Goal: Task Accomplishment & Management: Use online tool/utility

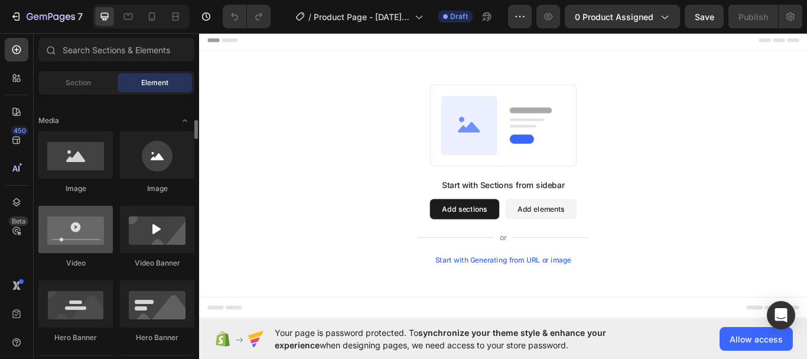
scroll to position [296, 0]
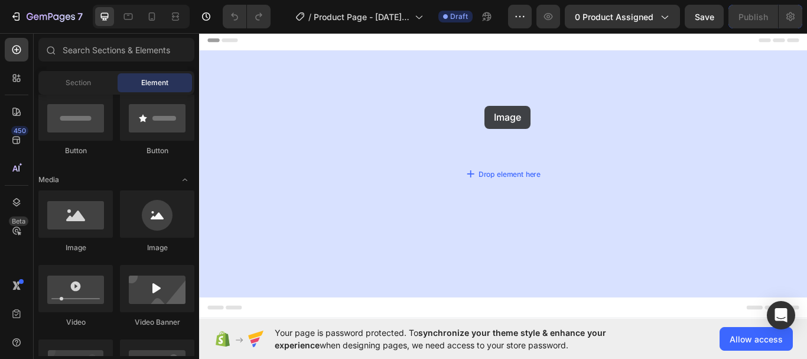
drag, startPoint x: 294, startPoint y: 261, endPoint x: 532, endPoint y: 118, distance: 277.0
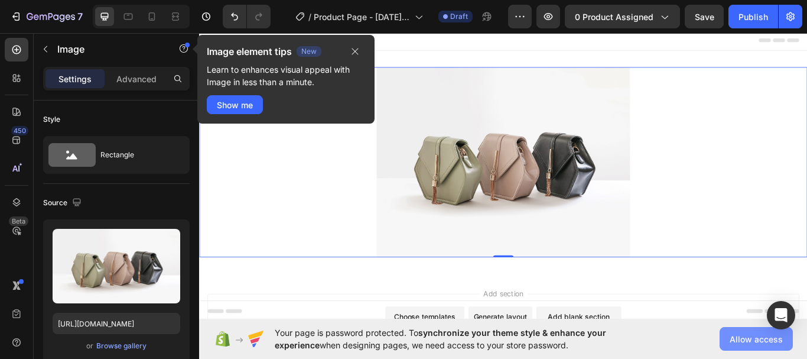
click at [767, 345] on button "Allow access" at bounding box center [756, 339] width 73 height 24
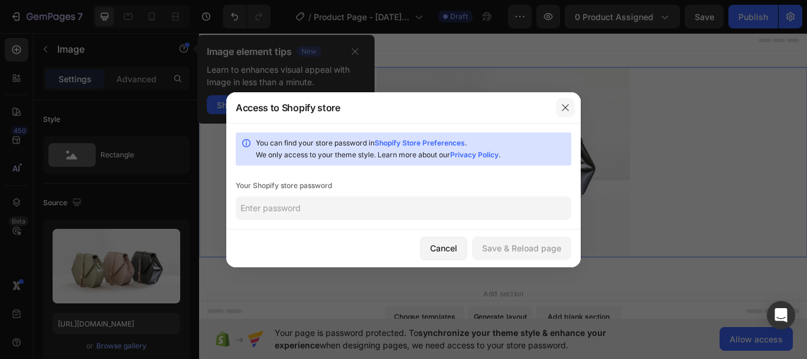
click at [564, 108] on icon "button" at bounding box center [565, 107] width 9 height 9
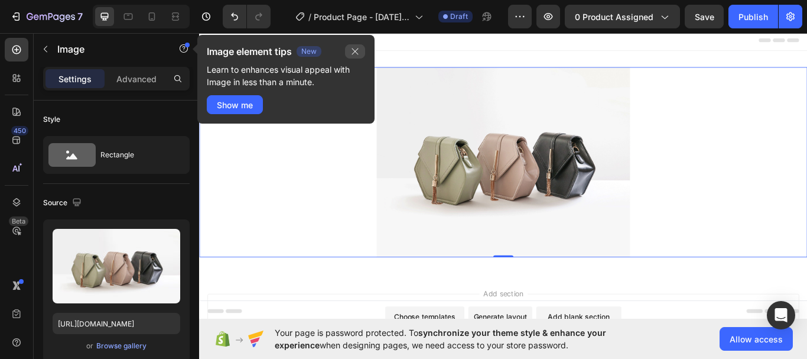
click at [358, 54] on icon "button" at bounding box center [355, 51] width 7 height 7
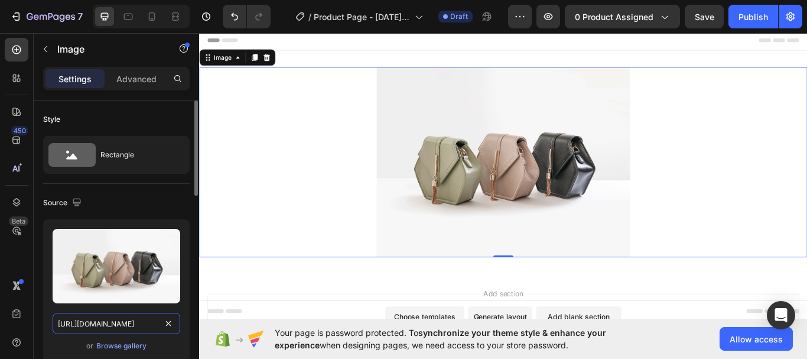
click at [93, 322] on input "https://cdn.shopify.com/s/files/1/2005/9307/files/image_demo.jpg" at bounding box center [117, 323] width 128 height 21
paste input "0939/3209/3806/files/1.png?v=1756334661"
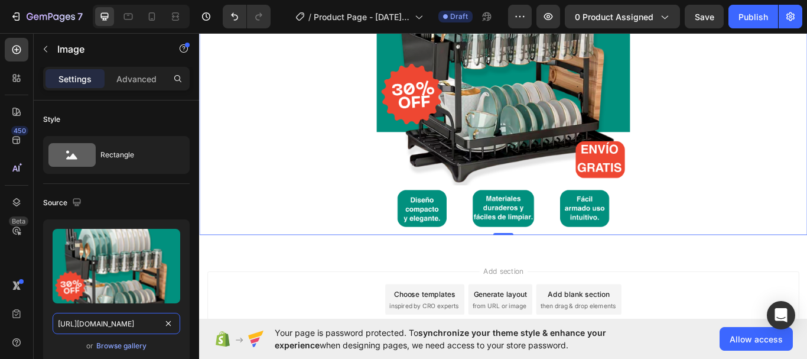
scroll to position [236, 0]
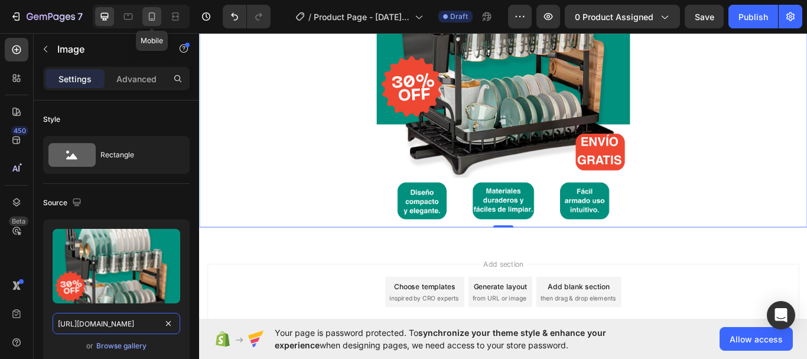
type input "https://cdn.shopify.com/s/files/1/0939/3209/3806/files/1.png?v=1756334661"
click at [150, 21] on icon at bounding box center [152, 17] width 12 height 12
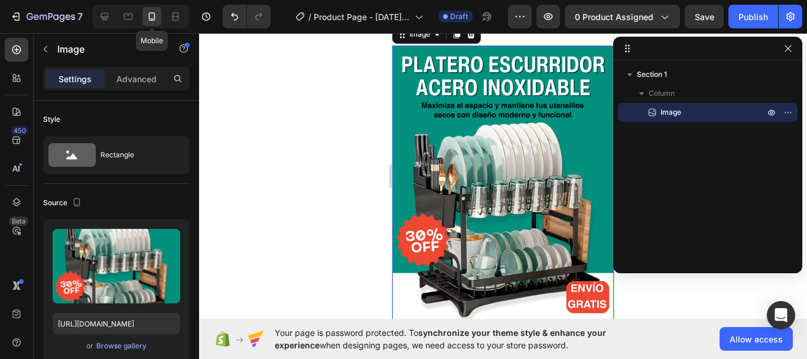
scroll to position [2, 0]
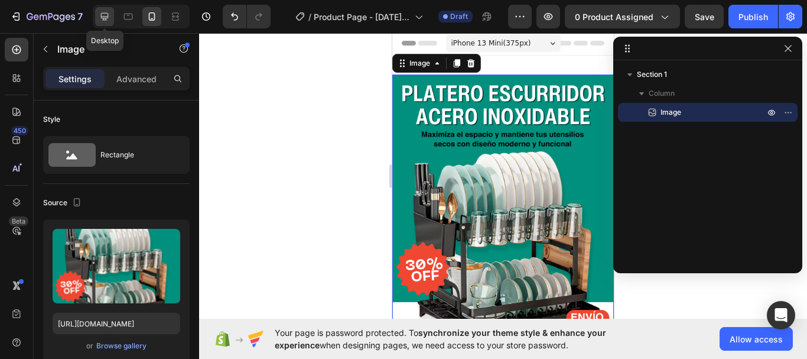
click at [105, 18] on icon at bounding box center [105, 17] width 8 height 8
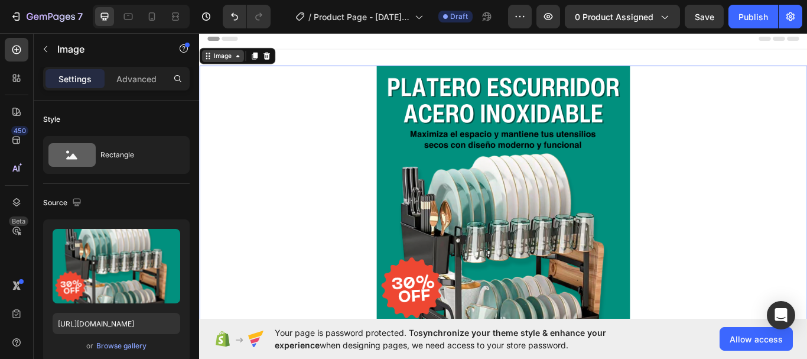
click at [242, 59] on icon at bounding box center [243, 60] width 9 height 9
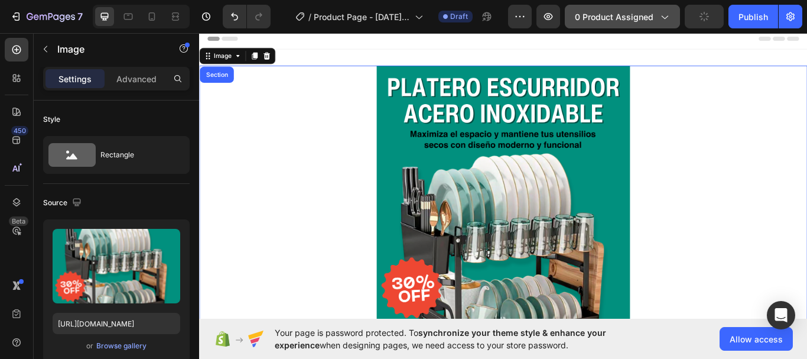
click at [664, 22] on icon "button" at bounding box center [664, 17] width 12 height 12
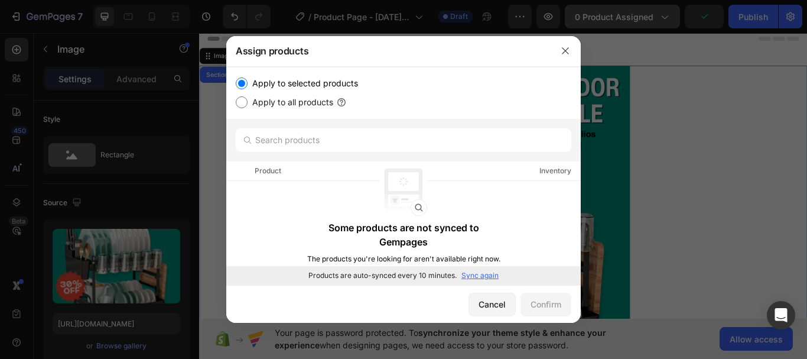
click at [664, 22] on div at bounding box center [403, 179] width 807 height 359
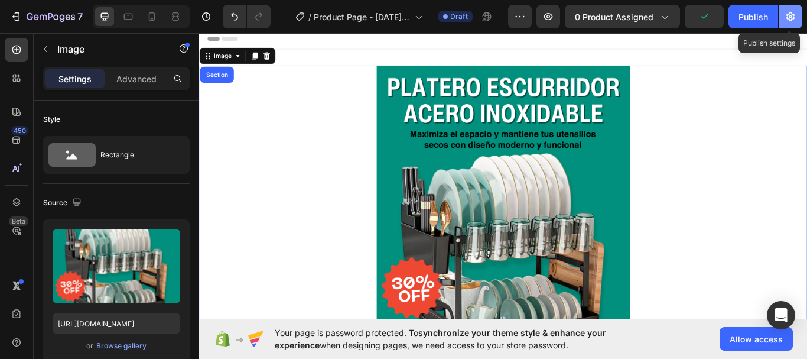
click at [788, 11] on icon "button" at bounding box center [791, 17] width 12 height 12
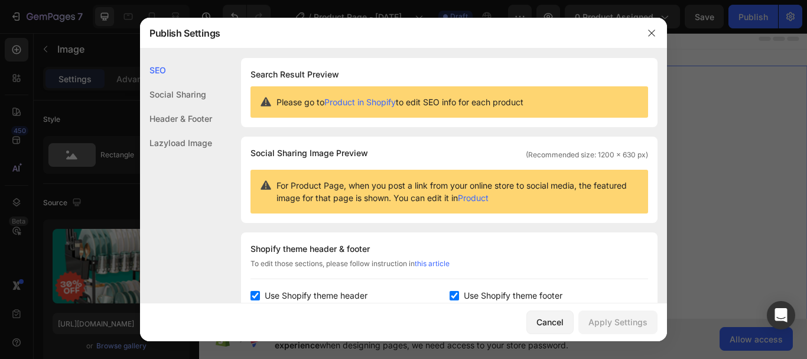
click at [284, 298] on span "Use Shopify theme header" at bounding box center [316, 295] width 103 height 14
checkbox input "false"
click at [464, 294] on span "Use Shopify theme footer" at bounding box center [513, 295] width 99 height 14
checkbox input "false"
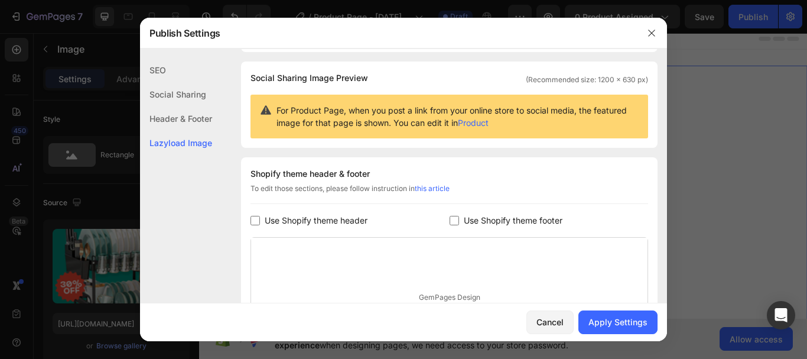
scroll to position [226, 0]
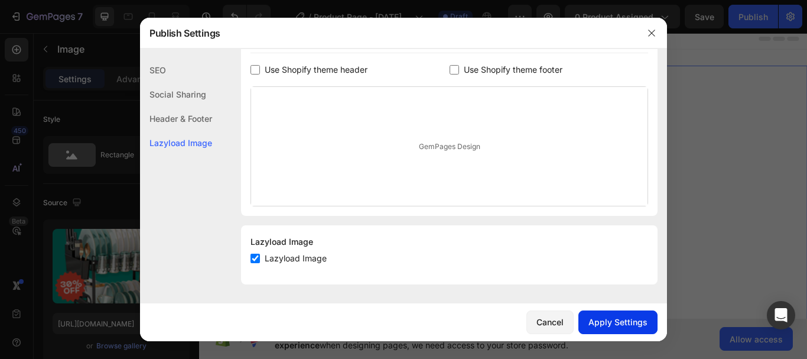
click at [612, 319] on div "Apply Settings" at bounding box center [618, 322] width 59 height 12
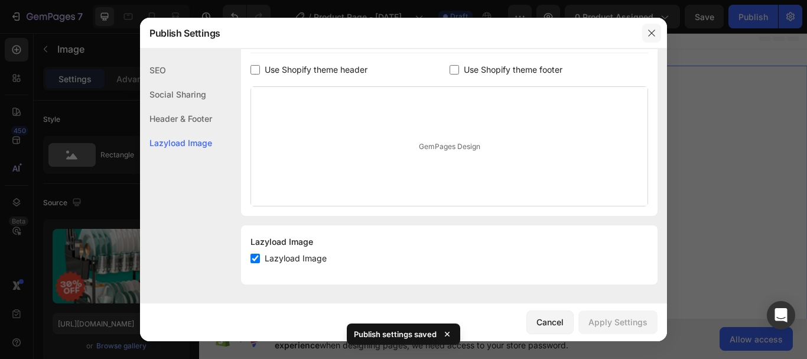
click at [647, 38] on button "button" at bounding box center [651, 33] width 19 height 19
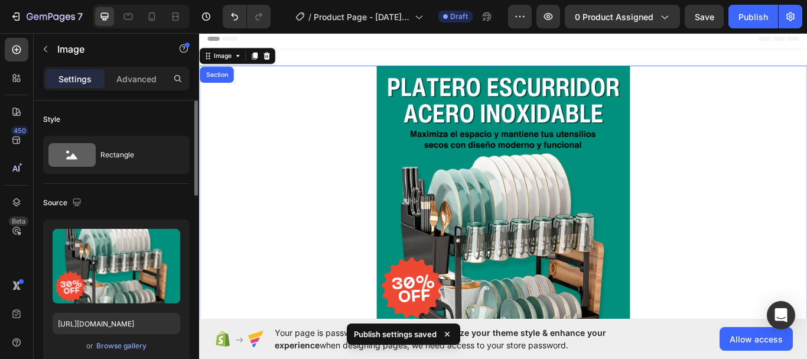
scroll to position [0, 0]
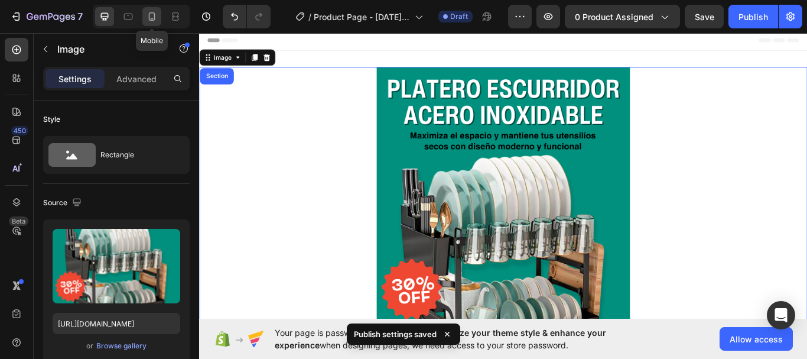
click at [158, 21] on icon at bounding box center [152, 17] width 12 height 12
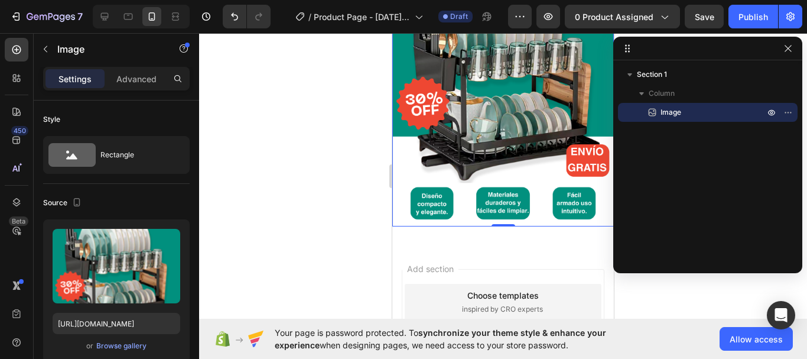
scroll to position [179, 0]
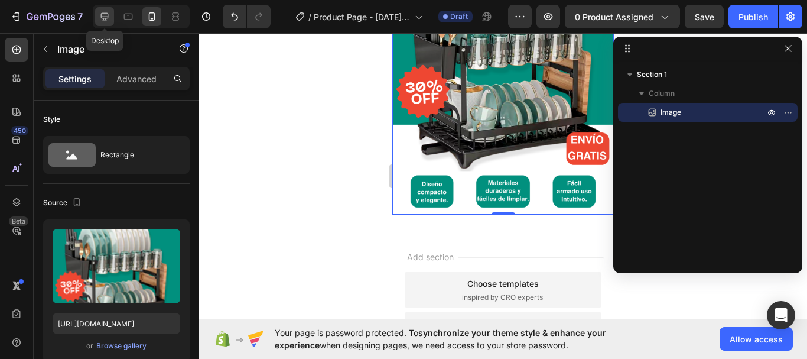
click at [97, 15] on div at bounding box center [104, 16] width 19 height 19
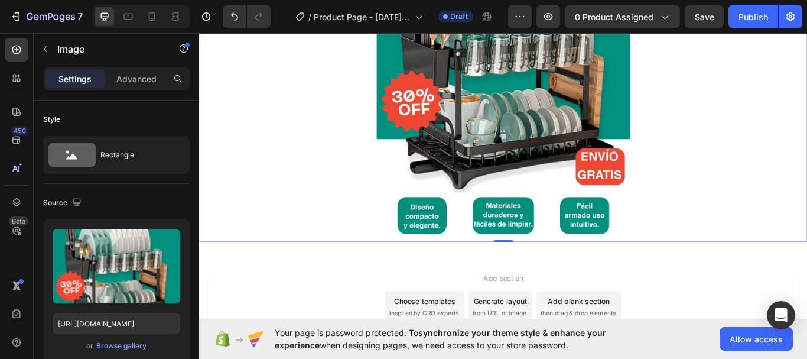
scroll to position [287, 0]
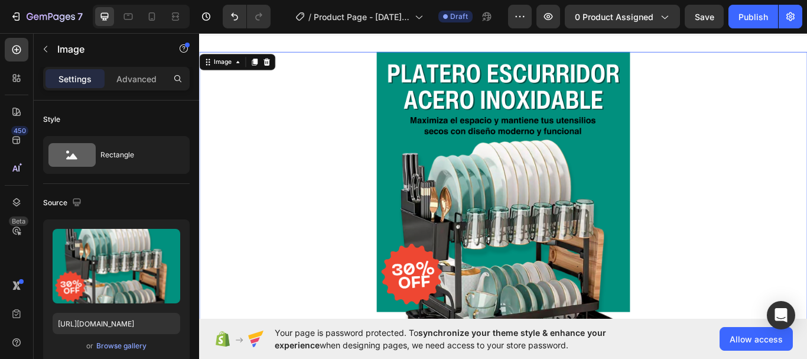
scroll to position [0, 0]
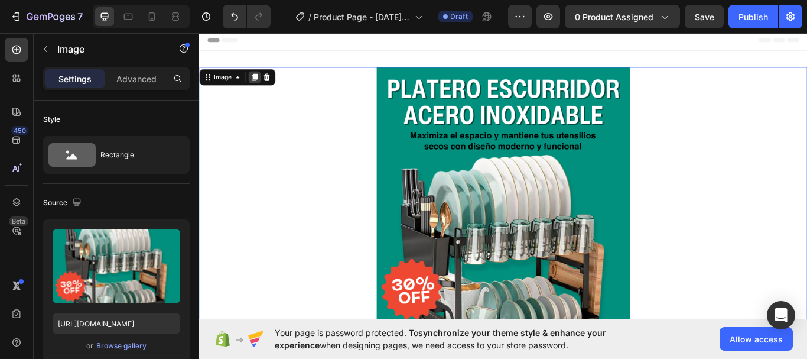
click at [267, 78] on div at bounding box center [264, 85] width 14 height 14
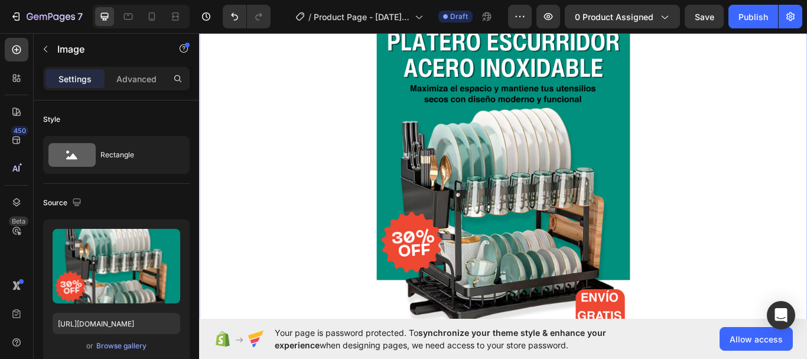
scroll to position [366, 0]
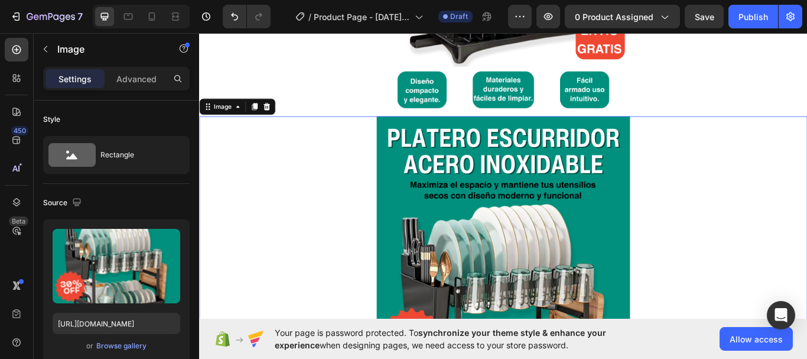
click at [533, 294] on img at bounding box center [554, 342] width 296 height 423
click at [103, 329] on input "https://cdn.shopify.com/s/files/1/0939/3209/3806/files/1.png?v=1756334661" at bounding box center [117, 323] width 128 height 21
paste input "2.png?v=1756334660"
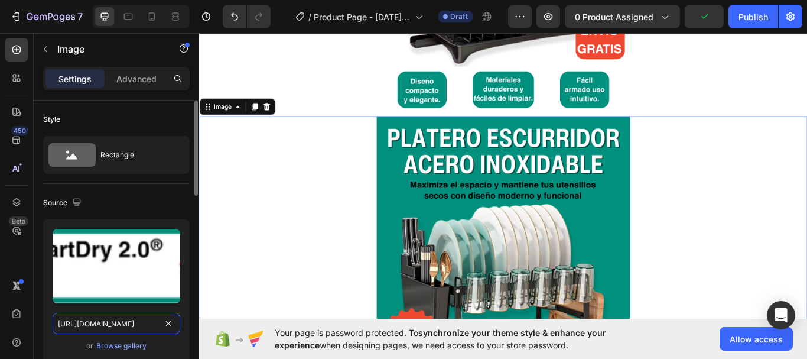
scroll to position [0, 163]
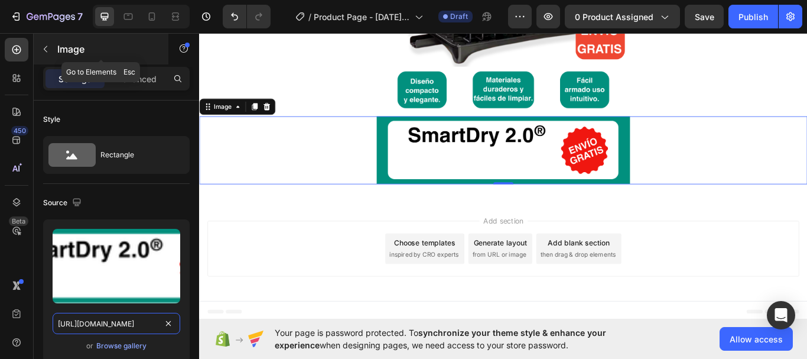
type input "https://cdn.shopify.com/s/files/1/0939/3209/3806/files/2.png?v=1756334660"
click at [44, 51] on icon "button" at bounding box center [45, 48] width 9 height 9
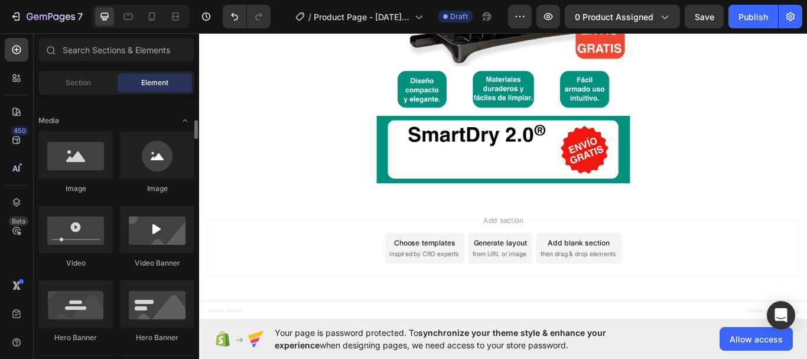
scroll to position [414, 0]
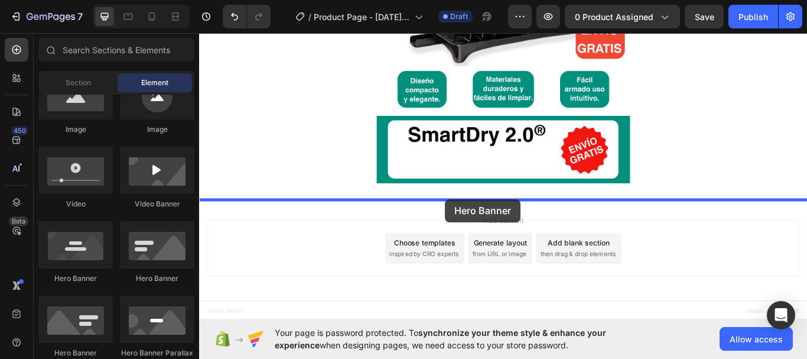
drag, startPoint x: 267, startPoint y: 283, endPoint x: 486, endPoint y: 227, distance: 226.4
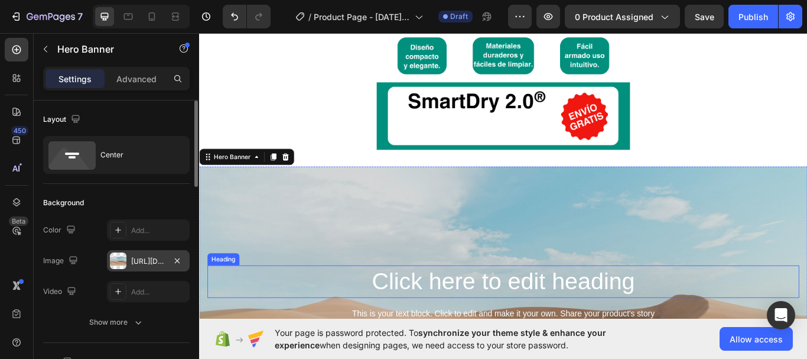
scroll to position [426, 0]
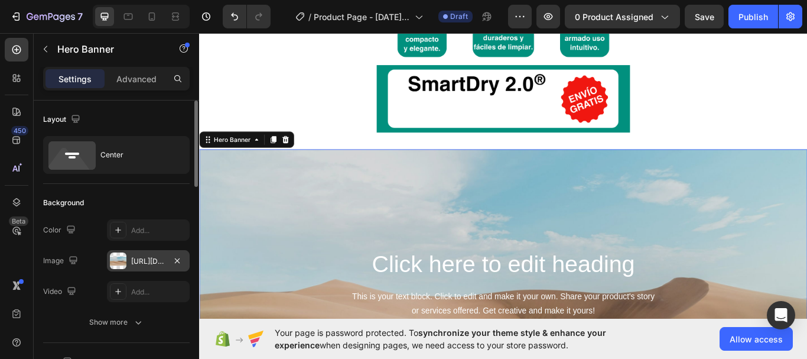
click at [129, 267] on div "https://cdn.shopify.com/s/files/1/2005/9307/files/background_settings.jpg" at bounding box center [148, 260] width 83 height 21
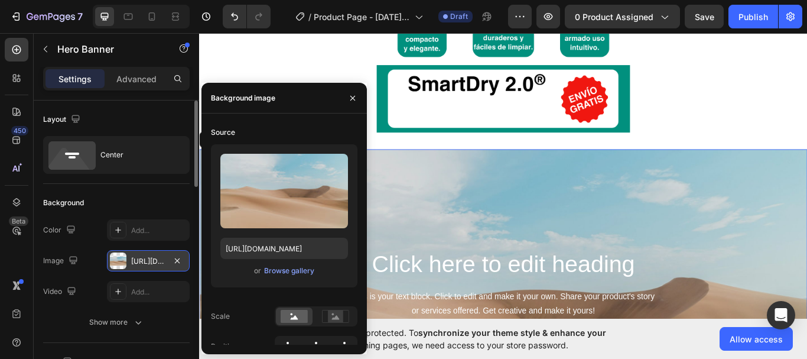
click at [154, 263] on div "https://cdn.shopify.com/s/files/1/2005/9307/files/background_settings.jpg" at bounding box center [148, 261] width 34 height 11
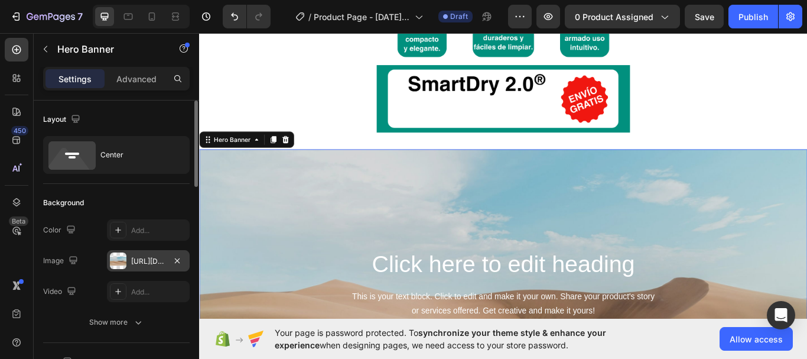
click at [154, 263] on div "https://cdn.shopify.com/s/files/1/2005/9307/files/background_settings.jpg" at bounding box center [148, 261] width 34 height 11
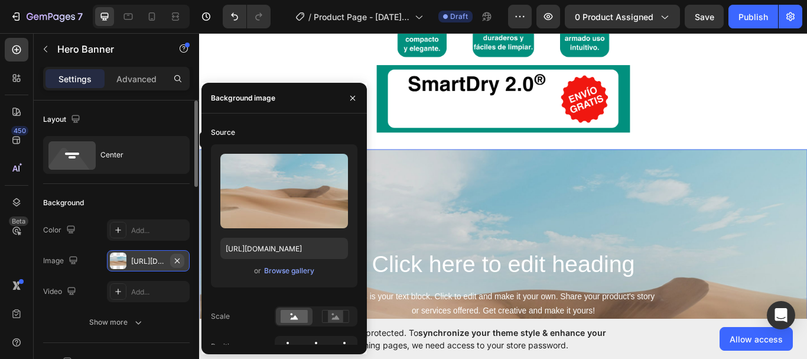
click at [180, 258] on icon "button" at bounding box center [177, 260] width 9 height 9
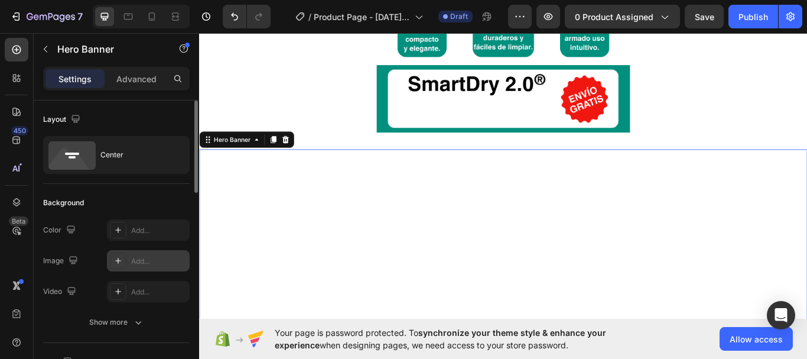
click at [154, 260] on div "Add..." at bounding box center [159, 261] width 56 height 11
type input "https://cdn.shopify.com/s/files/1/2005/9307/files/background_settings.jpg"
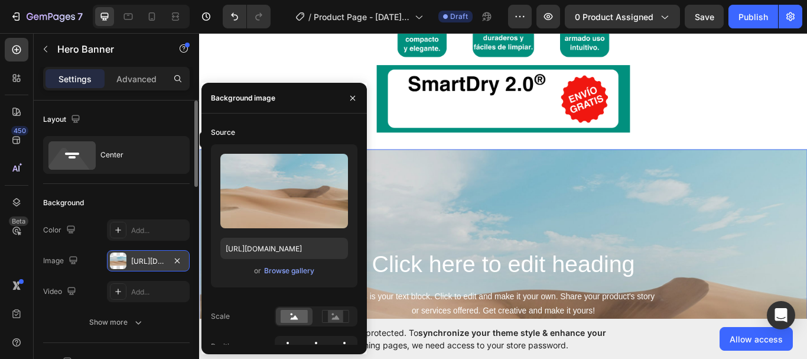
click at [149, 260] on div "https://cdn.shopify.com/s/files/1/2005/9307/files/background_settings.jpg" at bounding box center [148, 261] width 34 height 11
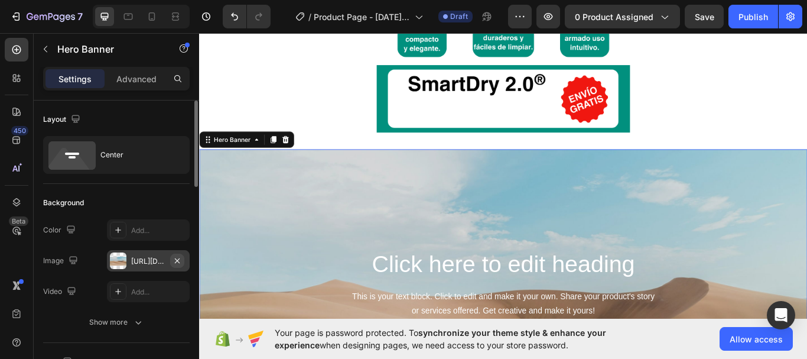
click at [176, 260] on icon "button" at bounding box center [177, 260] width 9 height 9
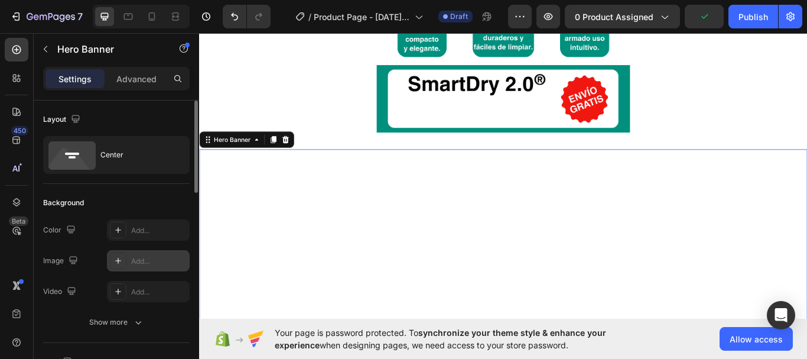
click at [142, 258] on div "Add..." at bounding box center [159, 261] width 56 height 11
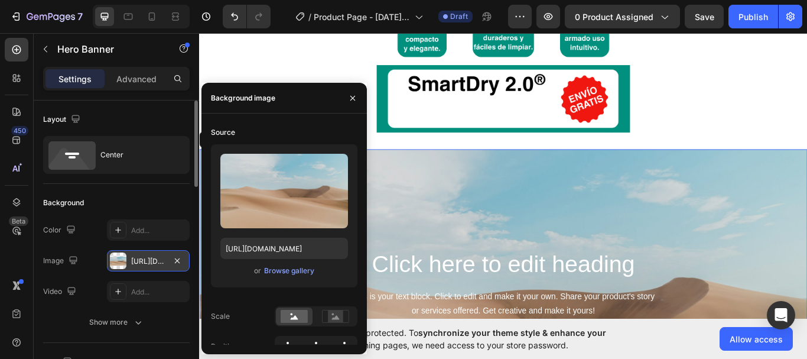
click at [142, 258] on div "https://cdn.shopify.com/s/files/1/2005/9307/files/background_settings.jpg" at bounding box center [148, 261] width 34 height 11
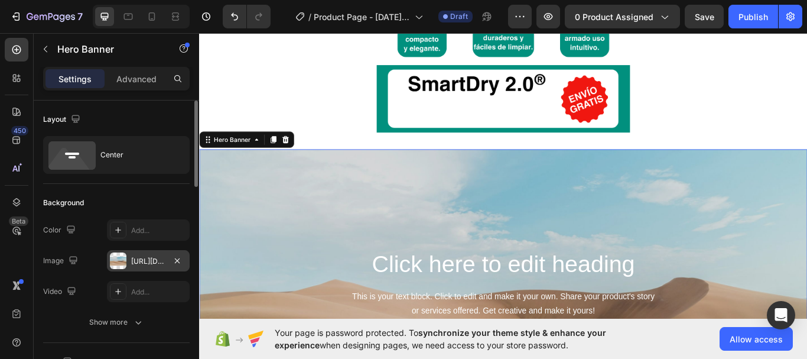
click at [142, 258] on div "https://cdn.shopify.com/s/files/1/2005/9307/files/background_settings.jpg" at bounding box center [148, 261] width 34 height 11
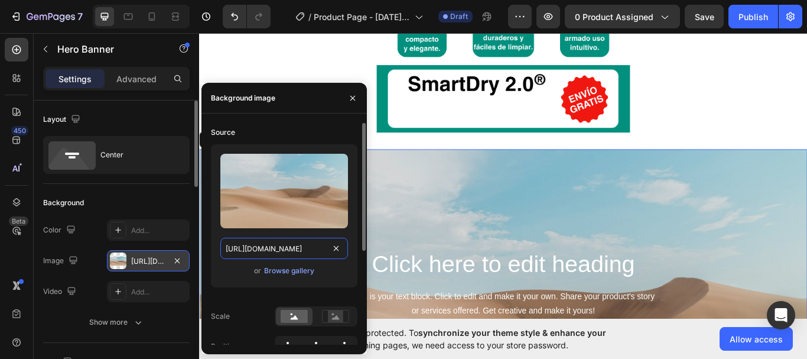
click at [290, 249] on input "https://cdn.shopify.com/s/files/1/2005/9307/files/background_settings.jpg" at bounding box center [284, 248] width 128 height 21
paste input "0939/3209/3806/files/2.png?v=1756334660"
type input "https://cdn.shopify.com/s/files/1/0939/3209/3806/files/2.png?v=1756334660"
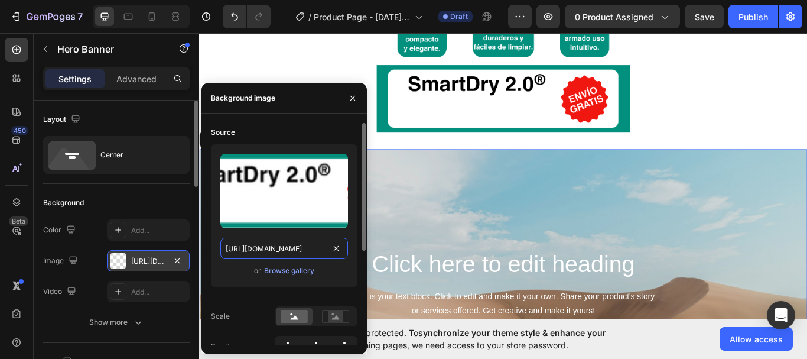
scroll to position [0, 163]
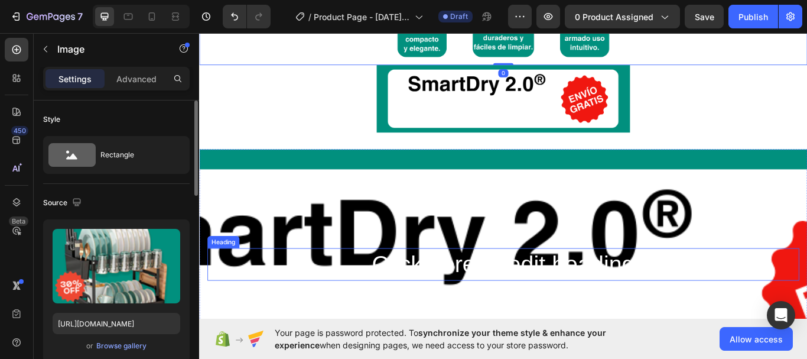
click at [414, 300] on h2 "Click here to edit heading" at bounding box center [554, 303] width 690 height 38
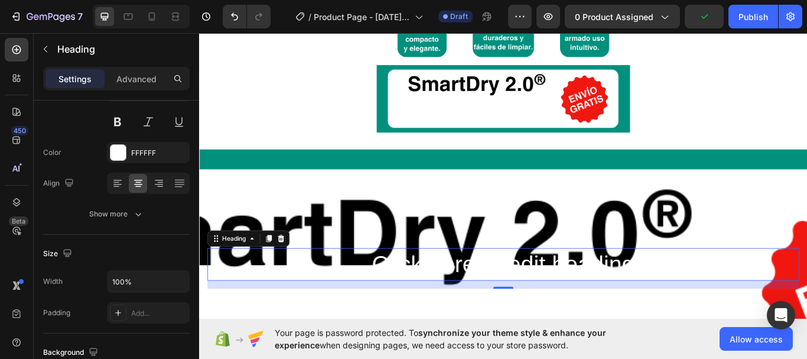
scroll to position [0, 0]
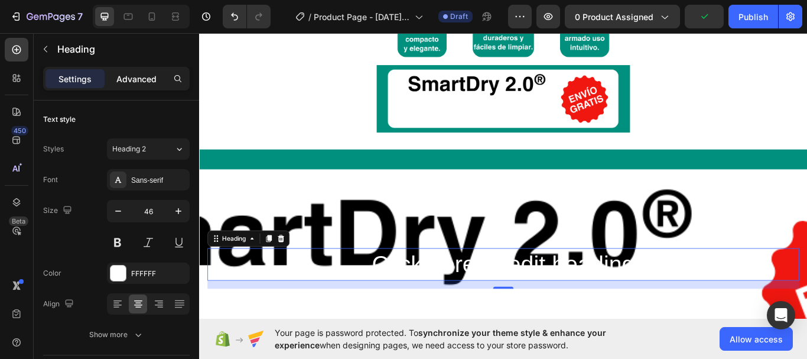
click at [140, 81] on p "Advanced" at bounding box center [136, 79] width 40 height 12
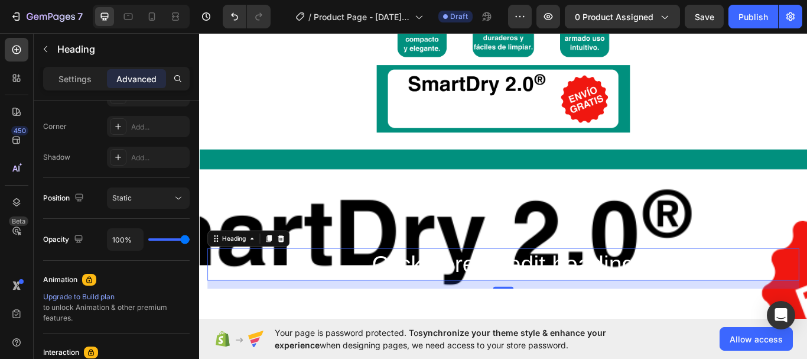
scroll to position [528, 0]
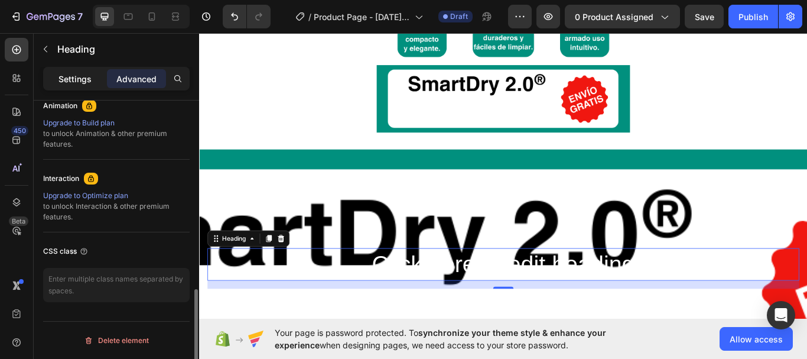
click at [83, 80] on p "Settings" at bounding box center [75, 79] width 33 height 12
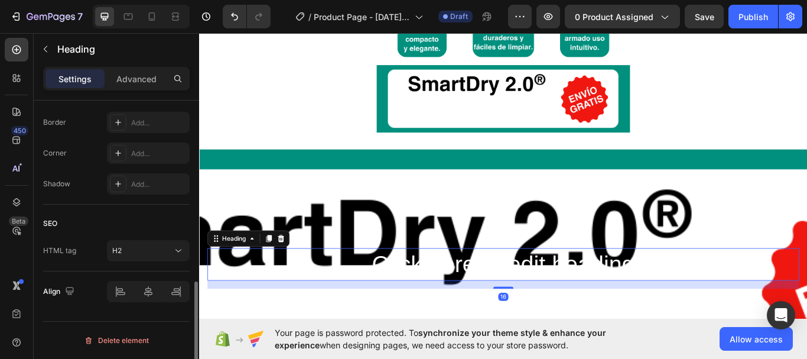
scroll to position [298, 0]
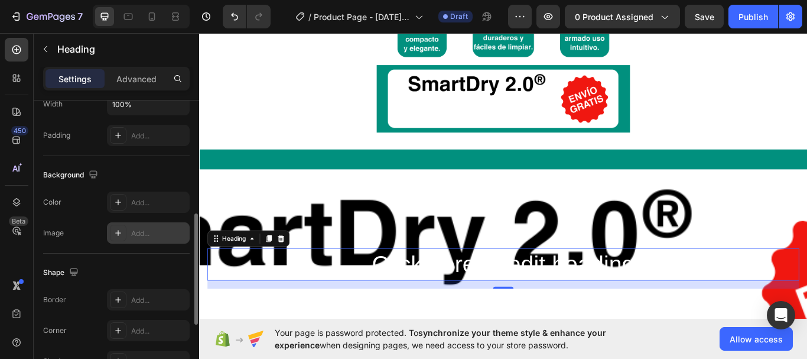
click at [121, 235] on icon at bounding box center [117, 232] width 9 height 9
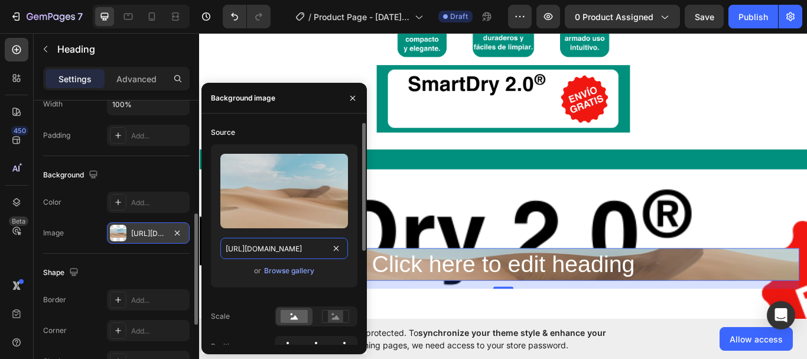
click at [254, 252] on input "https://cdn.shopify.com/s/files/1/2005/9307/files/background_settings.jpg" at bounding box center [284, 248] width 128 height 21
paste input "0939/3209/3806/files/3.png?v=1756334660"
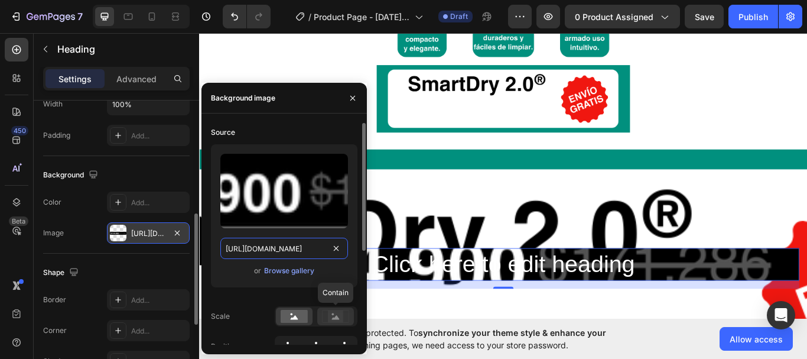
type input "https://cdn.shopify.com/s/files/1/0939/3209/3806/files/3.png?v=1756334660"
click at [326, 319] on icon at bounding box center [335, 316] width 27 height 13
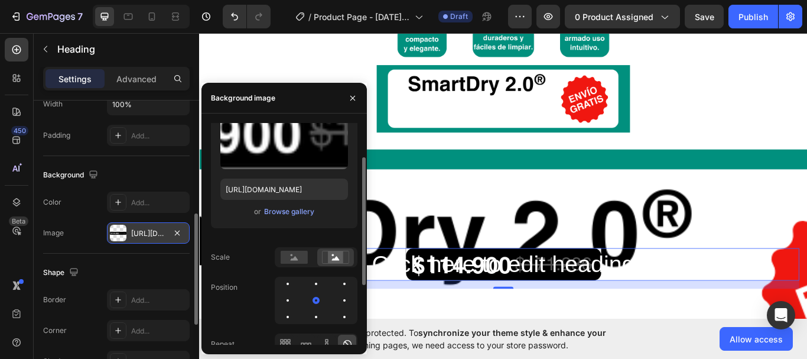
scroll to position [118, 0]
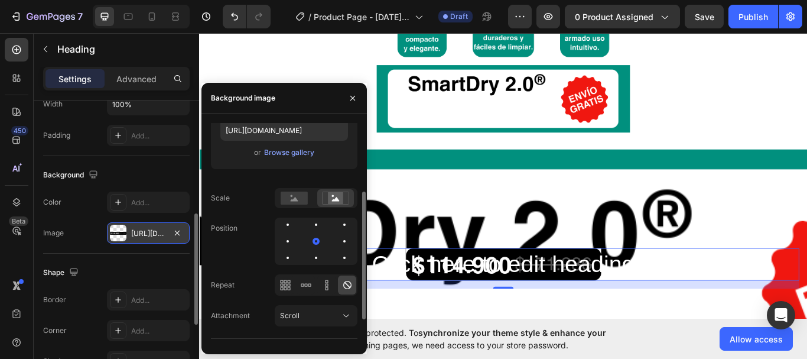
click at [465, 307] on h2 "Click here to edit heading" at bounding box center [554, 303] width 690 height 38
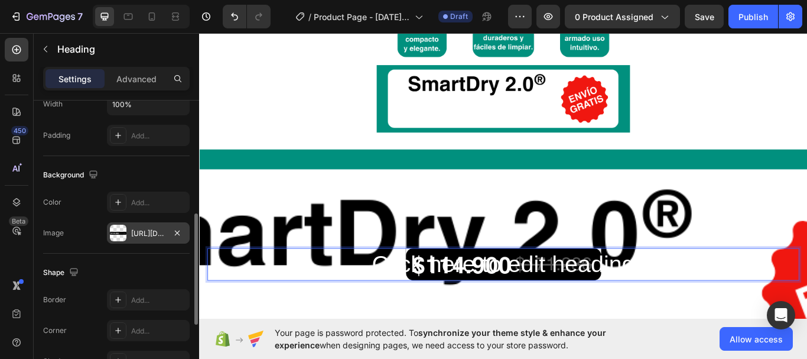
click at [465, 307] on p "Click here to edit heading" at bounding box center [554, 302] width 688 height 35
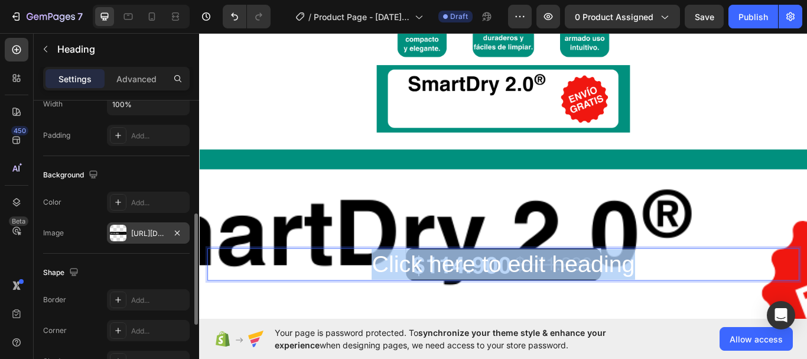
click at [465, 307] on p "Click here to edit heading" at bounding box center [554, 302] width 688 height 35
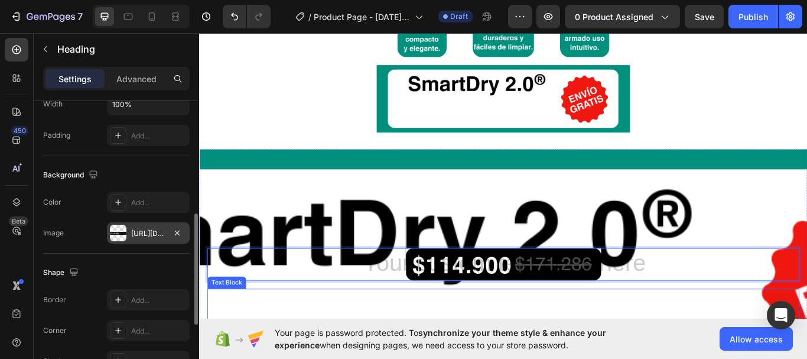
click at [387, 338] on div "This is your text block. Click to edit and make it your own. Share your product…" at bounding box center [554, 350] width 690 height 37
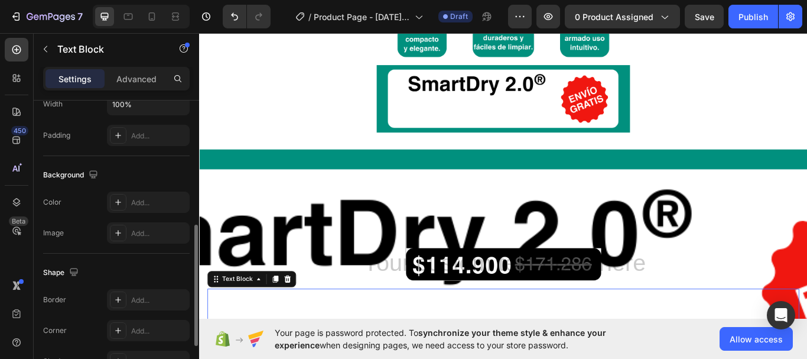
scroll to position [0, 0]
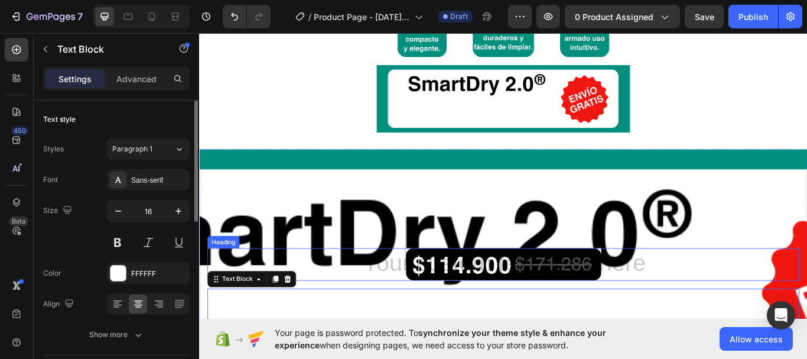
click at [450, 309] on h2 "Rich Text Editor. Editing area: main" at bounding box center [554, 303] width 690 height 38
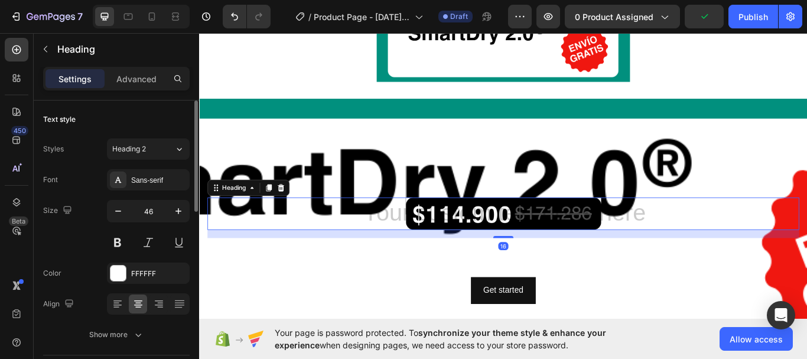
scroll to position [544, 0]
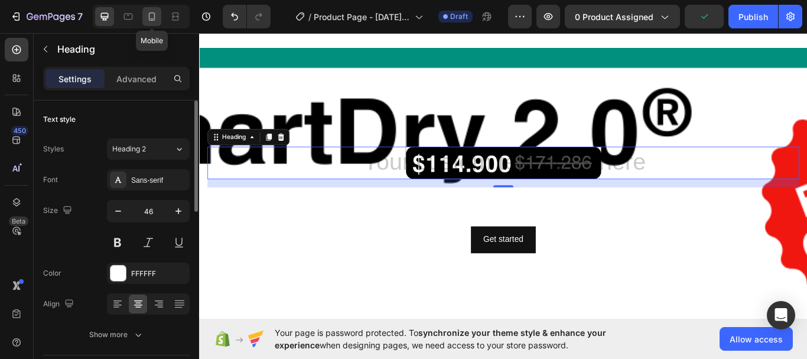
click at [155, 24] on div at bounding box center [151, 16] width 19 height 19
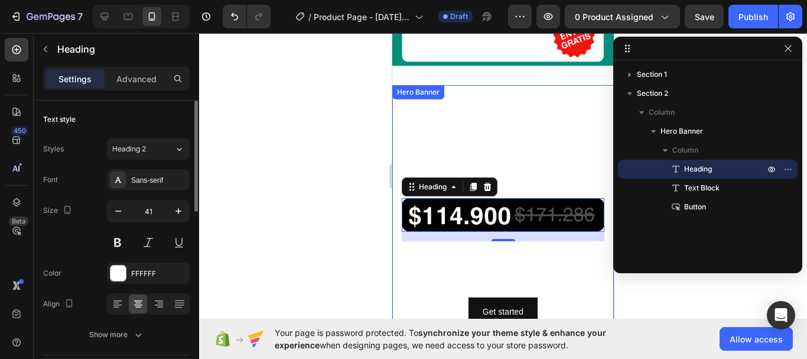
scroll to position [377, 0]
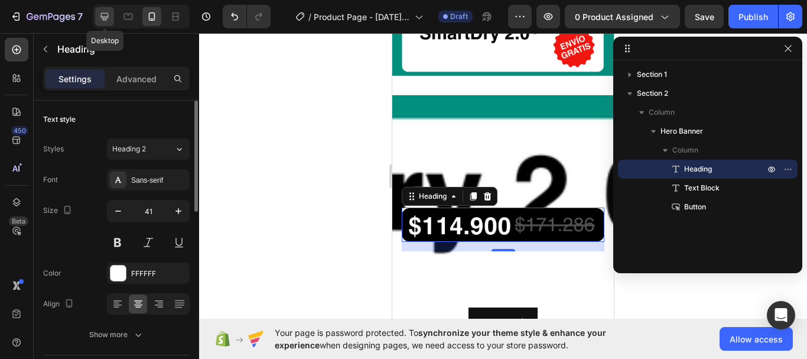
click at [111, 19] on icon at bounding box center [105, 17] width 12 height 12
type input "46"
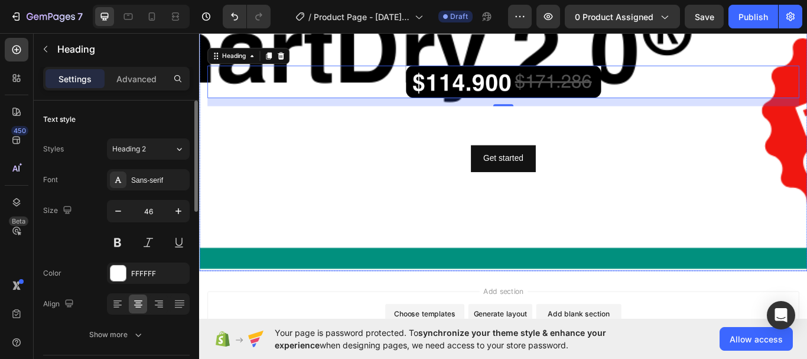
scroll to position [461, 0]
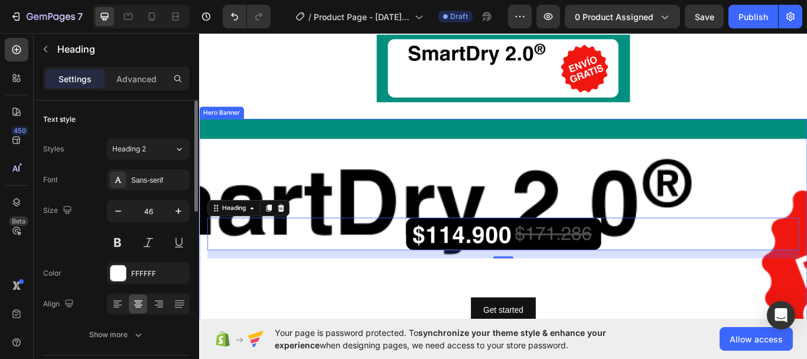
click at [420, 161] on div "Background Image" at bounding box center [553, 311] width 709 height 355
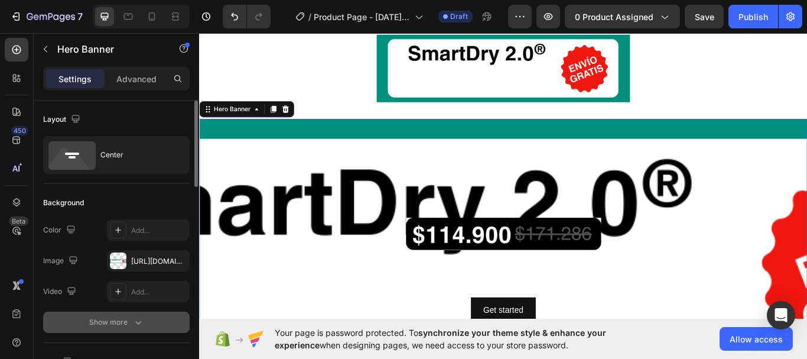
click at [131, 330] on button "Show more" at bounding box center [116, 321] width 147 height 21
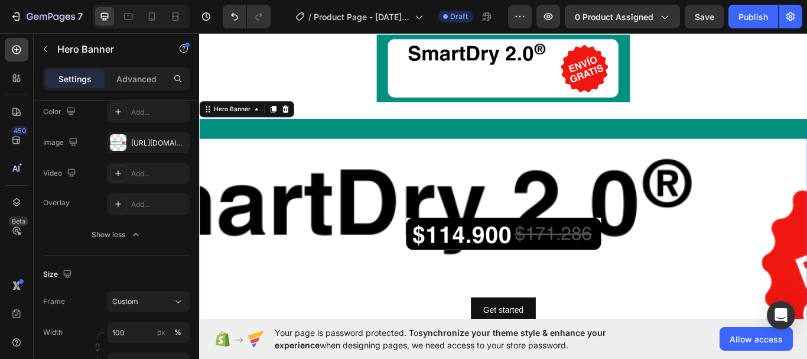
scroll to position [0, 0]
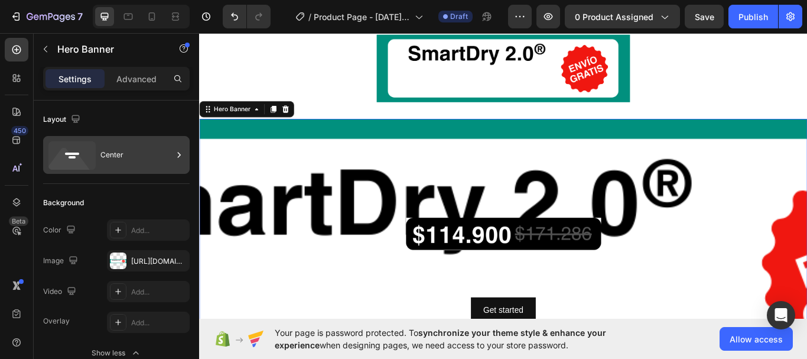
click at [82, 150] on icon at bounding box center [71, 155] width 47 height 28
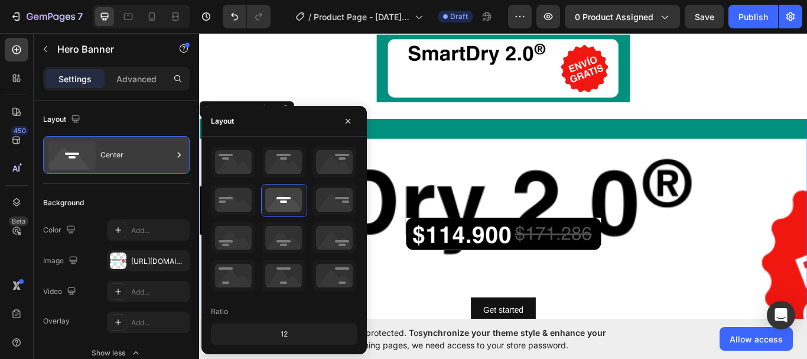
click at [82, 150] on icon at bounding box center [71, 155] width 47 height 28
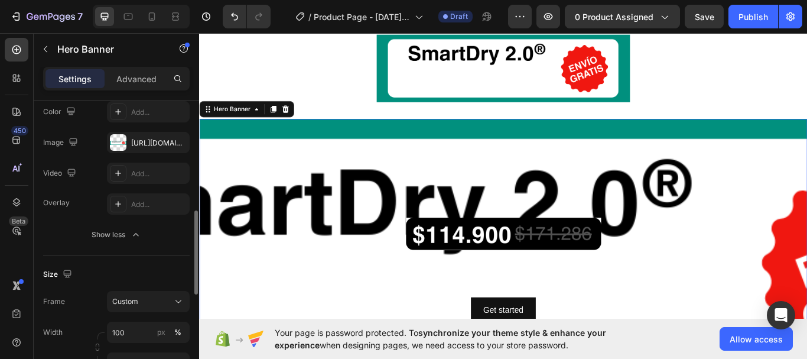
scroll to position [177, 0]
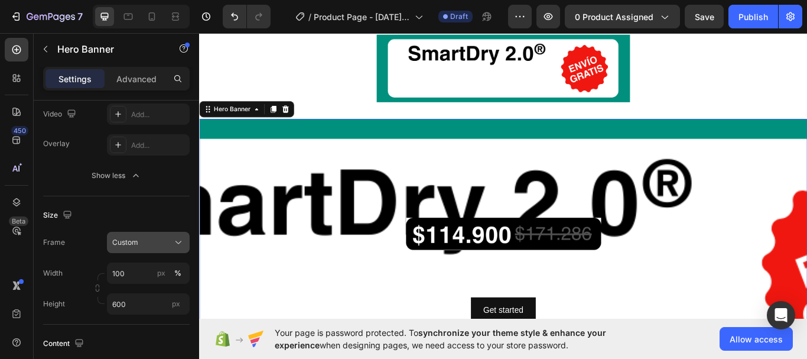
click at [166, 244] on div "Custom" at bounding box center [141, 242] width 58 height 11
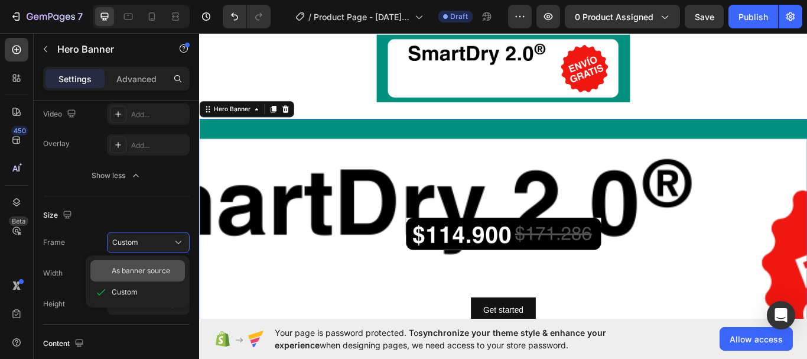
click at [160, 265] on div "As banner source" at bounding box center [137, 270] width 95 height 21
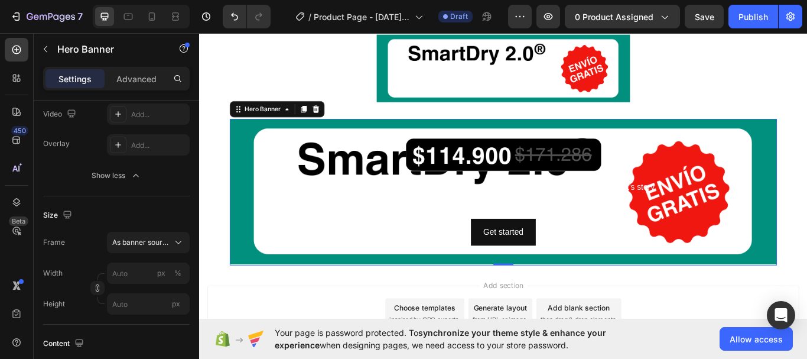
click at [389, 244] on div "Heading This is your text block. Click to edit and make it your own. Share your…" at bounding box center [553, 219] width 619 height 124
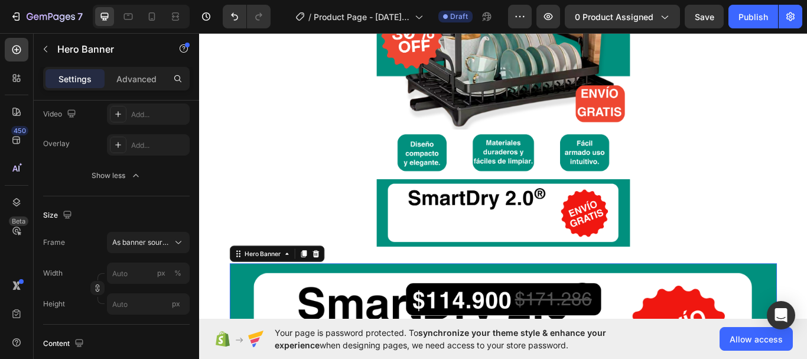
scroll to position [225, 0]
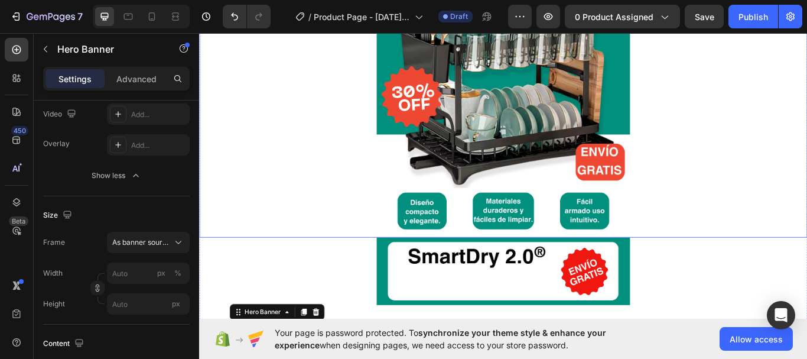
click at [423, 328] on img at bounding box center [554, 311] width 296 height 79
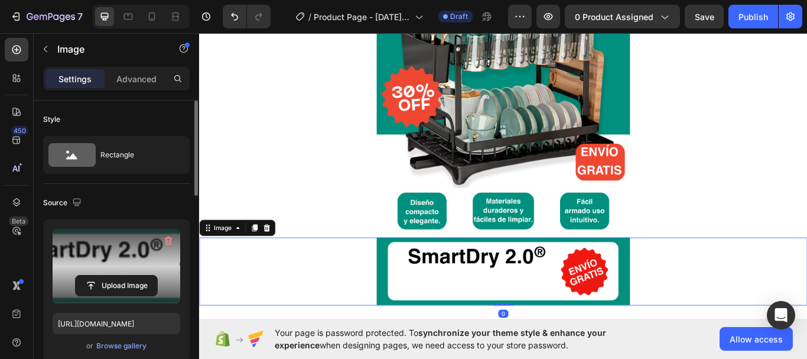
scroll to position [59, 0]
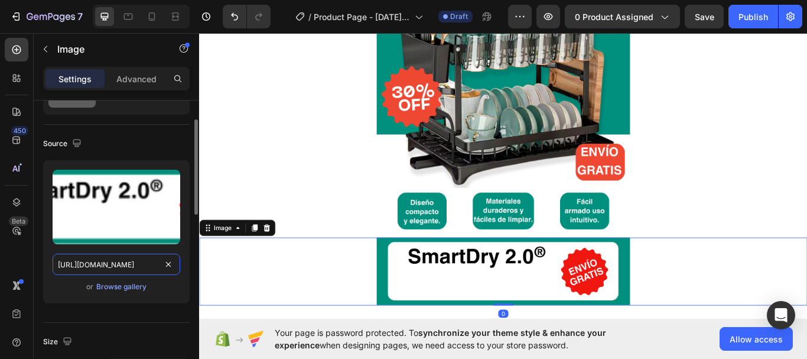
click at [119, 265] on input "https://cdn.shopify.com/s/files/1/0939/3209/3806/files/2.png?v=1756334660" at bounding box center [117, 264] width 128 height 21
paste input "SmartDry_2.0_2.png?v=1756334985"
type input "https://cdn.shopify.com/s/files/1/0939/3209/3806/files/SmartDry_2.0_2.png?v=175…"
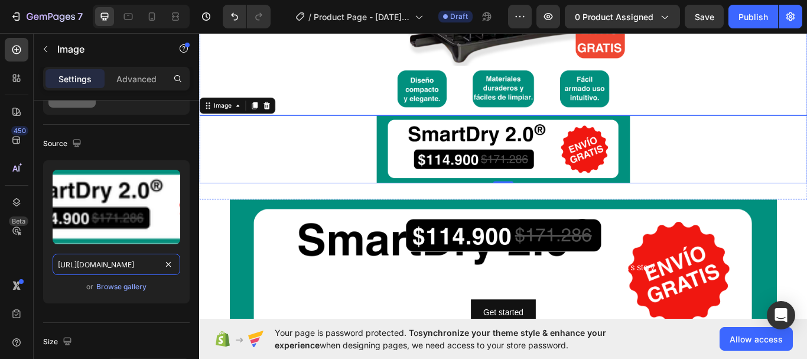
scroll to position [402, 0]
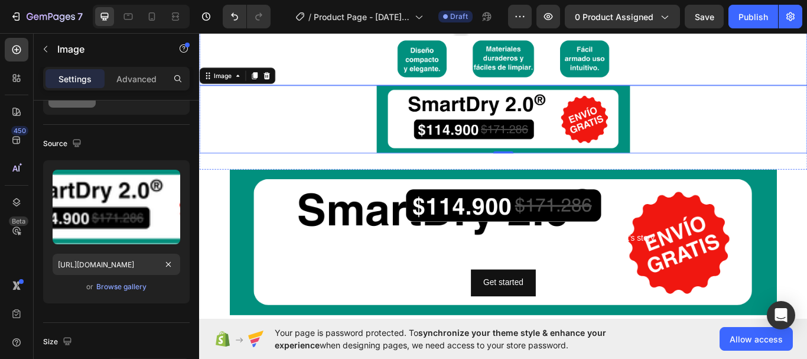
click at [330, 264] on div "This is your text block. Click to edit and make it your own. Share your product…" at bounding box center [553, 281] width 619 height 37
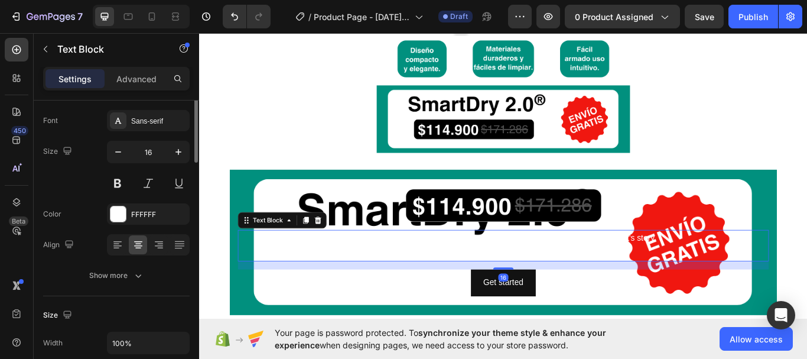
scroll to position [0, 0]
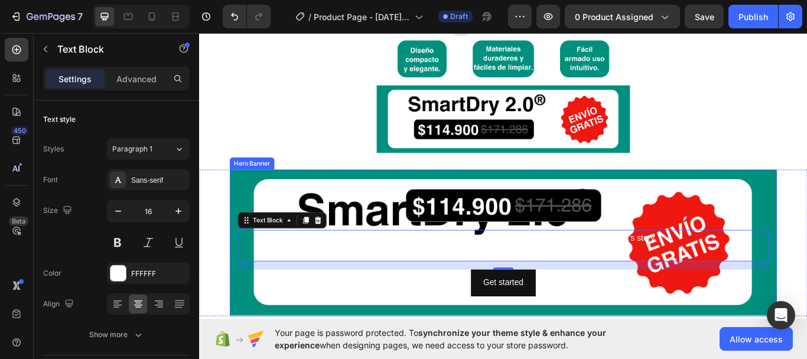
click at [244, 198] on div "Background Image" at bounding box center [554, 278] width 638 height 171
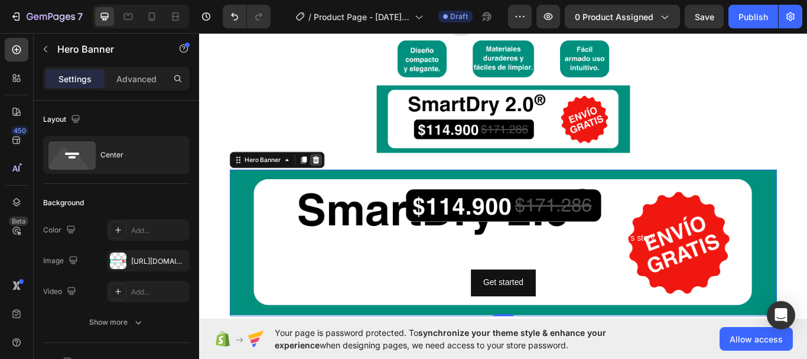
click at [332, 181] on icon at bounding box center [336, 181] width 8 height 8
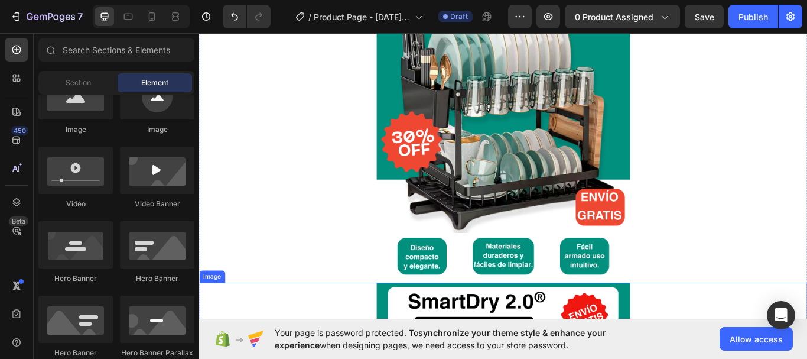
scroll to position [165, 0]
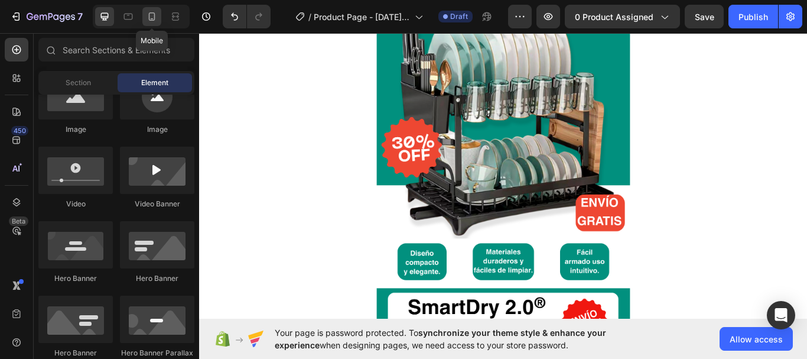
click at [152, 18] on icon at bounding box center [152, 17] width 12 height 12
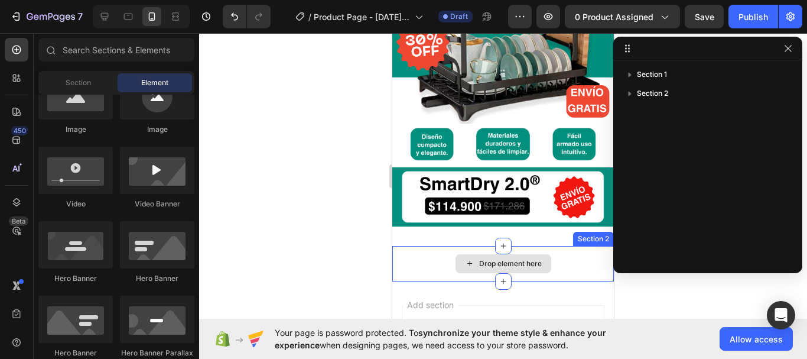
scroll to position [284, 0]
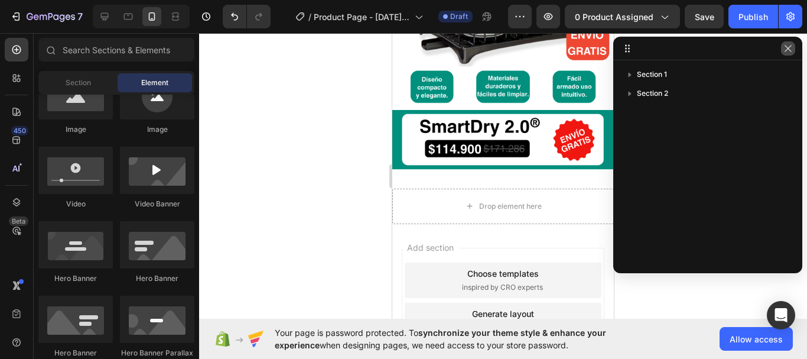
click at [786, 47] on icon "button" at bounding box center [788, 48] width 9 height 9
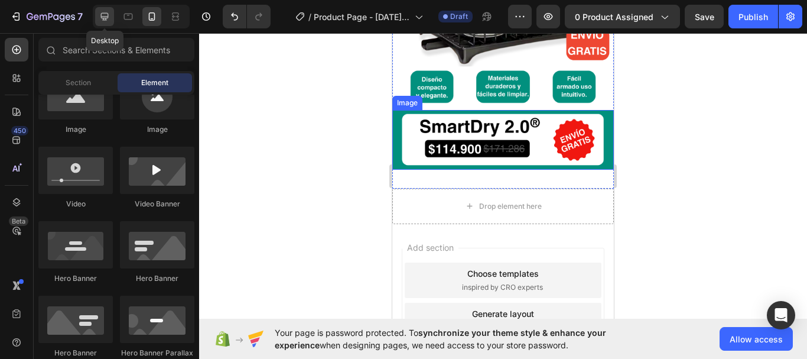
click at [106, 16] on icon at bounding box center [105, 17] width 12 height 12
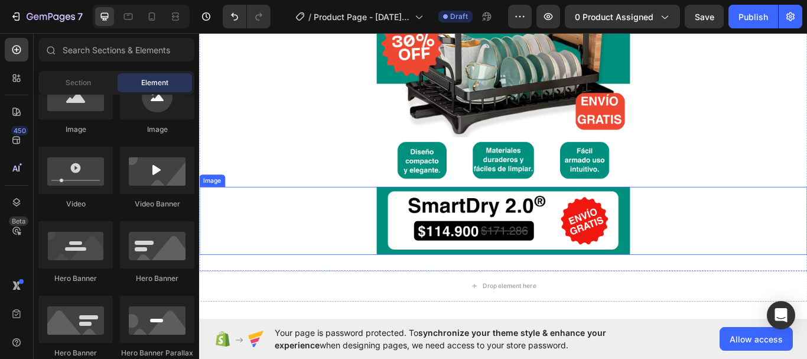
click at [376, 272] on div at bounding box center [553, 252] width 709 height 79
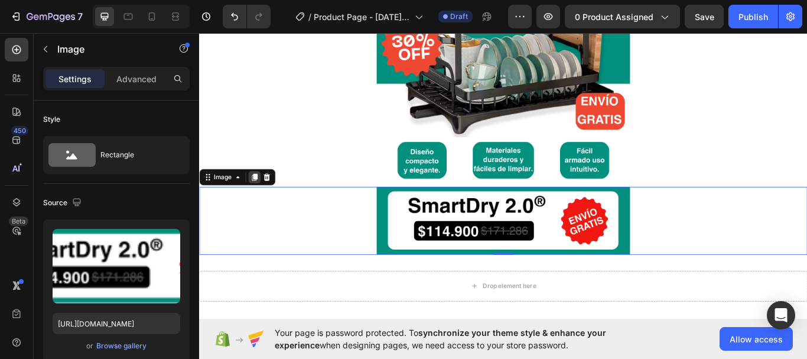
click at [259, 203] on icon at bounding box center [263, 201] width 9 height 9
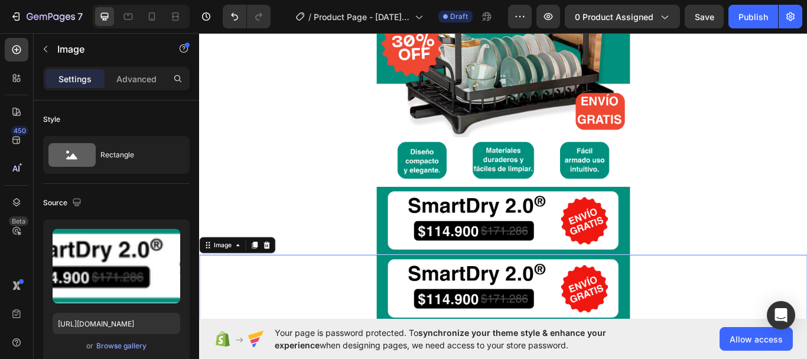
click at [476, 312] on img at bounding box center [554, 331] width 296 height 79
click at [74, 323] on input "https://cdn.shopify.com/s/files/1/0939/3209/3806/files/SmartDry_2.0_2.png?v=175…" at bounding box center [117, 323] width 128 height 21
paste input "COMPRA_100_SEGURA.jpg?v=1756335052"
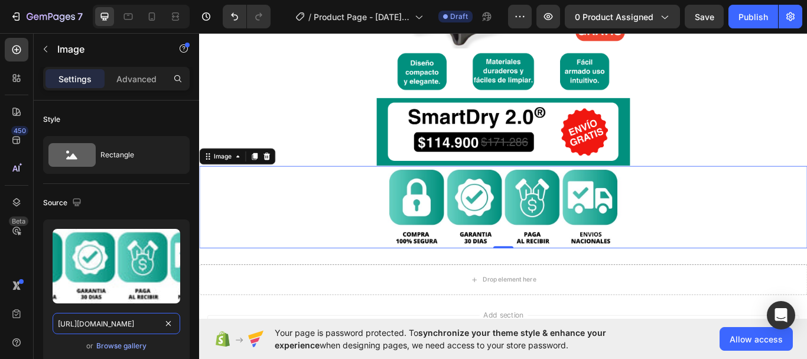
scroll to position [402, 0]
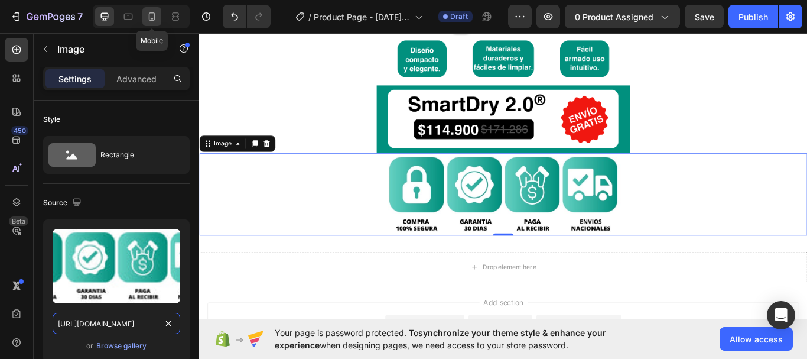
type input "[URL][DOMAIN_NAME]"
click at [151, 17] on icon at bounding box center [152, 17] width 12 height 12
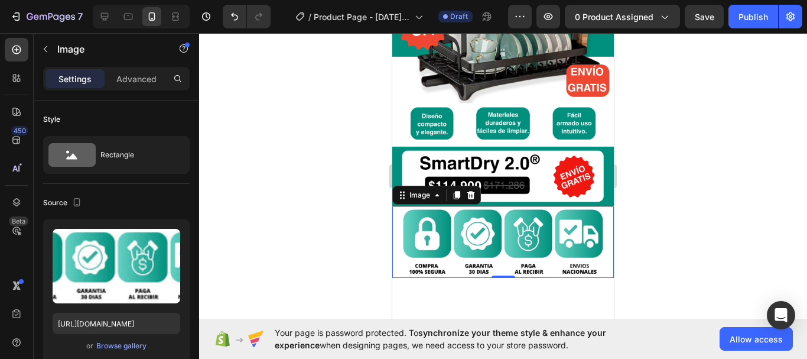
scroll to position [304, 0]
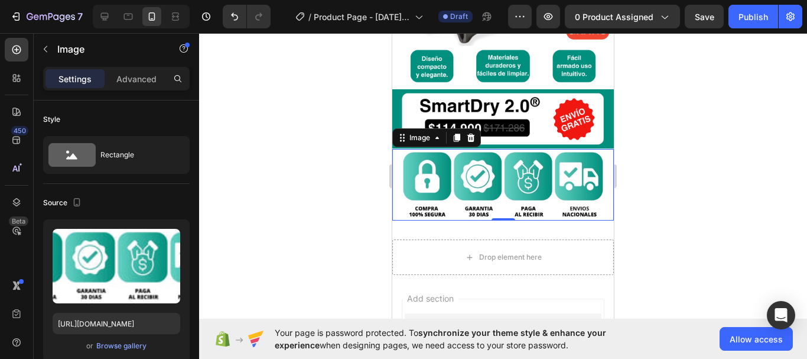
click at [348, 183] on div at bounding box center [503, 196] width 608 height 326
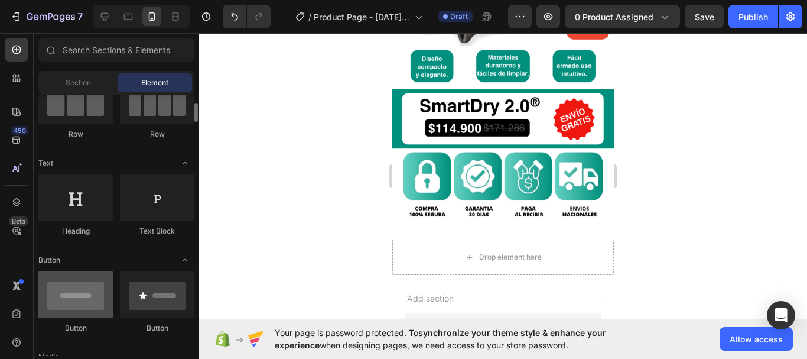
scroll to position [177, 0]
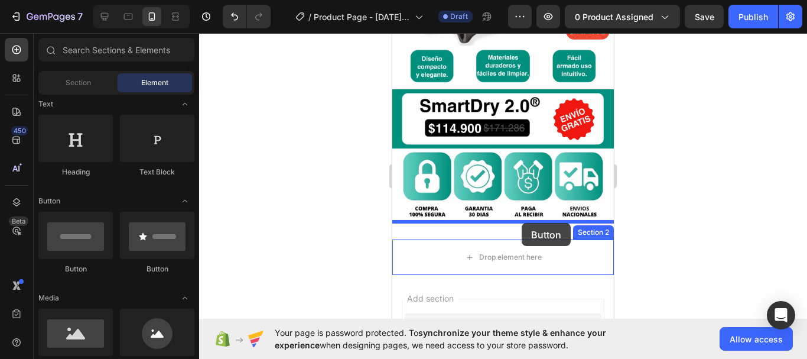
drag, startPoint x: 449, startPoint y: 250, endPoint x: 521, endPoint y: 223, distance: 76.9
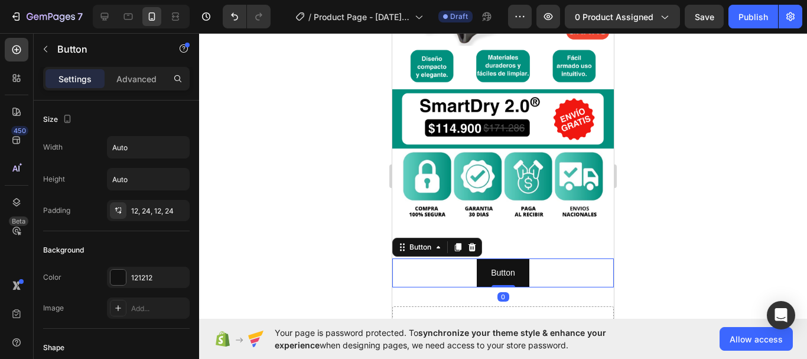
click at [306, 206] on div at bounding box center [503, 196] width 608 height 326
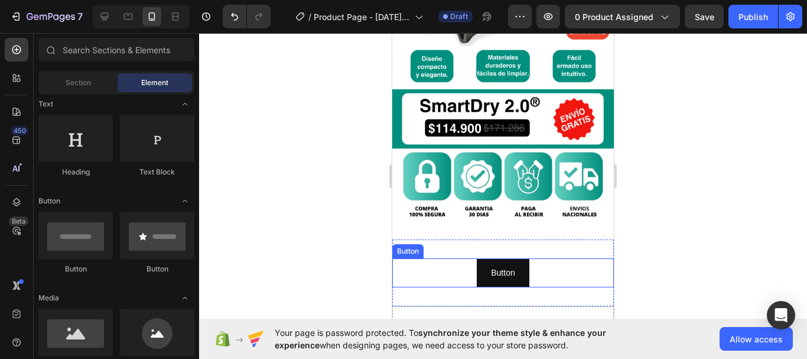
click at [449, 258] on div "Button Button" at bounding box center [503, 272] width 222 height 29
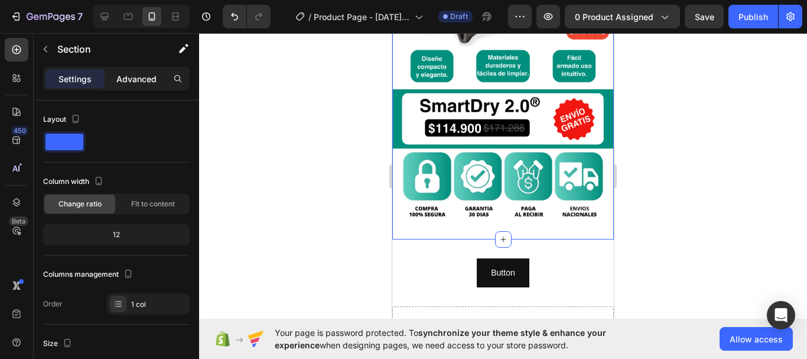
click at [122, 81] on p "Advanced" at bounding box center [136, 79] width 40 height 12
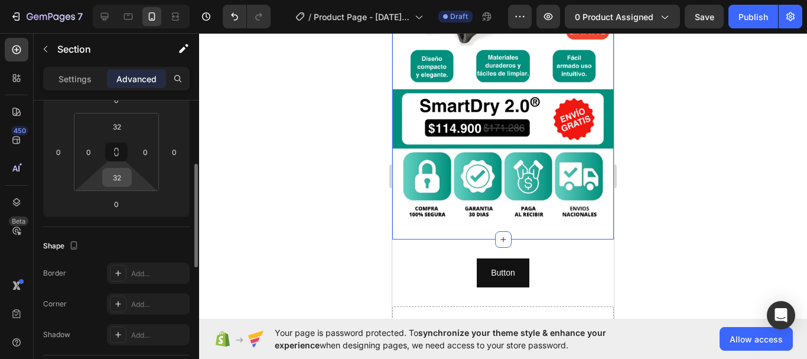
click at [119, 177] on input "32" at bounding box center [117, 177] width 24 height 18
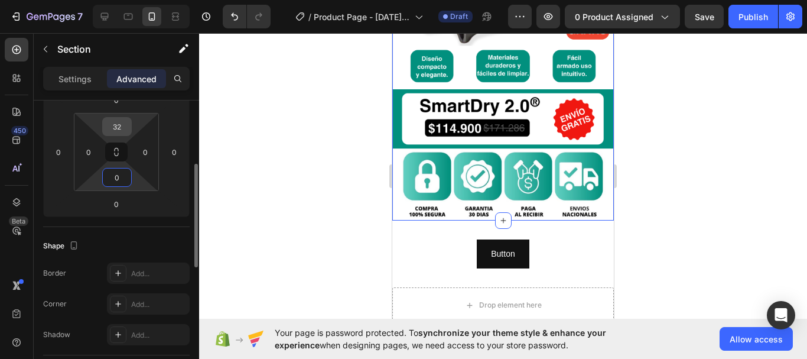
type input "0"
click at [121, 131] on input "32" at bounding box center [117, 127] width 24 height 18
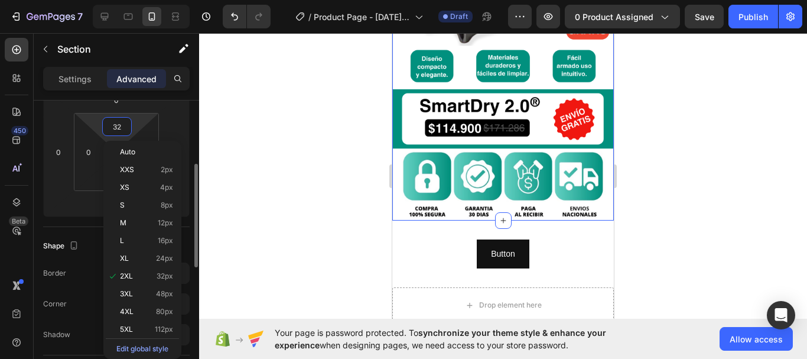
type input "0"
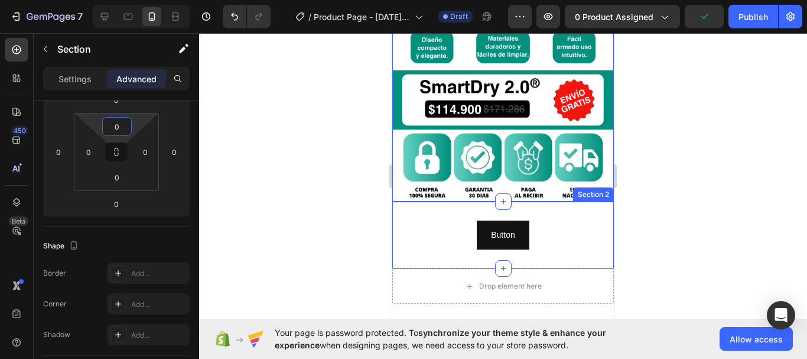
click at [291, 173] on div at bounding box center [503, 196] width 608 height 326
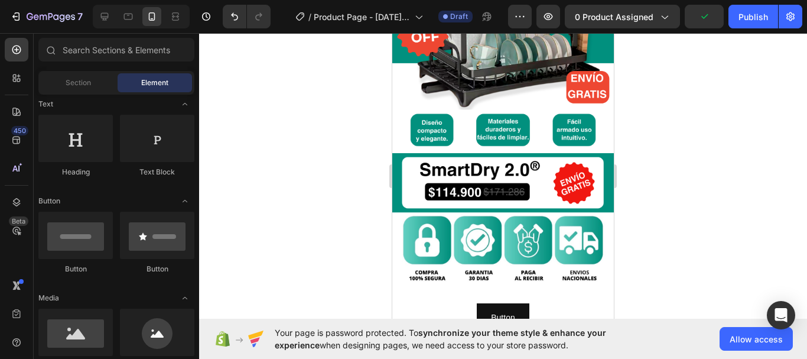
scroll to position [186, 0]
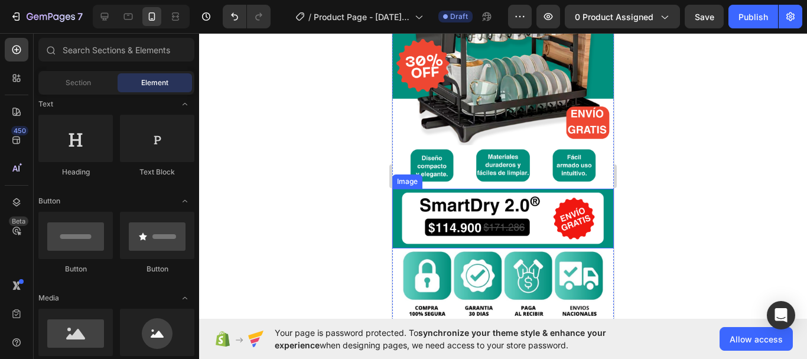
click at [511, 147] on img at bounding box center [503, 29] width 222 height 317
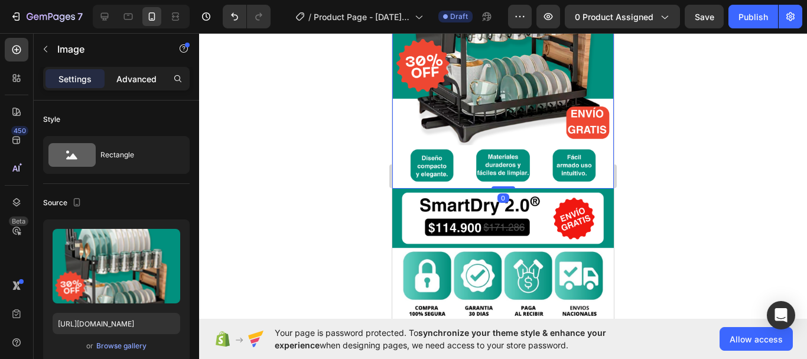
click at [126, 83] on p "Advanced" at bounding box center [136, 79] width 40 height 12
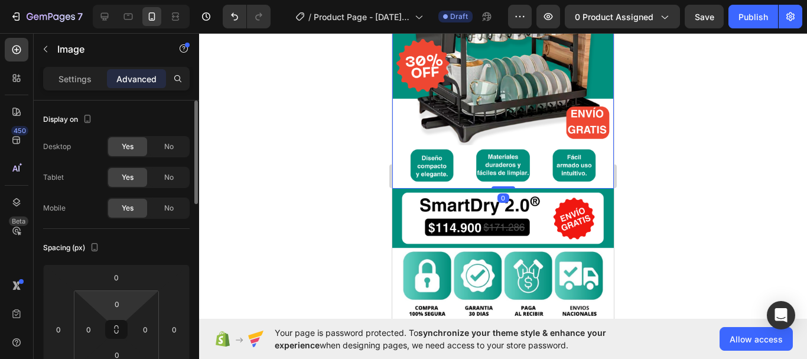
scroll to position [118, 0]
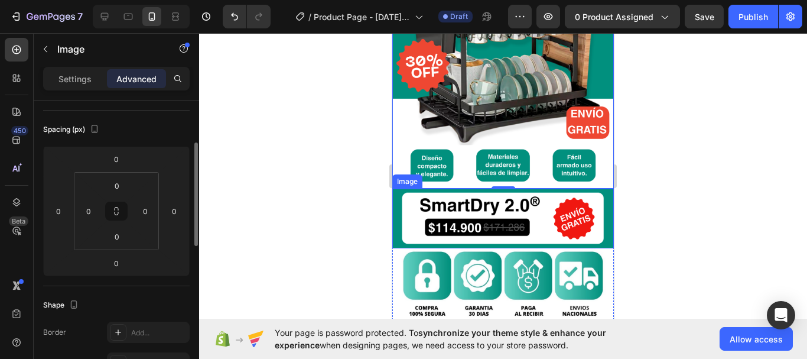
click at [496, 217] on img at bounding box center [503, 218] width 222 height 59
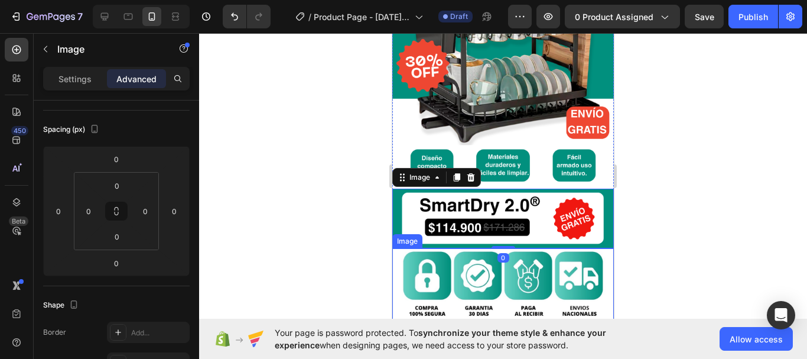
click at [459, 272] on img at bounding box center [503, 284] width 222 height 72
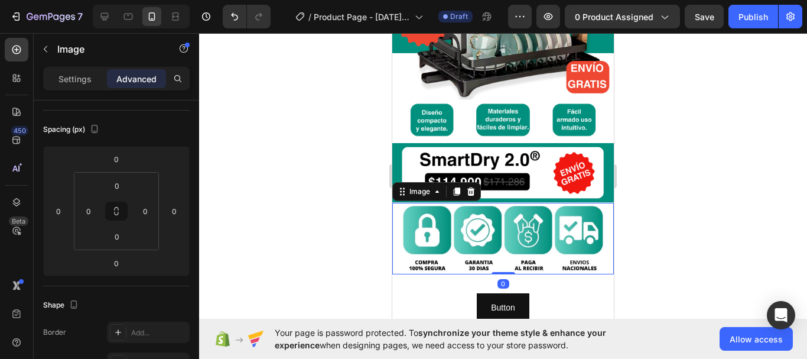
scroll to position [304, 0]
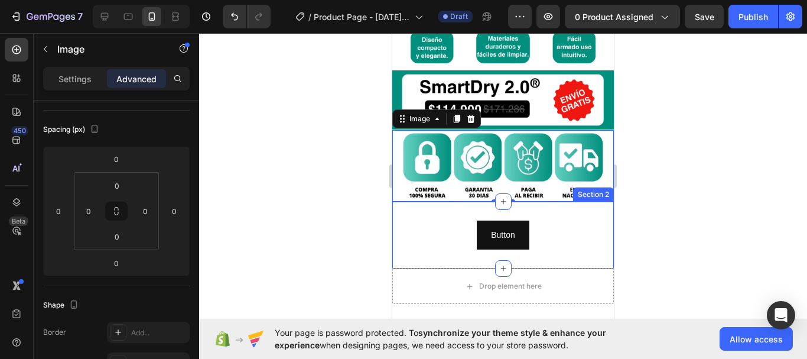
click at [453, 236] on div "Button Button Section 2" at bounding box center [503, 235] width 222 height 67
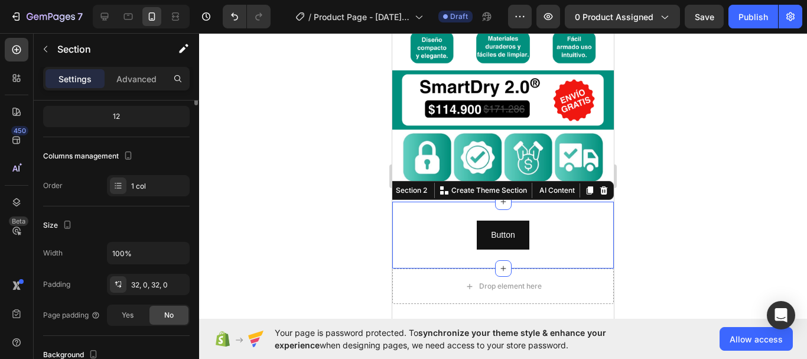
scroll to position [0, 0]
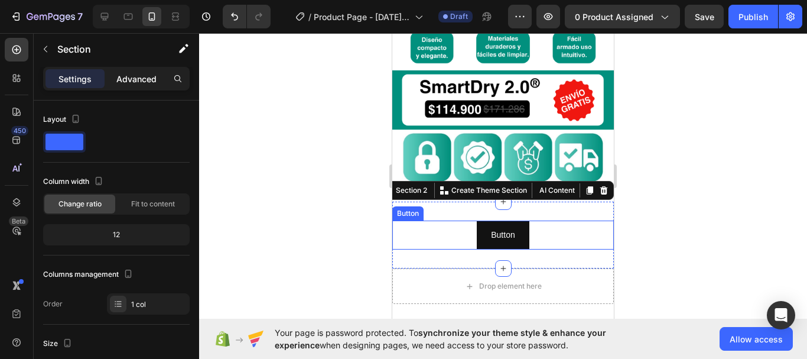
click at [134, 84] on p "Advanced" at bounding box center [136, 79] width 40 height 12
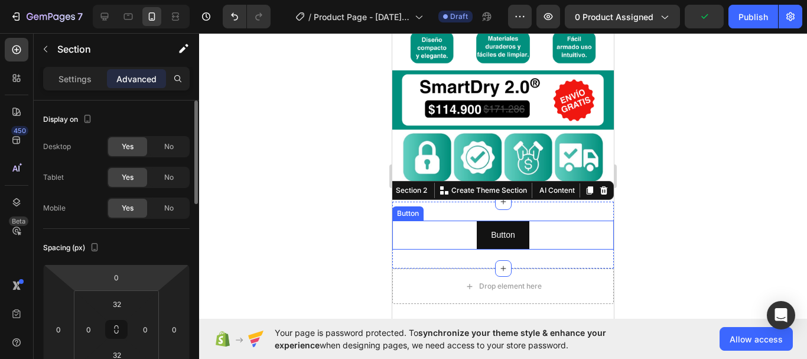
scroll to position [118, 0]
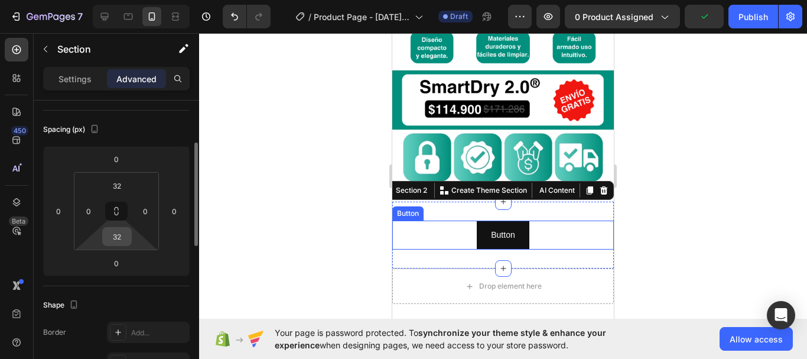
click at [119, 241] on input "32" at bounding box center [117, 237] width 24 height 18
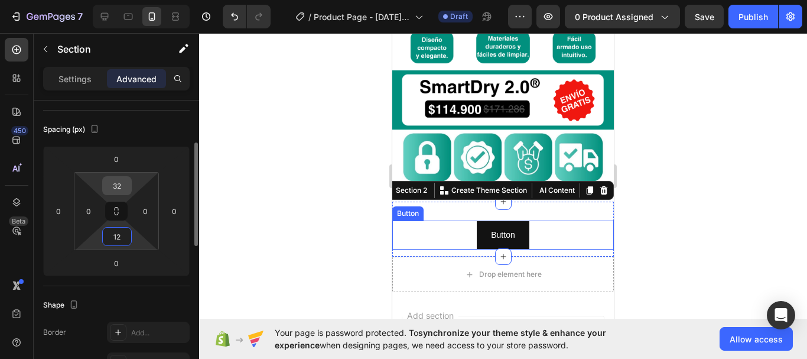
type input "12"
click at [122, 184] on input "32" at bounding box center [117, 186] width 24 height 18
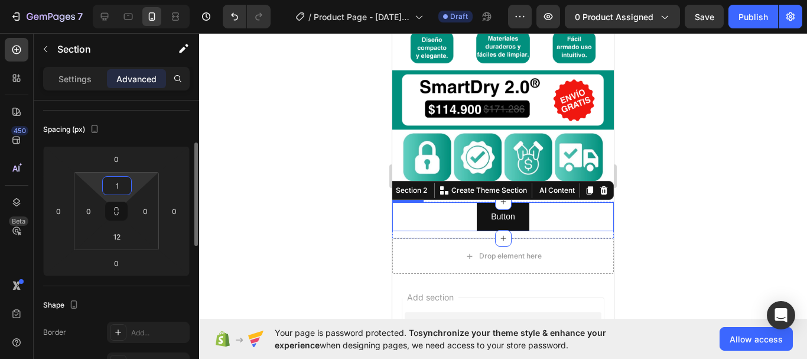
type input "12"
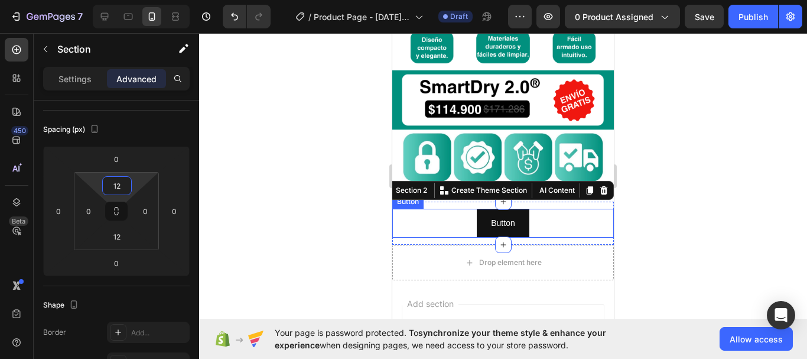
click at [261, 180] on div at bounding box center [503, 196] width 608 height 326
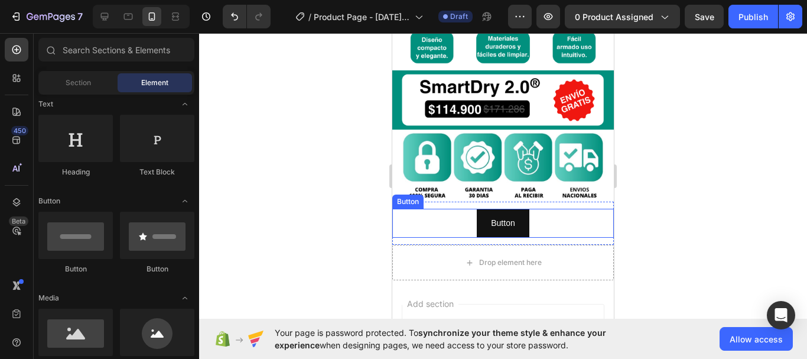
click at [466, 212] on div "Button Button" at bounding box center [503, 223] width 222 height 29
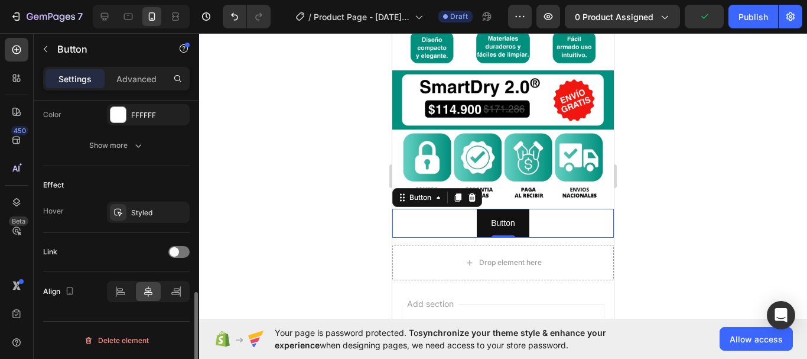
scroll to position [496, 0]
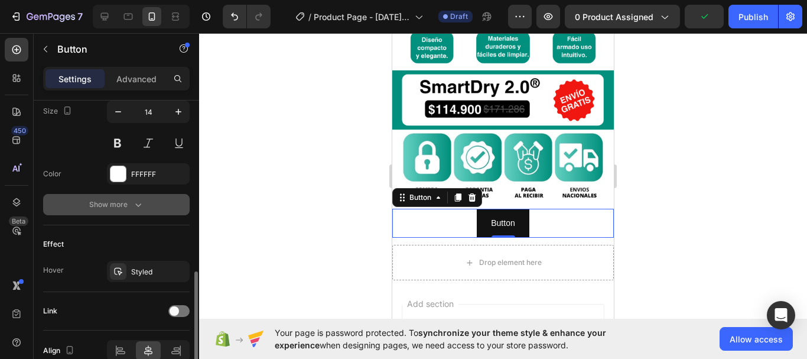
click at [131, 212] on button "Show more" at bounding box center [116, 204] width 147 height 21
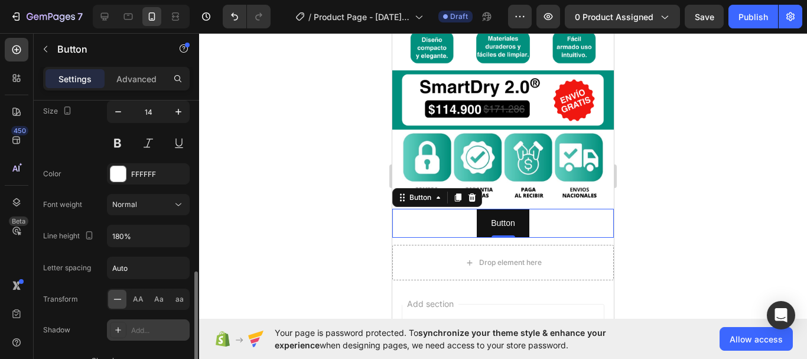
click at [127, 328] on div "Add..." at bounding box center [148, 329] width 83 height 21
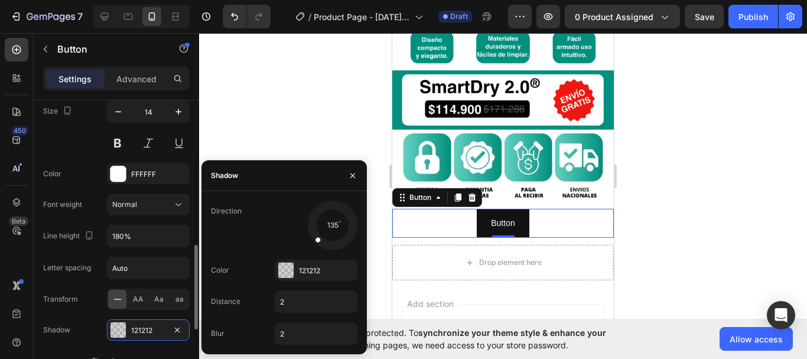
click at [80, 320] on div "Shadow 121212" at bounding box center [116, 329] width 147 height 21
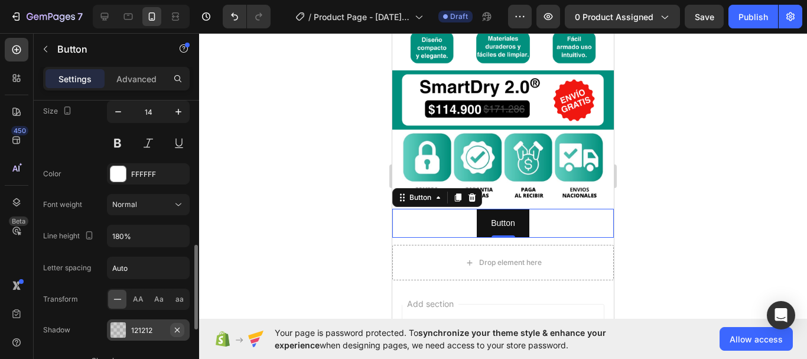
click at [179, 331] on icon "button" at bounding box center [177, 329] width 5 height 5
click at [158, 199] on div "Normal" at bounding box center [148, 205] width 72 height 12
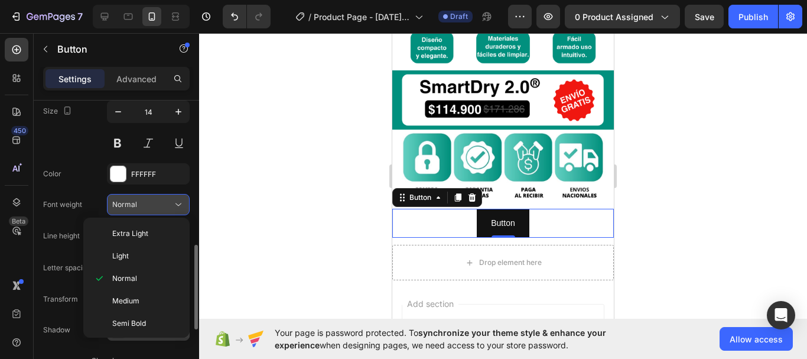
click at [158, 199] on div "Normal" at bounding box center [148, 205] width 72 height 12
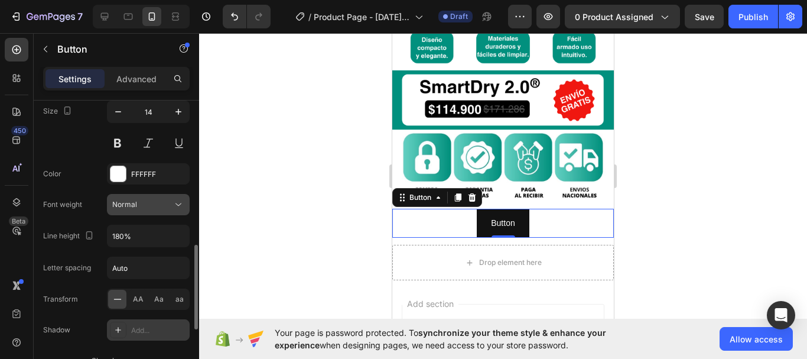
click at [164, 204] on div "Normal" at bounding box center [142, 204] width 60 height 11
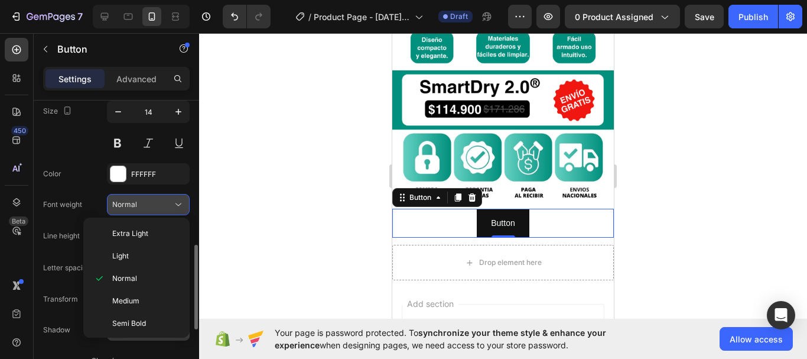
click at [164, 203] on div "Normal" at bounding box center [142, 204] width 60 height 11
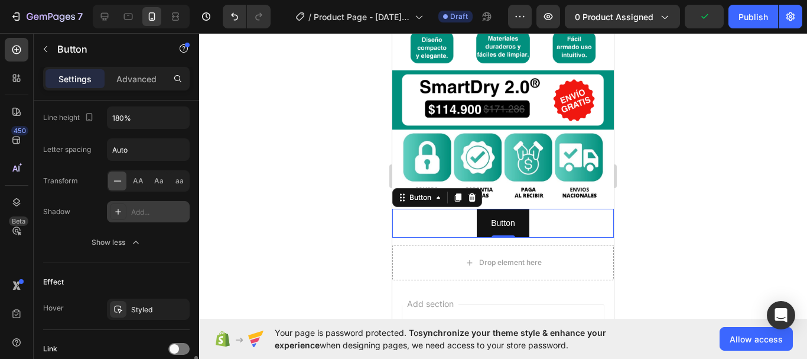
scroll to position [674, 0]
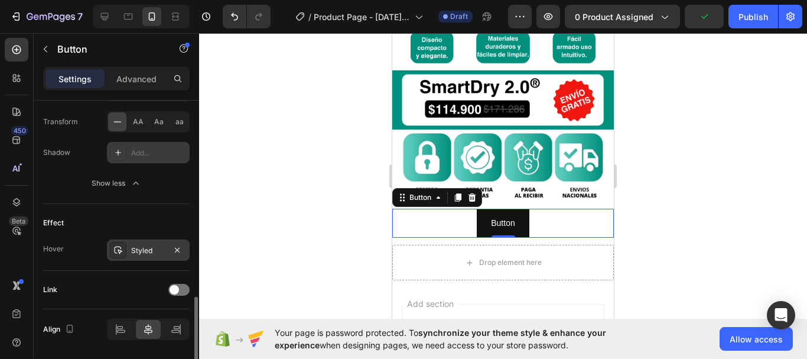
click at [151, 249] on div "Styled" at bounding box center [148, 250] width 34 height 11
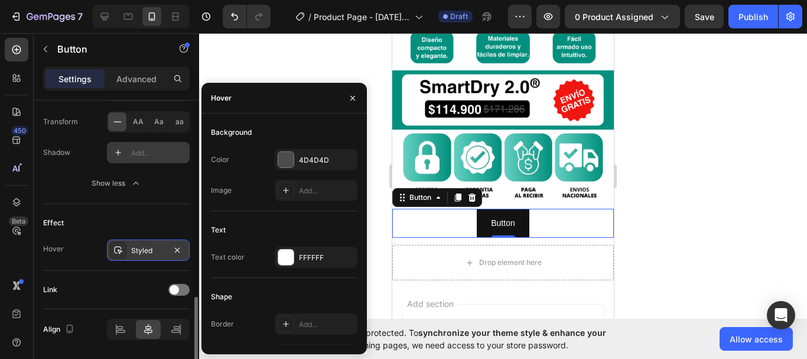
click at [151, 249] on div "Styled" at bounding box center [148, 250] width 34 height 11
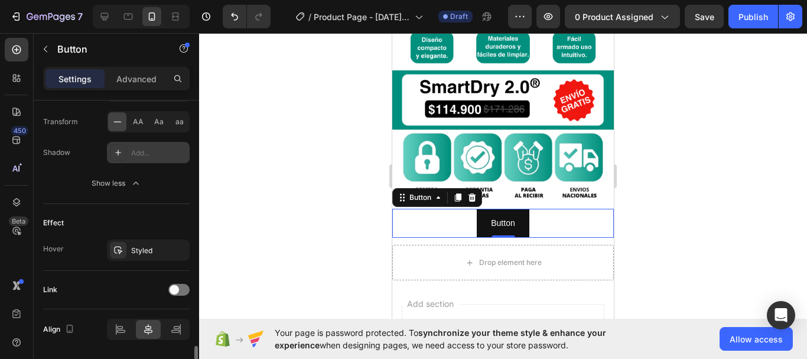
scroll to position [712, 0]
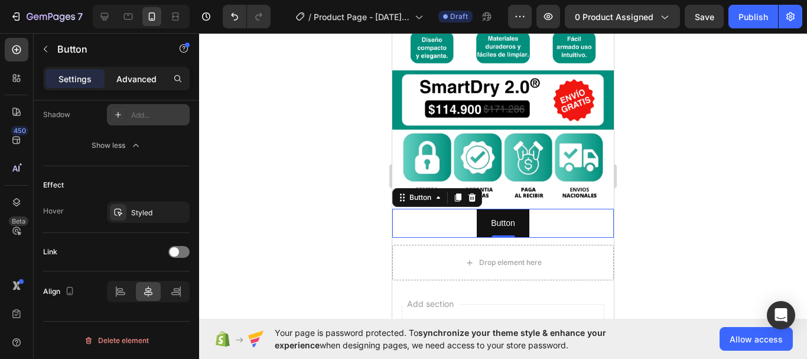
click at [145, 79] on p "Advanced" at bounding box center [136, 79] width 40 height 12
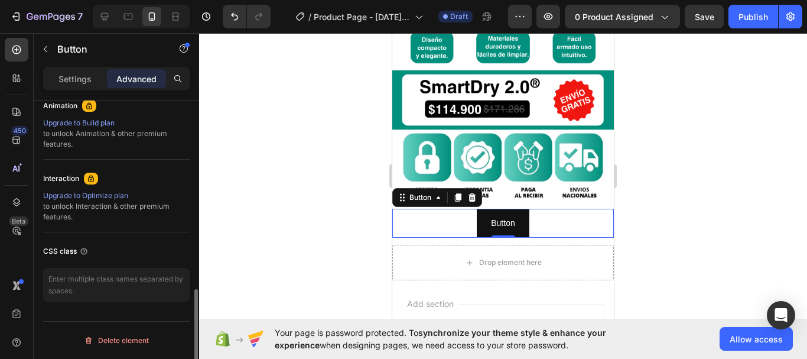
scroll to position [528, 0]
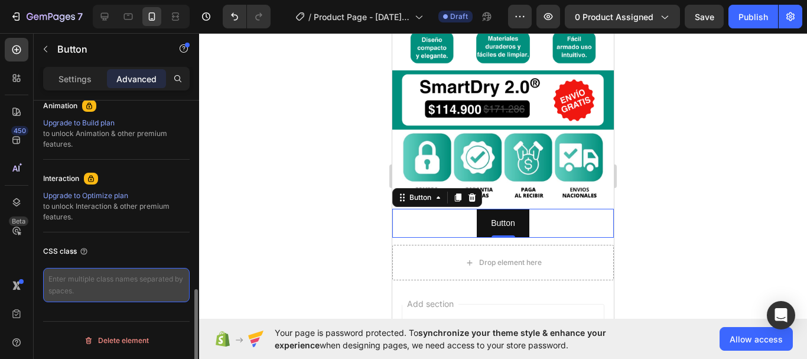
click at [137, 288] on textarea at bounding box center [116, 285] width 147 height 34
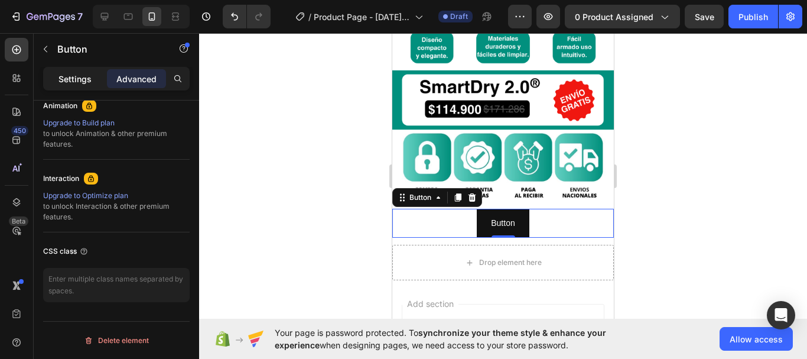
click at [62, 79] on p "Settings" at bounding box center [75, 79] width 33 height 12
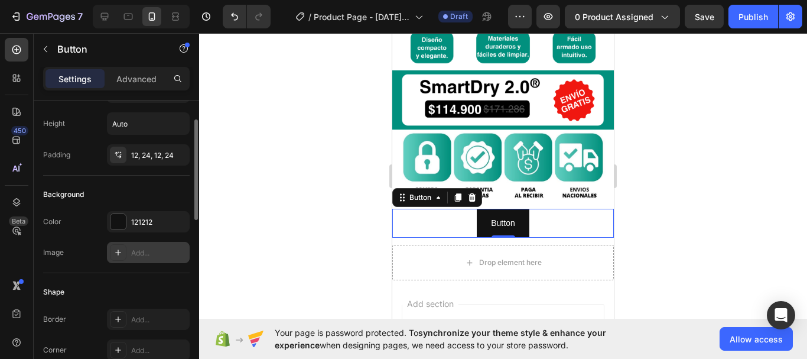
scroll to position [0, 0]
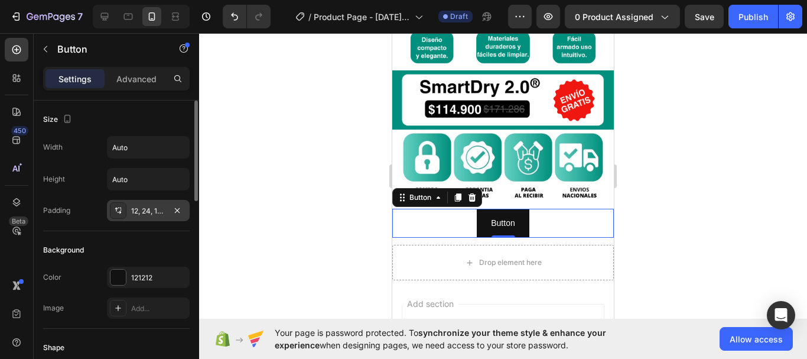
click at [122, 210] on icon at bounding box center [117, 210] width 9 height 9
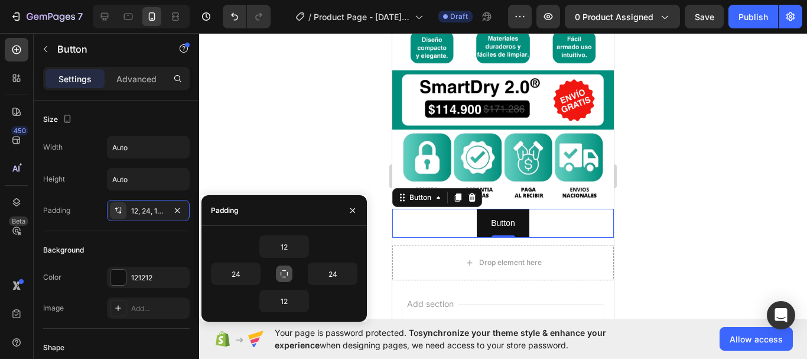
click at [287, 278] on icon "button" at bounding box center [284, 273] width 9 height 9
type input "12"
click at [287, 278] on icon "button" at bounding box center [284, 273] width 9 height 9
click at [105, 16] on icon at bounding box center [105, 17] width 12 height 12
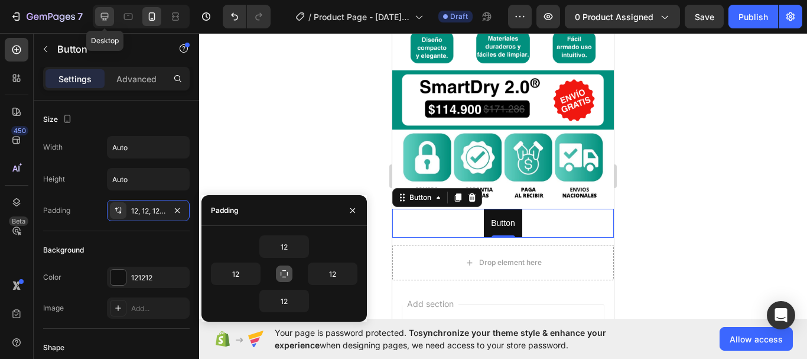
type input "16"
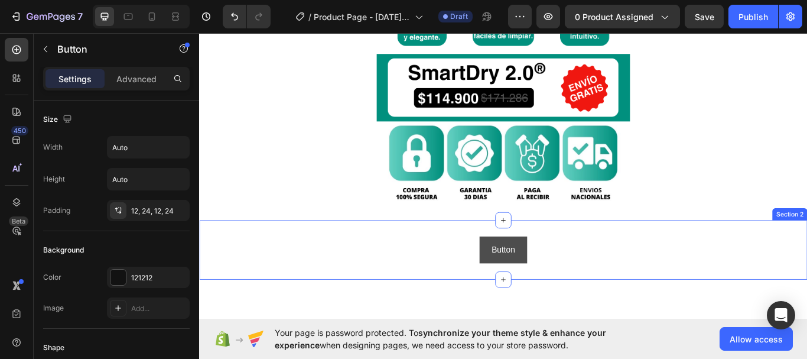
scroll to position [482, 0]
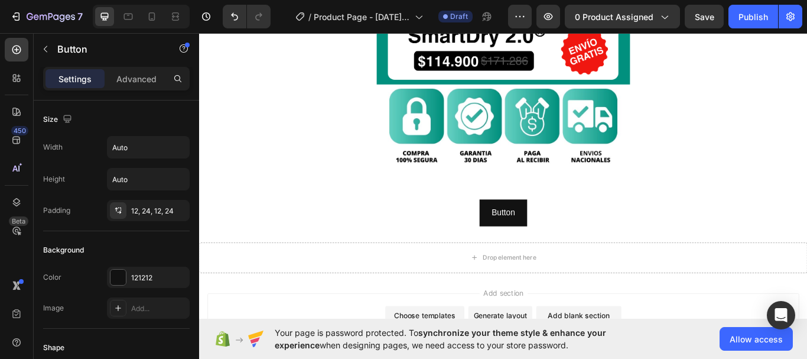
click at [479, 254] on div "Button Button" at bounding box center [553, 243] width 709 height 31
click at [613, 254] on div "Button Button" at bounding box center [553, 243] width 709 height 31
click at [570, 235] on button "Button" at bounding box center [554, 243] width 56 height 31
click at [466, 232] on div "Button Button" at bounding box center [553, 243] width 709 height 31
click at [496, 243] on div "Button Button" at bounding box center [553, 243] width 709 height 31
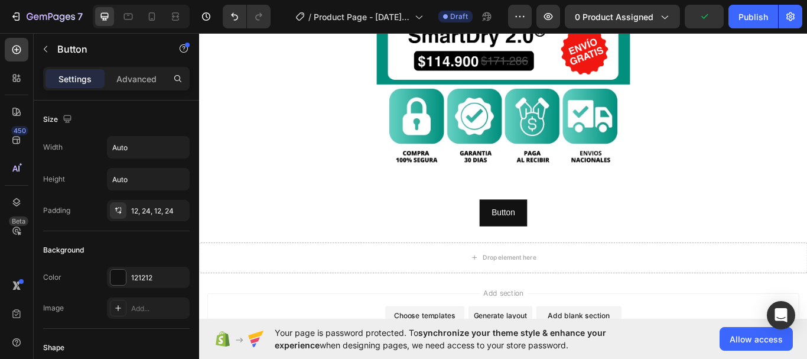
click at [599, 235] on div "Button Button" at bounding box center [553, 243] width 709 height 31
click at [562, 218] on div "Button Button Section 2" at bounding box center [553, 243] width 709 height 69
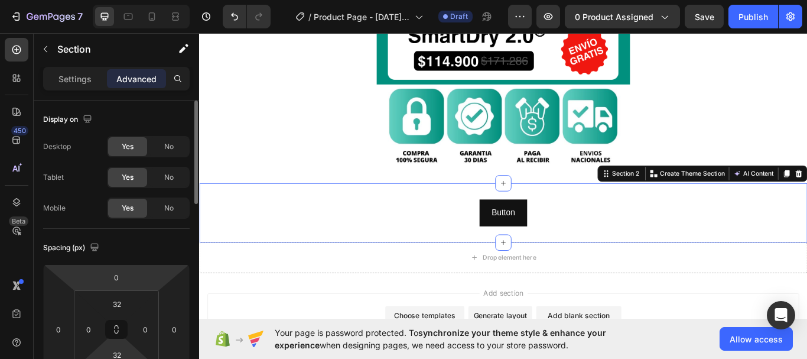
scroll to position [59, 0]
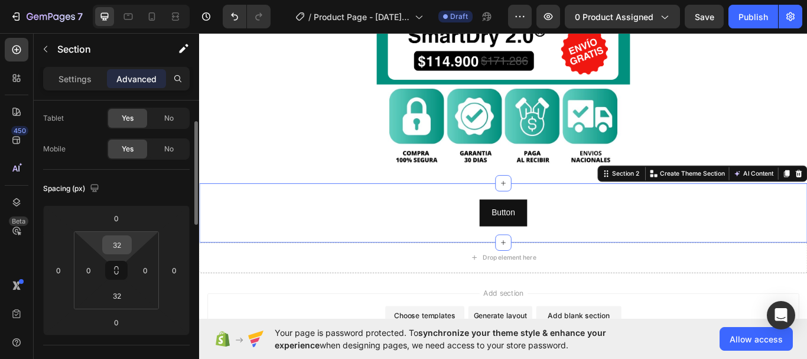
click at [117, 245] on input "32" at bounding box center [117, 245] width 24 height 18
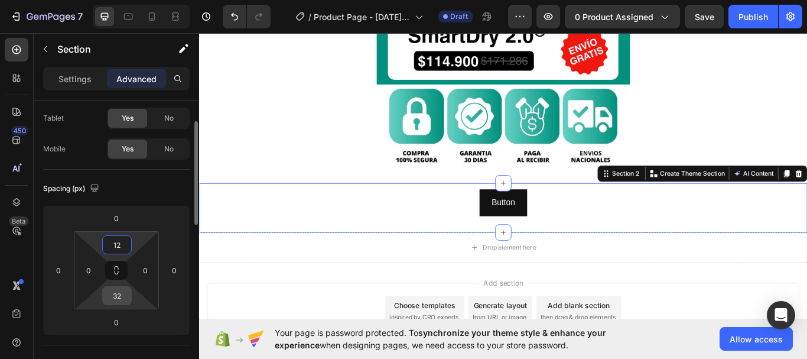
type input "12"
click at [115, 294] on input "32" at bounding box center [117, 296] width 24 height 18
type input "12"
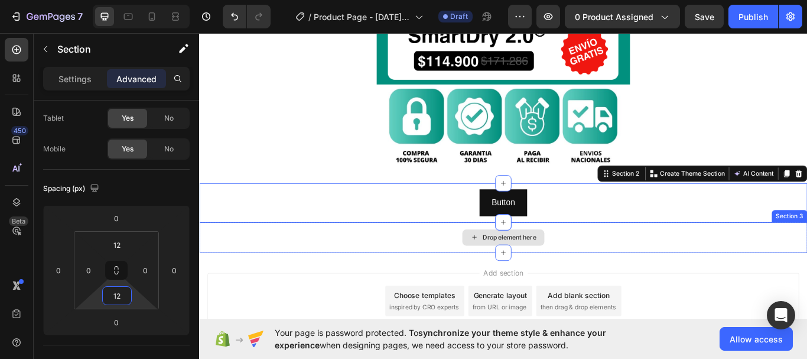
click at [342, 296] on div "Add section Choose templates inspired by CRO experts Generate layout from URL o…" at bounding box center [553, 348] width 709 height 117
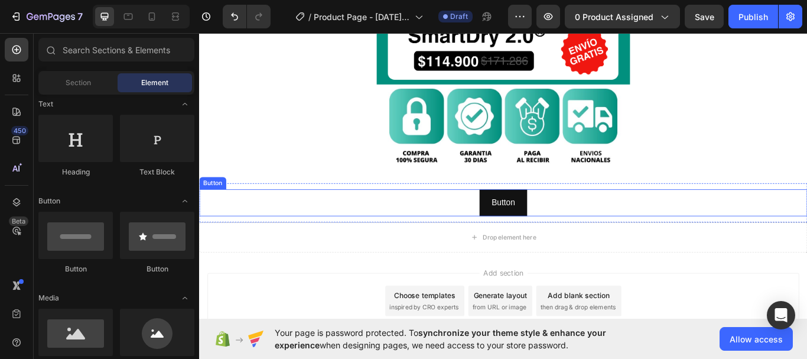
click at [486, 236] on div "Button Button" at bounding box center [553, 231] width 709 height 31
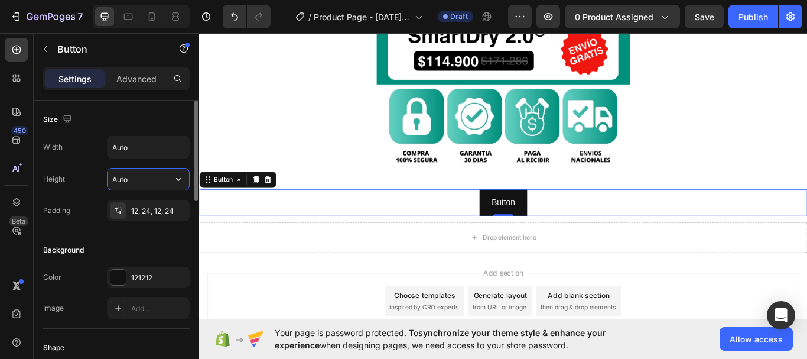
click at [128, 174] on input "Auto" at bounding box center [149, 178] width 82 height 21
click at [135, 151] on input "Auto" at bounding box center [149, 147] width 82 height 21
click at [176, 140] on button "button" at bounding box center [178, 147] width 21 height 21
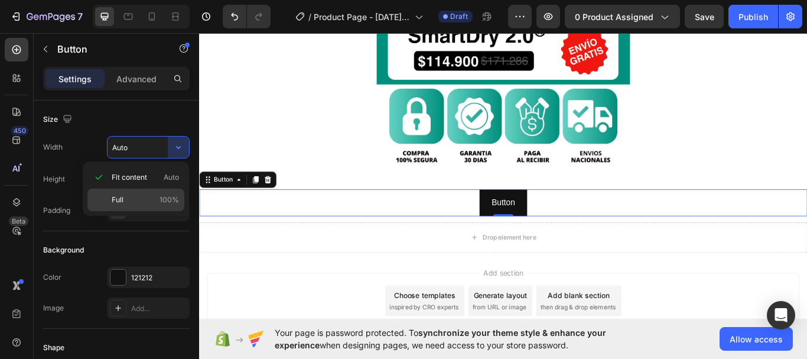
click at [125, 197] on p "Full 100%" at bounding box center [145, 199] width 67 height 11
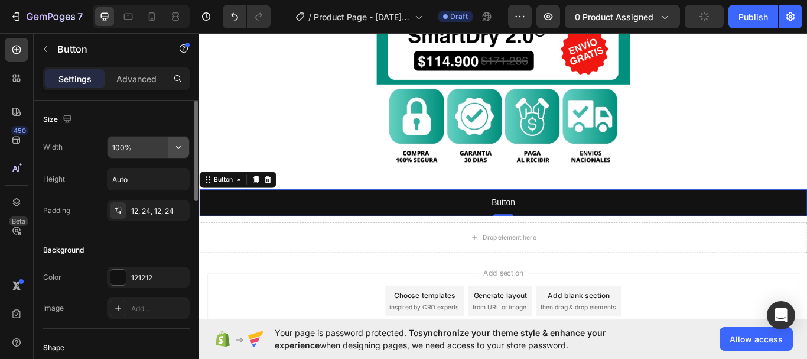
click at [171, 145] on button "button" at bounding box center [178, 147] width 21 height 21
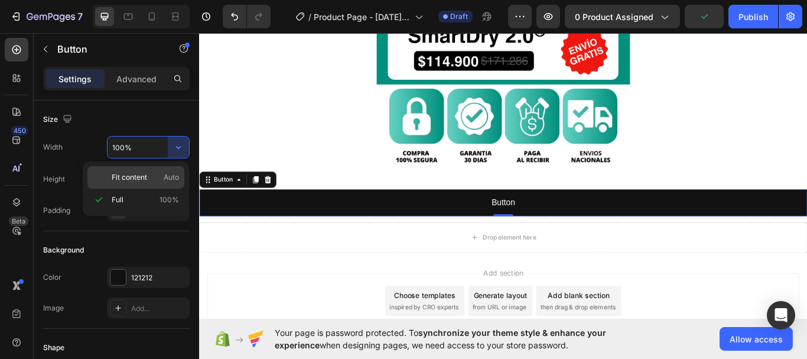
click at [139, 179] on span "Fit content" at bounding box center [129, 177] width 35 height 11
type input "Auto"
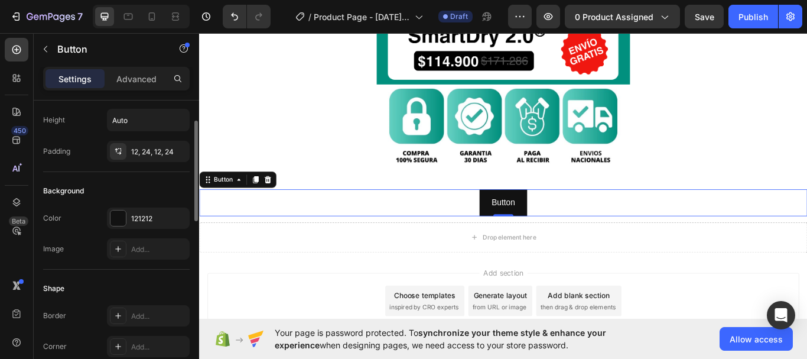
scroll to position [118, 0]
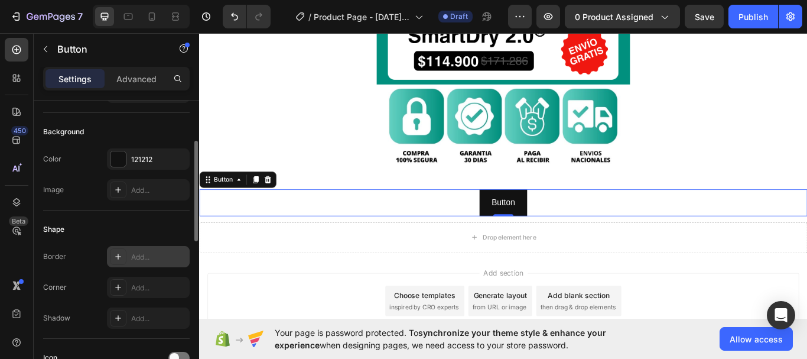
click at [123, 251] on div at bounding box center [118, 256] width 17 height 17
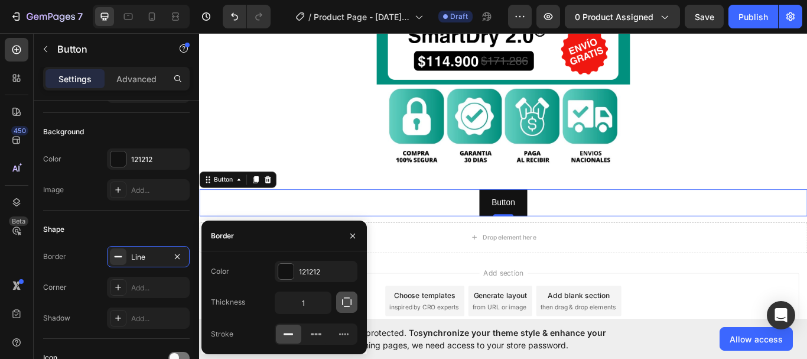
click at [342, 302] on icon "button" at bounding box center [347, 302] width 12 height 12
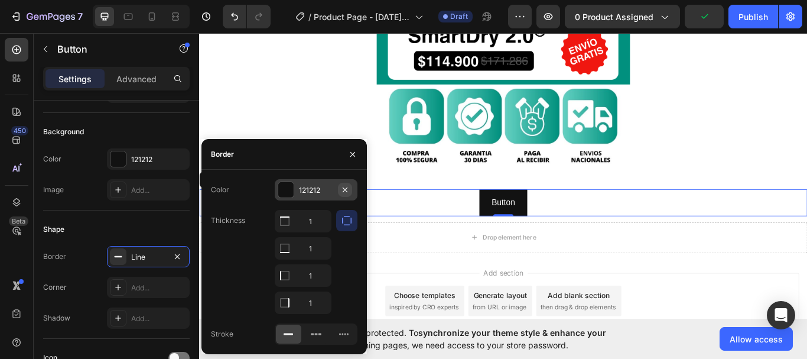
click at [346, 189] on icon "button" at bounding box center [344, 189] width 9 height 9
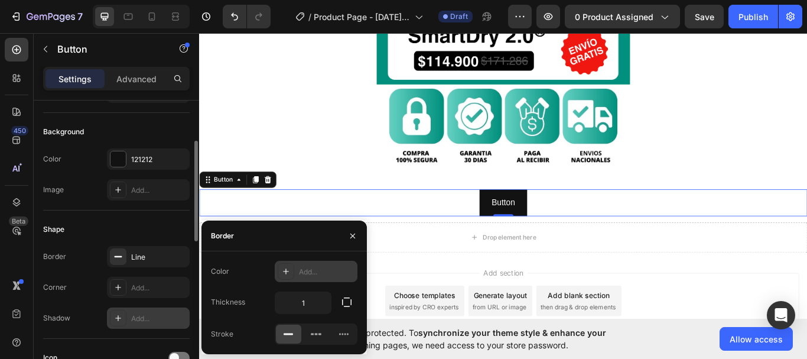
click at [144, 317] on div "Add..." at bounding box center [159, 318] width 56 height 11
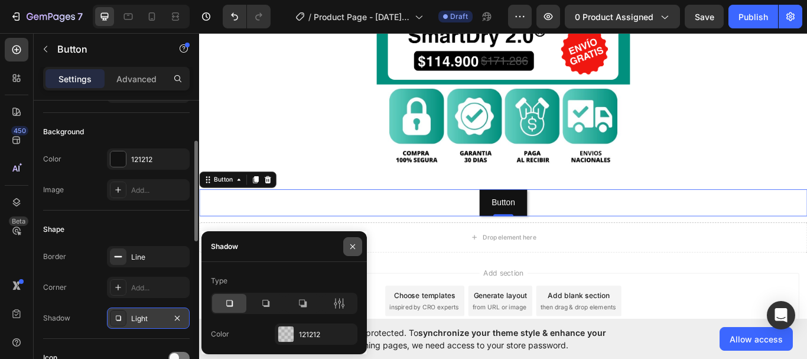
click at [348, 252] on button "button" at bounding box center [352, 246] width 19 height 19
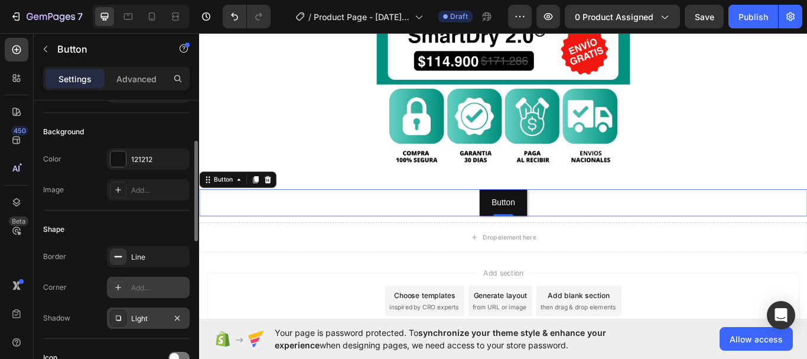
click at [144, 288] on div "Add..." at bounding box center [159, 288] width 56 height 11
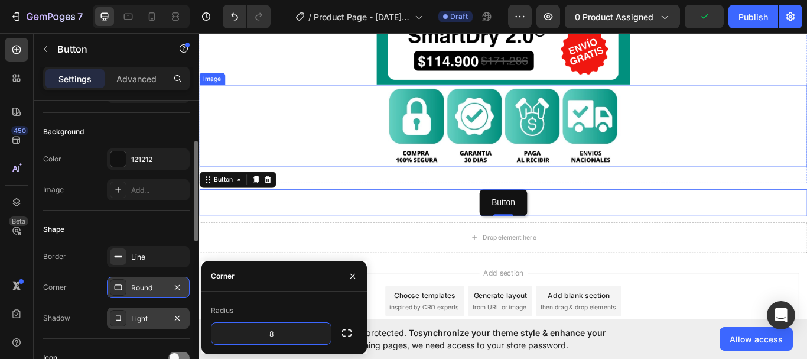
click at [423, 171] on img at bounding box center [554, 142] width 296 height 96
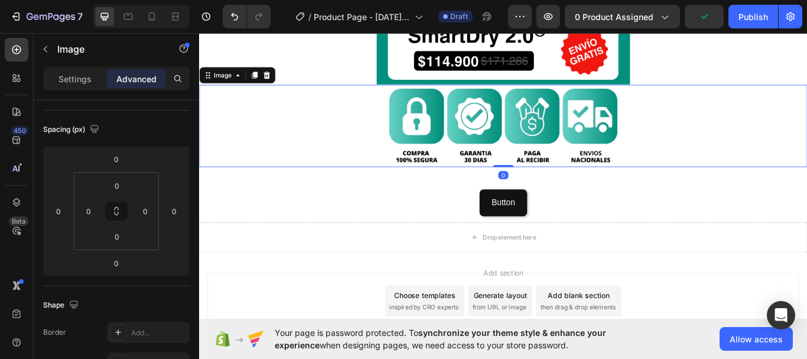
scroll to position [0, 0]
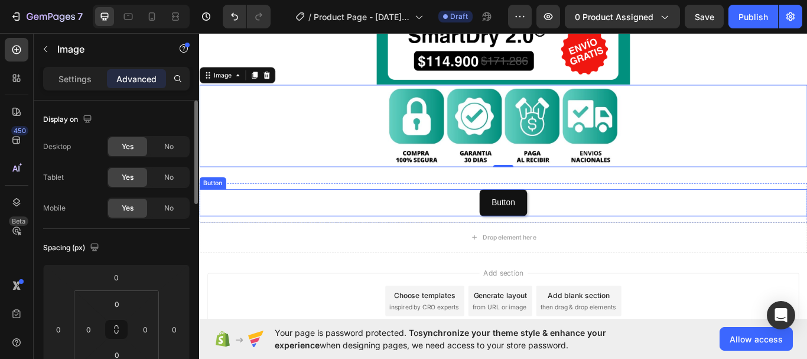
click at [514, 231] on div "Button Button" at bounding box center [553, 231] width 709 height 31
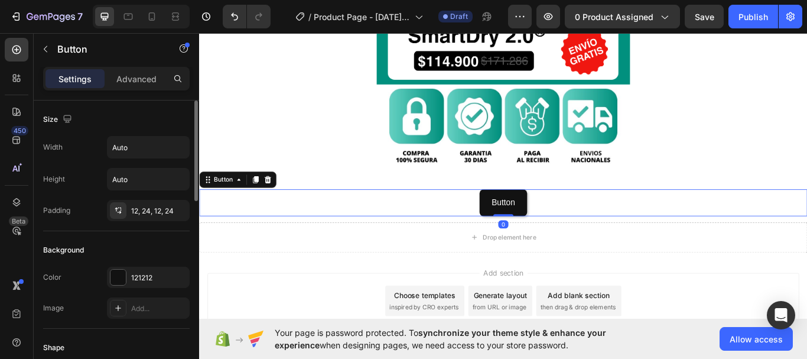
click at [123, 88] on div "Settings Advanced" at bounding box center [116, 79] width 147 height 24
click at [126, 80] on p "Advanced" at bounding box center [136, 79] width 40 height 12
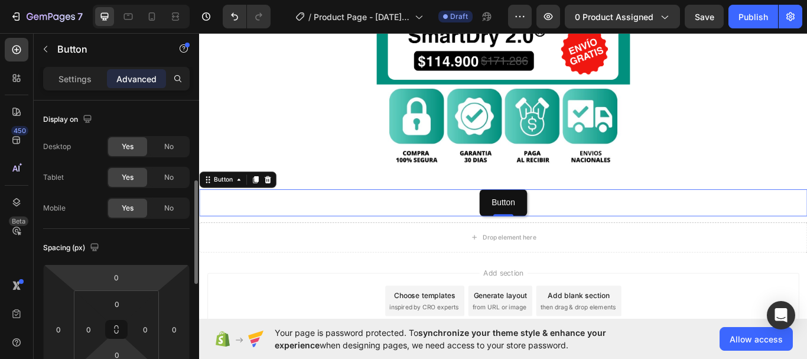
scroll to position [59, 0]
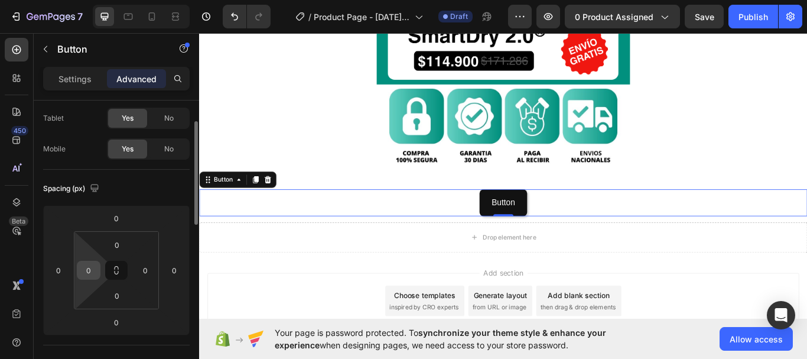
click at [86, 271] on input "0" at bounding box center [89, 270] width 18 height 18
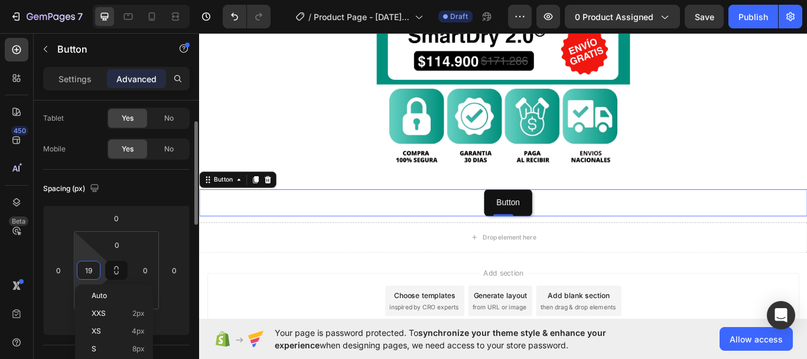
click at [90, 275] on input "19" at bounding box center [89, 270] width 18 height 18
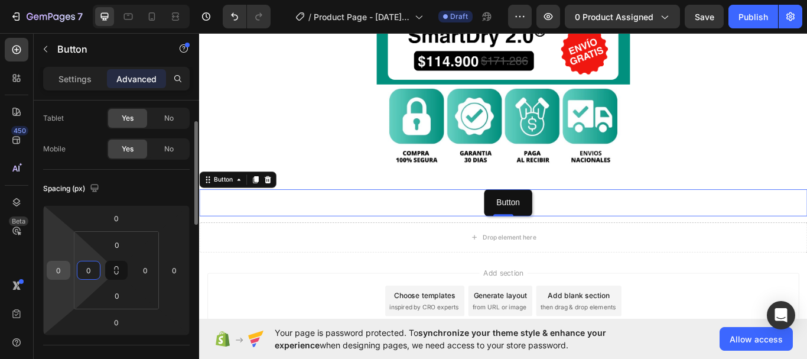
type input "0"
click at [54, 271] on input "0" at bounding box center [59, 270] width 18 height 18
click at [59, 272] on input "16" at bounding box center [59, 270] width 18 height 18
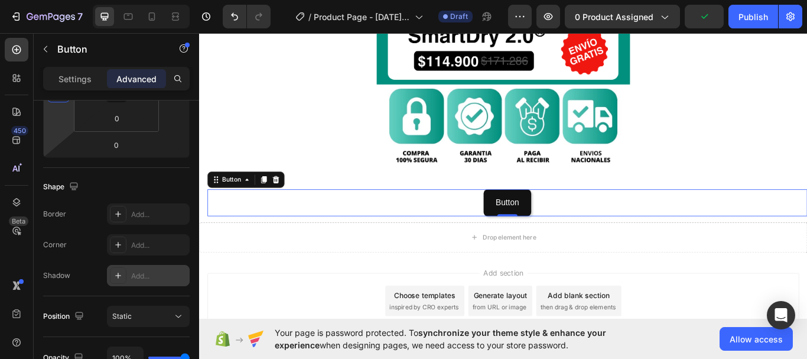
scroll to position [355, 0]
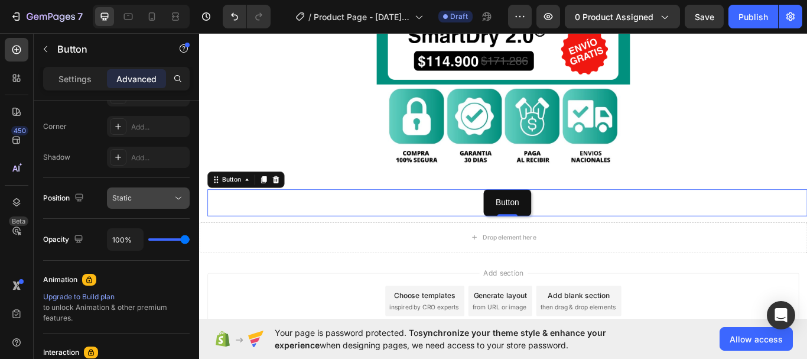
type input "0"
click at [126, 197] on span "Static" at bounding box center [122, 197] width 20 height 9
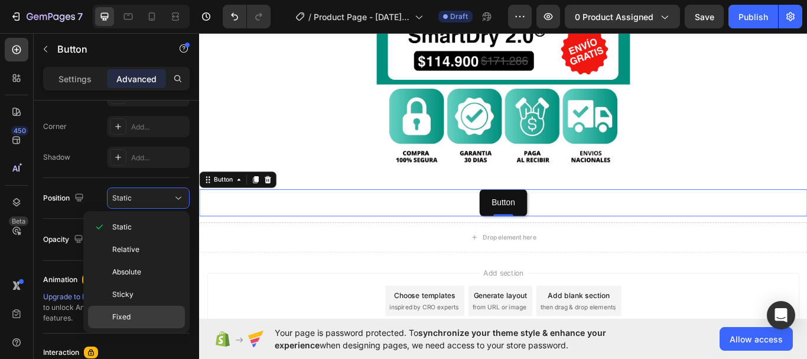
click at [146, 310] on div "Fixed" at bounding box center [136, 317] width 97 height 22
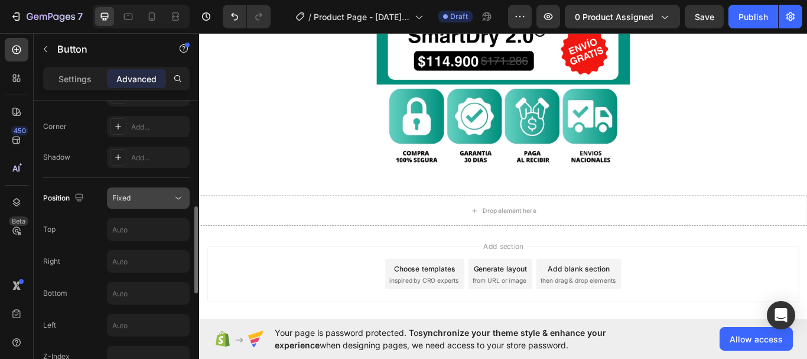
click at [132, 199] on div "Fixed" at bounding box center [142, 198] width 60 height 11
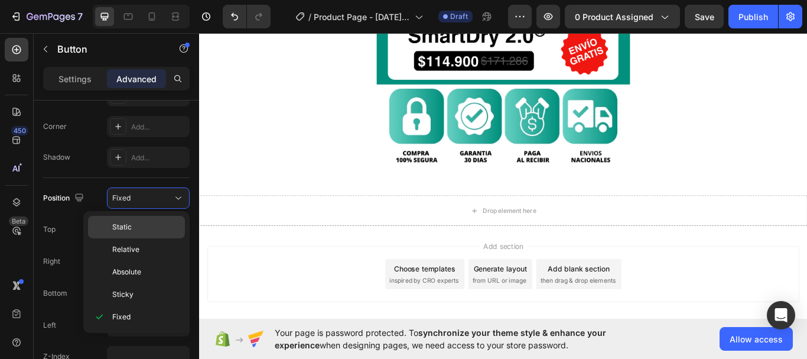
click at [141, 231] on p "Static" at bounding box center [145, 227] width 67 height 11
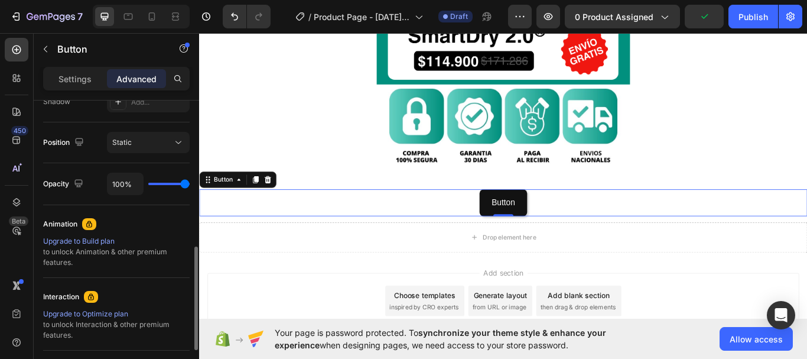
scroll to position [351, 0]
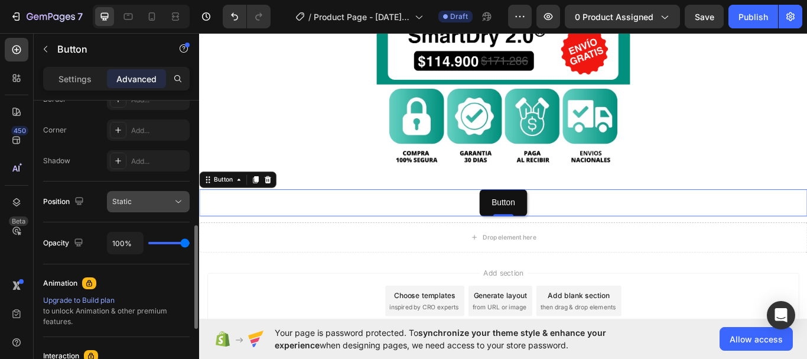
click at [152, 205] on div "Static" at bounding box center [142, 201] width 60 height 11
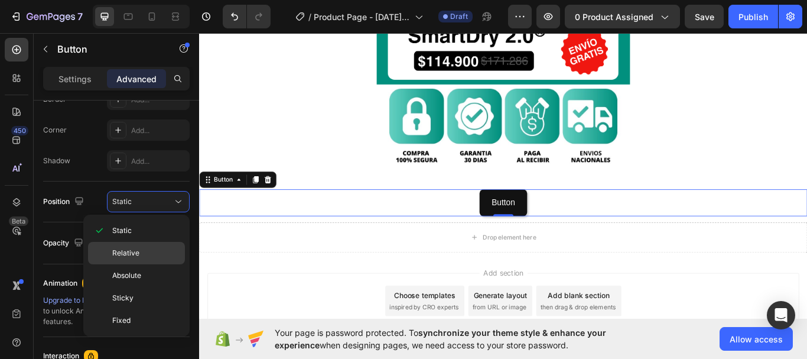
click at [148, 264] on div "Relative" at bounding box center [136, 275] width 97 height 22
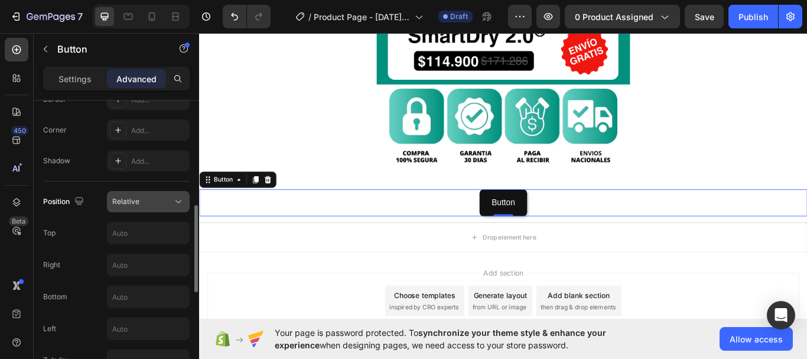
click at [135, 193] on button "Relative" at bounding box center [148, 201] width 83 height 21
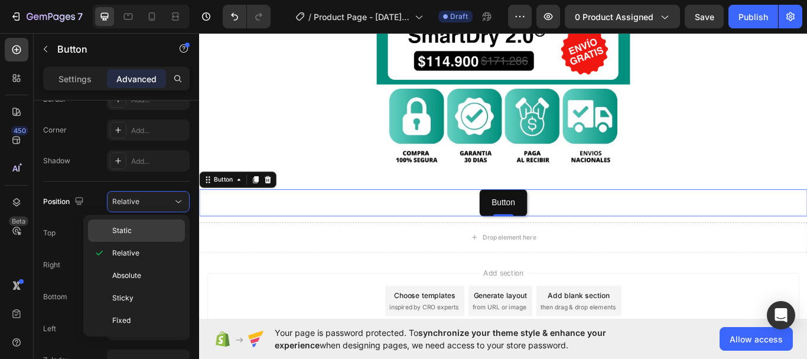
click at [149, 226] on p "Static" at bounding box center [145, 230] width 67 height 11
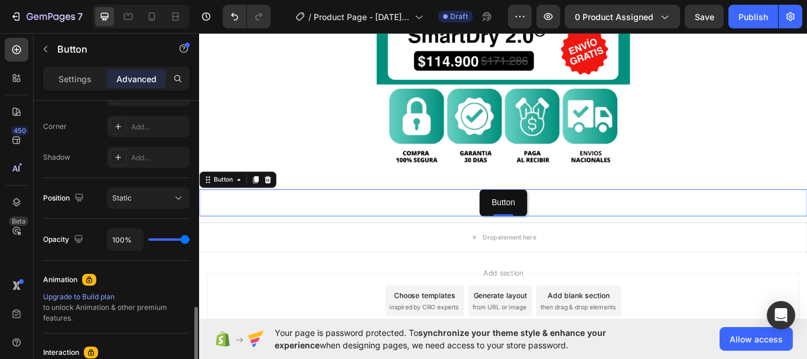
scroll to position [414, 0]
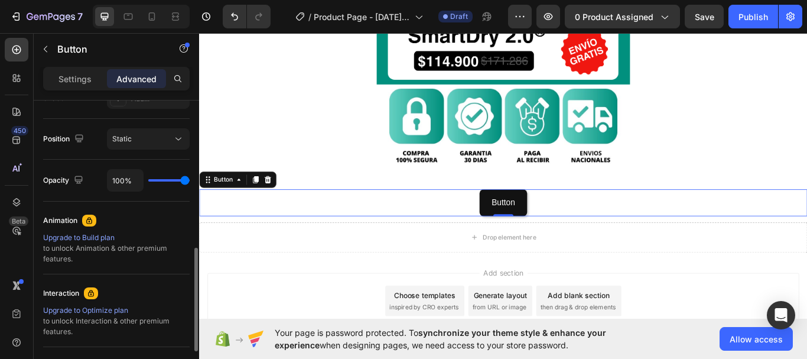
click at [93, 241] on div "Upgrade to Build plan" at bounding box center [116, 237] width 147 height 11
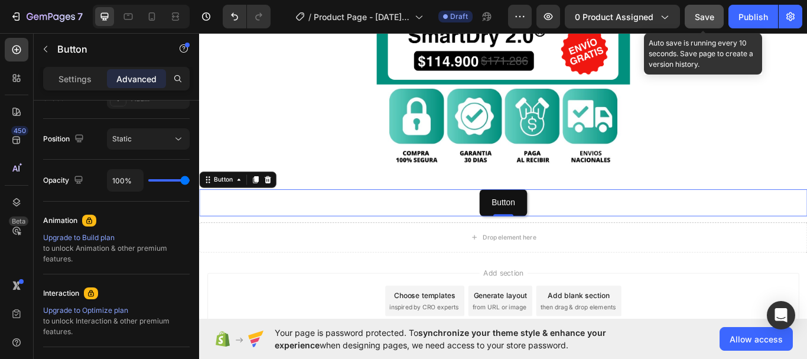
click at [713, 17] on span "Save" at bounding box center [705, 17] width 20 height 10
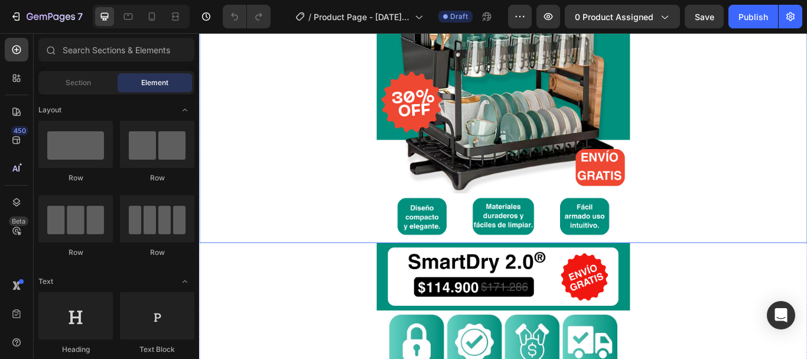
scroll to position [414, 0]
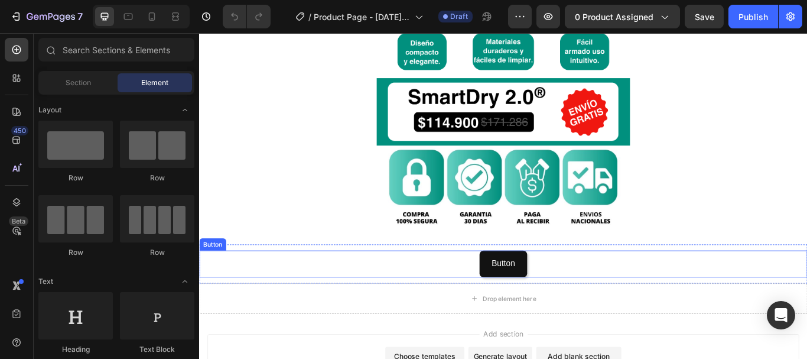
click at [478, 297] on div "Button Button" at bounding box center [553, 302] width 709 height 31
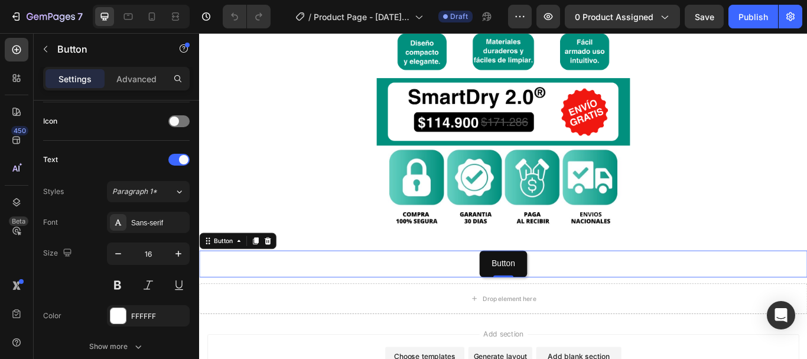
scroll to position [556, 0]
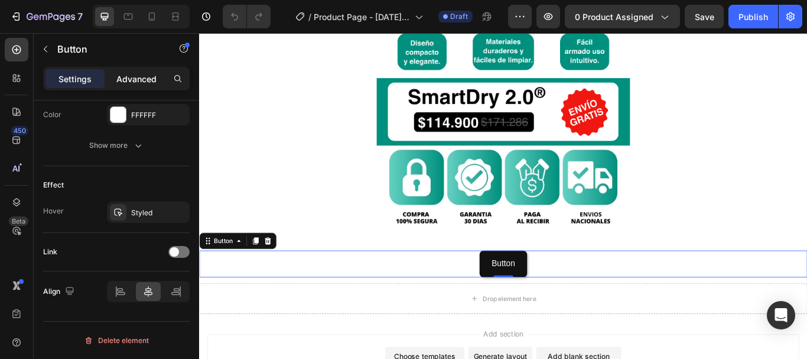
click at [129, 73] on p "Advanced" at bounding box center [136, 79] width 40 height 12
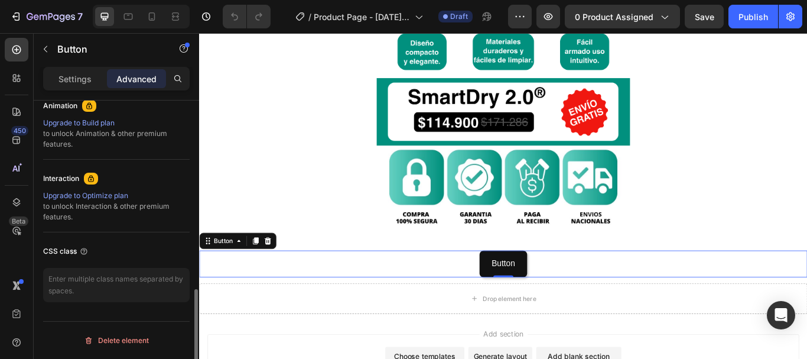
scroll to position [410, 0]
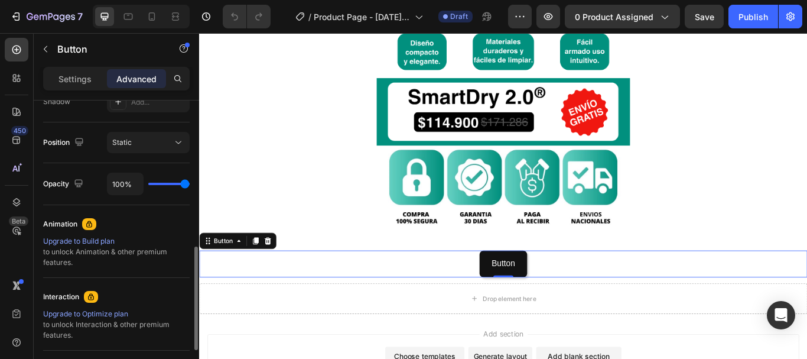
click at [91, 296] on icon at bounding box center [91, 296] width 6 height 7
click at [67, 242] on div "Upgrade to Build plan" at bounding box center [116, 241] width 147 height 11
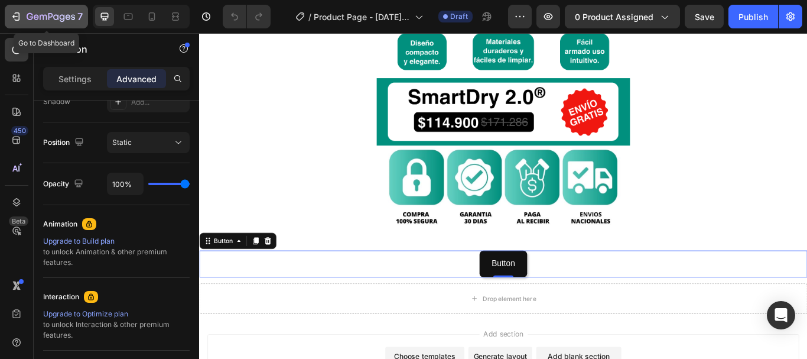
click at [26, 17] on div "7" at bounding box center [46, 16] width 73 height 14
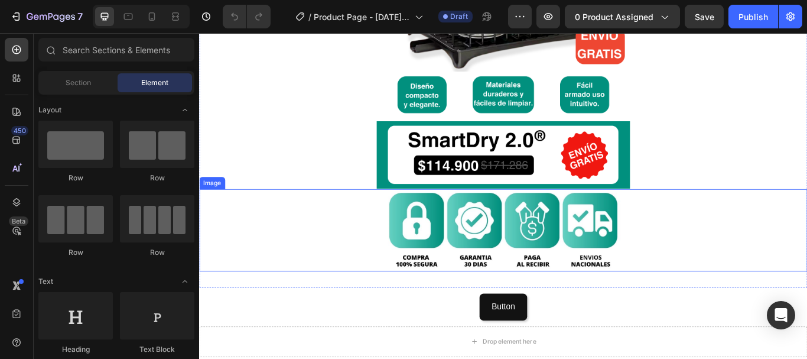
scroll to position [503, 0]
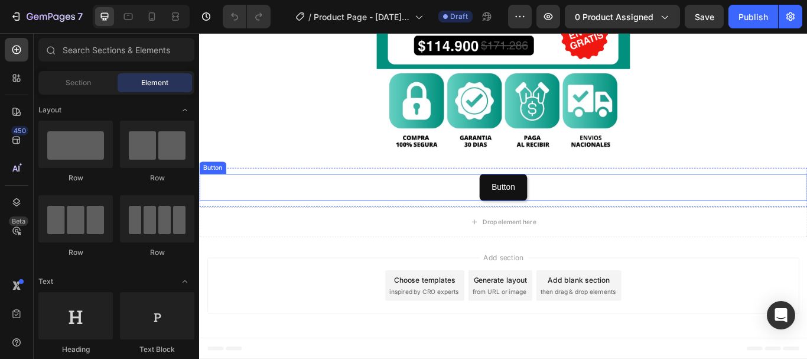
click at [484, 216] on div "Button Button" at bounding box center [553, 212] width 709 height 31
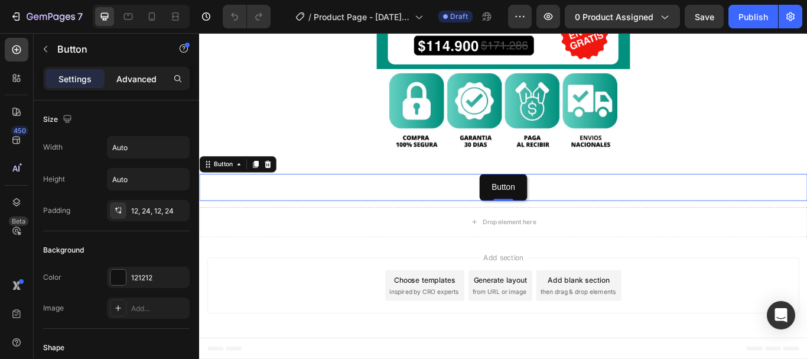
click at [144, 75] on p "Advanced" at bounding box center [136, 79] width 40 height 12
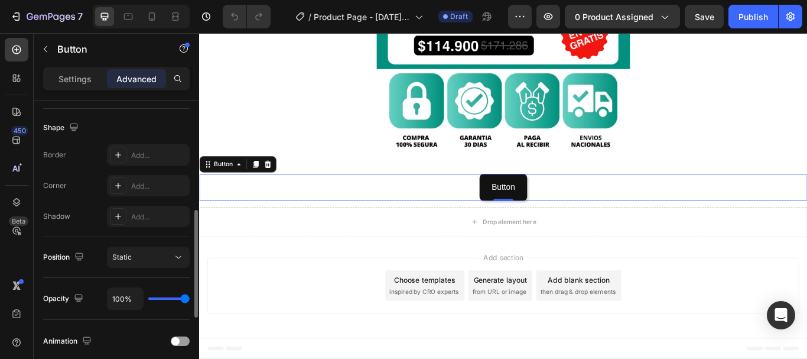
scroll to position [496, 0]
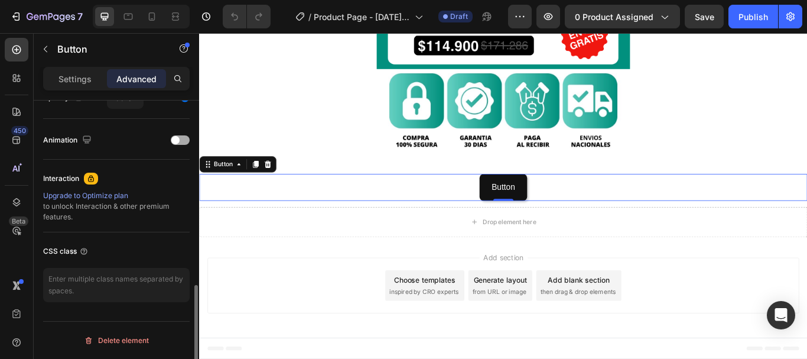
click at [181, 139] on div at bounding box center [180, 139] width 19 height 9
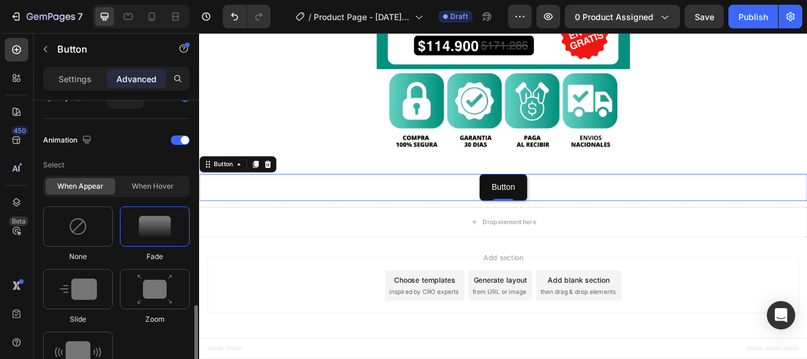
scroll to position [556, 0]
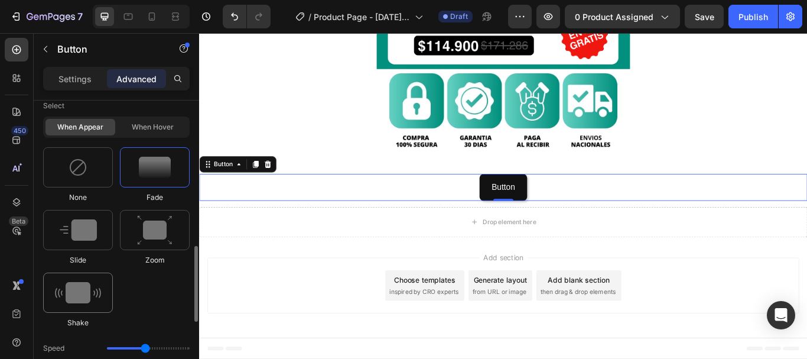
click at [95, 285] on img at bounding box center [78, 292] width 46 height 21
type input "0.7"
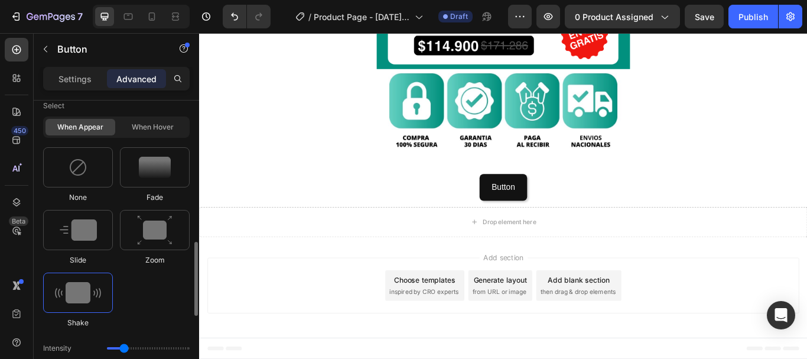
scroll to position [615, 0]
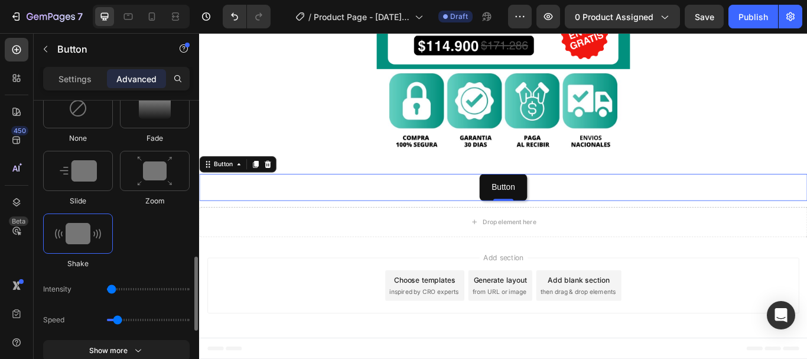
drag, startPoint x: 125, startPoint y: 286, endPoint x: 105, endPoint y: 293, distance: 21.1
type input "1"
click at [107, 290] on input "range" at bounding box center [148, 289] width 83 height 2
type input "0.5"
click at [113, 321] on input "range" at bounding box center [148, 320] width 83 height 2
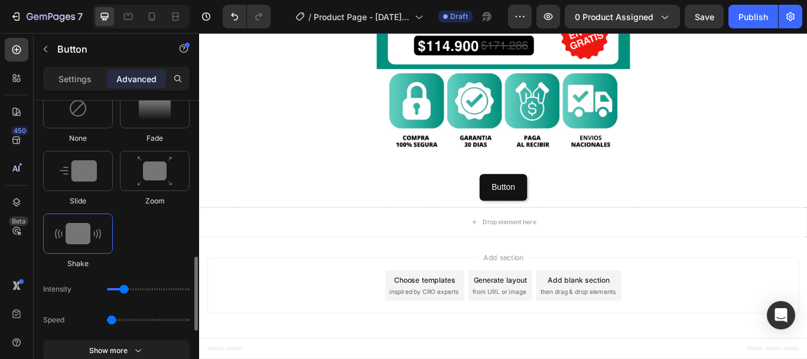
click at [119, 289] on input "range" at bounding box center [148, 289] width 83 height 2
drag, startPoint x: 122, startPoint y: 291, endPoint x: 106, endPoint y: 294, distance: 16.2
type input "1"
click at [107, 290] on input "range" at bounding box center [148, 289] width 83 height 2
type input "0.7"
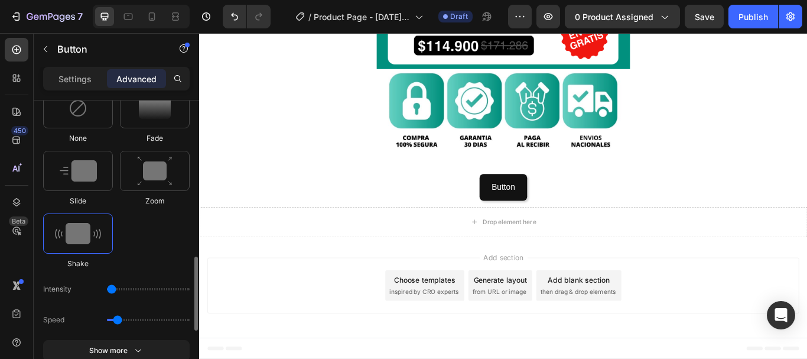
click at [117, 319] on input "range" at bounding box center [148, 320] width 83 height 2
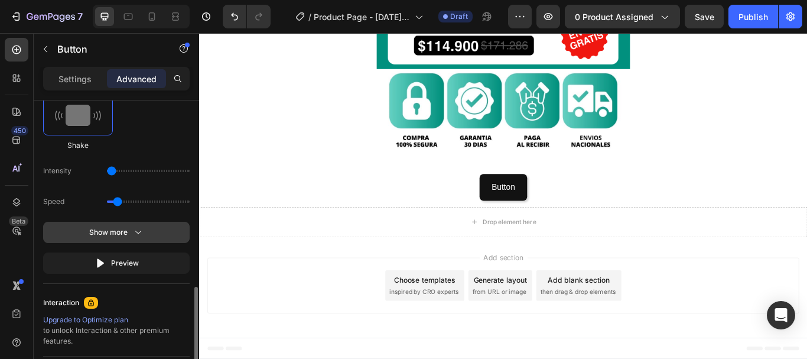
click at [137, 234] on icon "button" at bounding box center [138, 232] width 12 height 12
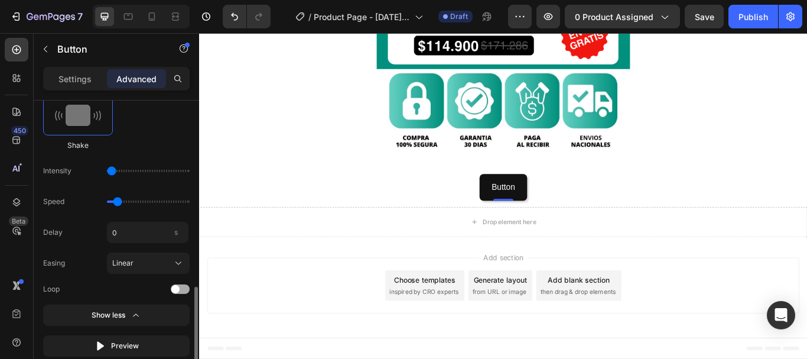
click at [183, 287] on div at bounding box center [180, 288] width 19 height 9
click at [505, 216] on div "Button Button 0" at bounding box center [553, 212] width 709 height 31
click at [147, 15] on icon at bounding box center [152, 17] width 12 height 12
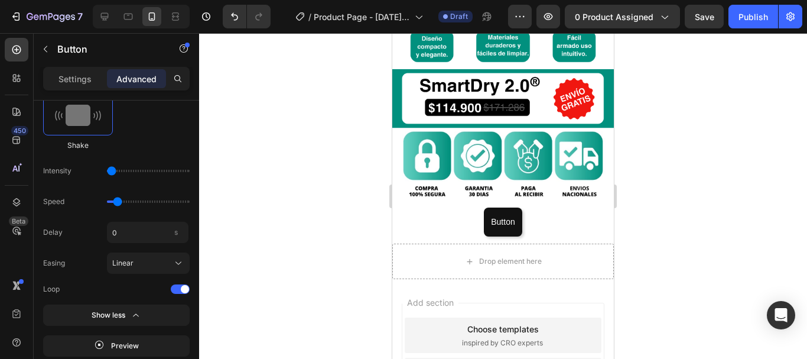
scroll to position [303, 0]
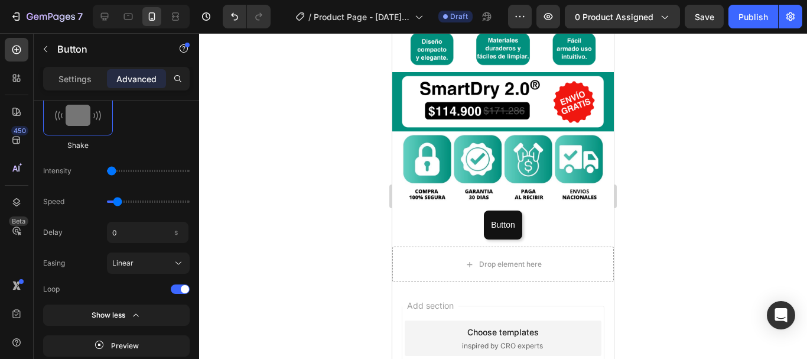
click at [444, 219] on div "Button Button 0" at bounding box center [503, 224] width 222 height 29
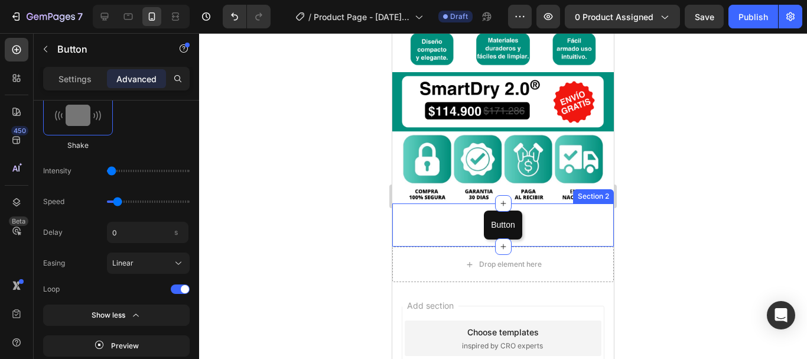
click at [466, 222] on div "Button Button 0 Section 2" at bounding box center [503, 224] width 222 height 43
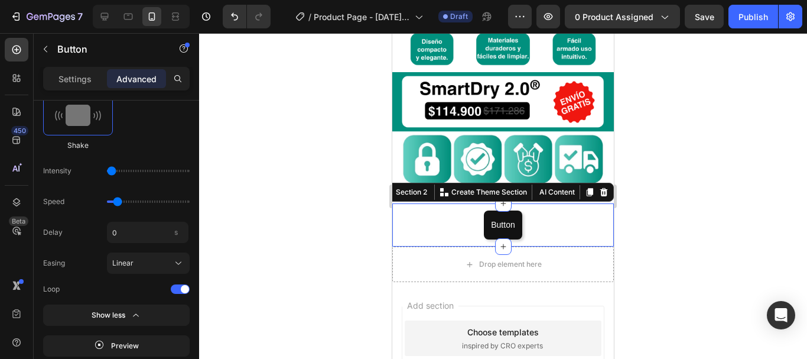
scroll to position [0, 0]
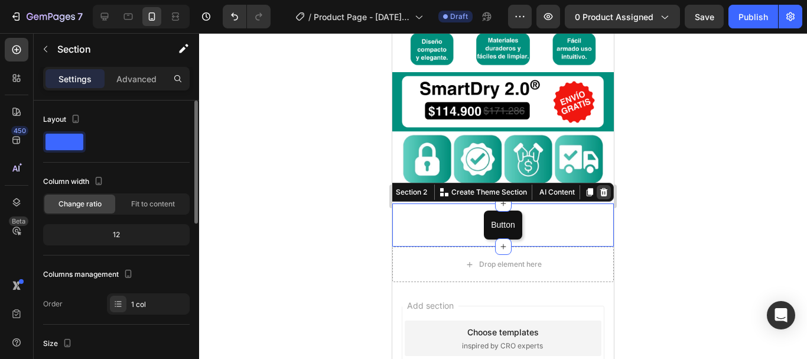
click at [601, 188] on icon at bounding box center [605, 192] width 8 height 8
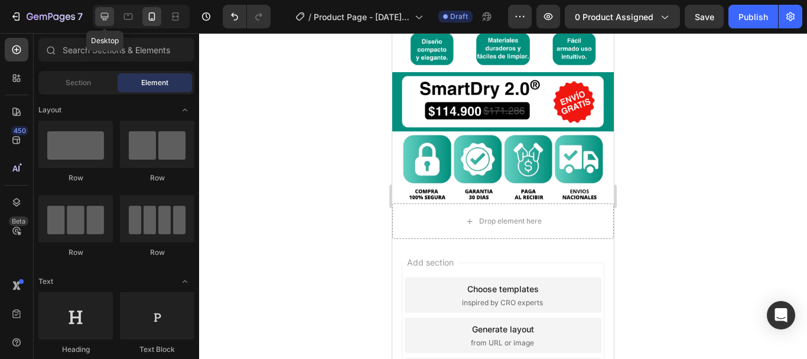
click at [102, 16] on icon at bounding box center [105, 17] width 12 height 12
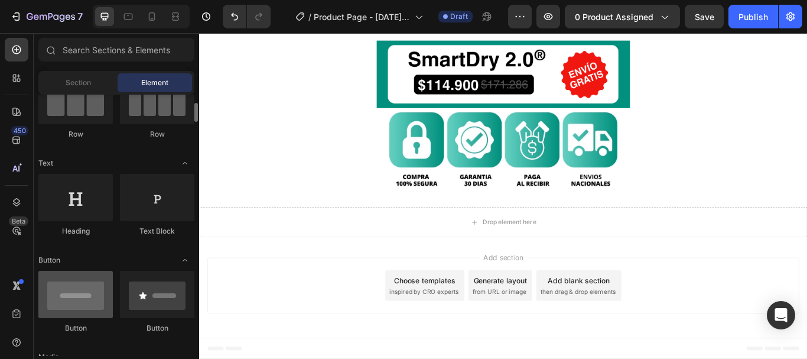
scroll to position [236, 0]
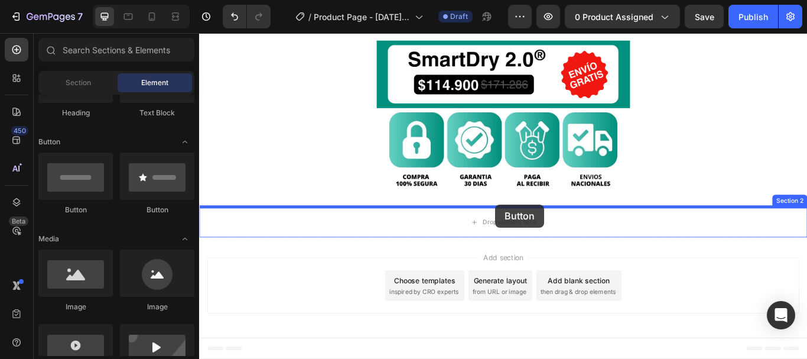
drag, startPoint x: 263, startPoint y: 210, endPoint x: 544, endPoint y: 233, distance: 282.3
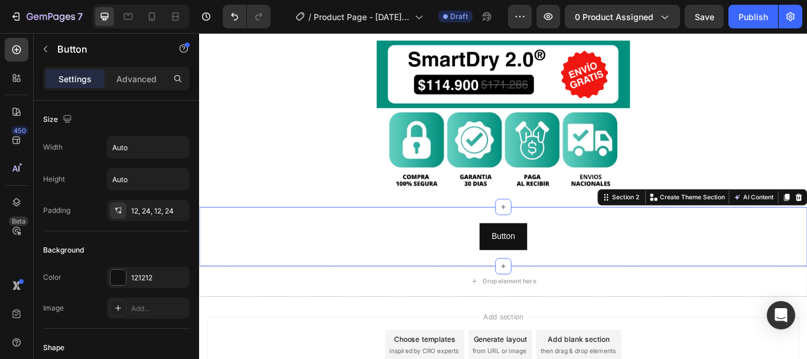
click at [411, 237] on div "Button Button Section 2 You can create reusable sections Create Theme Section A…" at bounding box center [553, 270] width 709 height 69
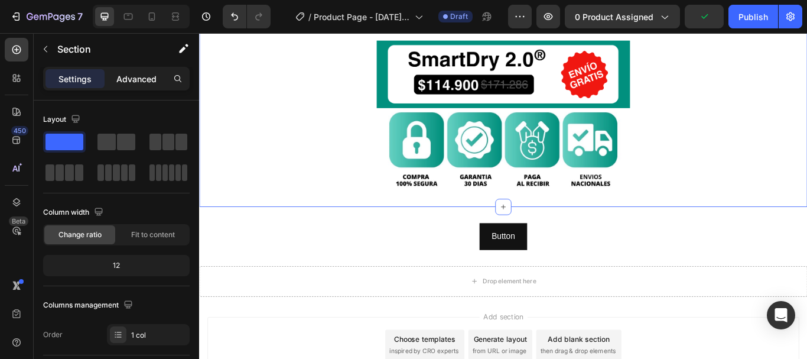
click at [139, 83] on p "Advanced" at bounding box center [136, 79] width 40 height 12
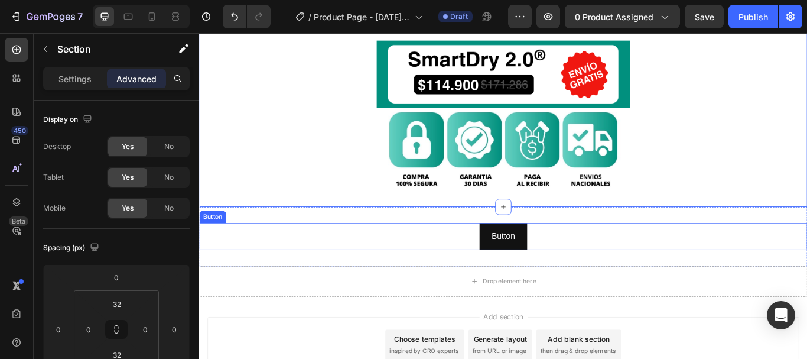
click at [468, 260] on div "Button Button" at bounding box center [553, 270] width 709 height 31
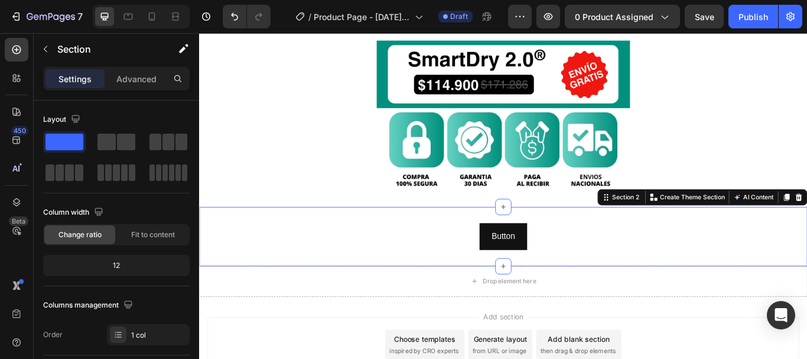
click at [476, 247] on div "Button Button Section 2 You can create reusable sections Create Theme Section A…" at bounding box center [553, 270] width 709 height 69
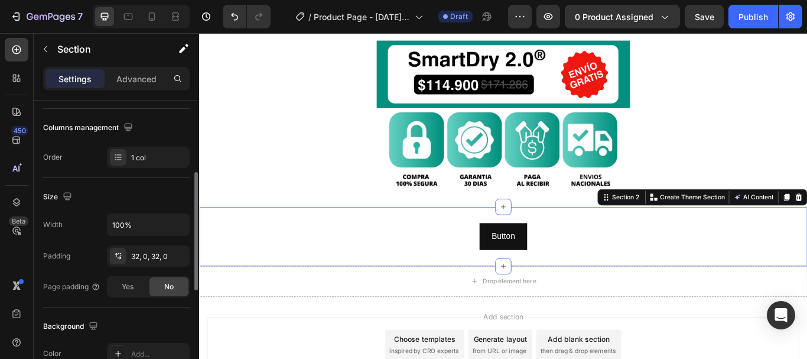
scroll to position [0, 0]
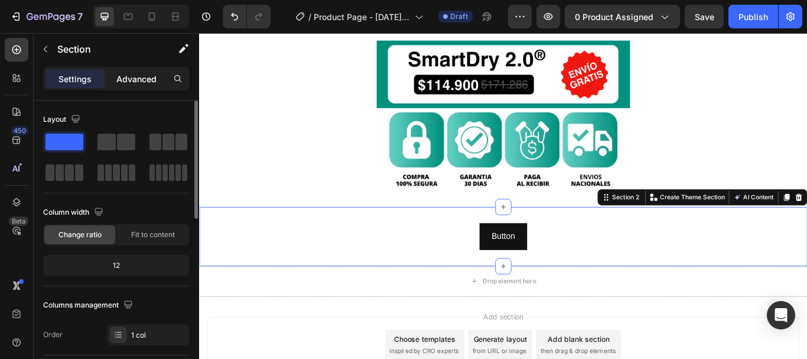
click at [127, 81] on p "Advanced" at bounding box center [136, 79] width 40 height 12
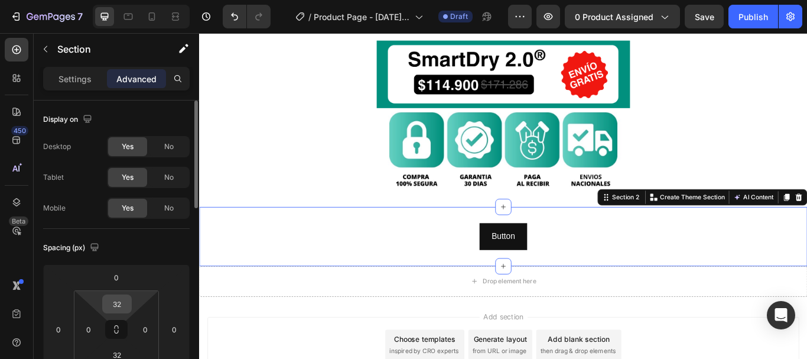
click at [121, 300] on input "32" at bounding box center [117, 304] width 24 height 18
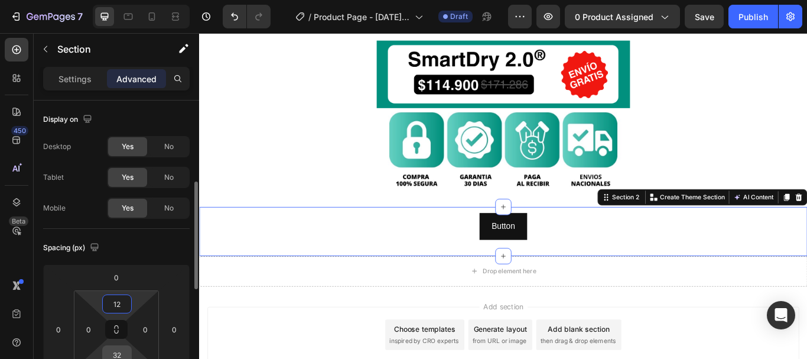
scroll to position [59, 0]
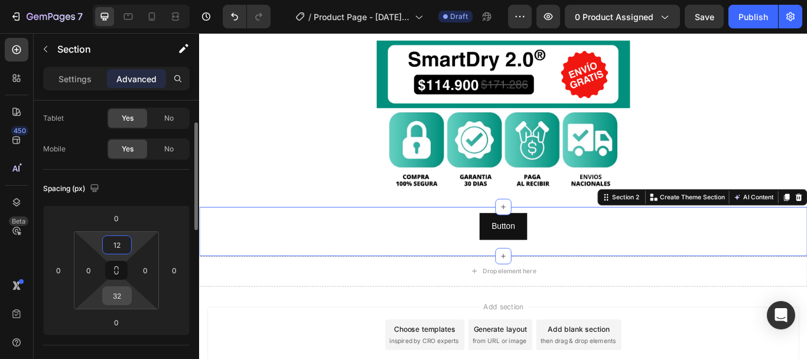
type input "12"
click at [116, 301] on input "32" at bounding box center [117, 296] width 24 height 18
type input "12"
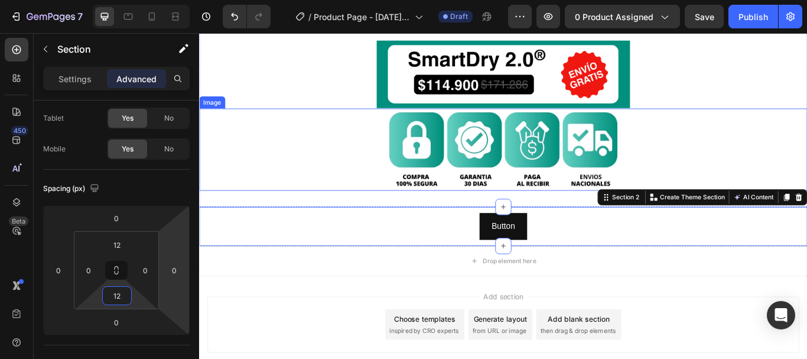
click at [272, 175] on div at bounding box center [553, 169] width 709 height 96
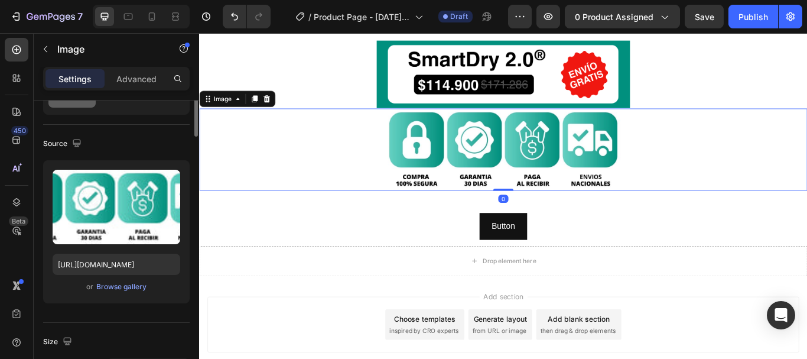
scroll to position [0, 0]
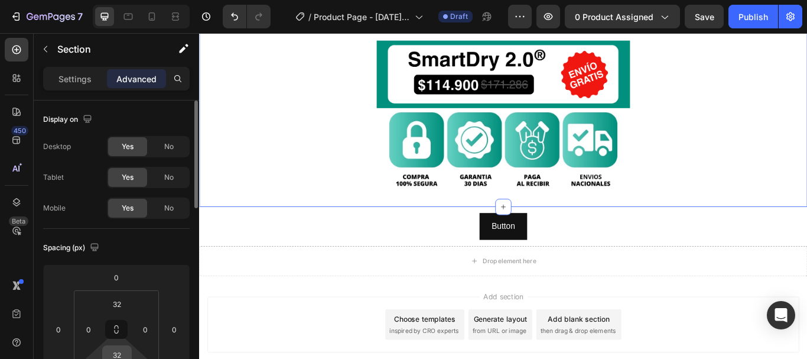
click at [119, 353] on input "32" at bounding box center [117, 355] width 24 height 18
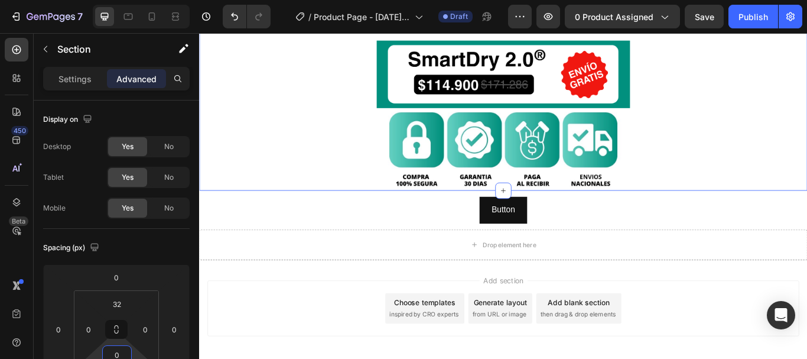
scroll to position [1, 0]
type input "0"
click at [120, 307] on input "32" at bounding box center [117, 303] width 24 height 18
type input "0"
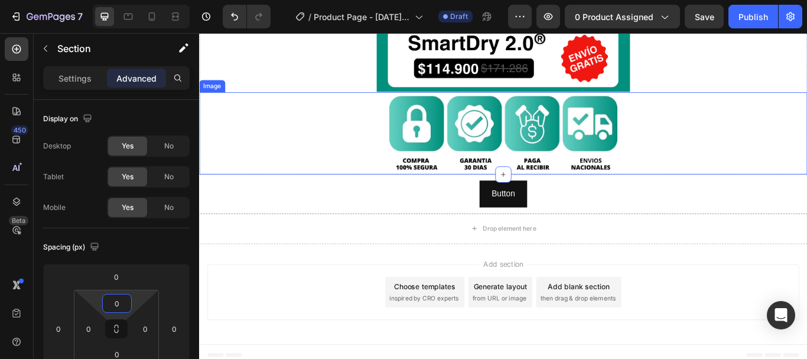
click at [445, 168] on img at bounding box center [554, 150] width 296 height 96
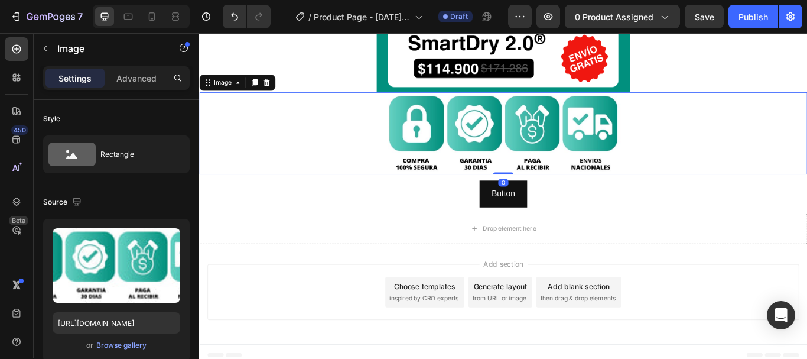
click at [125, 87] on div "Settings Advanced" at bounding box center [116, 78] width 147 height 24
click at [131, 80] on p "Advanced" at bounding box center [136, 78] width 40 height 12
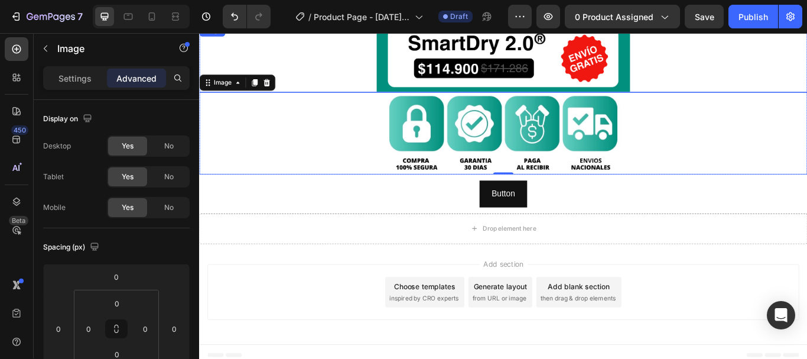
click at [421, 84] on img at bounding box center [554, 62] width 296 height 79
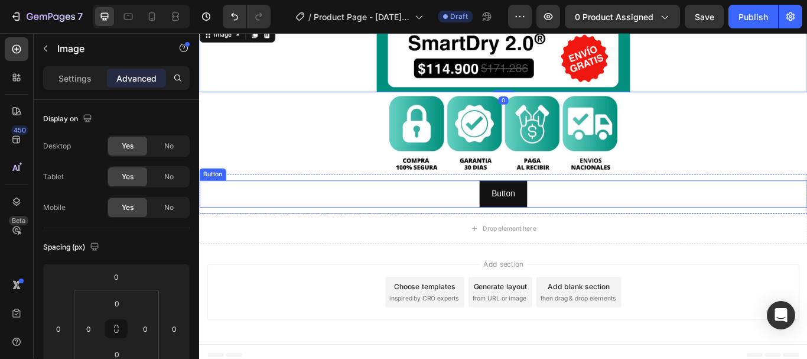
click at [428, 209] on div "Button Button" at bounding box center [553, 220] width 709 height 31
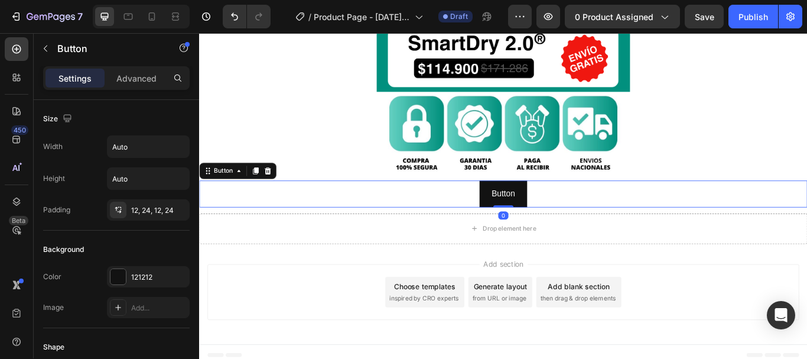
click at [134, 87] on div "Settings Advanced" at bounding box center [116, 78] width 147 height 24
click at [135, 77] on p "Advanced" at bounding box center [136, 78] width 40 height 12
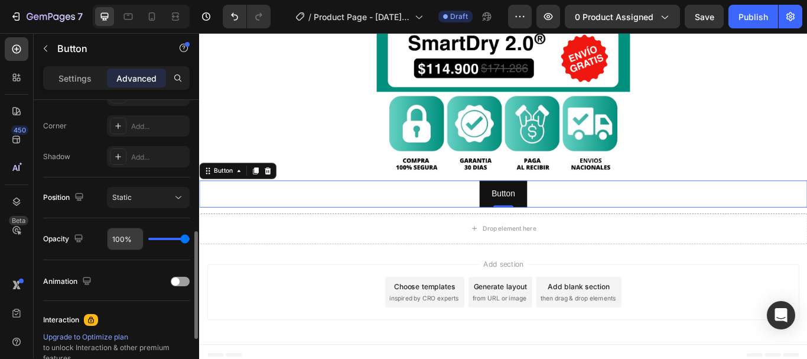
scroll to position [473, 0]
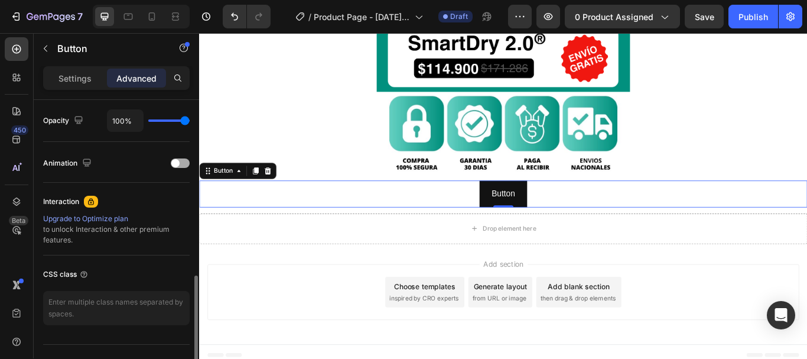
click at [179, 164] on span at bounding box center [175, 163] width 8 height 8
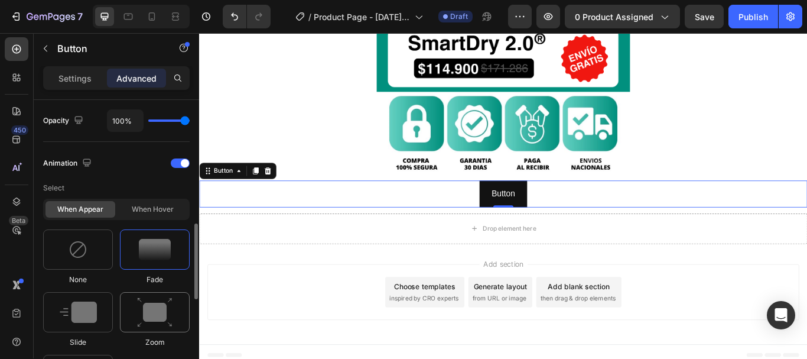
scroll to position [591, 0]
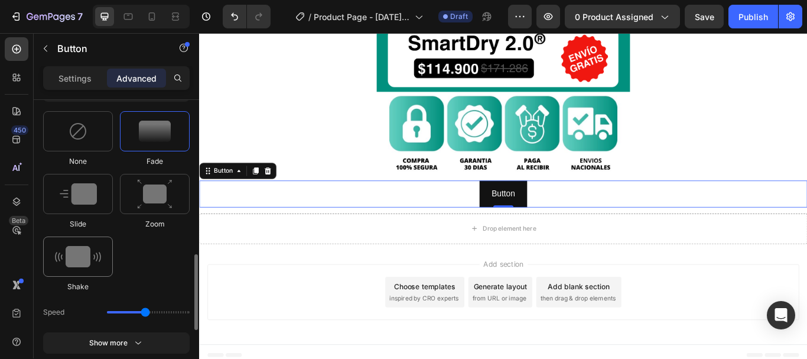
click at [50, 249] on div at bounding box center [78, 256] width 70 height 40
type input "0.7"
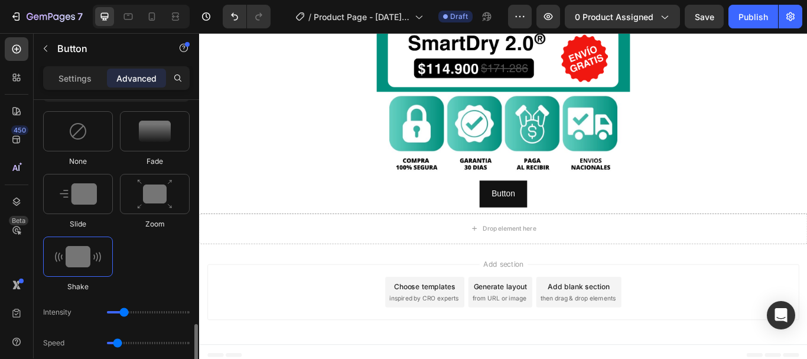
scroll to position [650, 0]
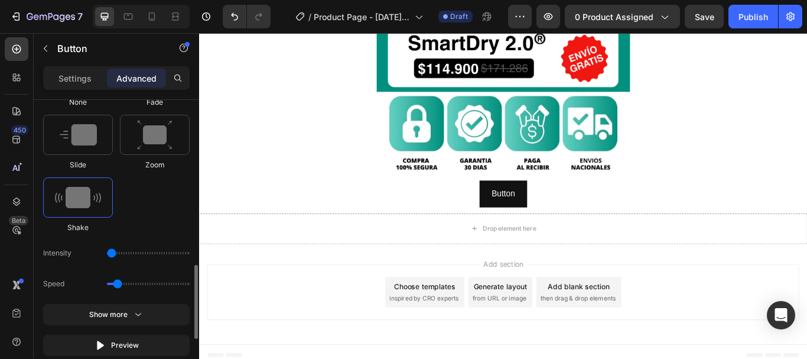
drag, startPoint x: 113, startPoint y: 257, endPoint x: 99, endPoint y: 261, distance: 15.5
type input "1"
click at [107, 254] on input "range" at bounding box center [148, 253] width 83 height 2
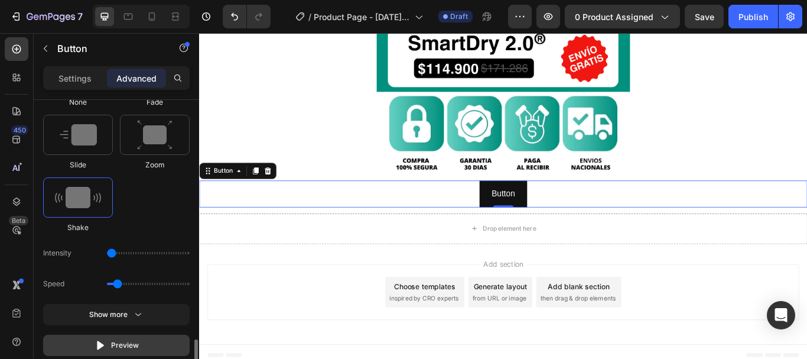
scroll to position [709, 0]
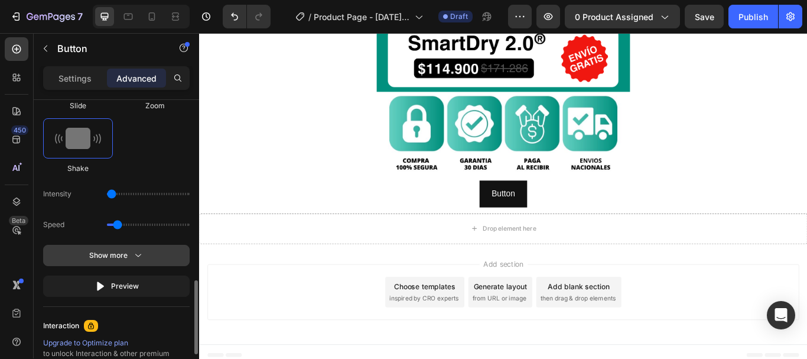
click at [132, 260] on icon "button" at bounding box center [138, 255] width 12 height 12
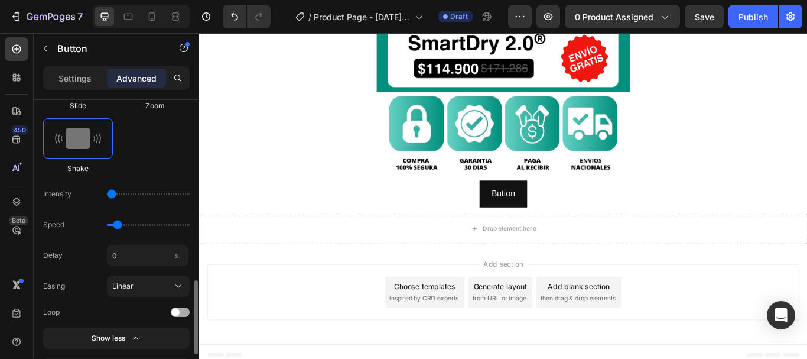
click at [183, 313] on div at bounding box center [180, 311] width 19 height 9
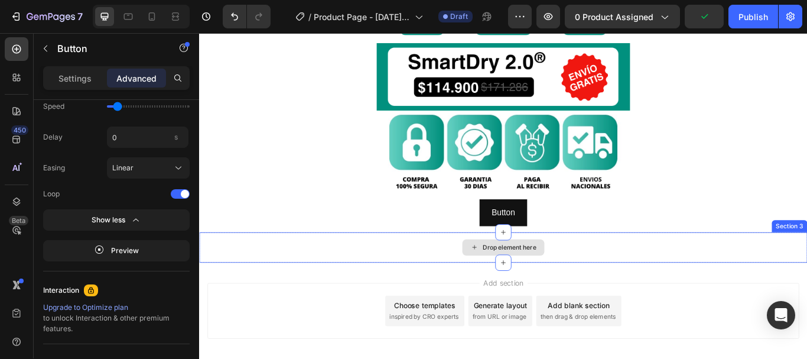
scroll to position [398, 0]
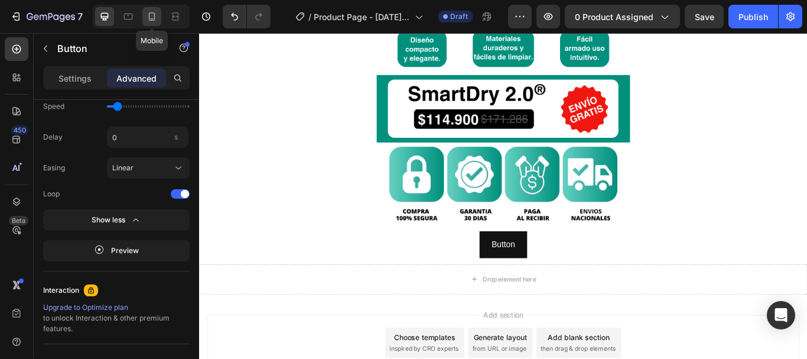
click at [147, 22] on div at bounding box center [151, 16] width 19 height 19
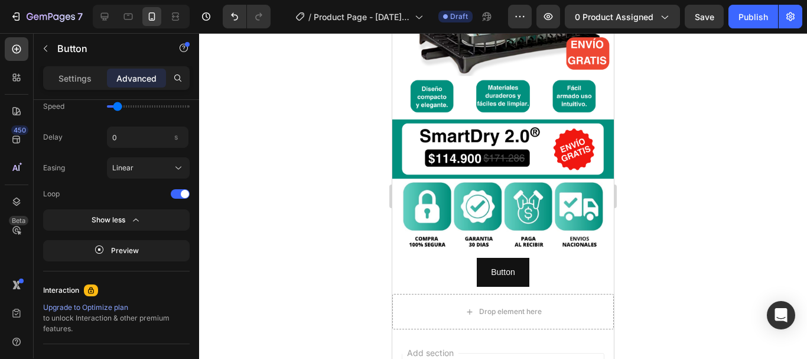
scroll to position [244, 0]
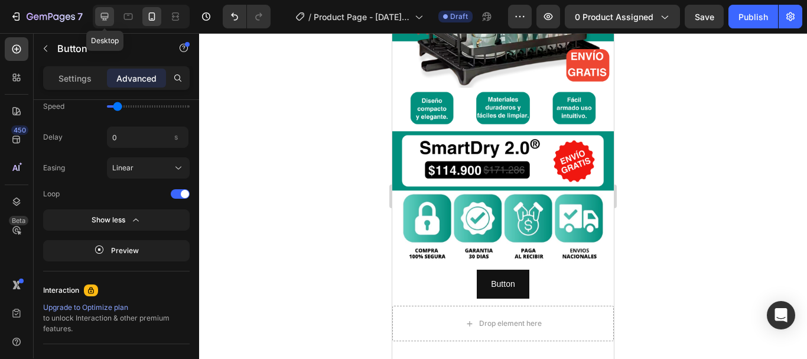
click at [105, 14] on icon at bounding box center [105, 17] width 8 height 8
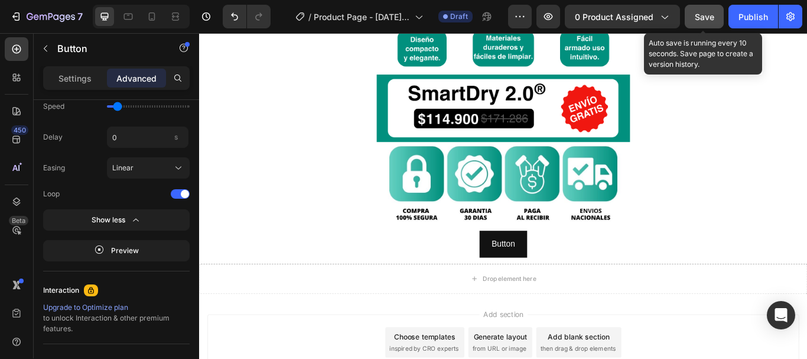
scroll to position [465, 0]
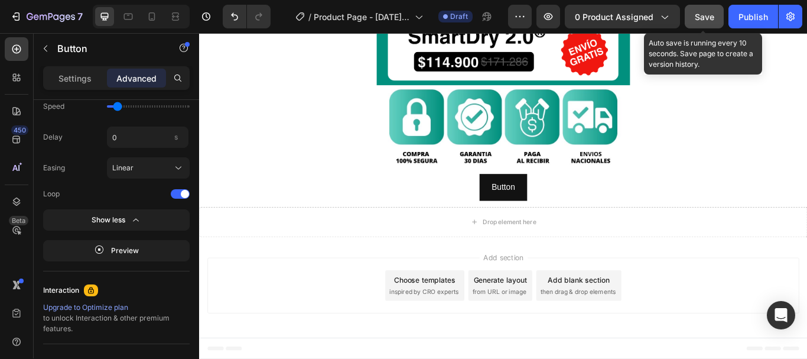
click at [709, 20] on span "Save" at bounding box center [705, 17] width 20 height 10
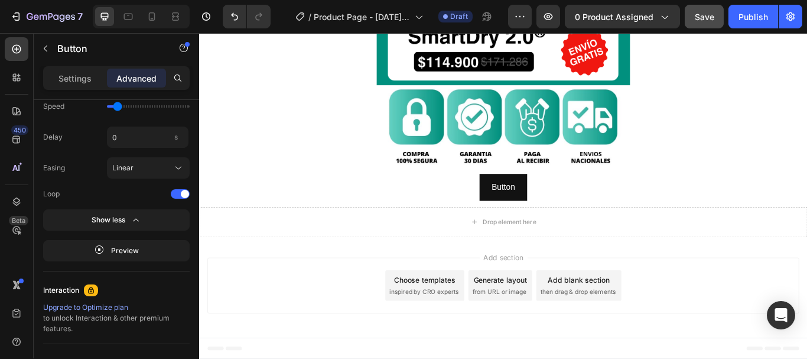
click at [463, 217] on div "Button Button 0" at bounding box center [553, 212] width 709 height 31
click at [526, 212] on button "Button" at bounding box center [554, 212] width 56 height 31
click at [481, 210] on div "Button Button 0" at bounding box center [553, 212] width 709 height 31
click at [151, 16] on icon at bounding box center [152, 17] width 12 height 12
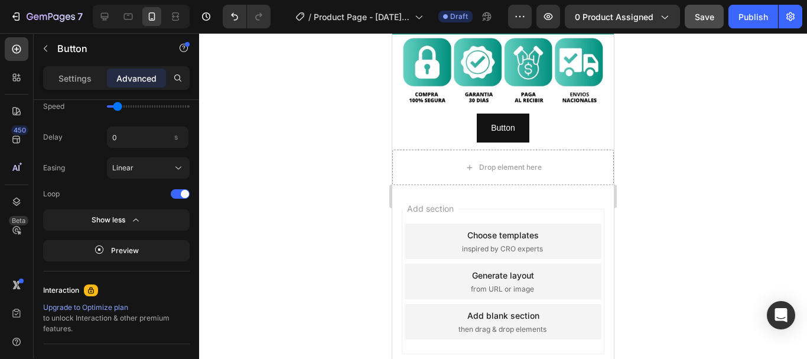
scroll to position [421, 0]
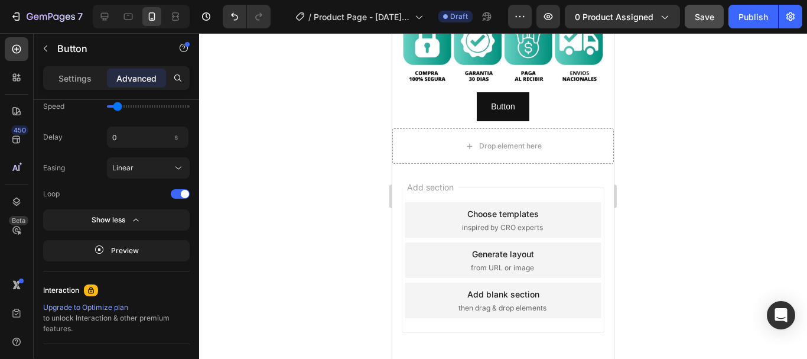
click at [443, 93] on div "Button Button 0" at bounding box center [503, 106] width 222 height 29
click at [460, 92] on div "Button Button 0" at bounding box center [503, 106] width 222 height 29
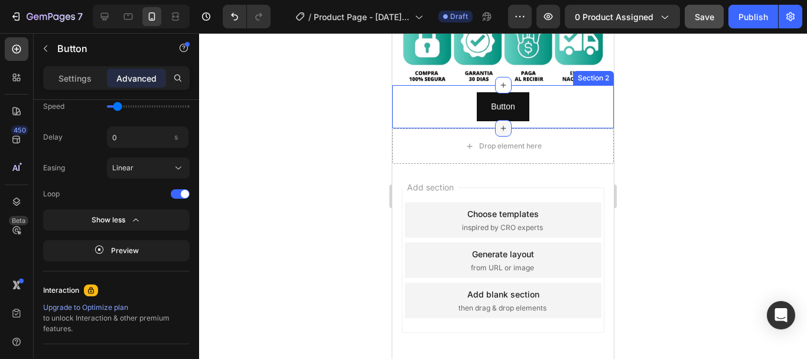
click at [495, 120] on div at bounding box center [503, 128] width 17 height 17
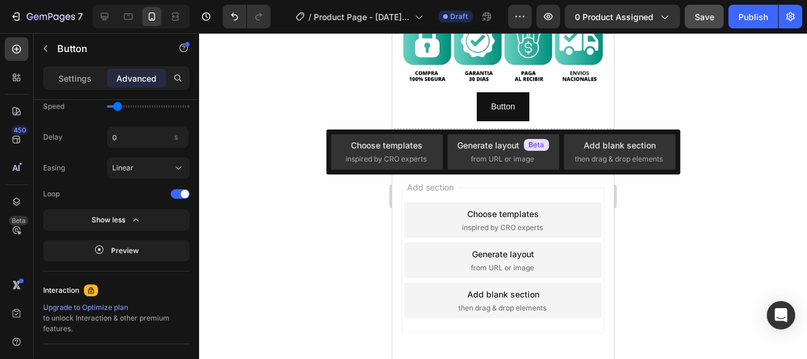
click at [457, 94] on div "Button Button 0" at bounding box center [503, 106] width 222 height 29
click at [456, 93] on div "Button Button 0" at bounding box center [503, 106] width 222 height 29
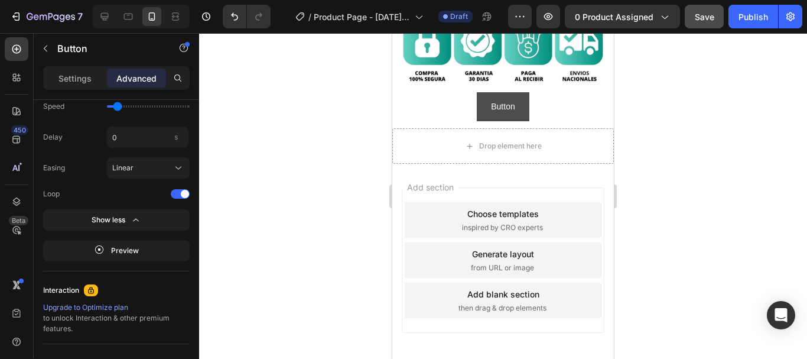
click at [477, 92] on button "Button" at bounding box center [503, 106] width 52 height 29
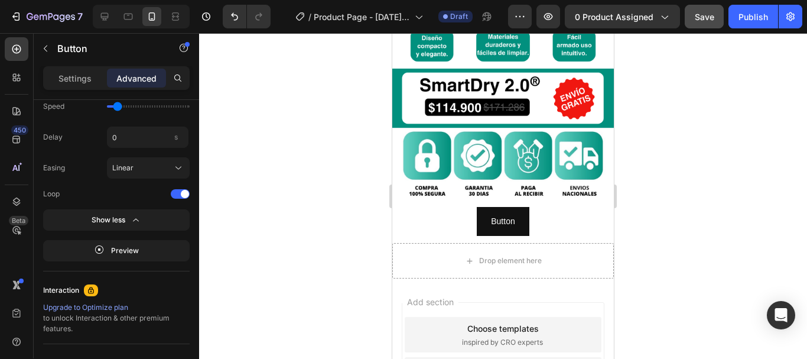
scroll to position [303, 0]
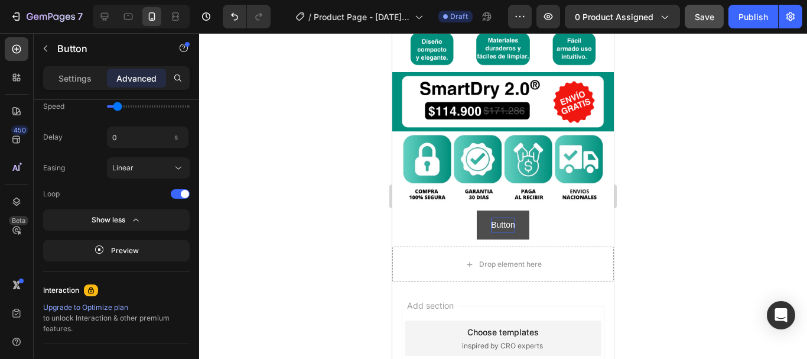
click at [509, 218] on p "Button" at bounding box center [503, 225] width 24 height 15
click at [528, 210] on div "Button Button 0" at bounding box center [503, 224] width 222 height 29
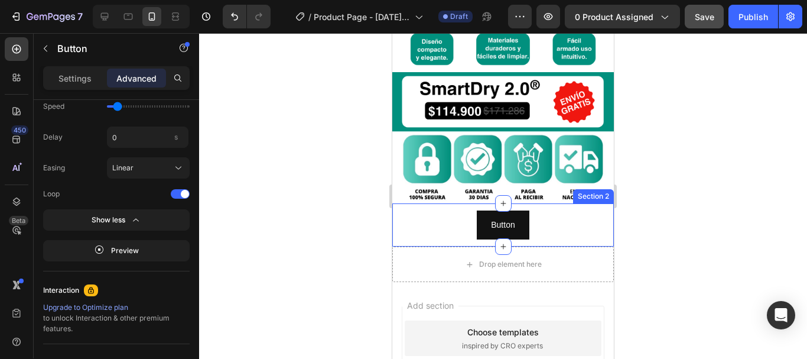
click at [523, 203] on div "Button Button 0 Section 2" at bounding box center [503, 224] width 222 height 43
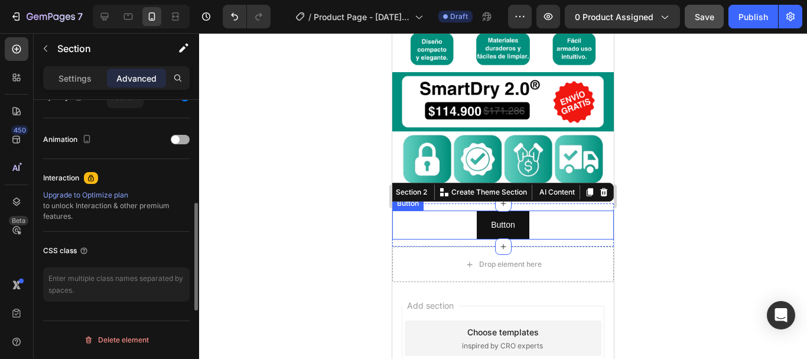
scroll to position [437, 0]
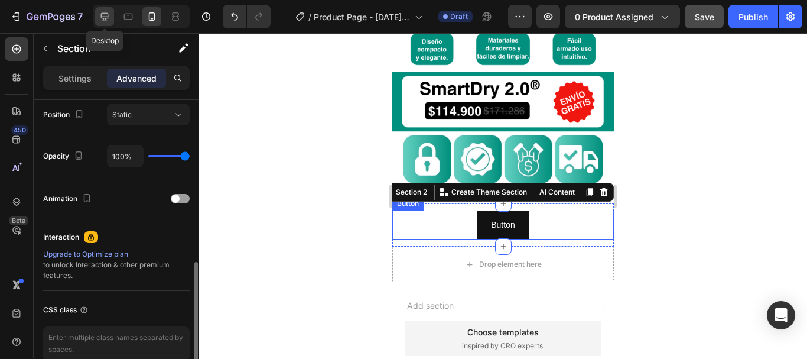
click at [106, 18] on icon at bounding box center [105, 17] width 8 height 8
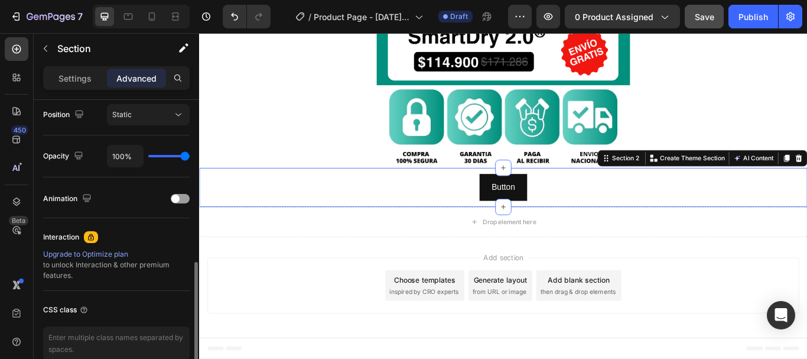
scroll to position [496, 0]
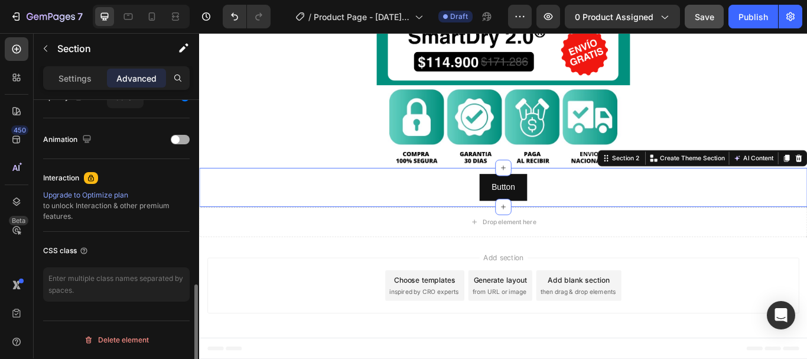
click at [186, 138] on div at bounding box center [180, 139] width 19 height 9
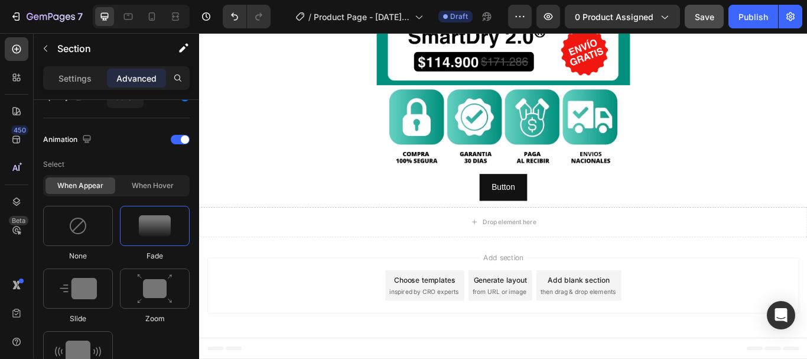
scroll to position [615, 0]
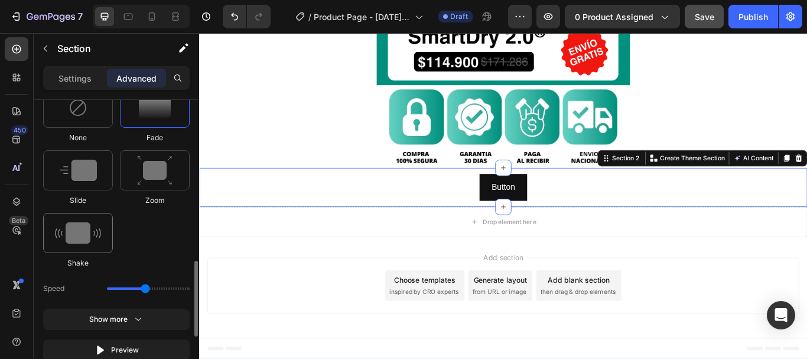
click at [50, 228] on div at bounding box center [78, 233] width 70 height 40
type input "0.7"
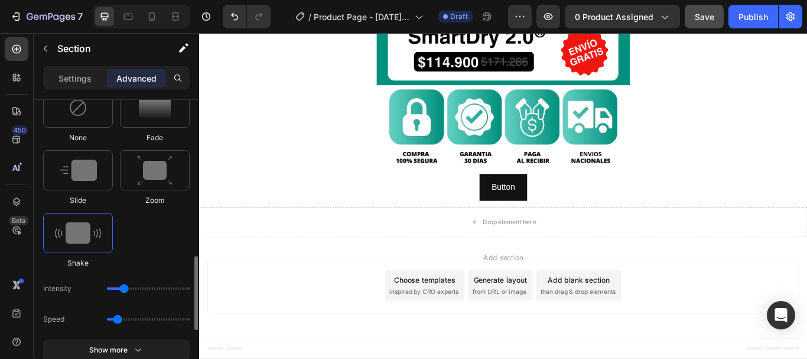
scroll to position [674, 0]
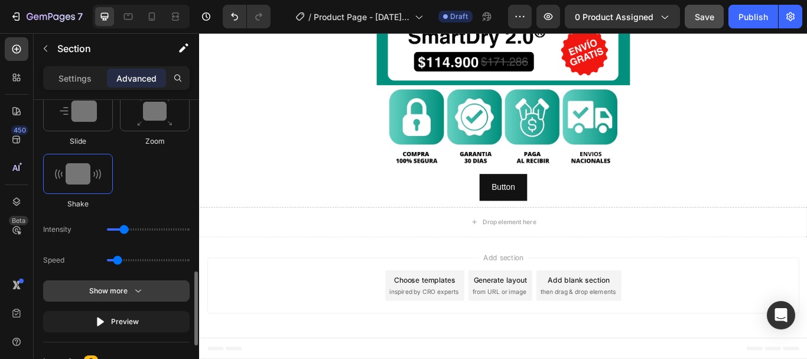
click at [132, 311] on button "Show more" at bounding box center [116, 321] width 147 height 21
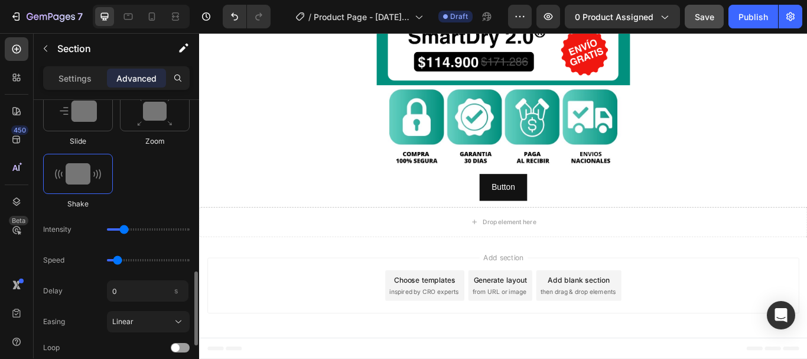
click at [190, 350] on div "Display on Desktop Yes No Tablet Yes No Mobile Yes No Spacing (px) 0 0 0 0 12 0…" at bounding box center [116, 42] width 165 height 1232
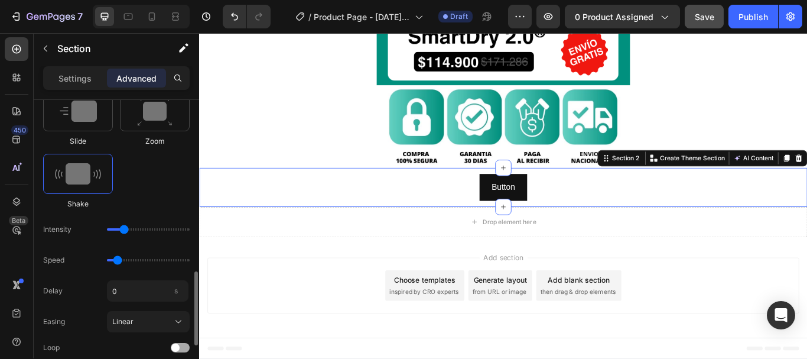
click at [185, 344] on div at bounding box center [180, 347] width 19 height 9
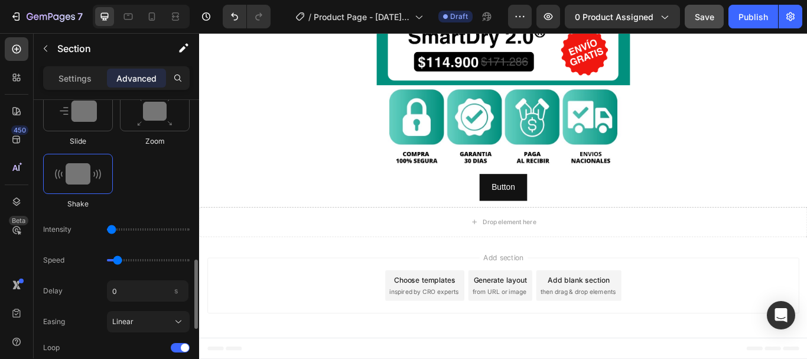
drag, startPoint x: 108, startPoint y: 232, endPoint x: 86, endPoint y: 236, distance: 22.7
type input "1"
click at [107, 231] on input "range" at bounding box center [148, 229] width 83 height 2
click at [155, 187] on div "None Fade Slide Zoom Shake" at bounding box center [116, 118] width 147 height 181
click at [700, 21] on span "Save" at bounding box center [705, 17] width 20 height 10
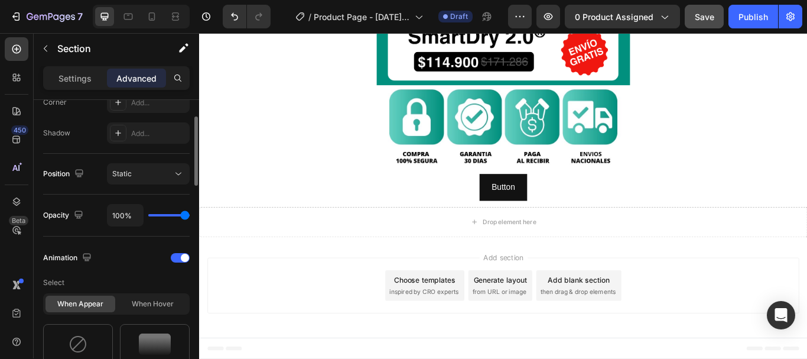
scroll to position [260, 0]
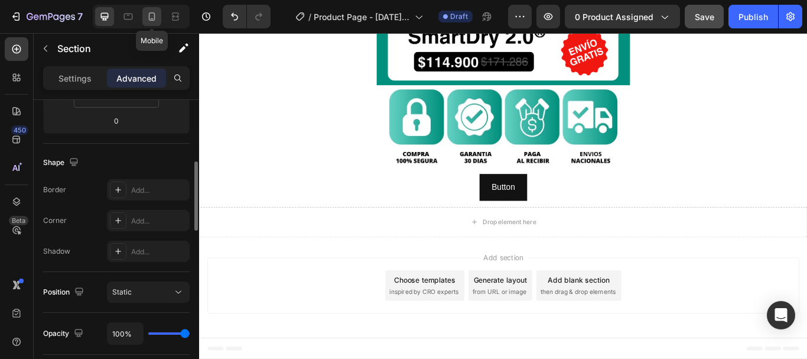
click at [153, 20] on icon at bounding box center [152, 17] width 12 height 12
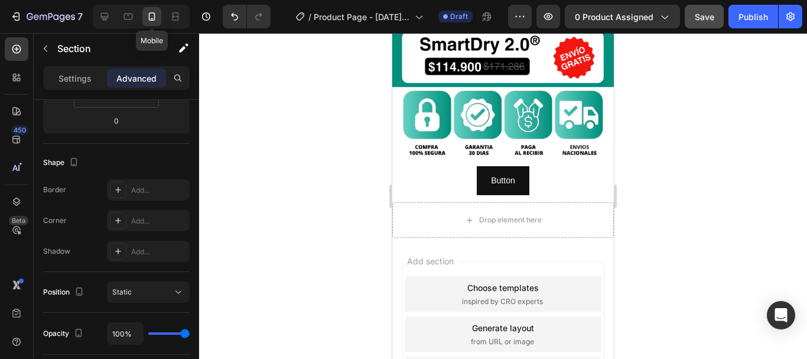
scroll to position [414, 0]
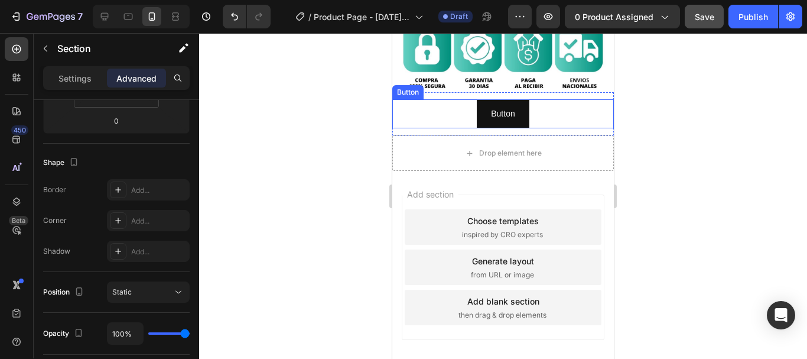
click at [446, 99] on div "Button Button" at bounding box center [503, 113] width 222 height 29
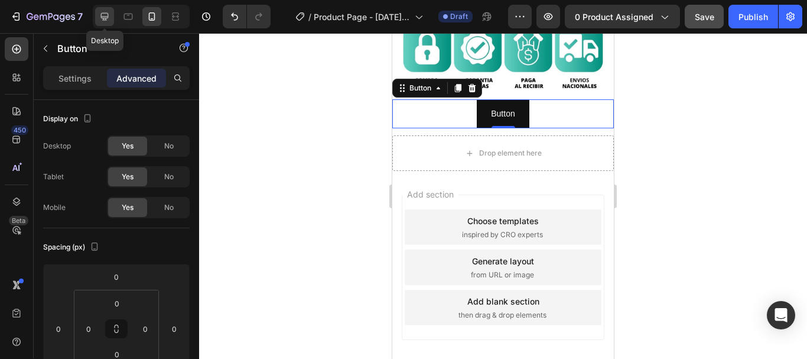
click at [107, 18] on icon at bounding box center [105, 17] width 8 height 8
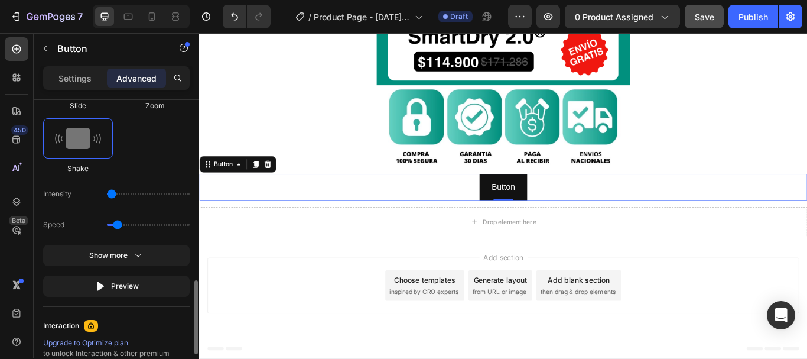
scroll to position [355, 0]
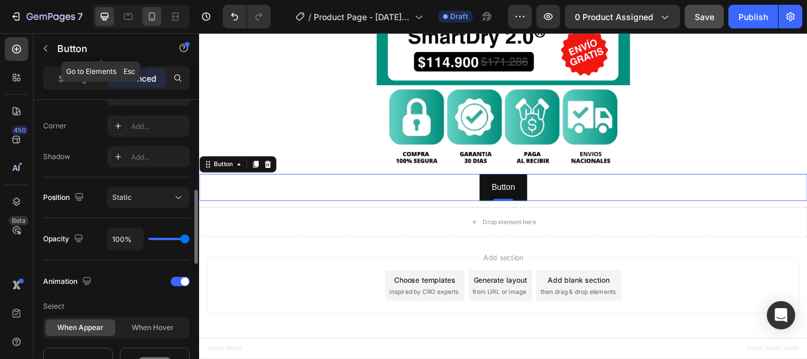
click at [151, 24] on div at bounding box center [151, 16] width 19 height 19
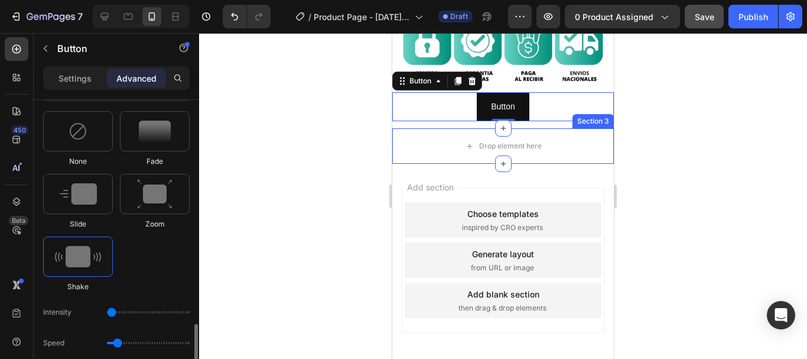
scroll to position [709, 0]
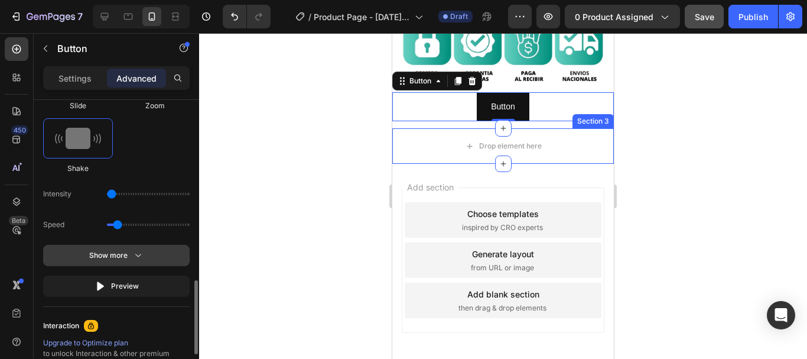
click at [132, 258] on icon "button" at bounding box center [138, 255] width 12 height 12
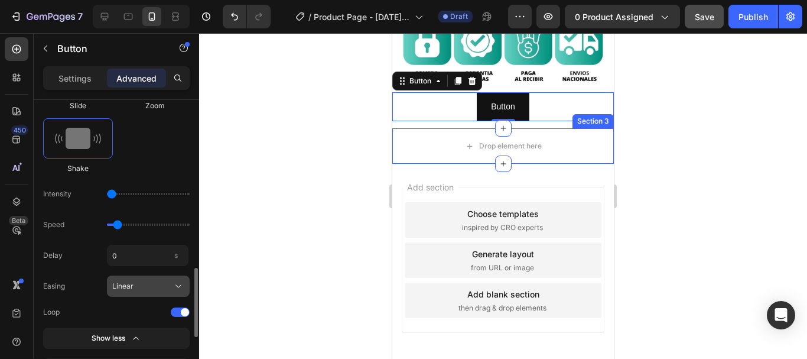
click at [165, 283] on div "Linear" at bounding box center [141, 286] width 58 height 11
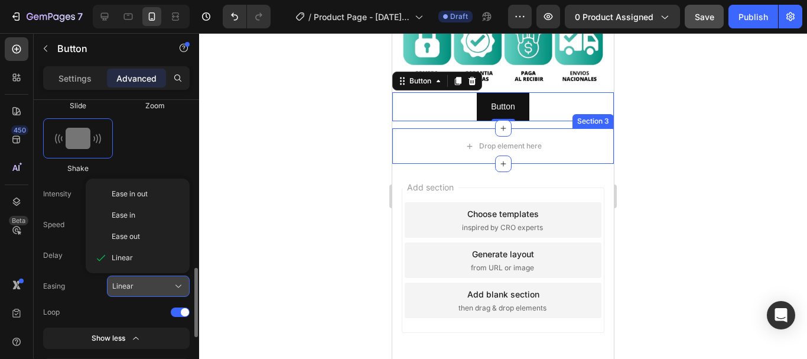
click at [165, 283] on div "Linear" at bounding box center [141, 286] width 58 height 11
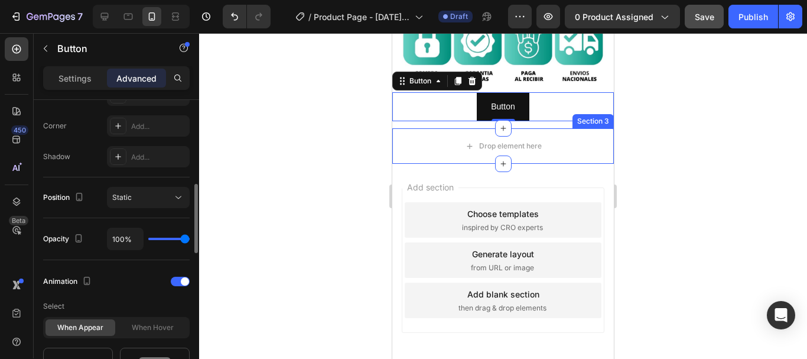
scroll to position [59, 0]
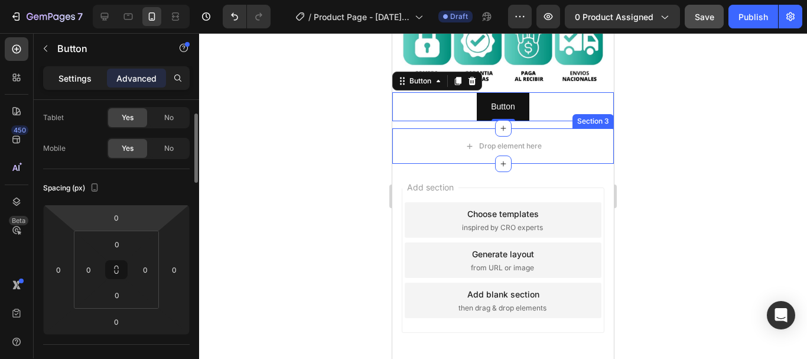
click at [86, 81] on p "Settings" at bounding box center [75, 78] width 33 height 12
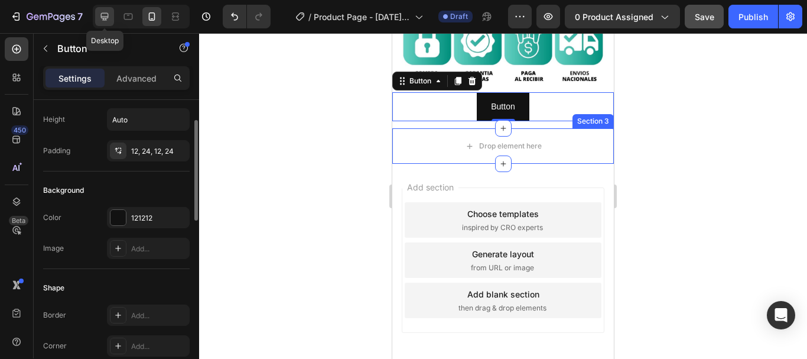
click at [101, 17] on icon at bounding box center [105, 17] width 12 height 12
type input "16"
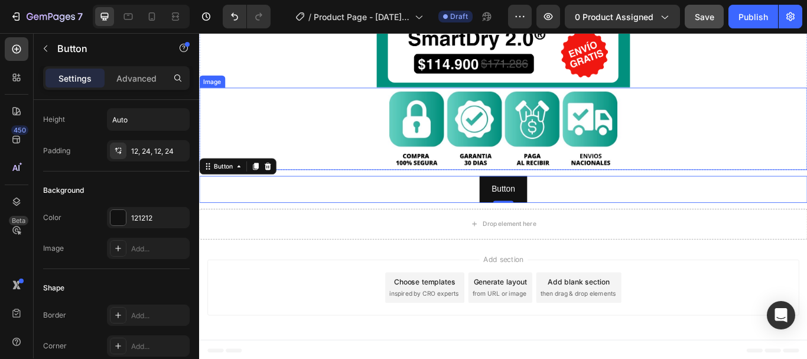
scroll to position [465, 0]
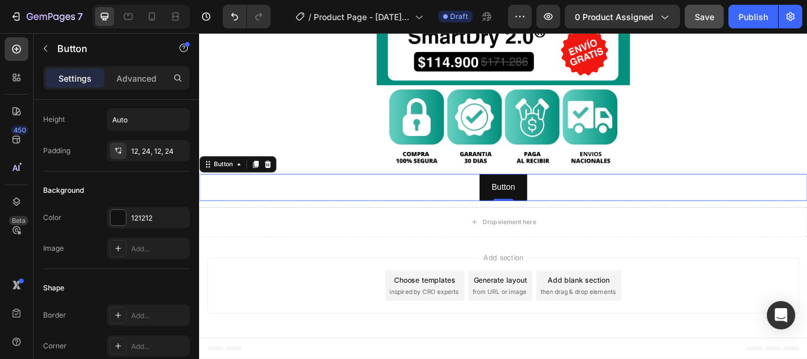
click at [440, 216] on div "Button Button 0" at bounding box center [553, 212] width 709 height 31
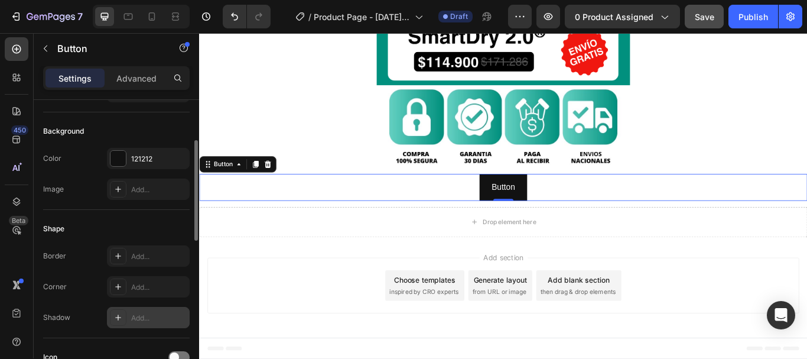
click at [141, 319] on div "Add..." at bounding box center [159, 318] width 56 height 11
click at [91, 279] on div "Corner Add..." at bounding box center [116, 286] width 147 height 21
click at [120, 283] on icon at bounding box center [117, 286] width 9 height 9
click at [94, 262] on div "Border Add..." at bounding box center [116, 255] width 147 height 21
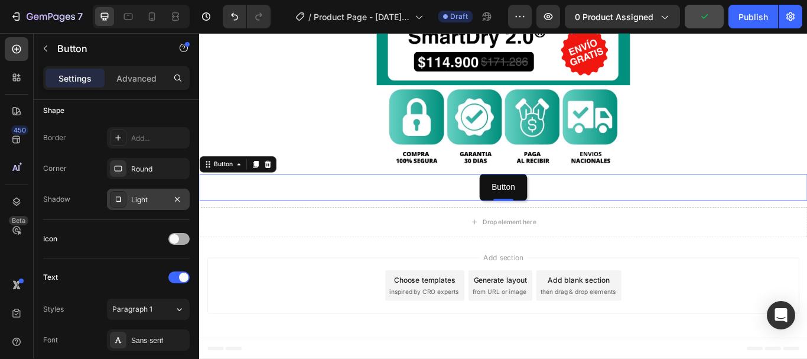
click at [182, 240] on div at bounding box center [178, 239] width 21 height 12
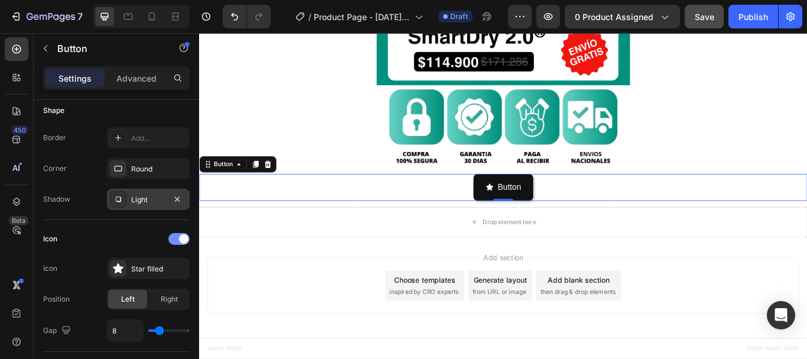
click at [182, 240] on span at bounding box center [183, 238] width 9 height 9
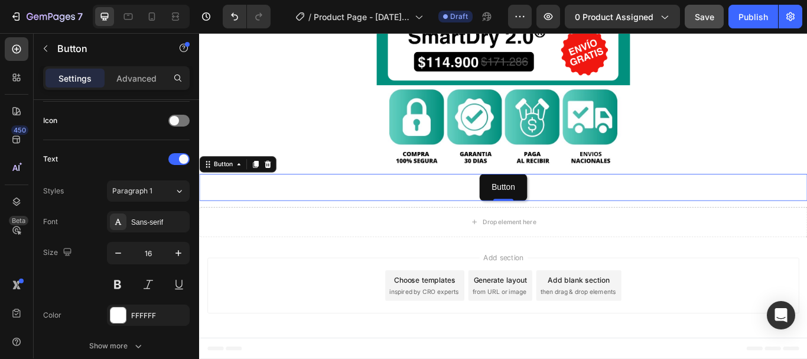
scroll to position [473, 0]
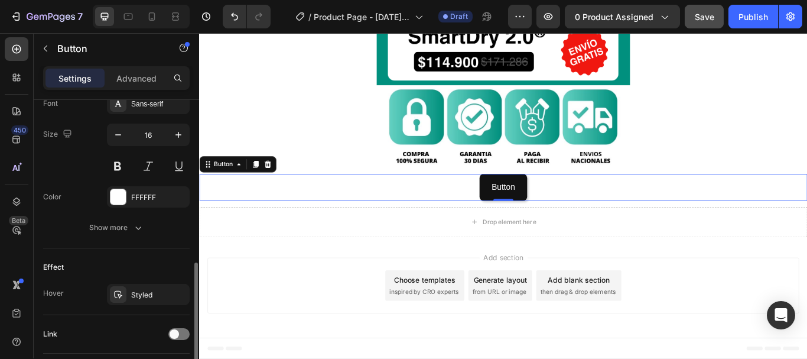
click at [130, 216] on div "Font Sans-serif Size 16 Color FFFFFF Show more" at bounding box center [116, 165] width 147 height 145
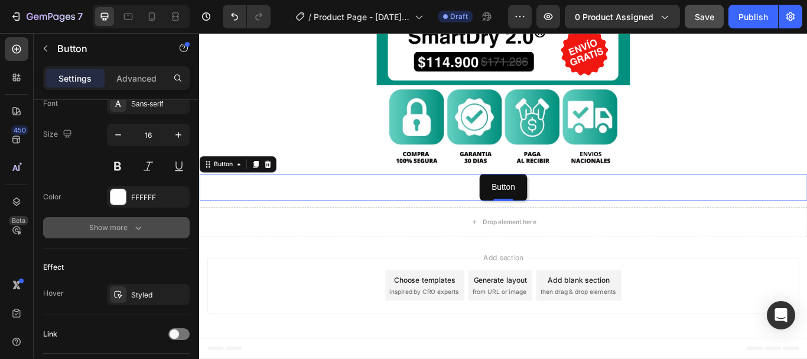
click at [137, 226] on icon "button" at bounding box center [138, 228] width 12 height 12
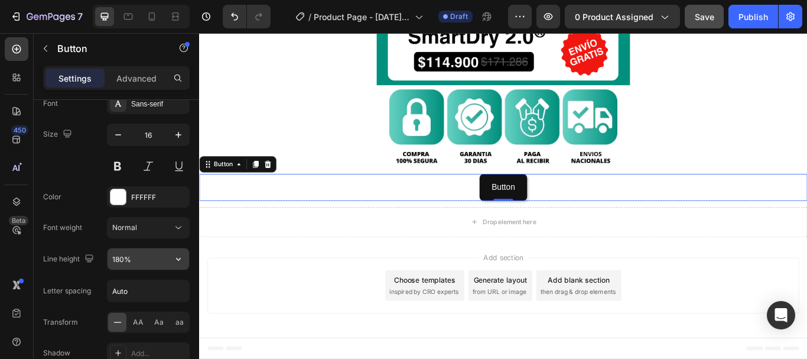
scroll to position [532, 0]
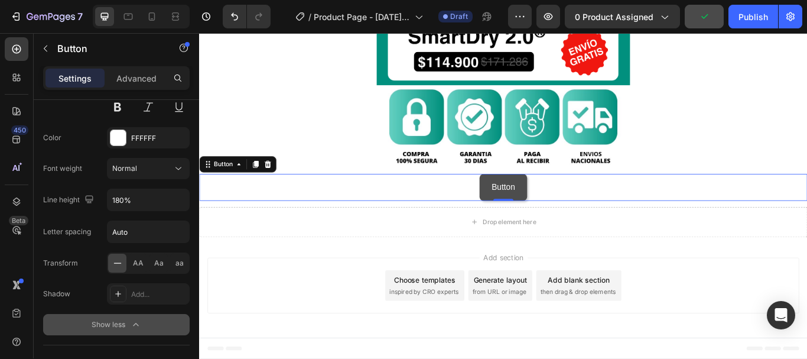
click at [526, 216] on button "Button" at bounding box center [554, 212] width 56 height 31
click at [139, 86] on div "Advanced" at bounding box center [136, 78] width 59 height 19
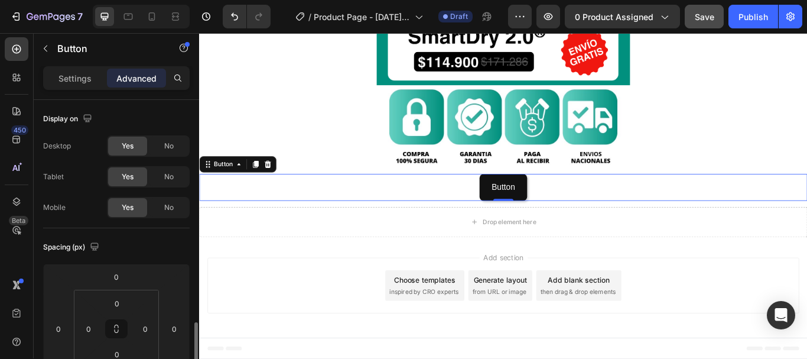
scroll to position [177, 0]
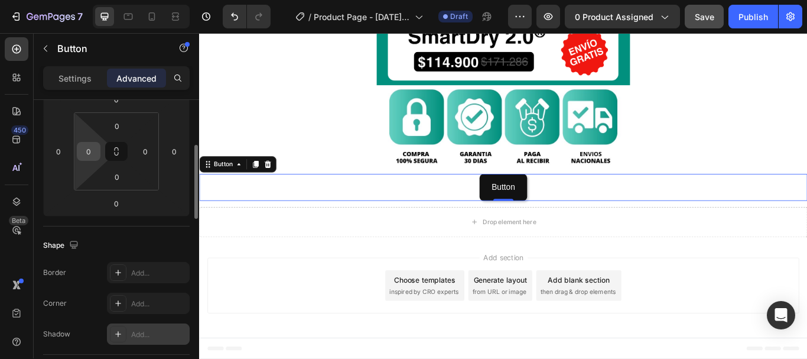
click at [93, 159] on input "0" at bounding box center [89, 151] width 18 height 18
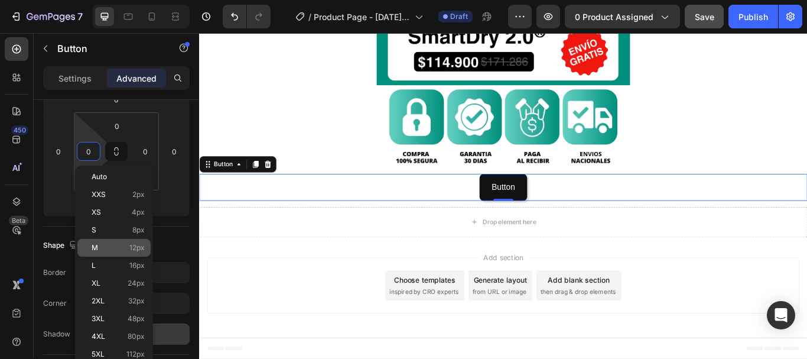
click at [106, 248] on p "M 12px" at bounding box center [118, 248] width 53 height 8
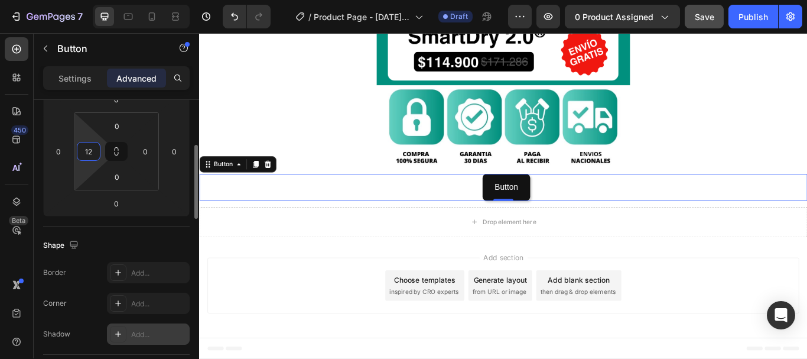
click at [95, 154] on input "12" at bounding box center [89, 151] width 18 height 18
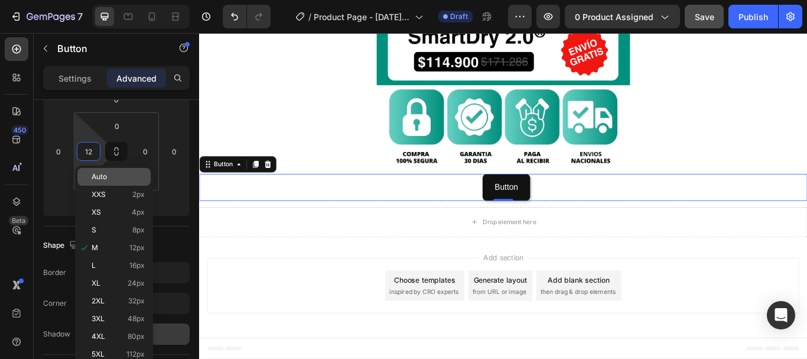
click at [106, 175] on span "Auto" at bounding box center [99, 177] width 15 height 8
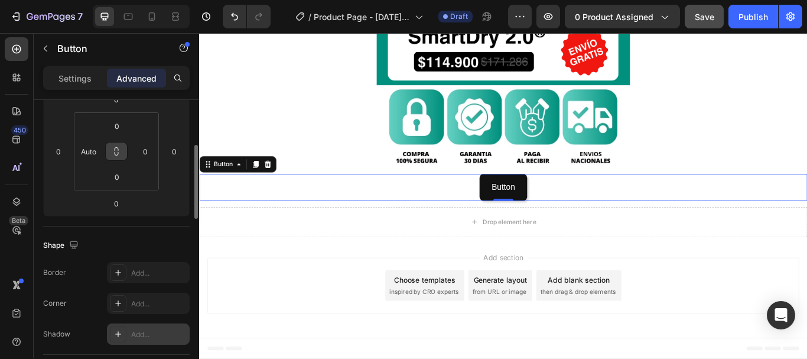
click at [118, 157] on button at bounding box center [116, 151] width 22 height 19
click at [82, 153] on input "Auto" at bounding box center [89, 151] width 18 height 18
click at [91, 152] on input "0" at bounding box center [89, 151] width 18 height 18
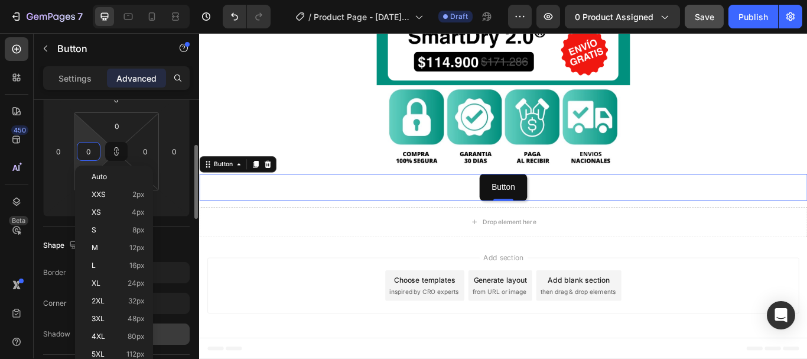
click at [91, 152] on input "0" at bounding box center [89, 151] width 18 height 18
type input "0"
click at [104, 262] on p "L 16px" at bounding box center [118, 265] width 53 height 8
type input "16"
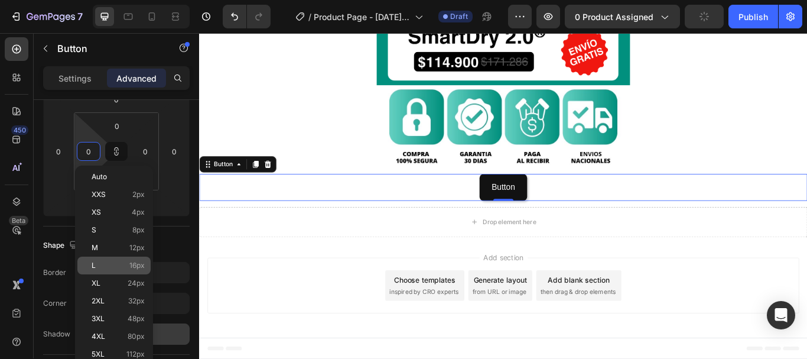
type input "16"
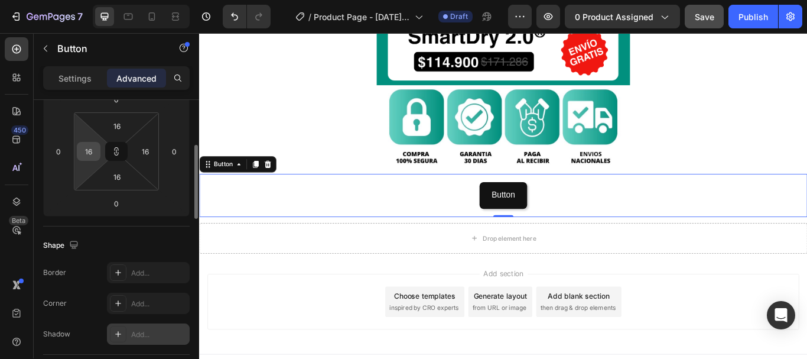
click at [99, 154] on div "16" at bounding box center [89, 151] width 24 height 19
click at [90, 154] on input "16" at bounding box center [89, 151] width 18 height 18
type input "0"
click at [77, 0] on html "7 Version history / Product Page - Aug 27, 17:36:58 Draft Preview 0 product ass…" at bounding box center [403, 0] width 807 height 0
type input "0"
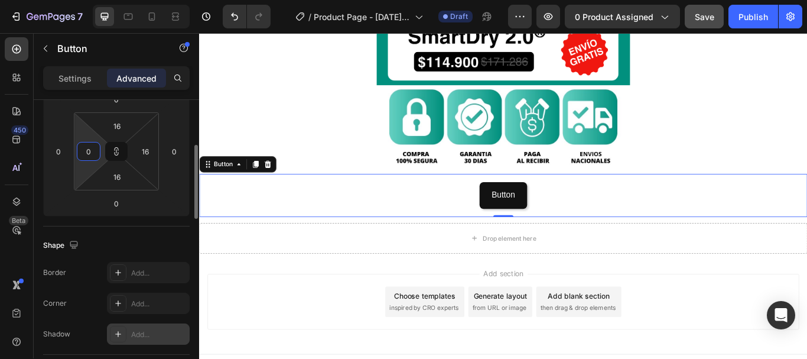
type input "0"
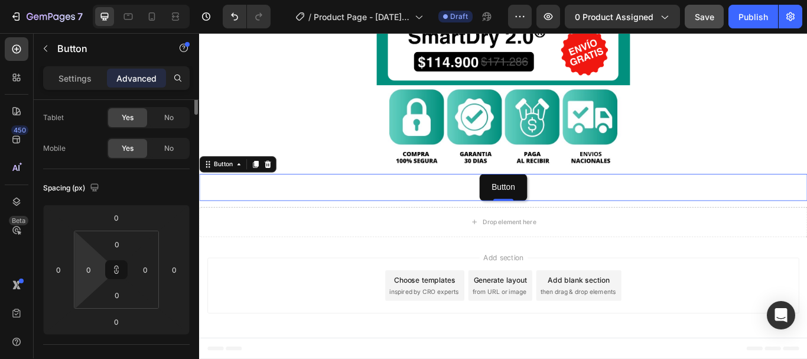
scroll to position [0, 0]
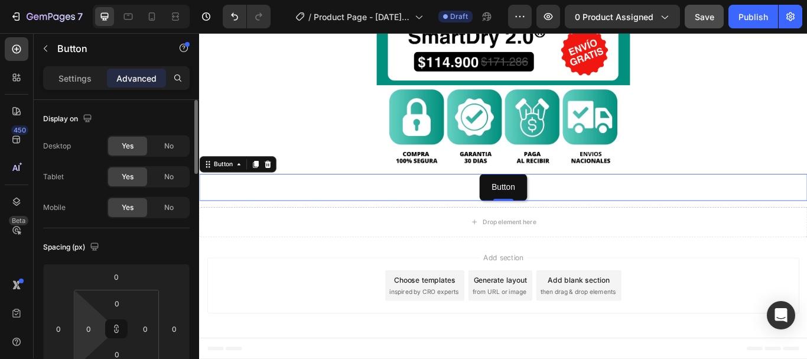
click at [73, 64] on div "Button" at bounding box center [101, 50] width 135 height 34
click at [61, 80] on p "Settings" at bounding box center [75, 78] width 33 height 12
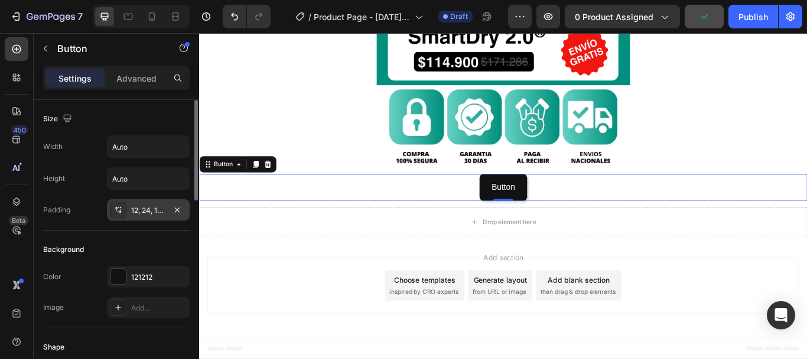
click at [154, 212] on div "12, 24, 12, 24" at bounding box center [148, 210] width 34 height 11
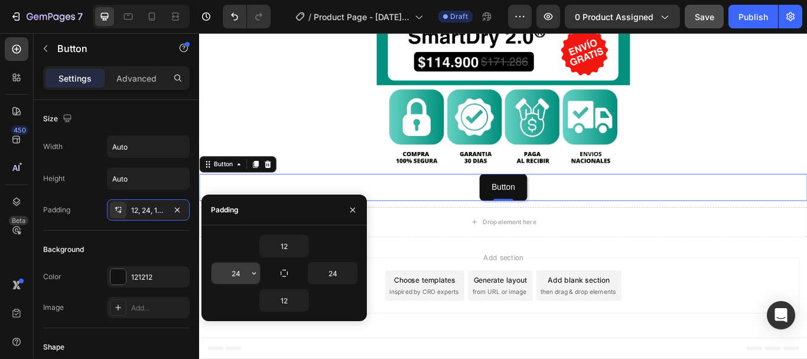
click at [239, 277] on input "24" at bounding box center [236, 272] width 48 height 21
click at [252, 275] on icon "button" at bounding box center [253, 272] width 9 height 9
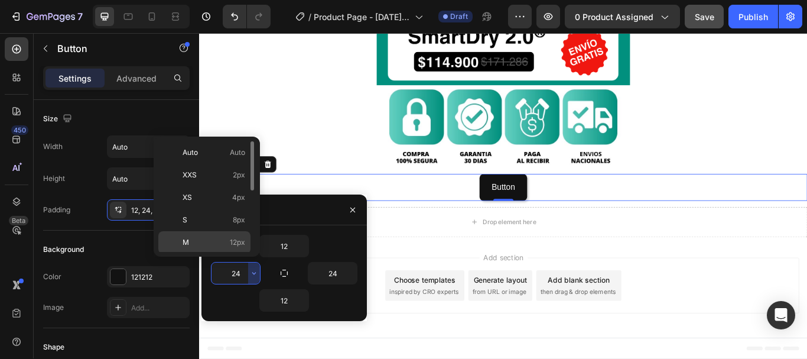
click at [186, 239] on span "M" at bounding box center [186, 242] width 7 height 11
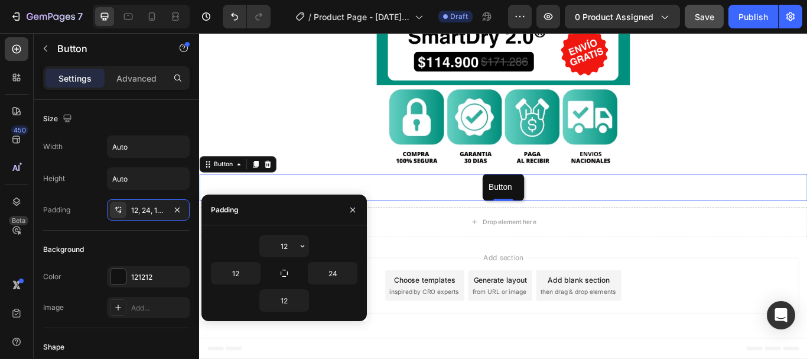
type input "24"
click at [326, 151] on div at bounding box center [553, 143] width 709 height 96
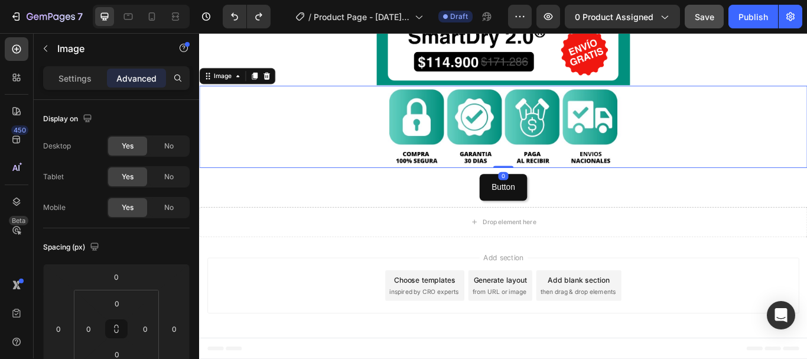
click at [702, 19] on span "Save" at bounding box center [705, 17] width 20 height 10
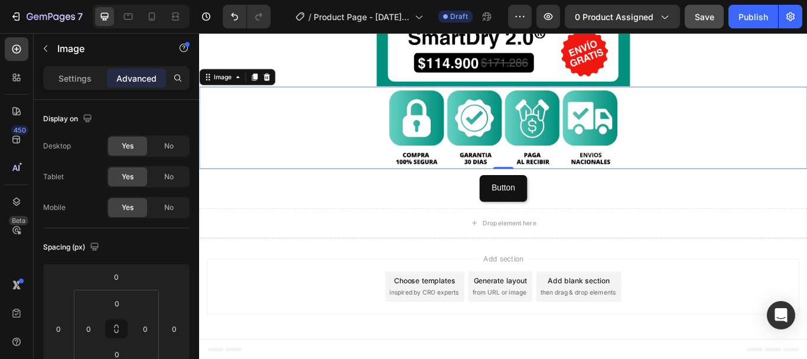
scroll to position [465, 0]
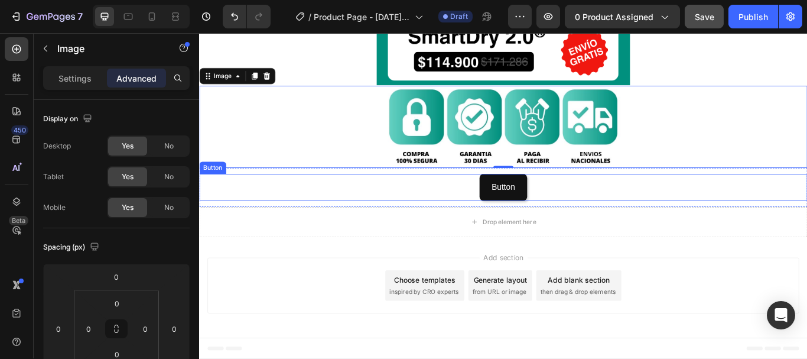
click at [492, 212] on div "Button Button" at bounding box center [553, 212] width 709 height 31
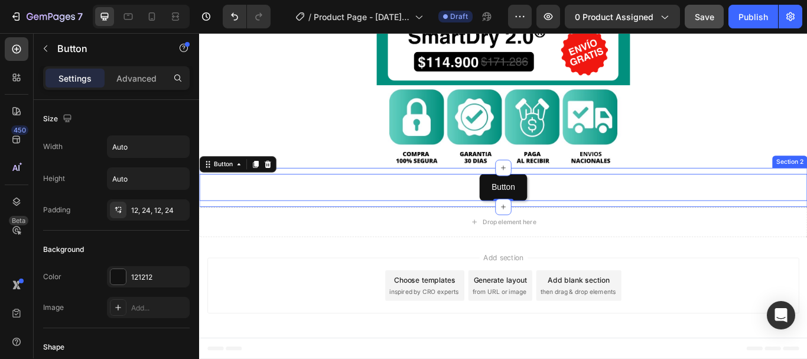
click at [326, 192] on div "Button Button 0 Section 2" at bounding box center [553, 213] width 709 height 46
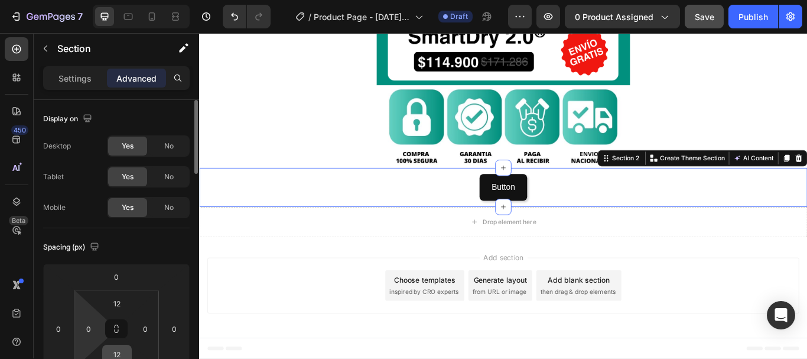
scroll to position [59, 0]
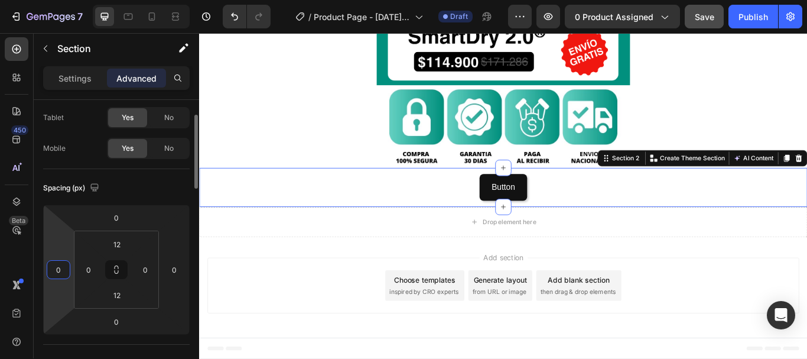
click at [50, 274] on input "0" at bounding box center [59, 270] width 18 height 18
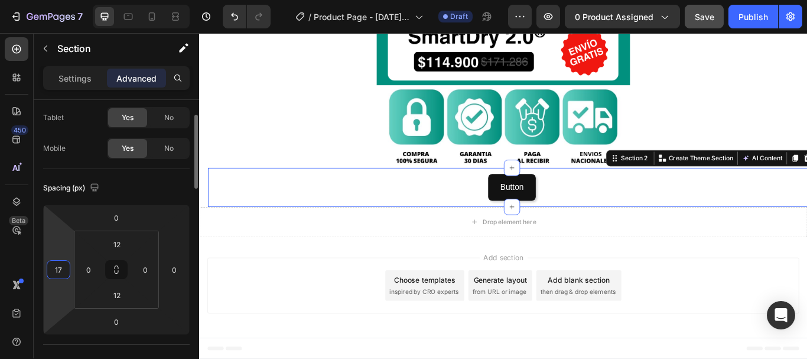
click at [50, 274] on input "17" at bounding box center [59, 270] width 18 height 18
type input "0"
click at [88, 144] on div "Mobile Yes No" at bounding box center [116, 148] width 147 height 21
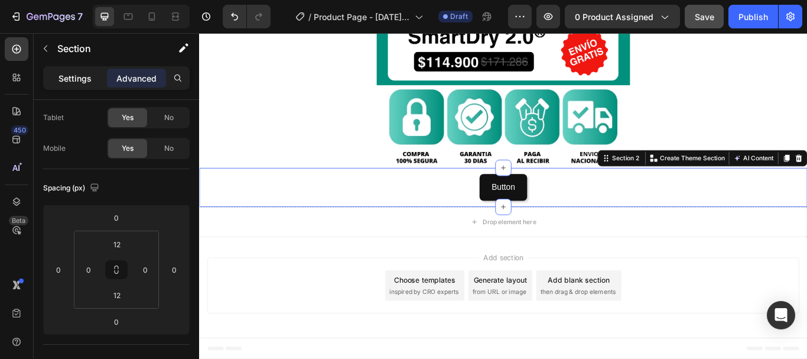
click at [81, 86] on div "Settings" at bounding box center [75, 78] width 59 height 19
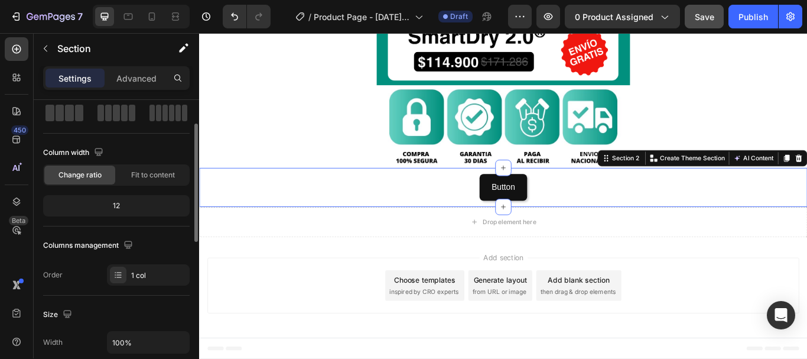
click at [128, 202] on div "12" at bounding box center [117, 205] width 142 height 17
click at [119, 207] on div "12" at bounding box center [117, 205] width 142 height 17
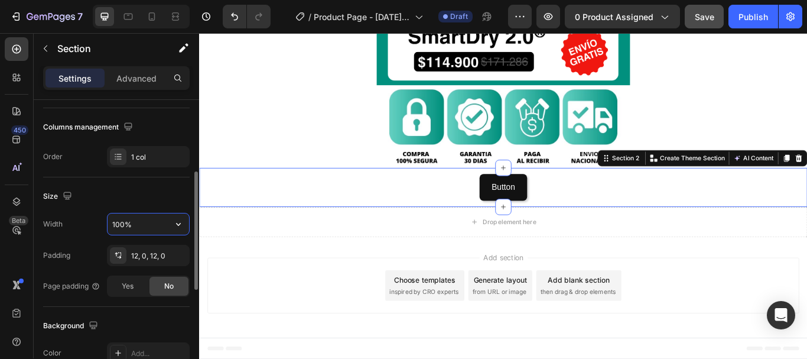
click at [141, 224] on input "100%" at bounding box center [149, 223] width 82 height 21
click at [173, 228] on icon "button" at bounding box center [179, 224] width 12 height 12
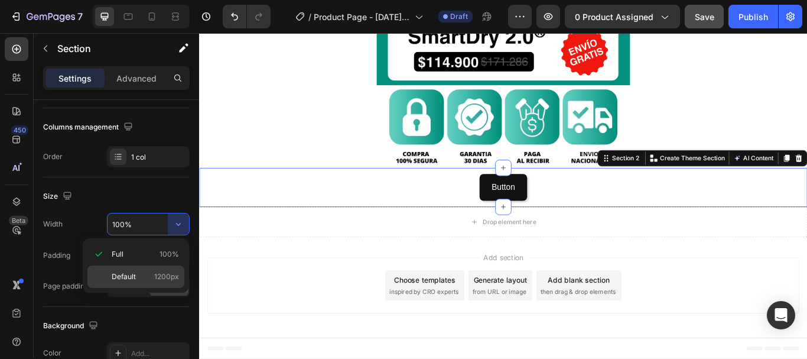
click at [124, 274] on span "Default" at bounding box center [124, 276] width 24 height 11
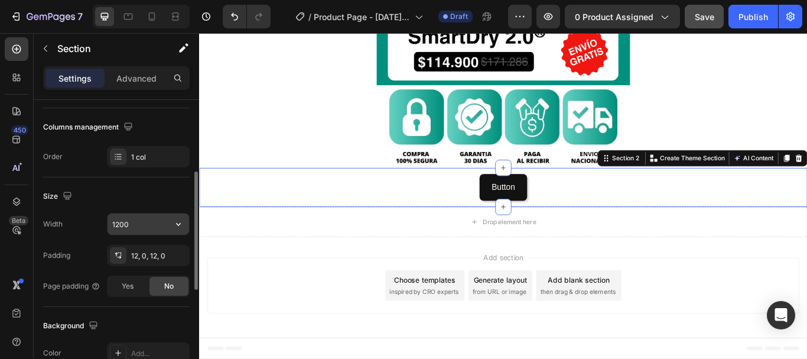
click at [138, 221] on input "1200" at bounding box center [149, 223] width 82 height 21
click at [184, 227] on icon "button" at bounding box center [179, 224] width 12 height 12
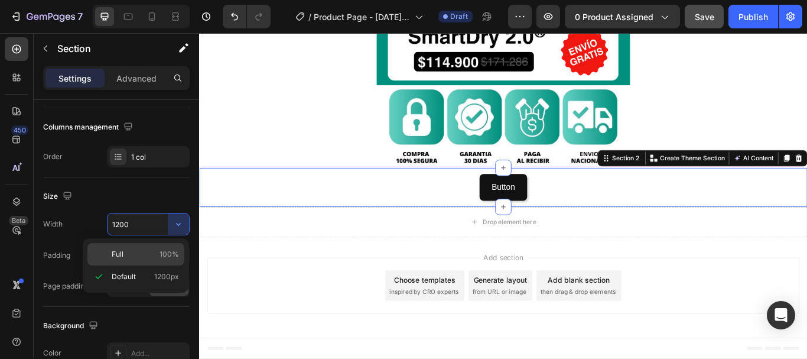
click at [109, 253] on div "Full 100%" at bounding box center [135, 254] width 97 height 22
type input "100%"
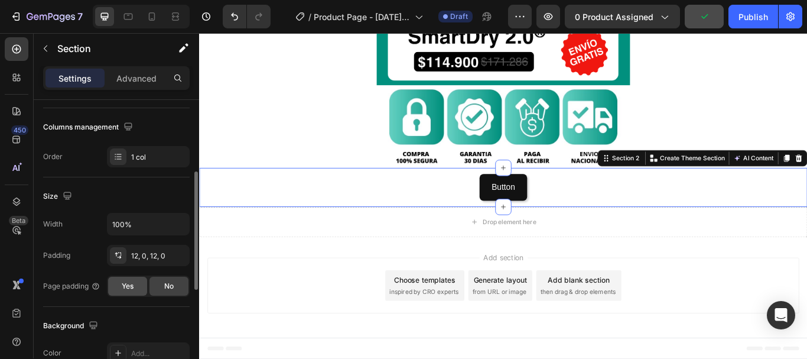
click at [132, 288] on span "Yes" at bounding box center [128, 286] width 12 height 11
click at [166, 290] on span "No" at bounding box center [168, 286] width 9 height 11
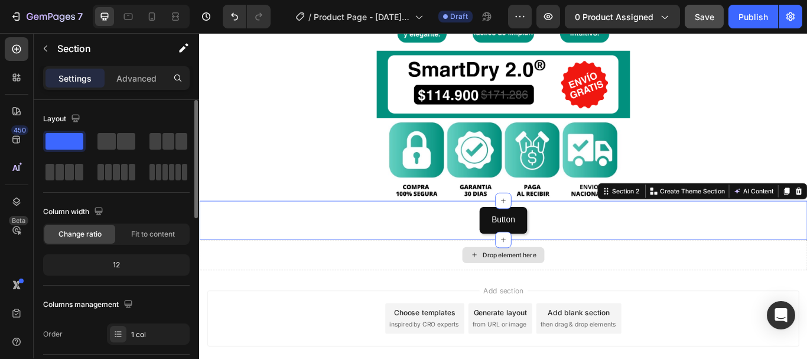
scroll to position [406, 0]
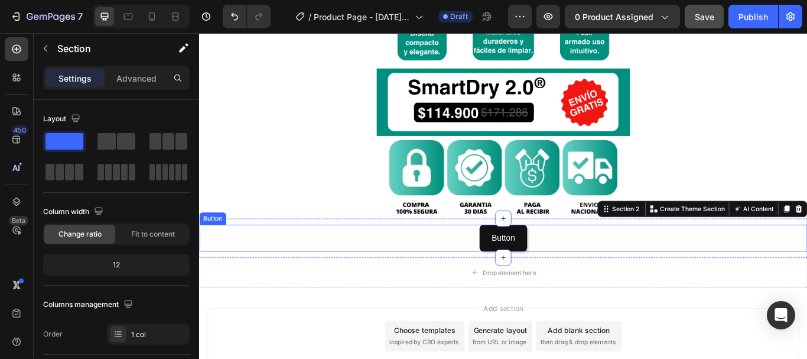
click at [520, 277] on div "Button Button" at bounding box center [553, 272] width 709 height 31
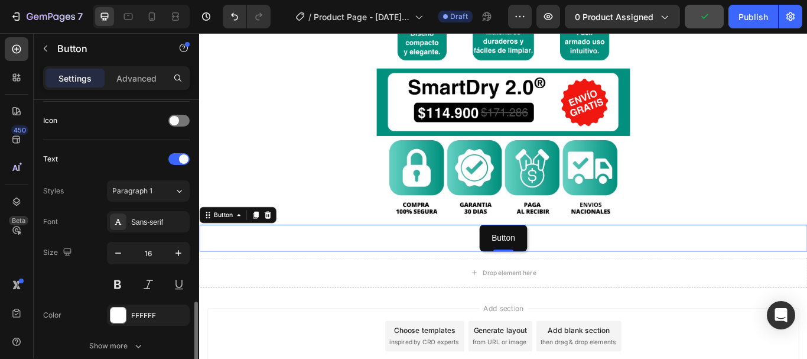
scroll to position [414, 0]
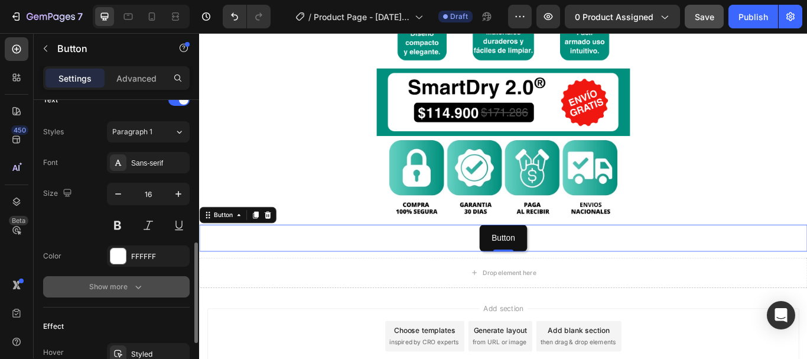
click at [137, 290] on icon "button" at bounding box center [138, 287] width 12 height 12
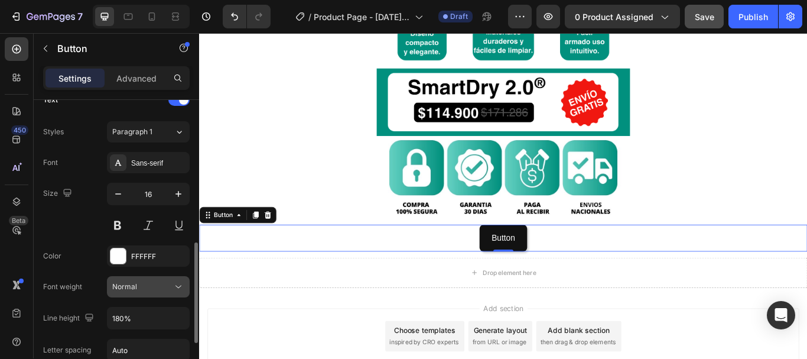
scroll to position [473, 0]
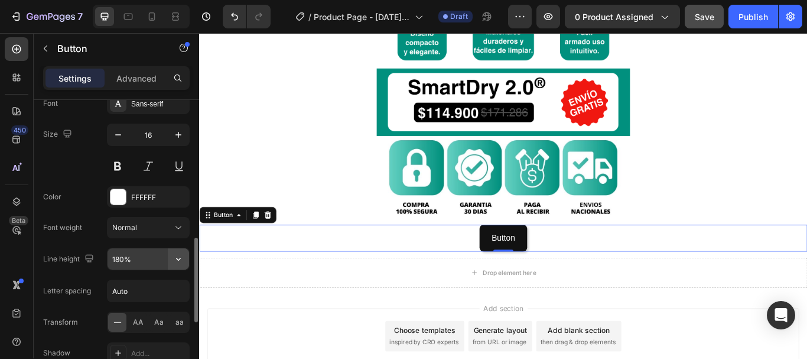
click at [175, 261] on icon "button" at bounding box center [179, 259] width 12 height 12
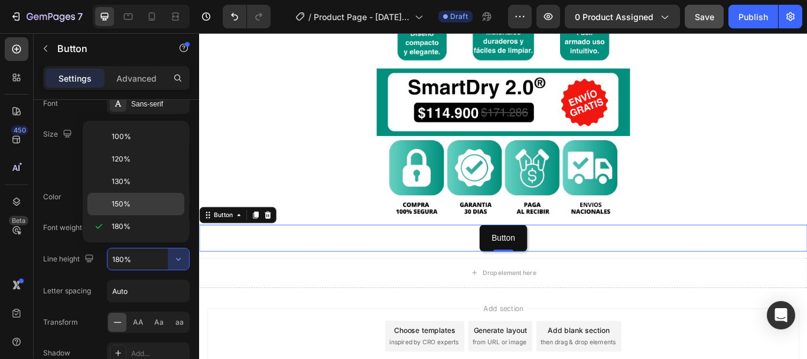
click at [124, 209] on span "150%" at bounding box center [121, 204] width 19 height 11
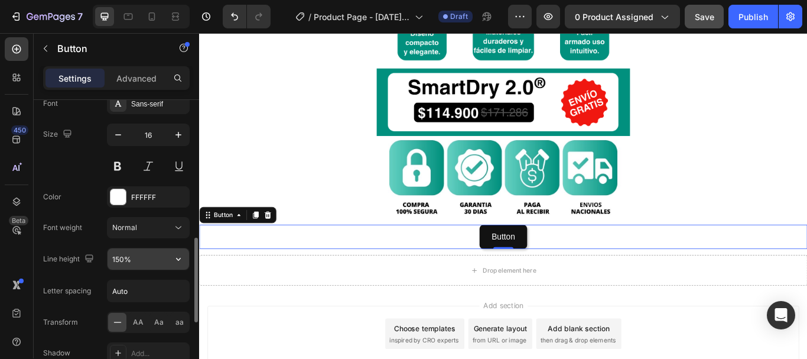
click at [177, 262] on icon "button" at bounding box center [179, 259] width 12 height 12
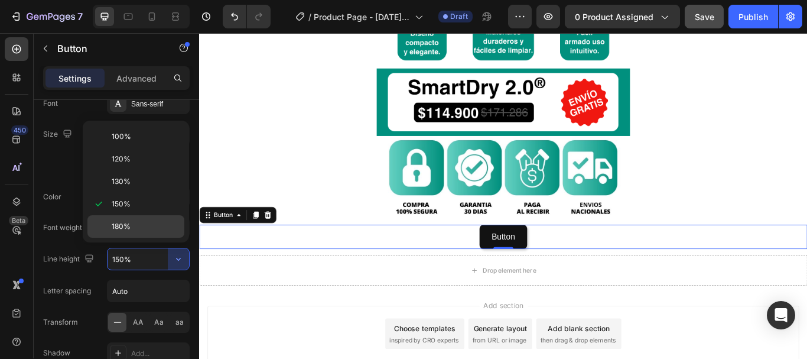
click at [144, 233] on div "180%" at bounding box center [135, 226] width 97 height 22
type input "180%"
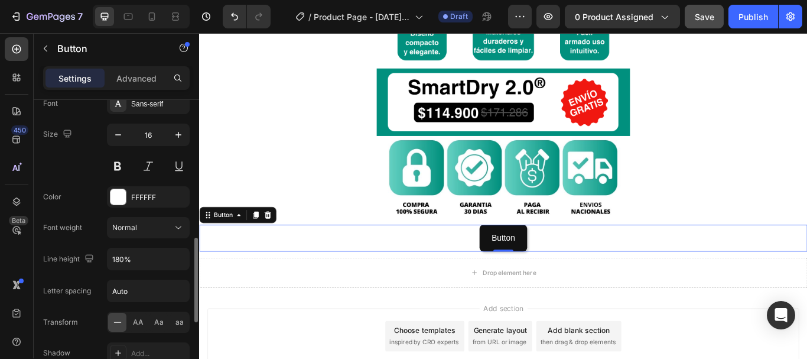
scroll to position [591, 0]
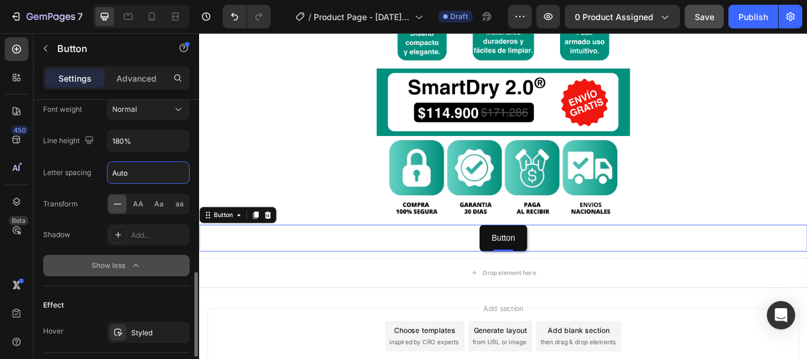
click at [121, 178] on input "Auto" at bounding box center [149, 172] width 82 height 21
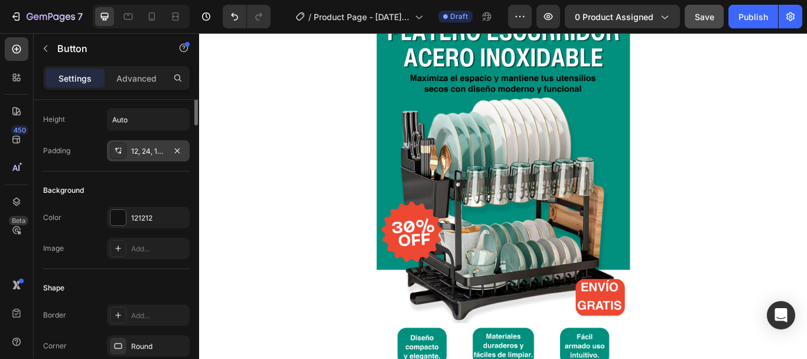
scroll to position [0, 0]
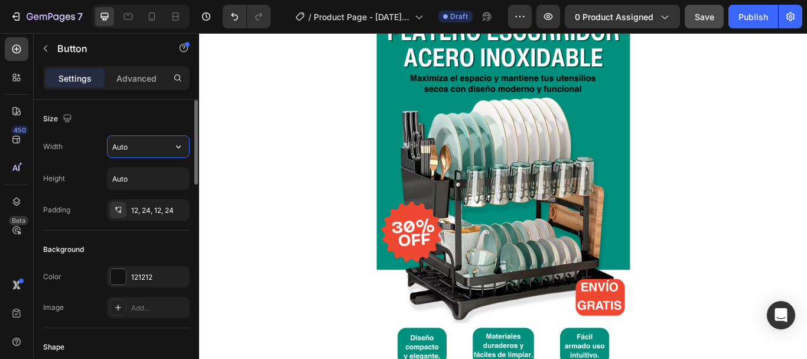
click at [155, 152] on input "Auto" at bounding box center [149, 146] width 82 height 21
click at [174, 152] on icon "button" at bounding box center [179, 147] width 12 height 12
click at [132, 173] on input "Auto" at bounding box center [149, 178] width 82 height 21
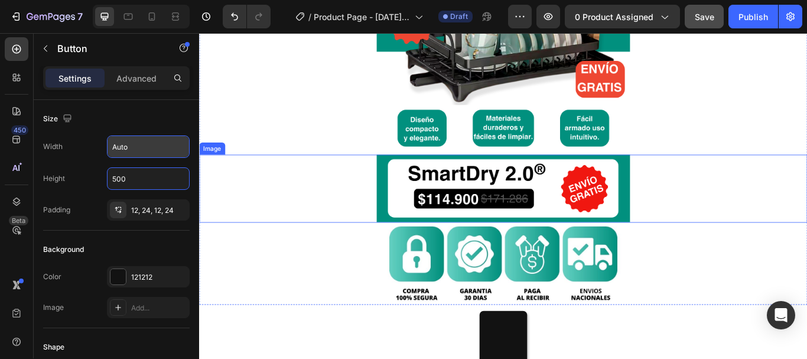
scroll to position [465, 0]
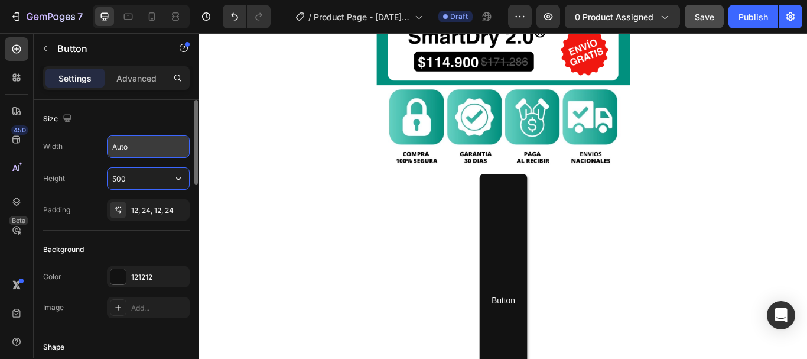
click at [143, 179] on input "500" at bounding box center [149, 178] width 82 height 21
type input "Auto"
type input "150%"
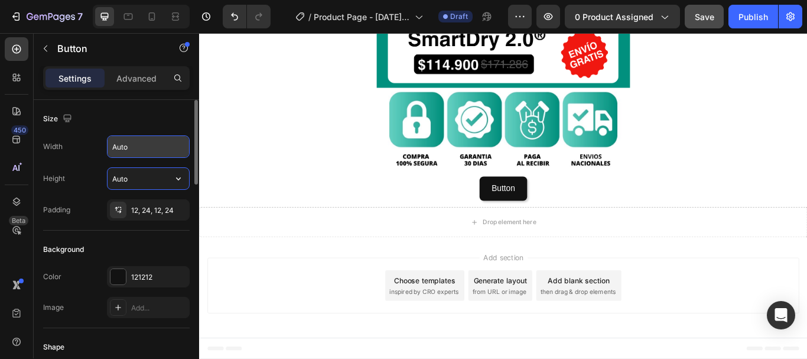
scroll to position [462, 0]
click at [149, 145] on input "Auto" at bounding box center [149, 146] width 82 height 21
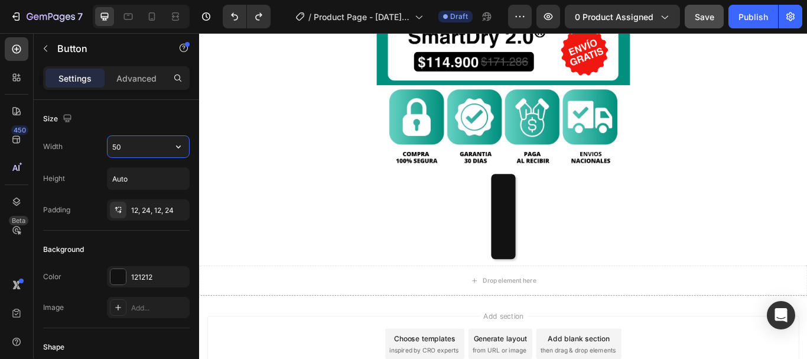
type input "500"
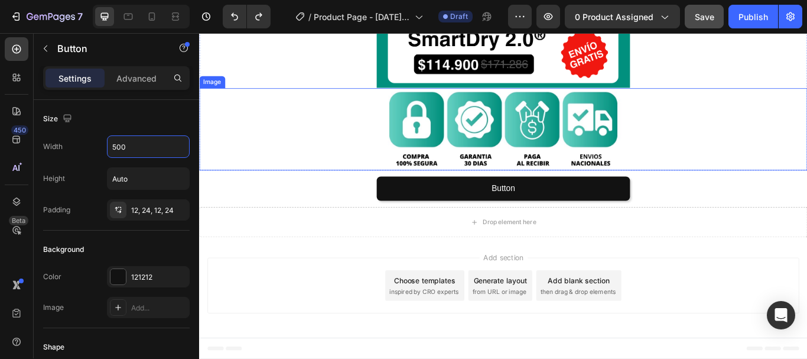
click at [267, 169] on div at bounding box center [553, 146] width 709 height 96
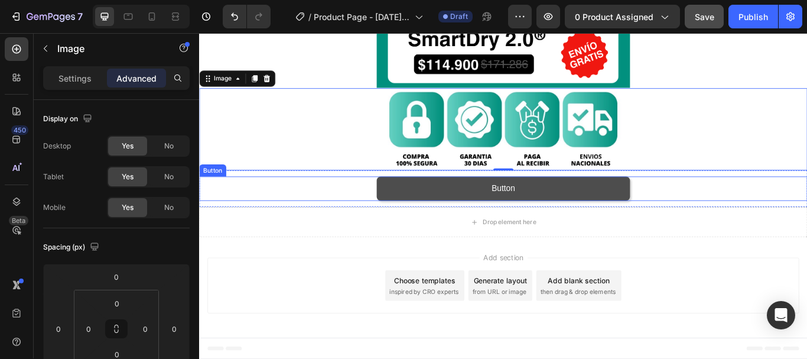
click at [439, 210] on button "Button" at bounding box center [554, 214] width 296 height 28
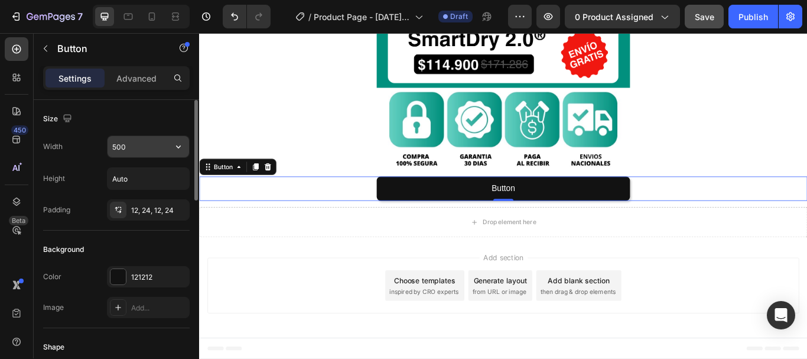
click at [121, 149] on input "500" at bounding box center [149, 146] width 82 height 21
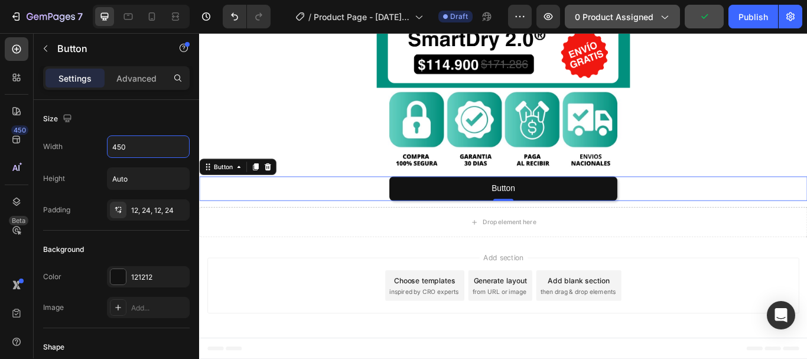
type input "450"
click at [637, 25] on button "0 product assigned" at bounding box center [622, 17] width 115 height 24
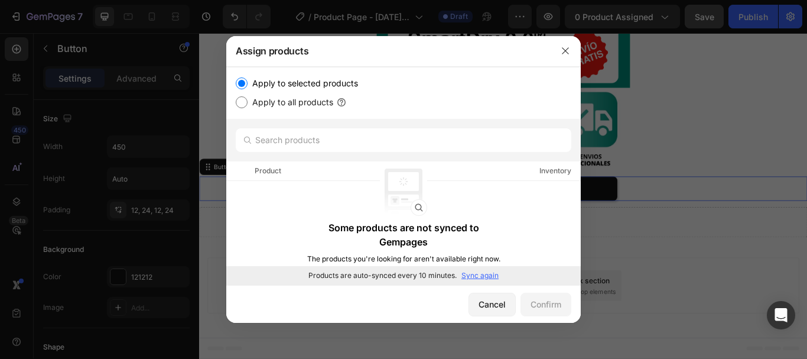
click at [479, 275] on p "Sync again" at bounding box center [480, 275] width 37 height 11
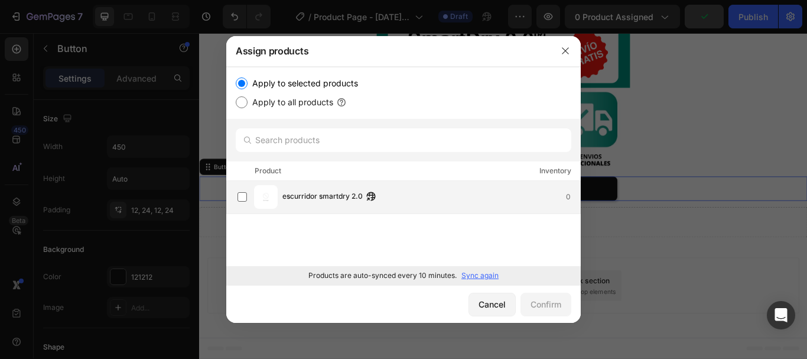
click at [269, 192] on img at bounding box center [266, 197] width 24 height 24
click at [544, 306] on div "Confirm" at bounding box center [546, 304] width 31 height 12
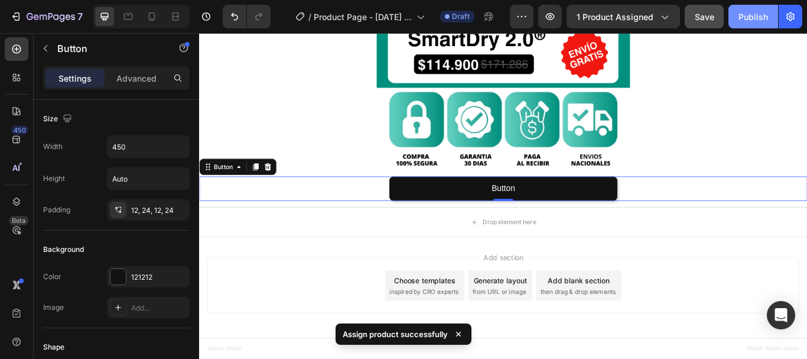
click at [738, 17] on button "Publish" at bounding box center [754, 17] width 50 height 24
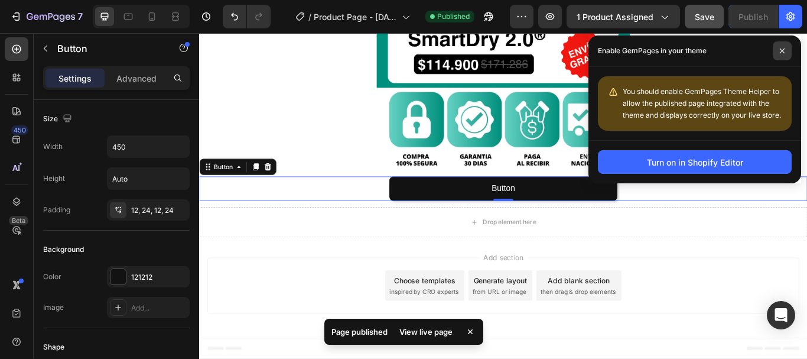
click at [779, 52] on span at bounding box center [782, 50] width 19 height 19
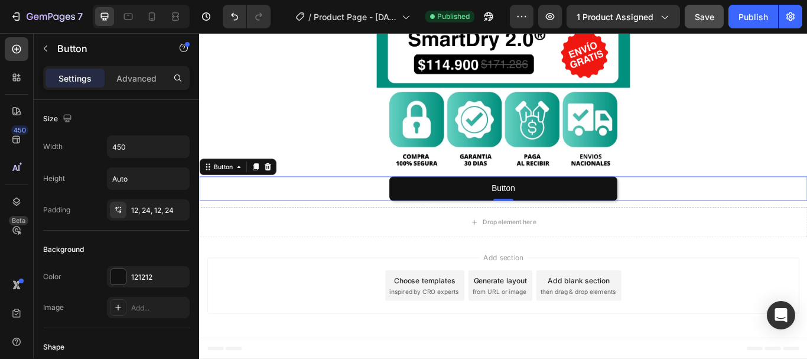
click at [703, 25] on button "Save" at bounding box center [704, 17] width 39 height 24
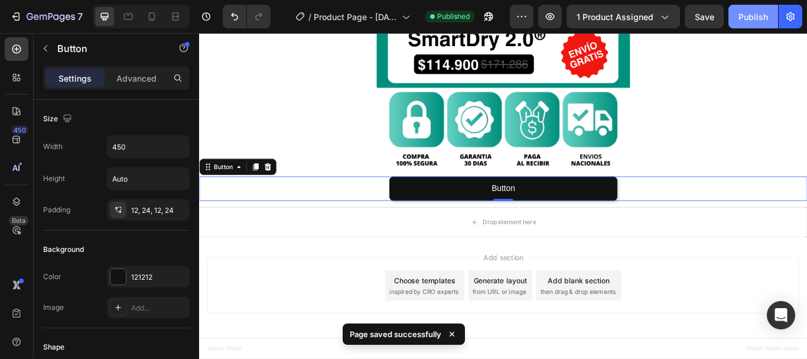
click at [738, 16] on button "Publish" at bounding box center [754, 17] width 50 height 24
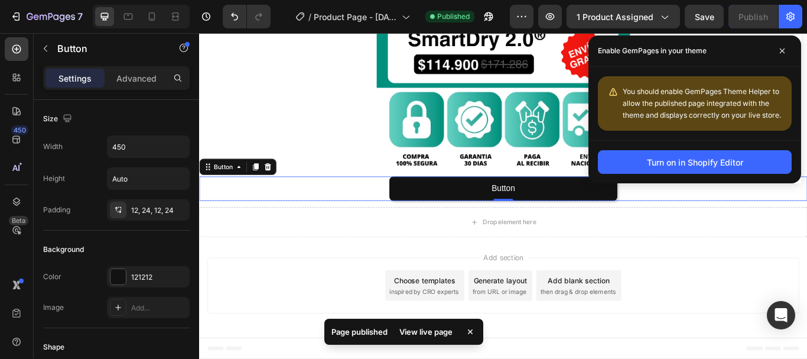
click at [708, 89] on span "You should enable GemPages Theme Helper to allow the published page integrated …" at bounding box center [702, 103] width 158 height 33
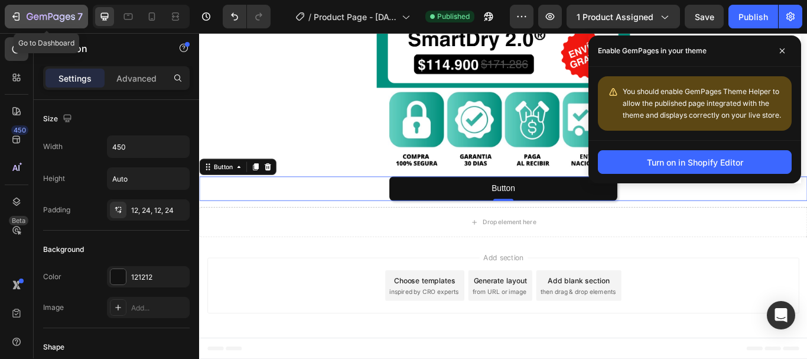
click at [52, 18] on icon "button" at bounding box center [51, 17] width 48 height 10
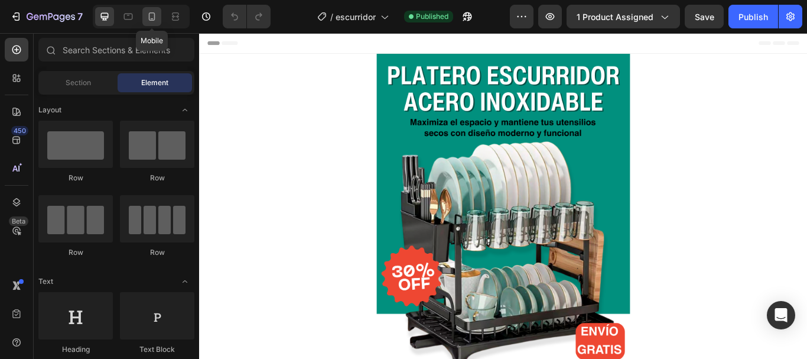
click at [147, 19] on icon at bounding box center [152, 17] width 12 height 12
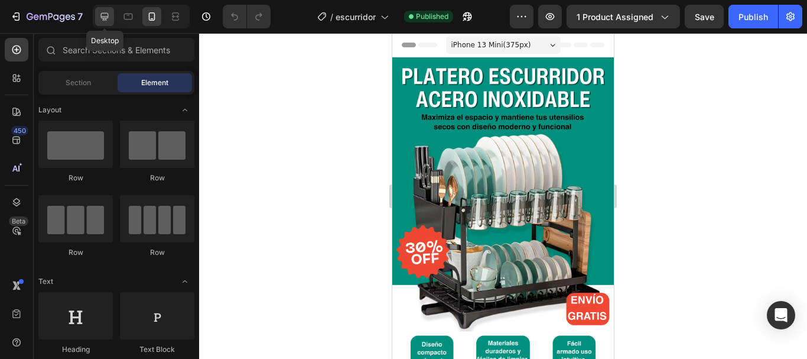
click at [107, 23] on div at bounding box center [104, 16] width 19 height 19
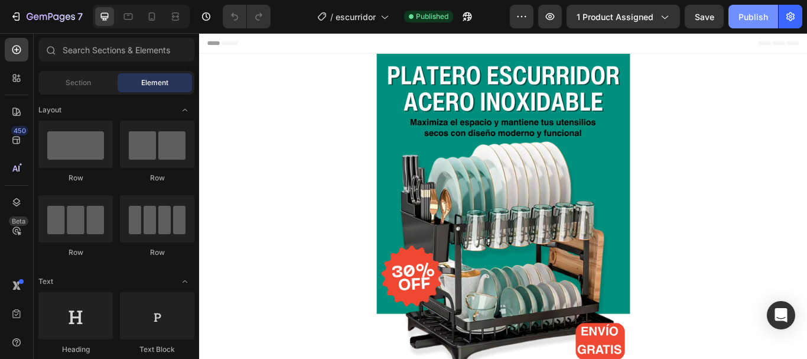
click at [740, 7] on button "Publish" at bounding box center [754, 17] width 50 height 24
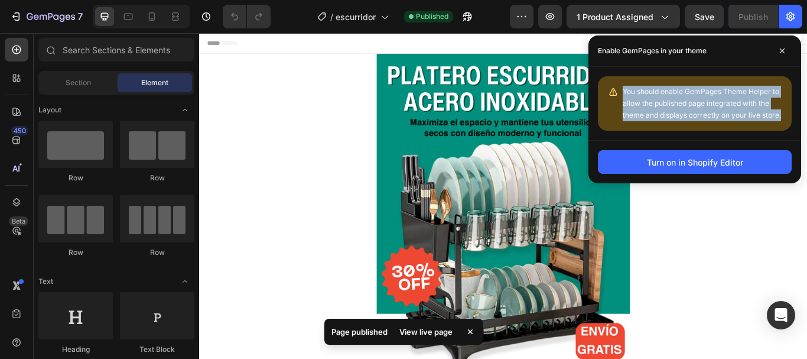
drag, startPoint x: 624, startPoint y: 91, endPoint x: 781, endPoint y: 113, distance: 158.2
click at [781, 113] on span "You should enable GemPages Theme Helper to allow the published page integrated …" at bounding box center [702, 103] width 158 height 33
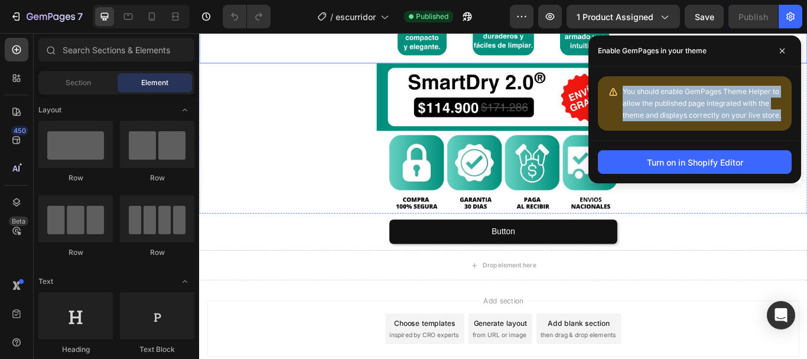
scroll to position [414, 0]
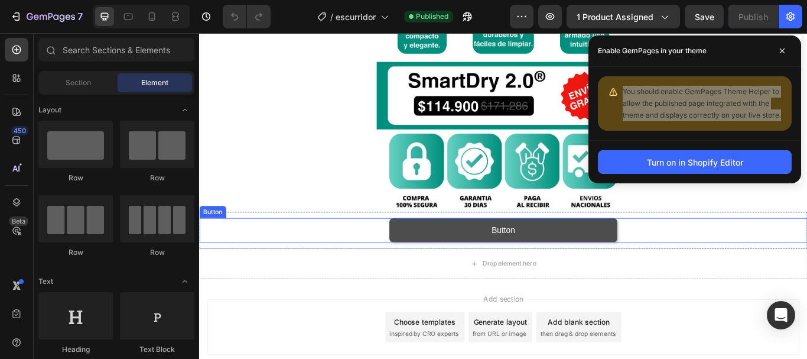
click at [463, 259] on button "Button" at bounding box center [554, 263] width 266 height 28
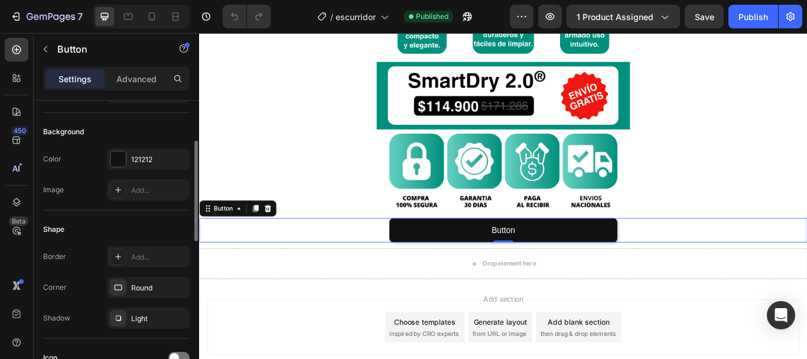
scroll to position [355, 0]
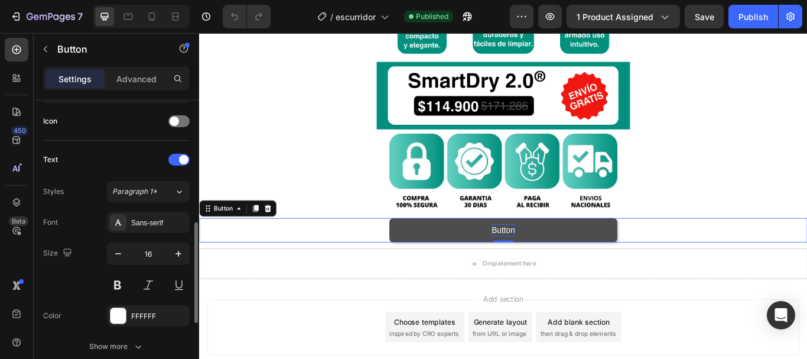
click at [546, 263] on p "Button" at bounding box center [553, 263] width 27 height 14
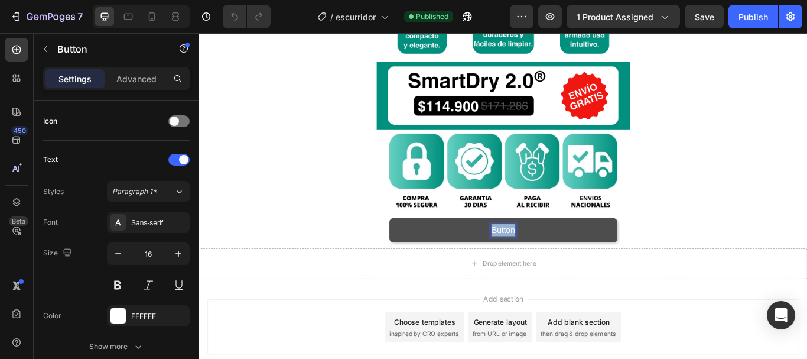
click at [546, 263] on p "Button" at bounding box center [553, 263] width 27 height 14
click at [421, 249] on button "PEDIR" at bounding box center [554, 263] width 266 height 28
click at [549, 261] on p "PEDIR CONTRAENTREGA" at bounding box center [553, 263] width 117 height 14
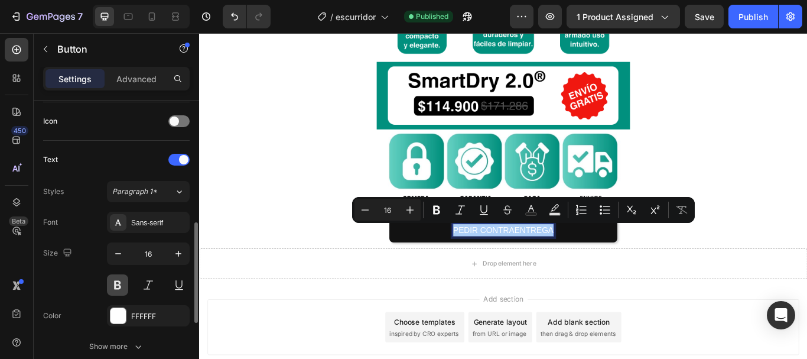
click at [118, 290] on button at bounding box center [117, 284] width 21 height 21
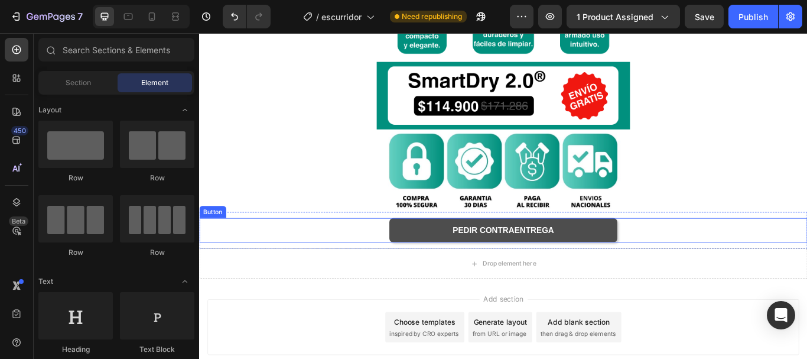
click at [454, 270] on button "PEDIR CONTRAENTREGA" at bounding box center [554, 263] width 266 height 28
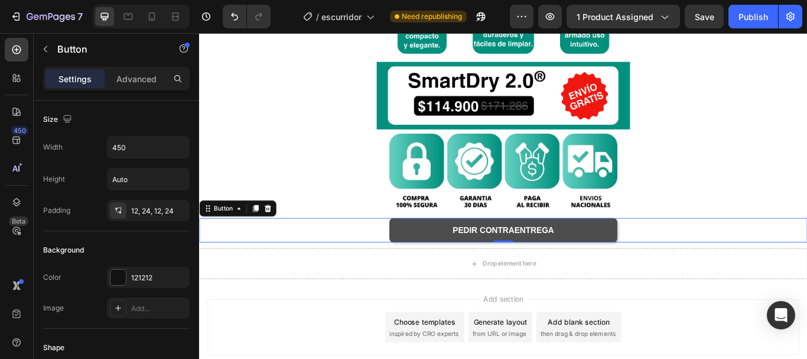
click at [439, 262] on button "PEDIR CONTRAENTREGA" at bounding box center [554, 263] width 266 height 28
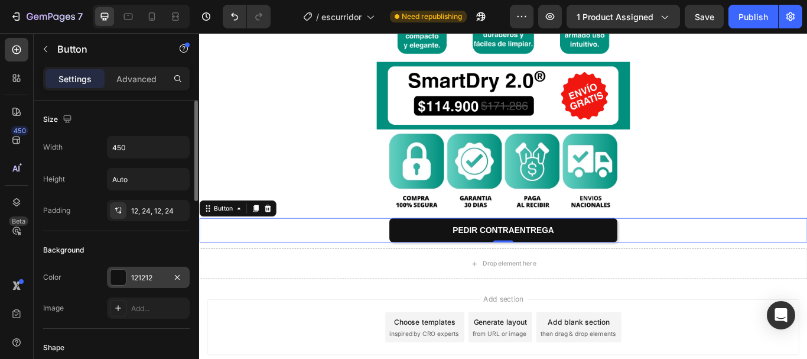
click at [114, 279] on div at bounding box center [118, 277] width 15 height 15
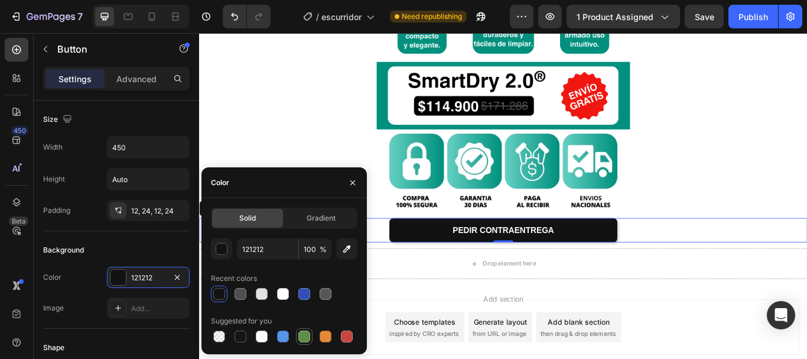
click at [303, 331] on div at bounding box center [304, 336] width 12 height 12
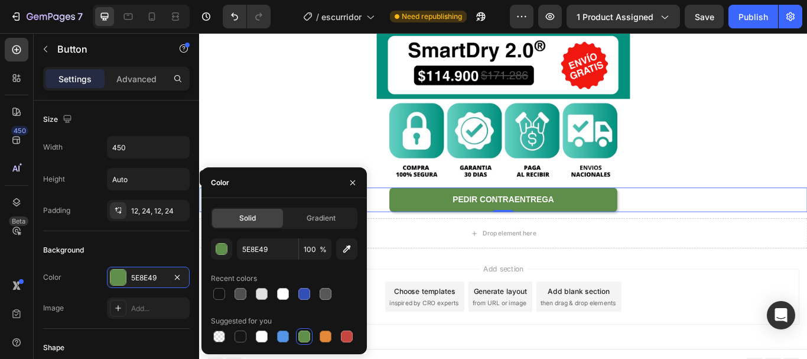
scroll to position [462, 0]
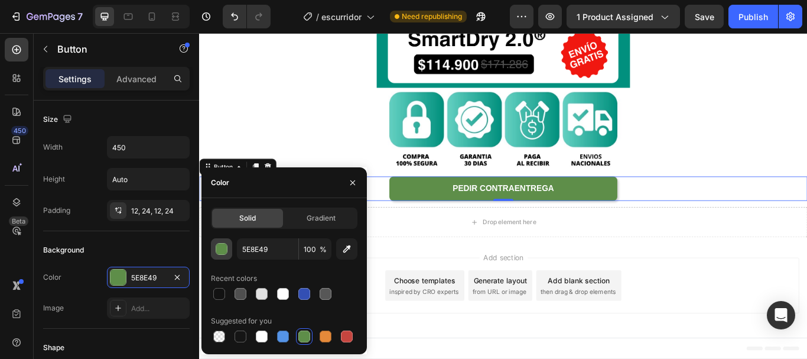
click at [221, 253] on div "button" at bounding box center [222, 250] width 12 height 12
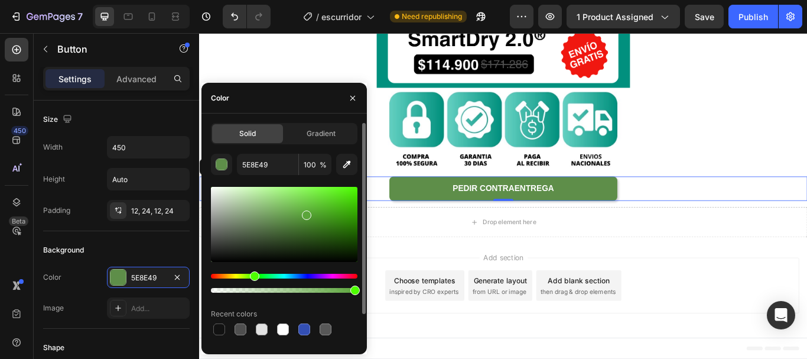
click at [305, 213] on div at bounding box center [284, 224] width 147 height 75
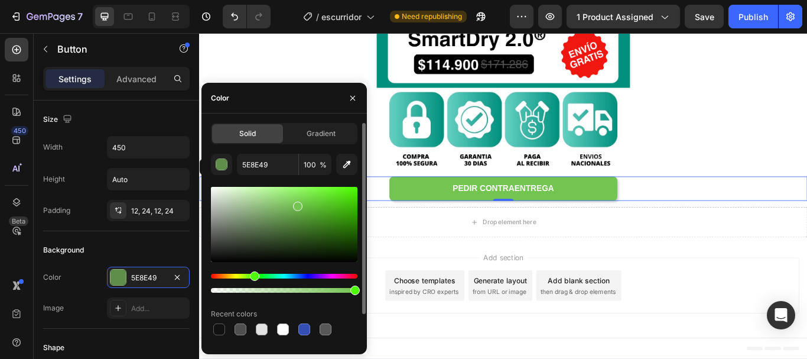
click at [297, 201] on div at bounding box center [284, 224] width 147 height 75
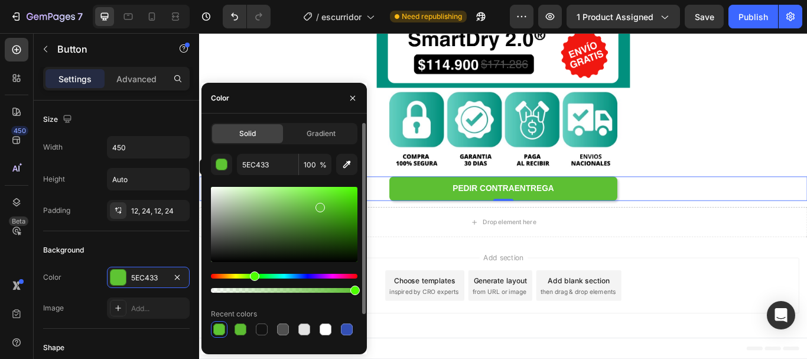
type input "5DBF33"
drag, startPoint x: 300, startPoint y: 200, endPoint x: 319, endPoint y: 205, distance: 20.2
click at [319, 205] on div at bounding box center [320, 207] width 9 height 9
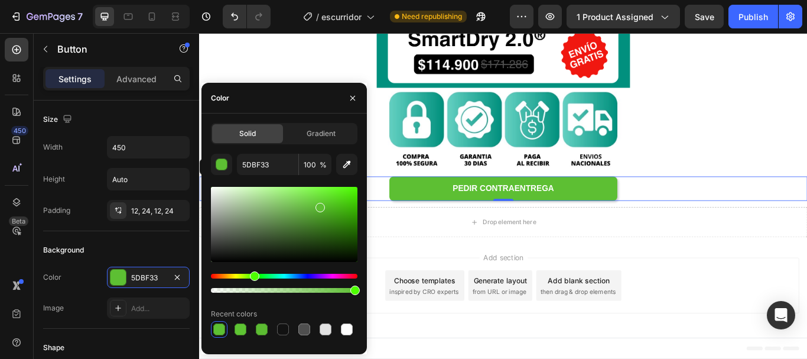
click at [342, 73] on div at bounding box center [553, 57] width 709 height 79
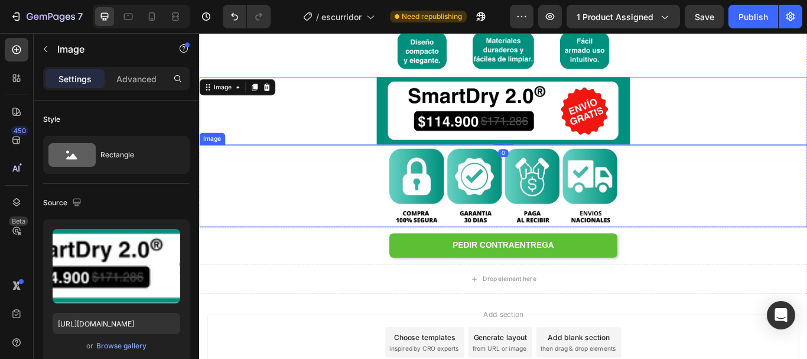
scroll to position [344, 0]
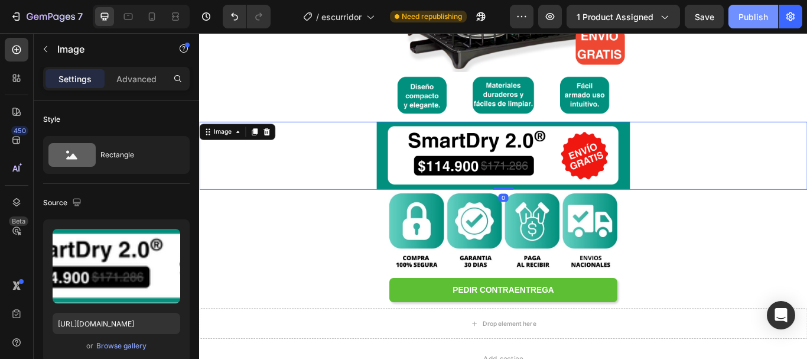
click at [750, 22] on div "Publish" at bounding box center [754, 17] width 30 height 12
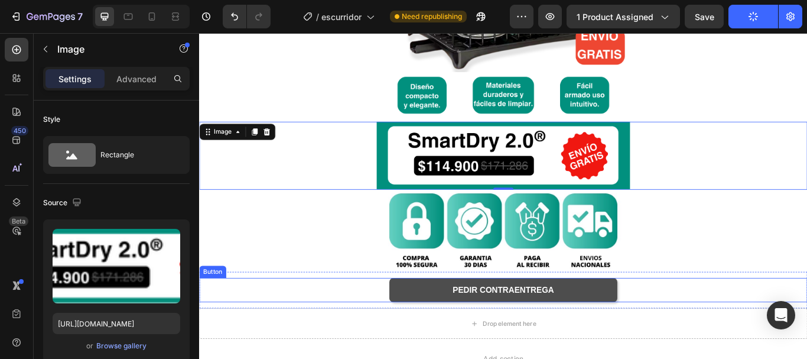
scroll to position [462, 0]
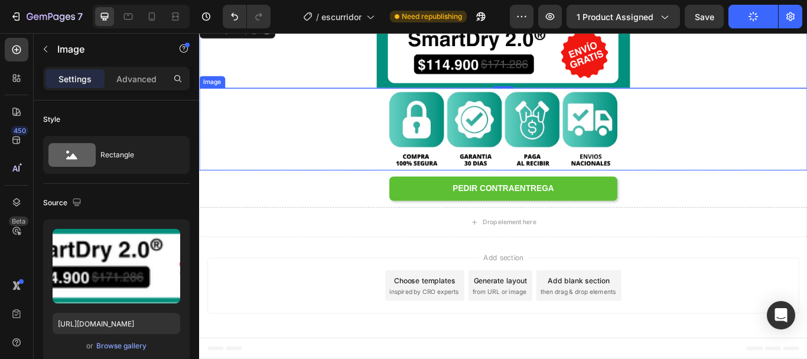
click at [430, 147] on img at bounding box center [554, 146] width 296 height 96
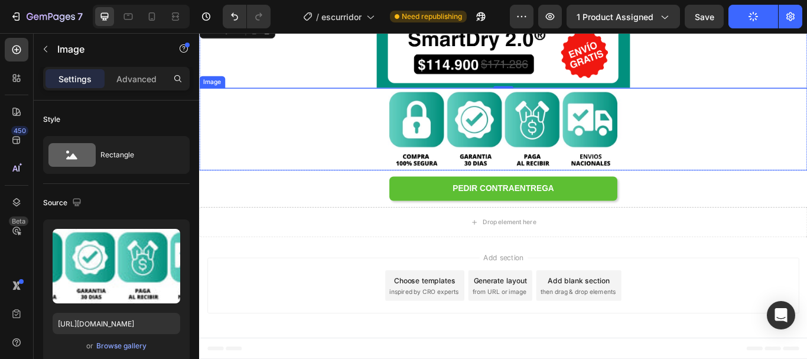
scroll to position [355, 0]
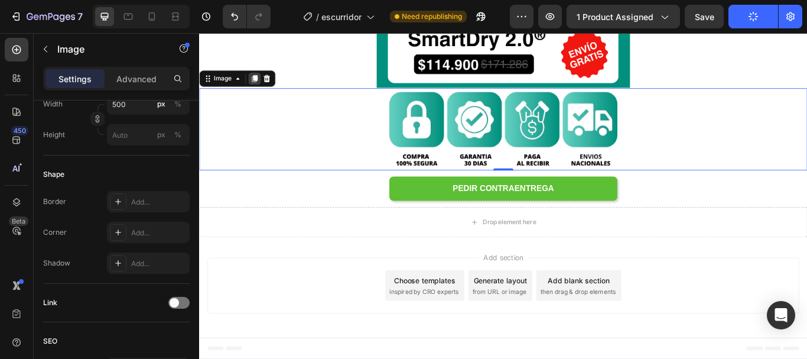
click at [261, 90] on icon at bounding box center [263, 86] width 9 height 9
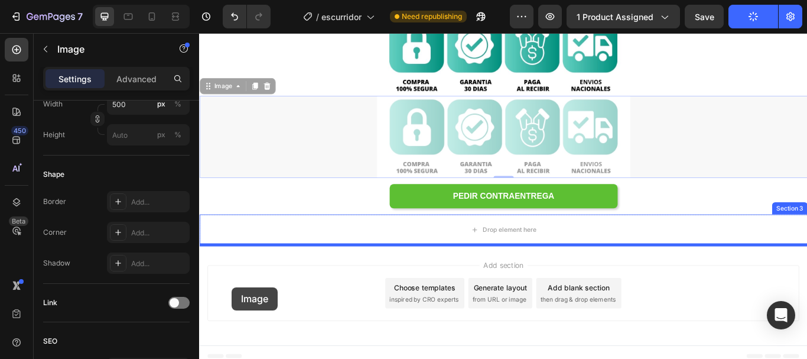
scroll to position [558, 0]
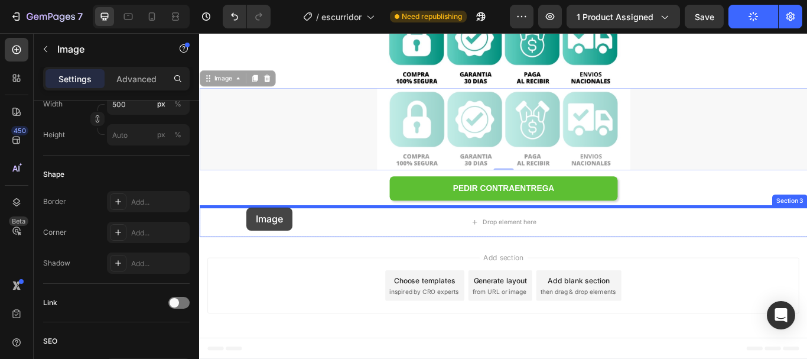
drag, startPoint x: 222, startPoint y: 181, endPoint x: 254, endPoint y: 238, distance: 64.3
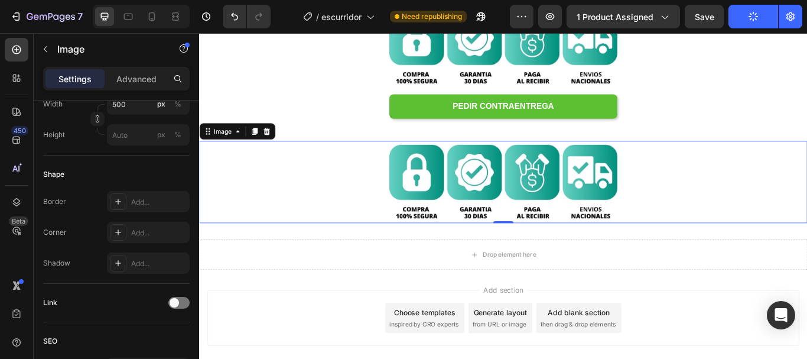
click at [443, 186] on img at bounding box center [554, 207] width 296 height 96
click at [446, 189] on img at bounding box center [554, 207] width 296 height 96
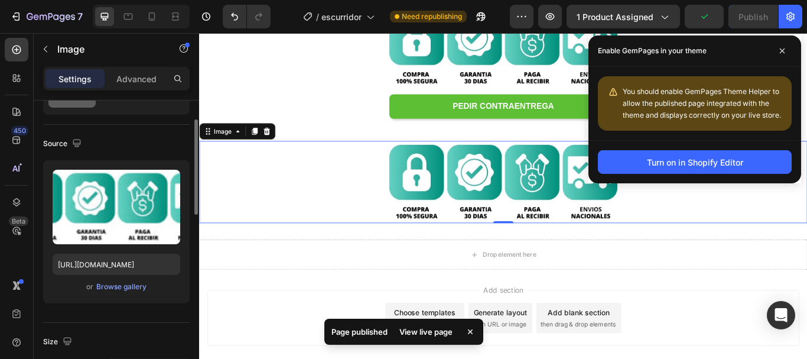
scroll to position [0, 0]
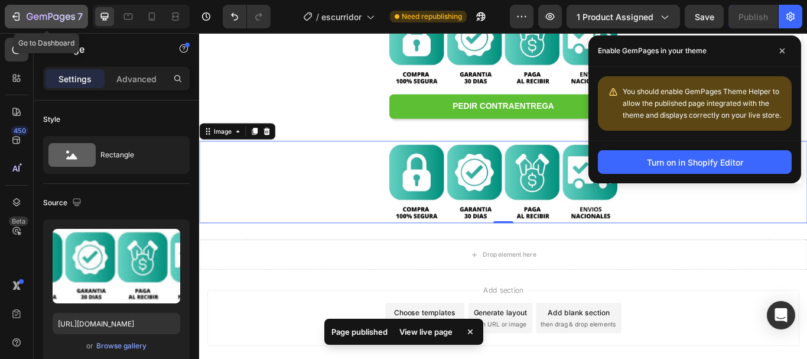
click at [48, 20] on icon "button" at bounding box center [50, 16] width 5 height 7
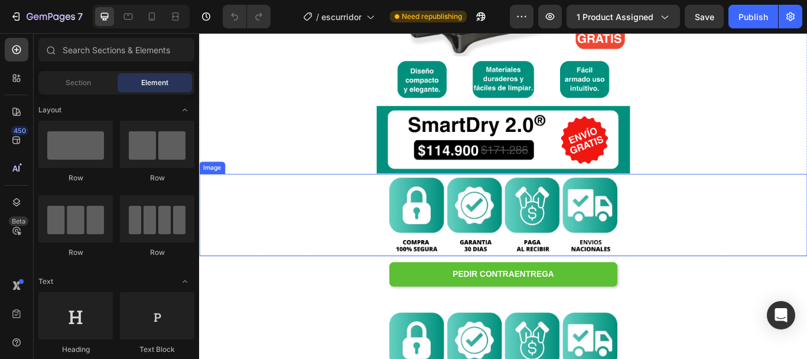
scroll to position [473, 0]
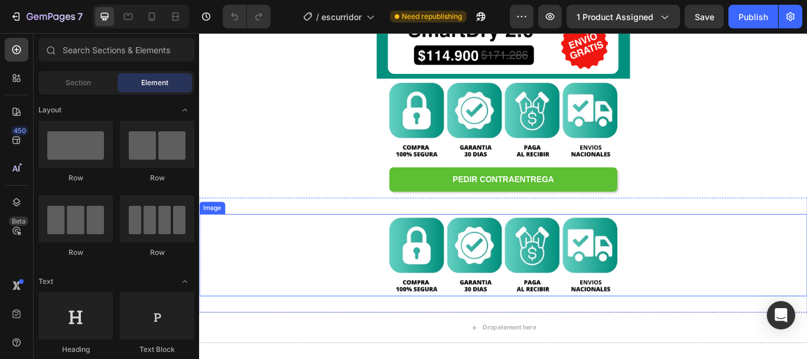
click at [482, 269] on img at bounding box center [554, 292] width 296 height 96
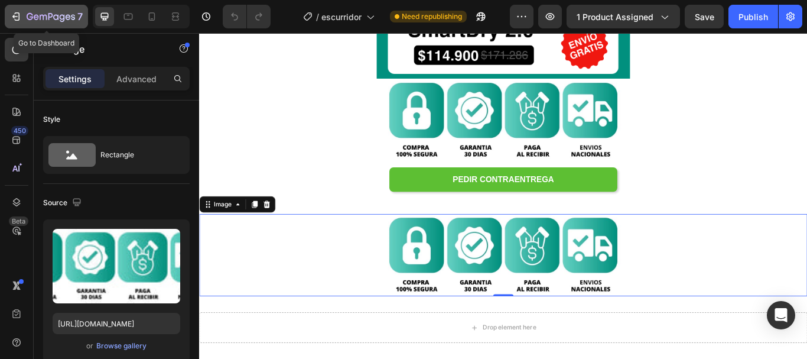
click at [57, 8] on button "7" at bounding box center [46, 17] width 83 height 24
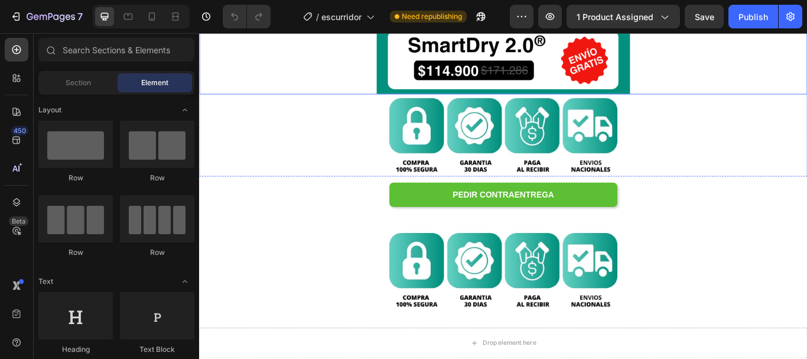
scroll to position [473, 0]
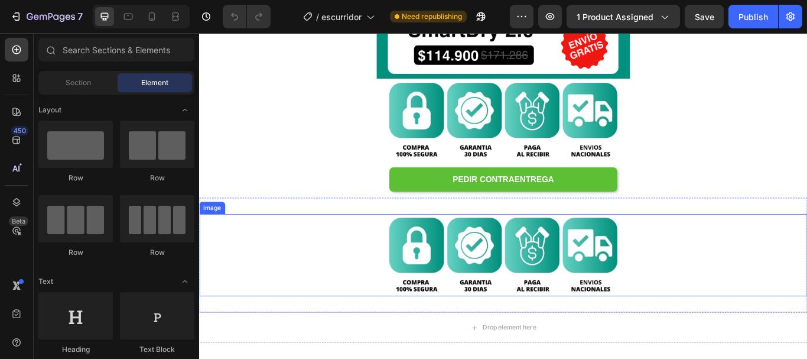
click at [504, 275] on img at bounding box center [554, 292] width 296 height 96
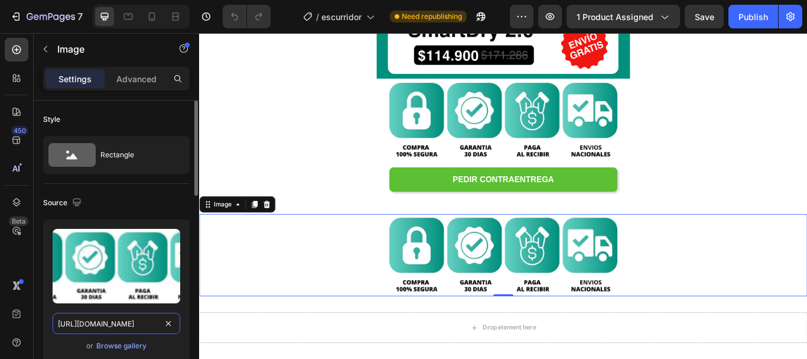
click at [133, 319] on input "[URL][DOMAIN_NAME]" at bounding box center [117, 323] width 128 height 21
paste input "4.png?v=1756334660"
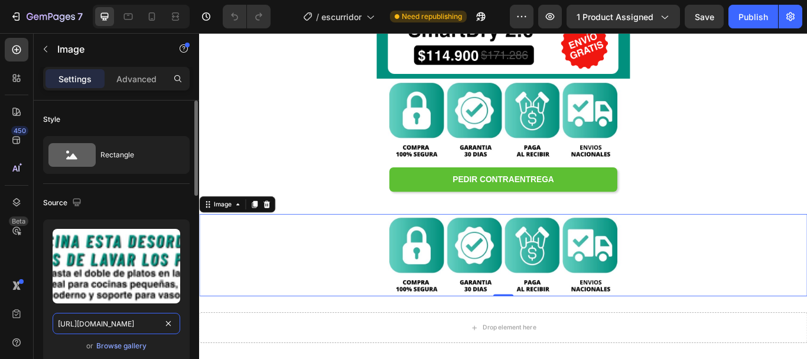
scroll to position [0, 163]
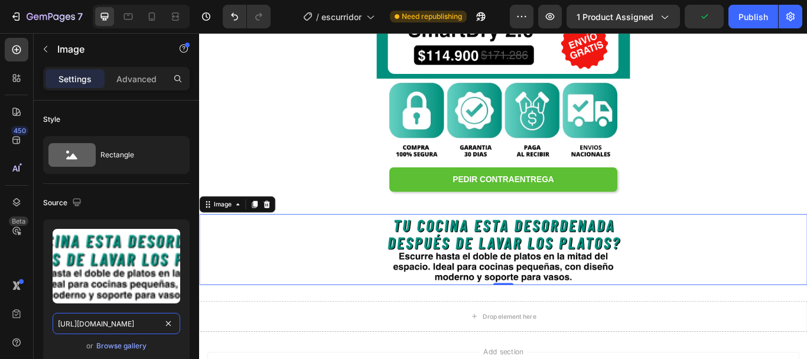
type input "[URL][DOMAIN_NAME]"
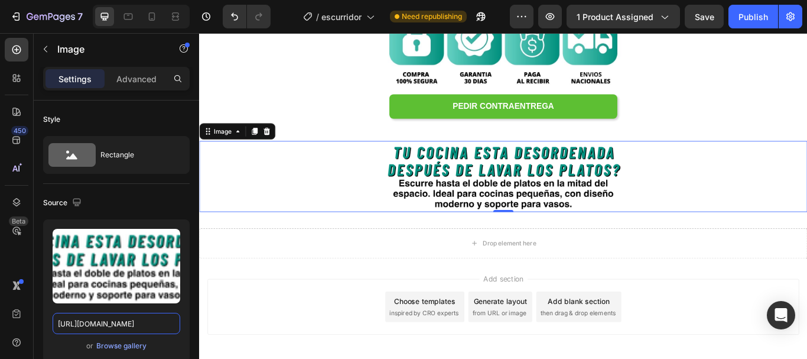
scroll to position [583, 0]
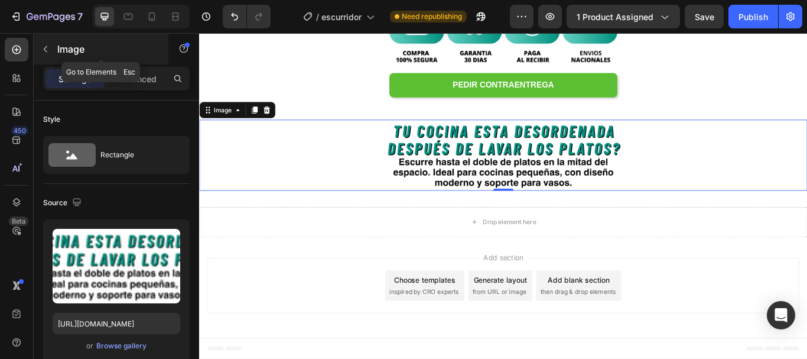
click at [64, 49] on p "Image" at bounding box center [107, 49] width 100 height 14
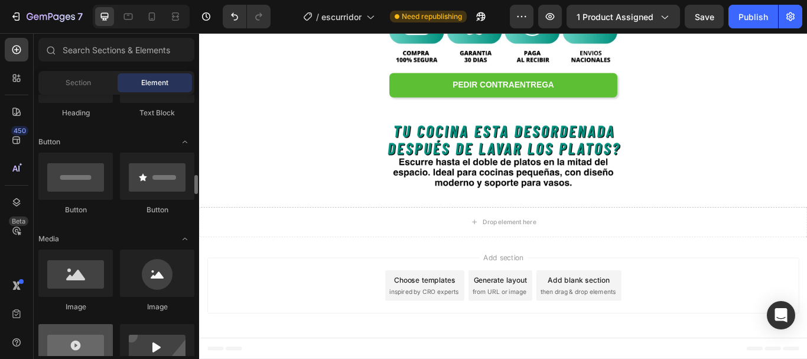
scroll to position [296, 0]
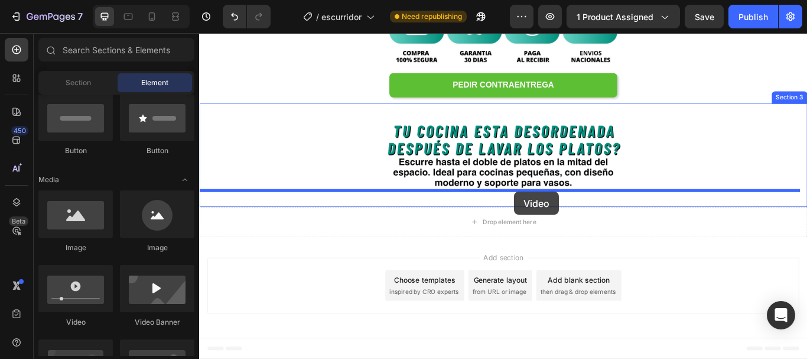
drag, startPoint x: 279, startPoint y: 336, endPoint x: 566, endPoint y: 218, distance: 310.6
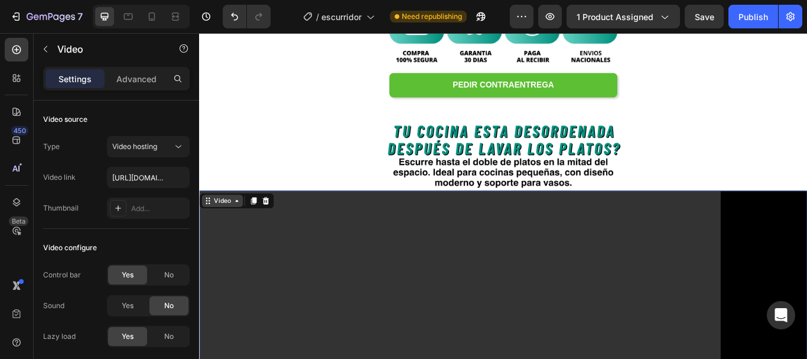
click at [214, 235] on div "Video" at bounding box center [226, 229] width 48 height 14
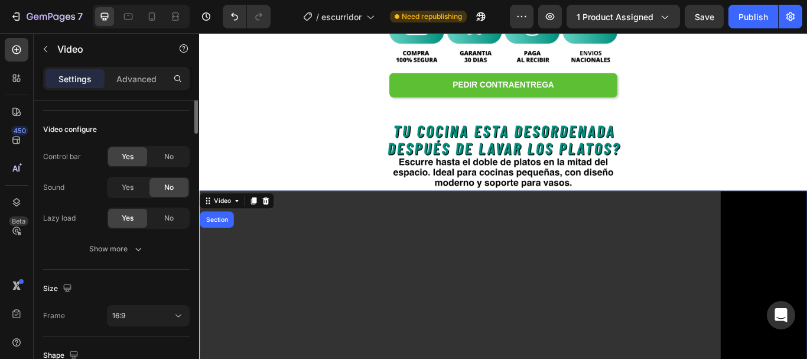
scroll to position [0, 0]
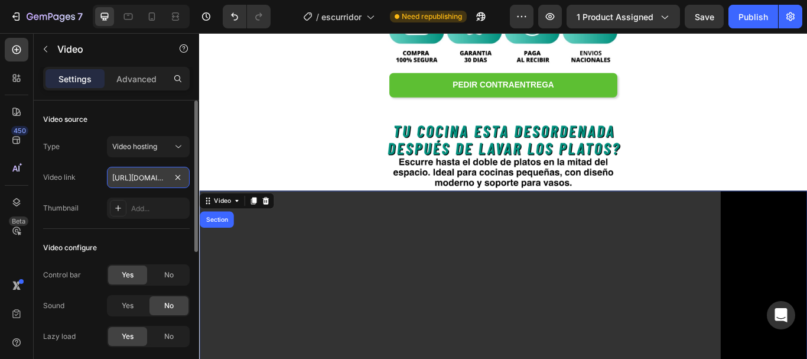
click at [146, 176] on input "[URL][DOMAIN_NAME]" at bounding box center [148, 177] width 83 height 21
paste input "b87cbe4b84a2467d8c25d870db8bf118"
type input "[URL][DOMAIN_NAME]"
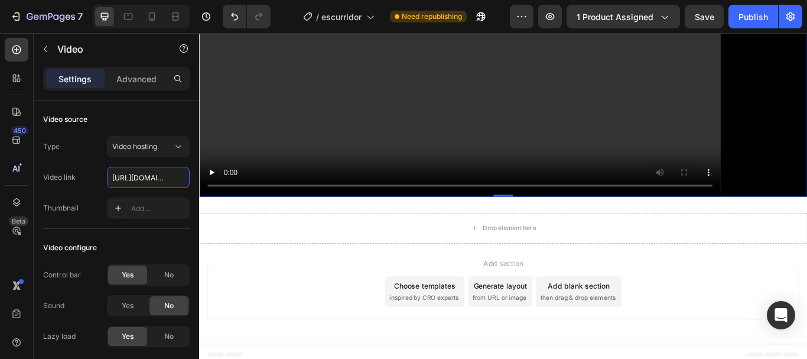
scroll to position [976, 0]
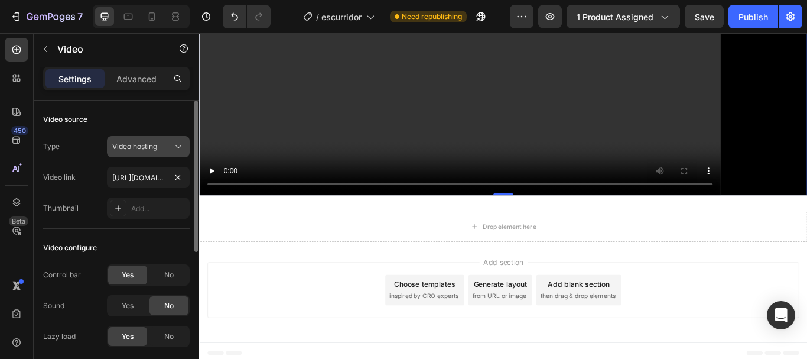
click at [144, 142] on span "Video hosting" at bounding box center [134, 146] width 45 height 9
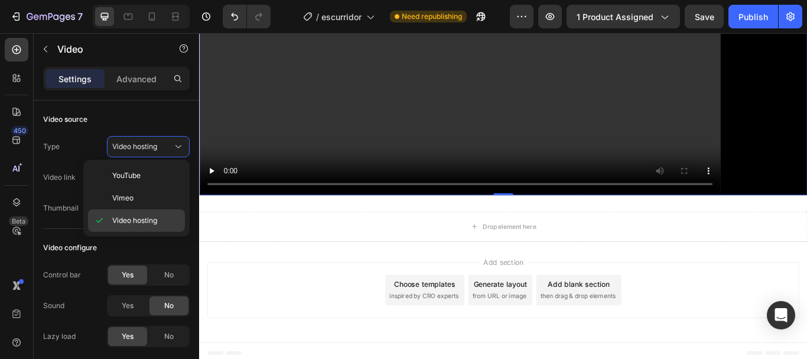
click at [131, 216] on span "Video hosting" at bounding box center [134, 220] width 45 height 11
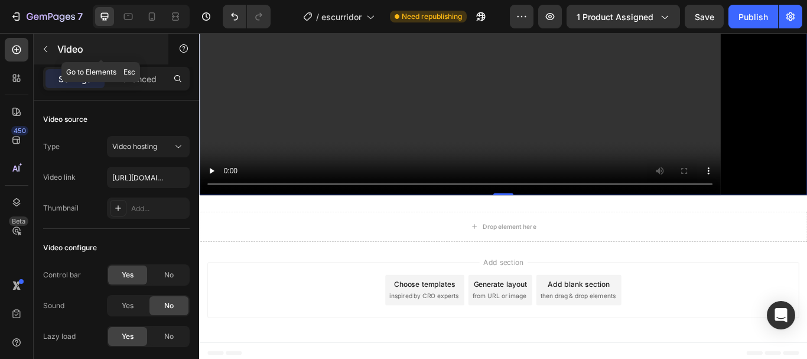
click at [49, 49] on icon "button" at bounding box center [45, 48] width 9 height 9
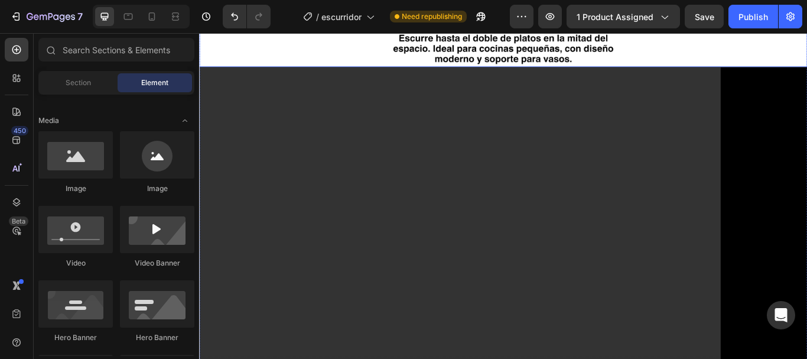
scroll to position [622, 0]
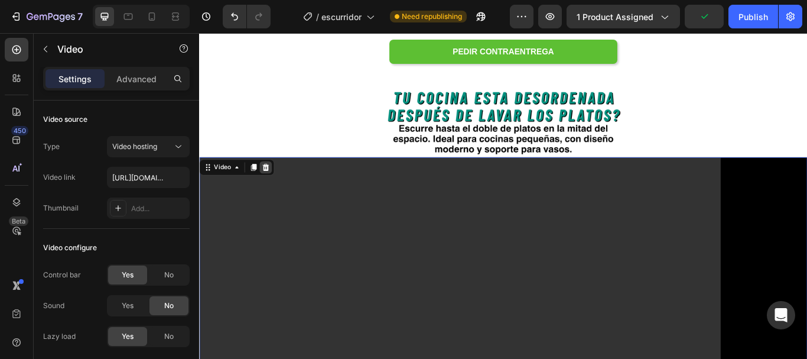
click at [273, 191] on icon at bounding box center [276, 189] width 9 height 9
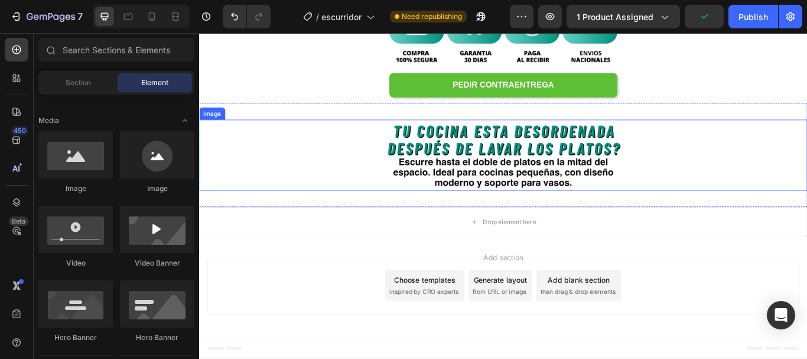
scroll to position [583, 0]
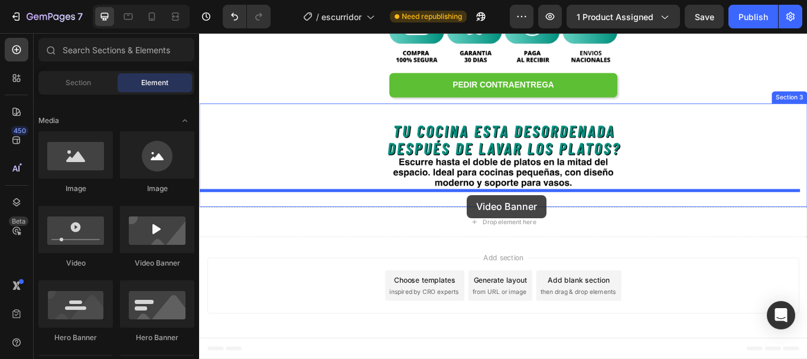
drag, startPoint x: 345, startPoint y: 281, endPoint x: 511, endPoint y: 222, distance: 176.9
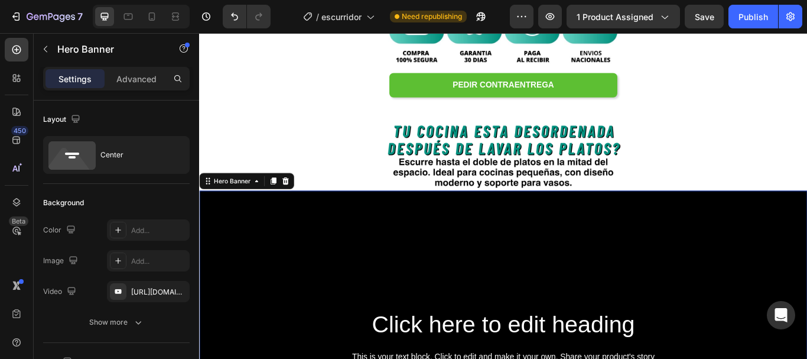
scroll to position [622, 0]
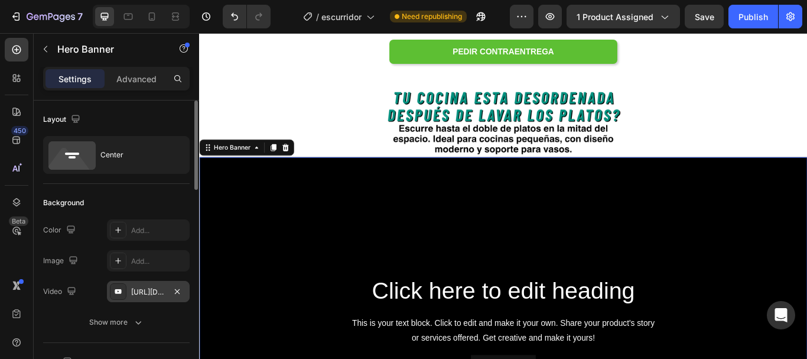
click at [142, 289] on div "[URL][DOMAIN_NAME]" at bounding box center [148, 292] width 34 height 11
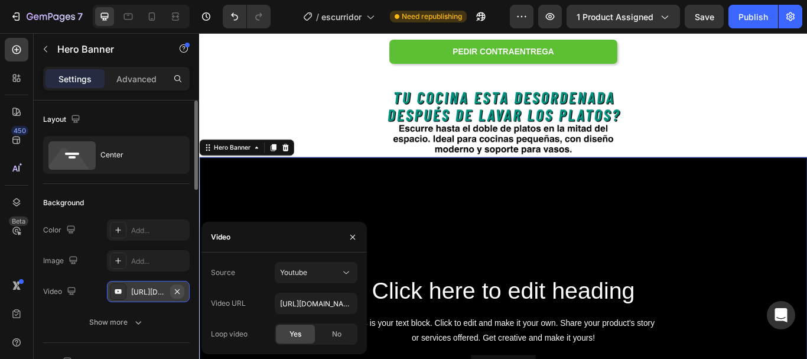
click at [181, 288] on icon "button" at bounding box center [177, 291] width 9 height 9
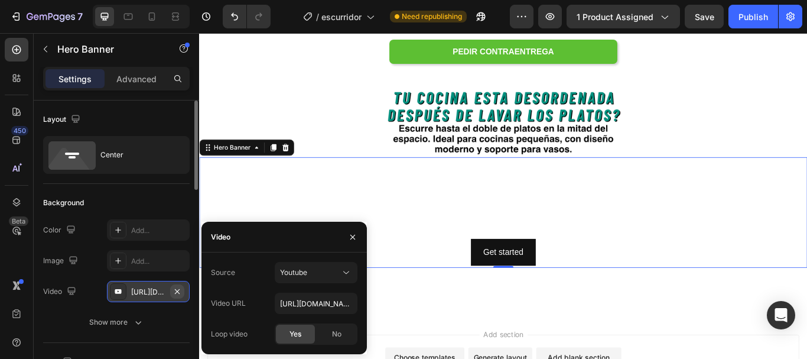
type input "Auto"
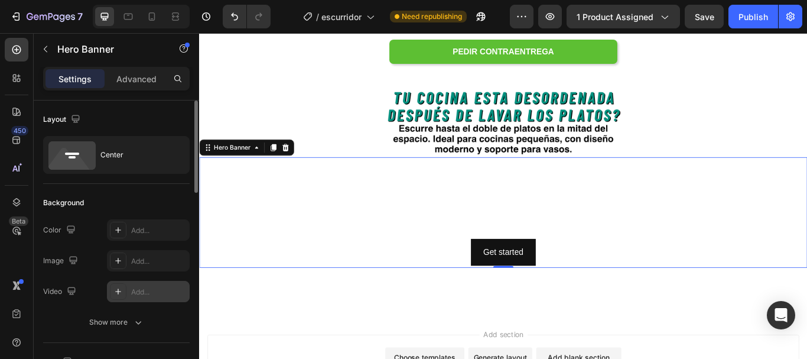
click at [157, 291] on div "Add..." at bounding box center [159, 292] width 56 height 11
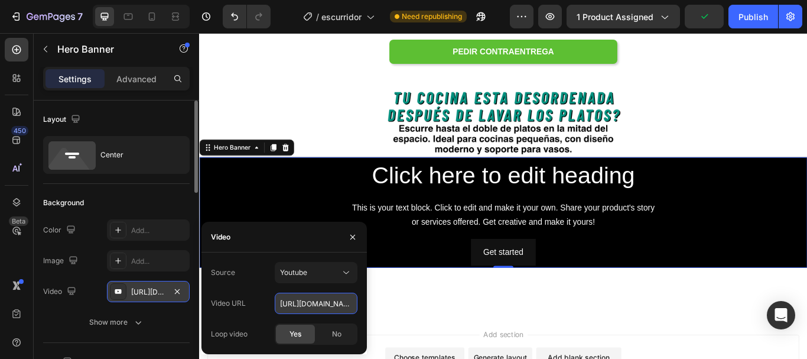
click at [291, 298] on input "[URL][DOMAIN_NAME]" at bounding box center [316, 303] width 83 height 21
paste input "[DOMAIN_NAME][URL]"
type input "[URL][DOMAIN_NAME]"
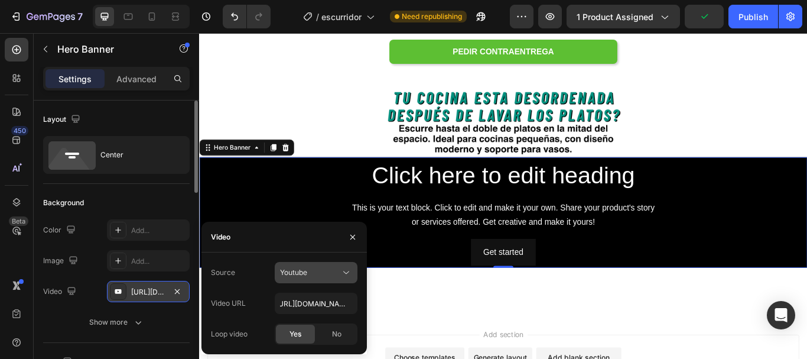
click at [317, 274] on div "Youtube" at bounding box center [310, 272] width 60 height 11
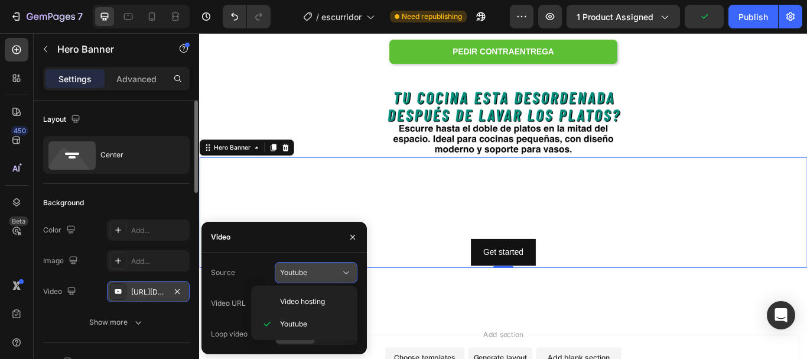
scroll to position [0, 0]
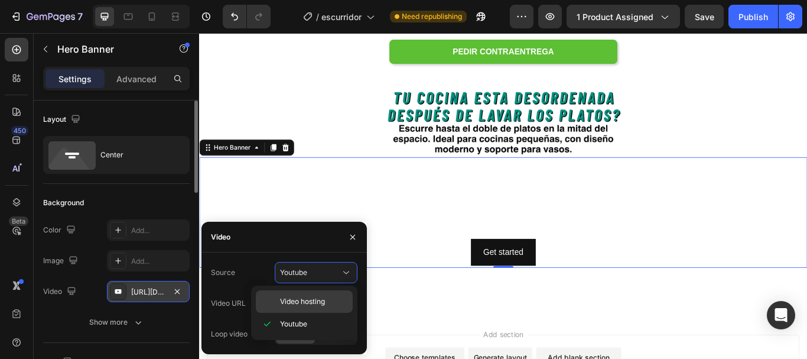
drag, startPoint x: 303, startPoint y: 304, endPoint x: 300, endPoint y: 298, distance: 6.4
click at [303, 304] on span "Video hosting" at bounding box center [302, 301] width 45 height 11
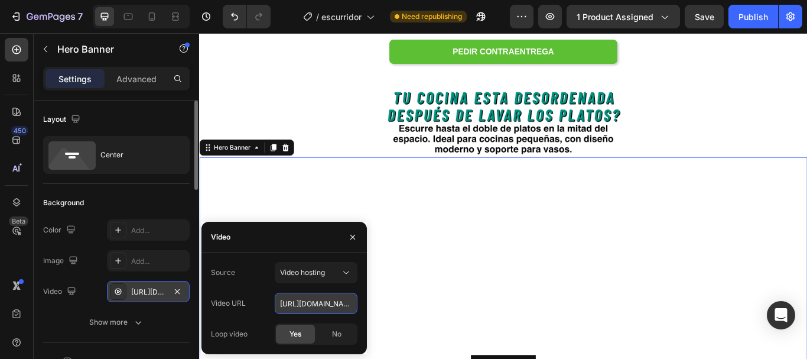
click at [311, 301] on input "[URL][DOMAIN_NAME]" at bounding box center [316, 303] width 83 height 21
paste input "b87cbe4b84a2467d8c25d870db8bf118"
type input "[URL][DOMAIN_NAME]"
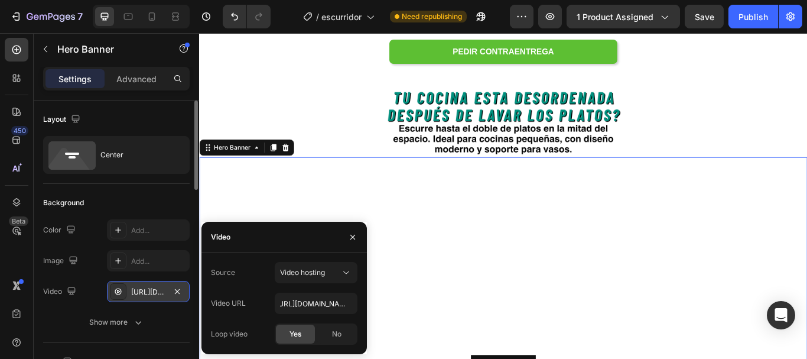
click at [257, 263] on div "Source Video hosting" at bounding box center [284, 272] width 147 height 21
click at [736, 17] on button "Publish" at bounding box center [754, 17] width 50 height 24
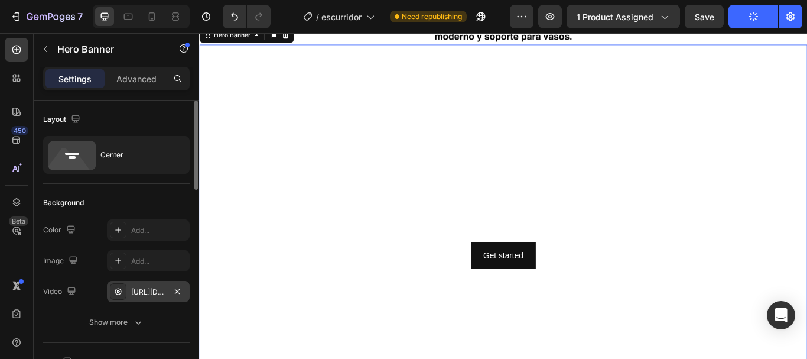
scroll to position [622, 0]
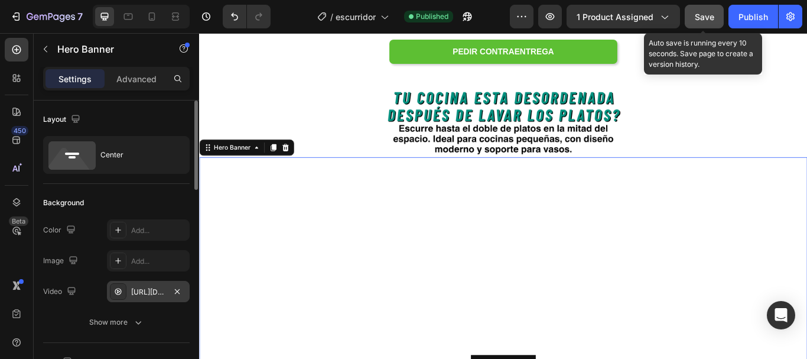
click at [706, 21] on span "Save" at bounding box center [705, 17] width 20 height 10
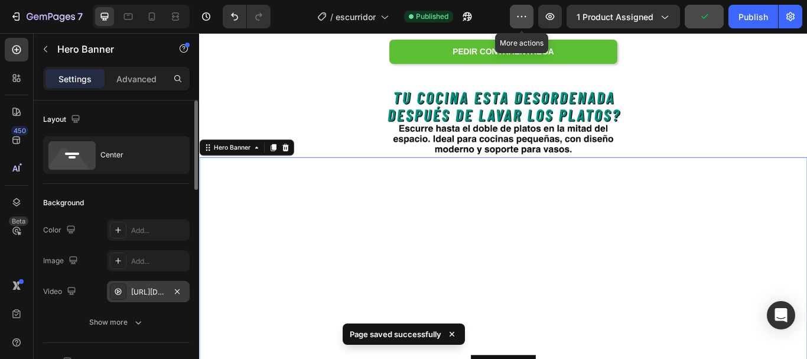
click at [515, 24] on button "button" at bounding box center [522, 17] width 24 height 24
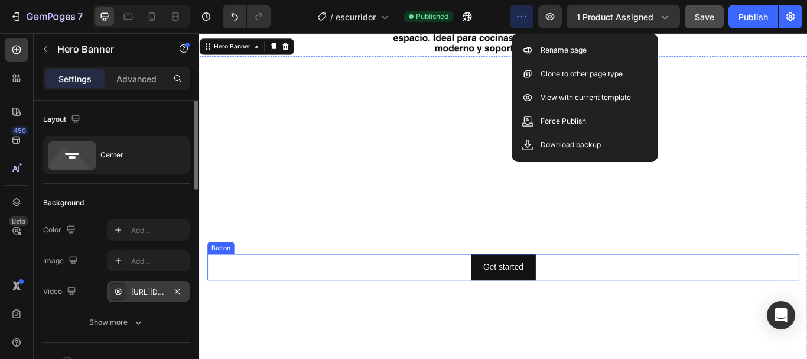
scroll to position [740, 0]
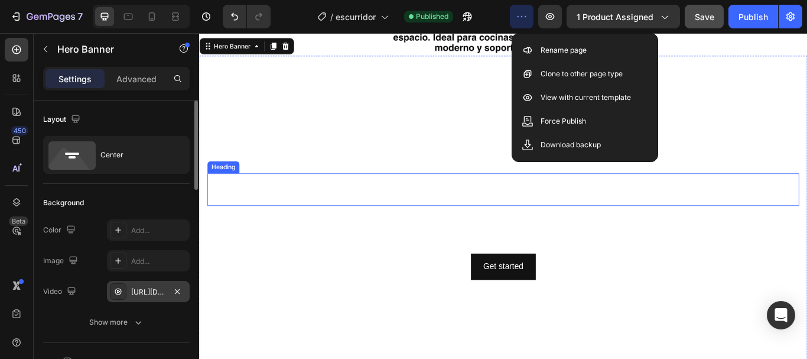
click at [489, 220] on h2 "Click here to edit heading" at bounding box center [554, 216] width 690 height 38
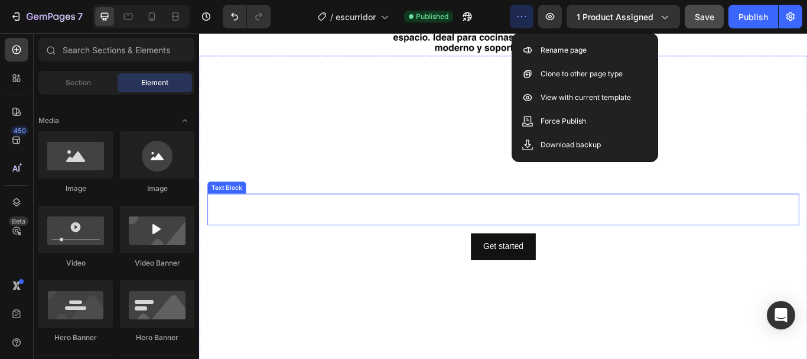
click at [487, 225] on div "This is your text block. Click to edit and make it your own. Share your product…" at bounding box center [554, 238] width 690 height 37
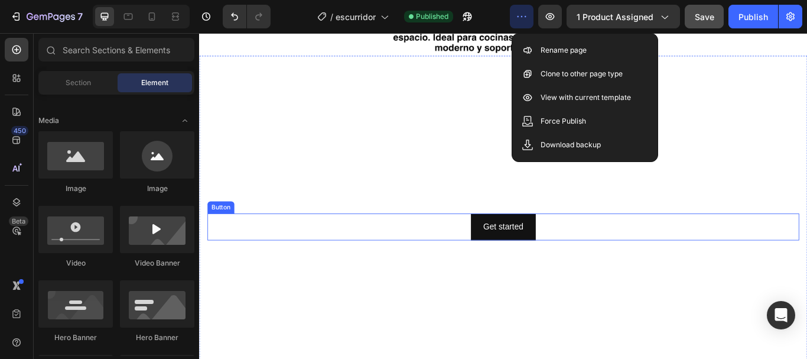
click at [456, 262] on div "Get started Button" at bounding box center [554, 259] width 690 height 31
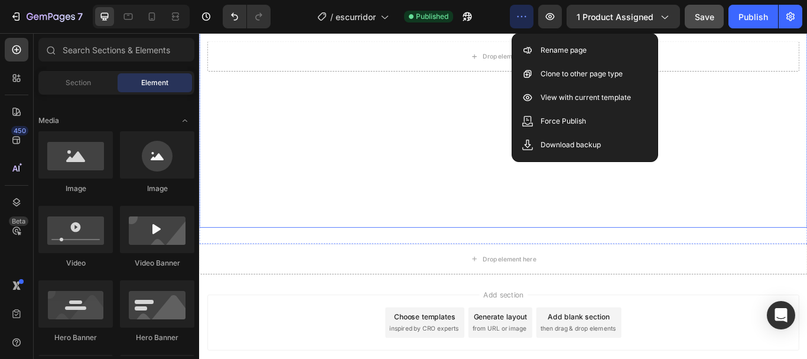
scroll to position [976, 0]
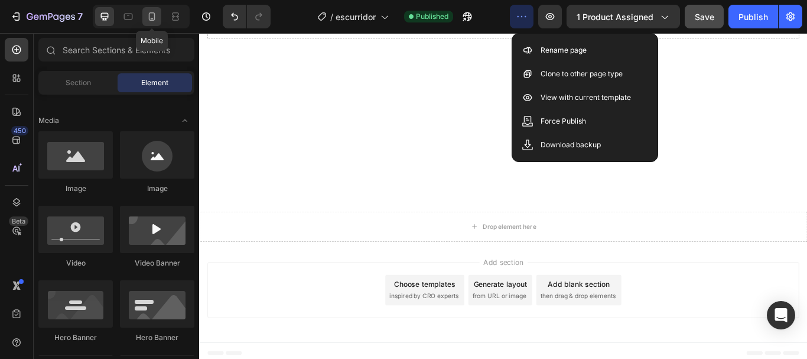
click at [158, 17] on div at bounding box center [151, 16] width 19 height 19
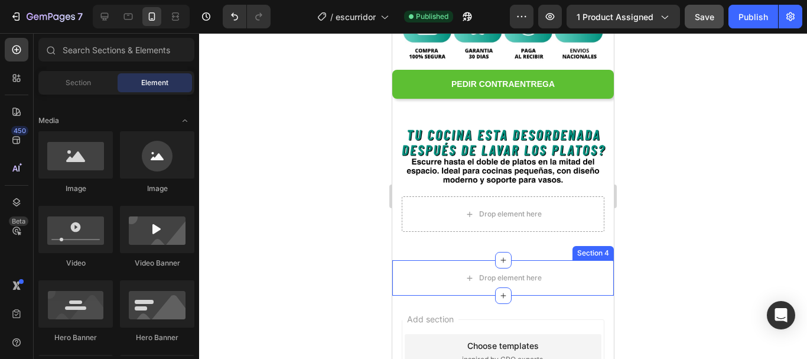
scroll to position [346, 0]
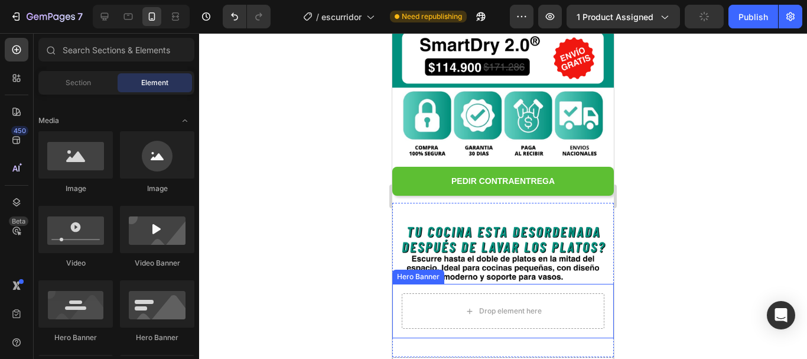
click at [395, 284] on div "Drop element here" at bounding box center [503, 311] width 222 height 54
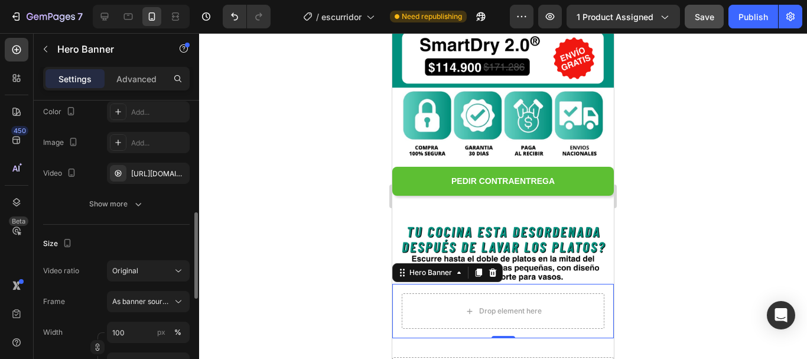
scroll to position [177, 0]
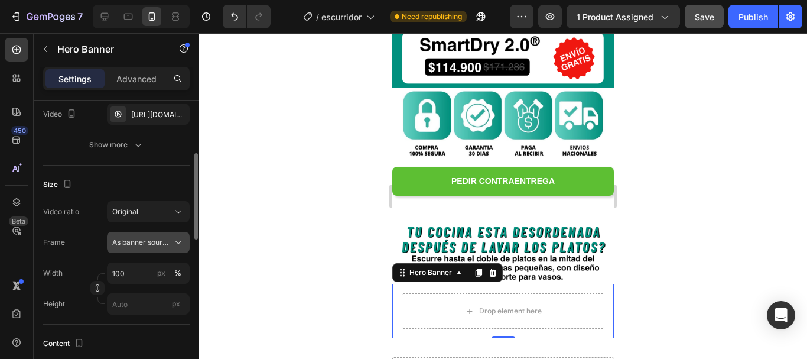
click at [152, 236] on button "As banner source" at bounding box center [148, 242] width 83 height 21
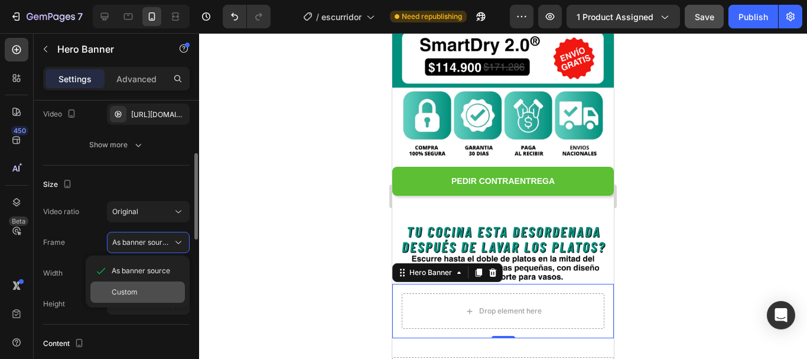
click at [132, 292] on span "Custom" at bounding box center [125, 292] width 26 height 11
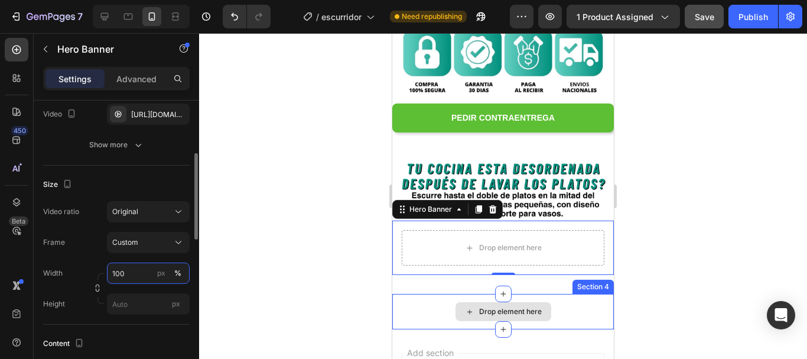
scroll to position [465, 0]
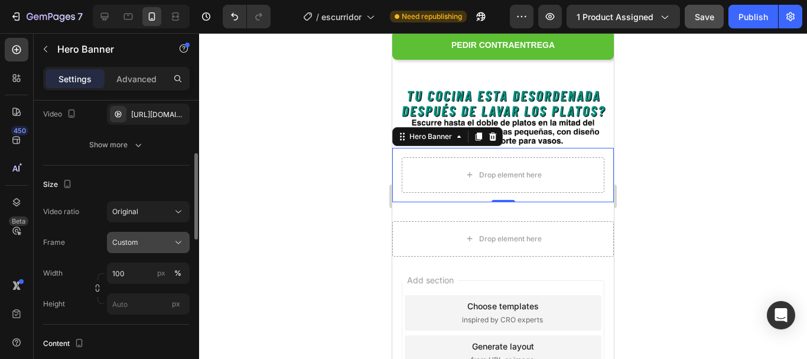
click at [154, 243] on div "Custom" at bounding box center [141, 242] width 58 height 11
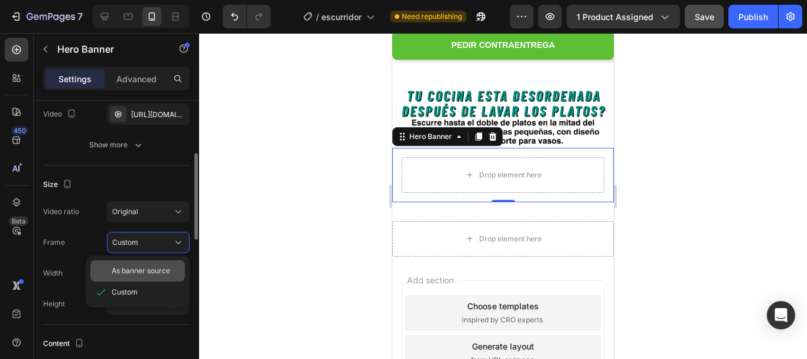
click at [136, 264] on div "As banner source" at bounding box center [137, 270] width 95 height 21
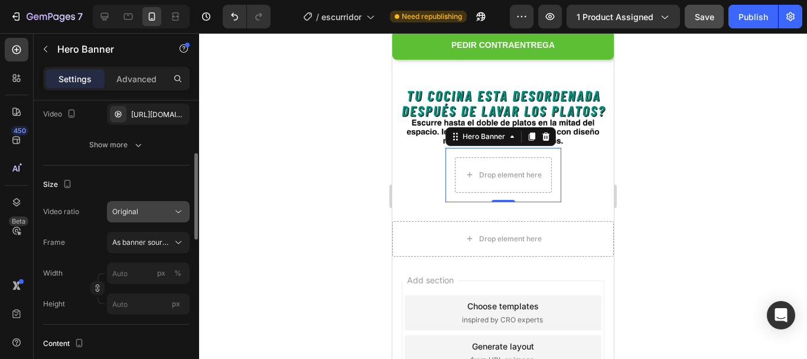
click at [155, 208] on div "Original" at bounding box center [142, 211] width 60 height 11
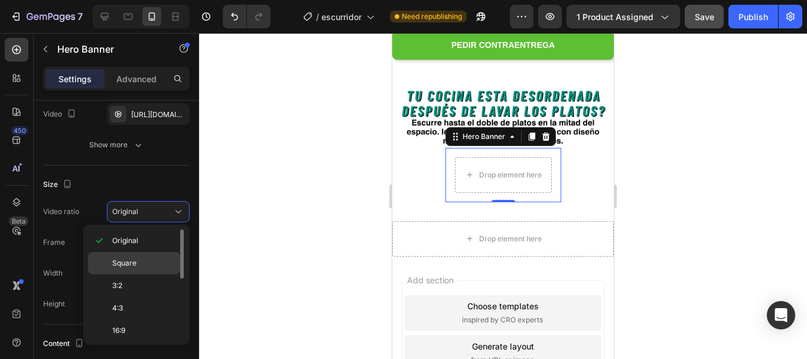
click at [144, 261] on p "Square" at bounding box center [143, 263] width 63 height 11
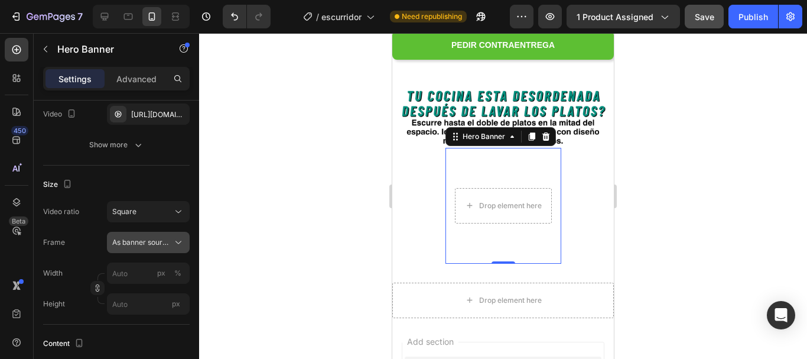
click at [152, 239] on span "As banner source" at bounding box center [141, 242] width 58 height 11
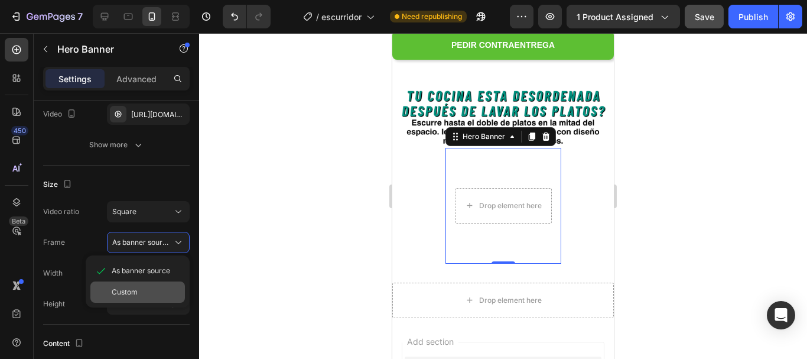
click at [129, 287] on span "Custom" at bounding box center [125, 292] width 26 height 11
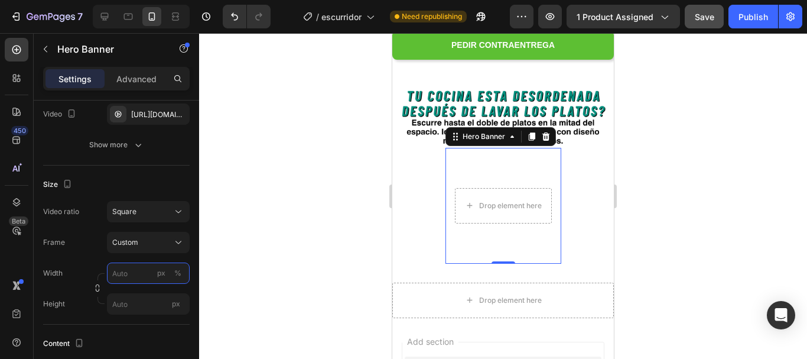
click at [130, 275] on input "px %" at bounding box center [148, 272] width 83 height 21
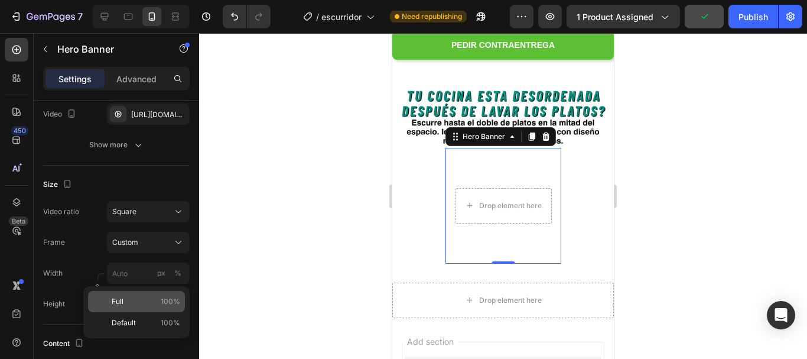
click at [128, 301] on p "Full 100%" at bounding box center [146, 301] width 69 height 11
type input "100"
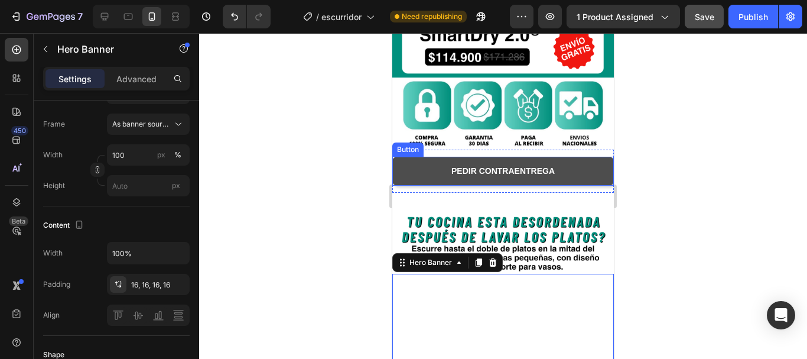
scroll to position [346, 0]
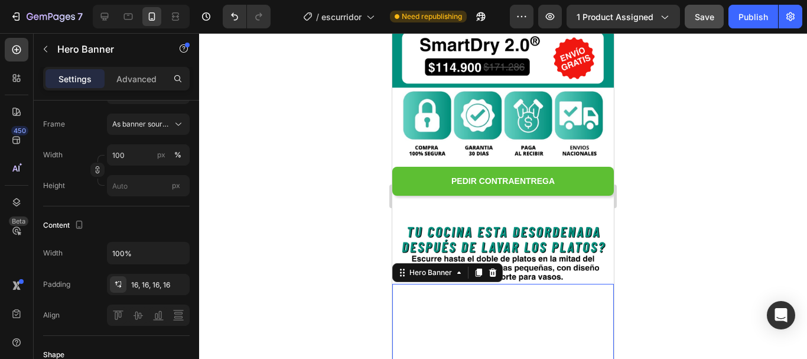
click at [102, 2] on div "7 Version history / escurridor Need republishing Preview 1 product assigned Sav…" at bounding box center [403, 17] width 807 height 34
click at [102, 21] on icon at bounding box center [105, 17] width 12 height 12
type input "Auto"
type input "1200"
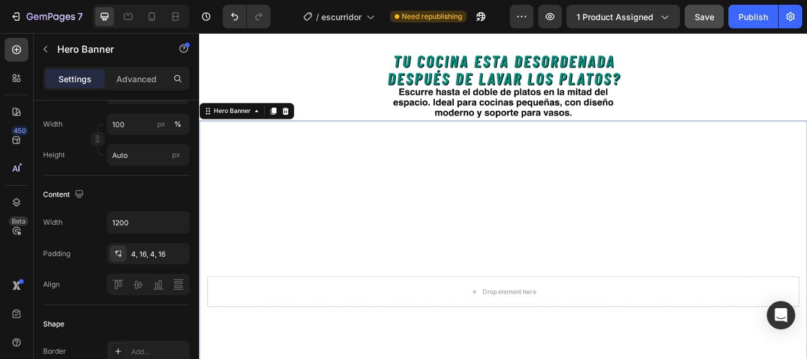
scroll to position [548, 0]
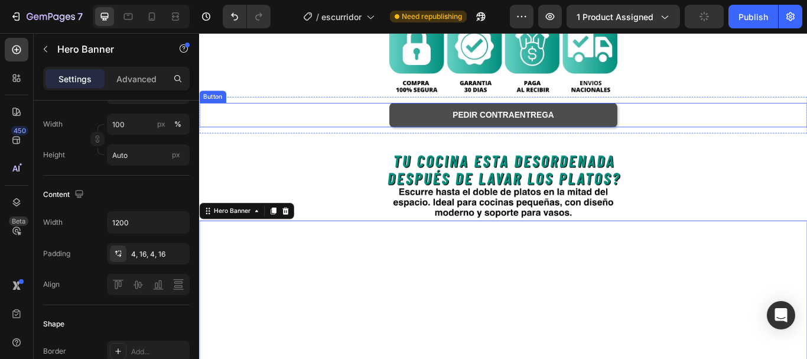
click at [434, 123] on button "PEDIR CONTRAENTREGA" at bounding box center [554, 129] width 266 height 28
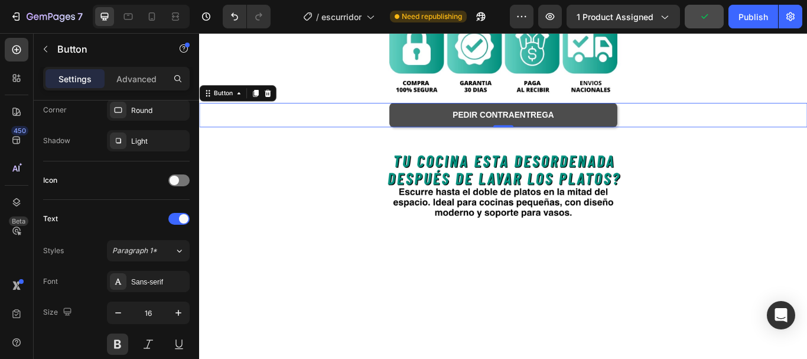
scroll to position [0, 0]
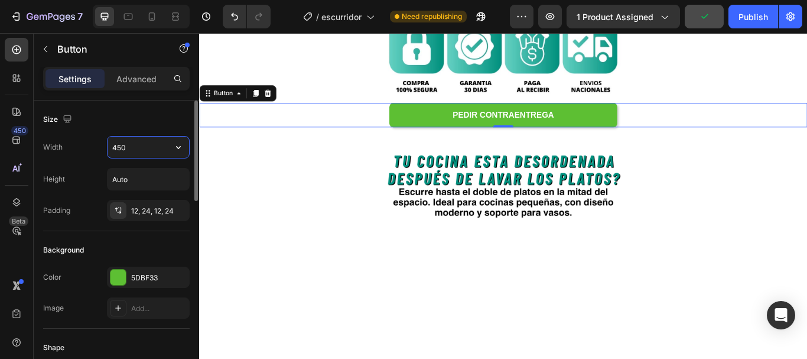
click at [122, 141] on input "450" at bounding box center [149, 147] width 82 height 21
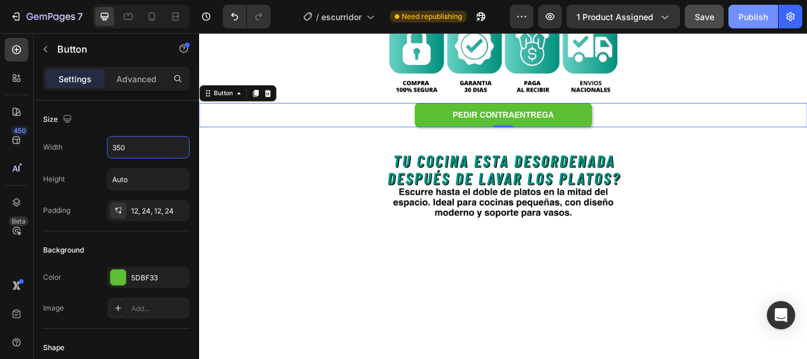
type input "350"
click at [754, 15] on div "Publish" at bounding box center [754, 17] width 30 height 12
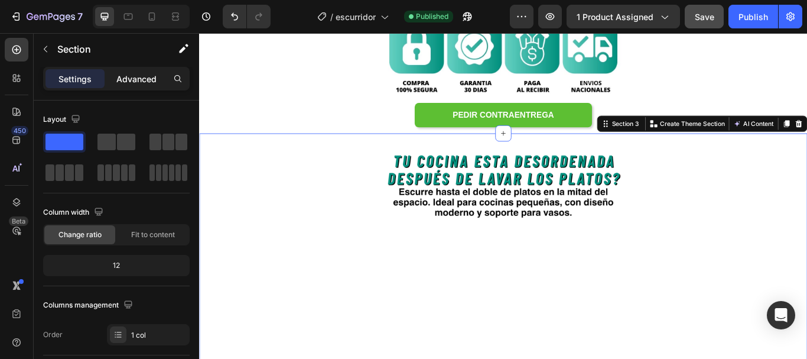
click at [138, 85] on p "Advanced" at bounding box center [136, 79] width 40 height 12
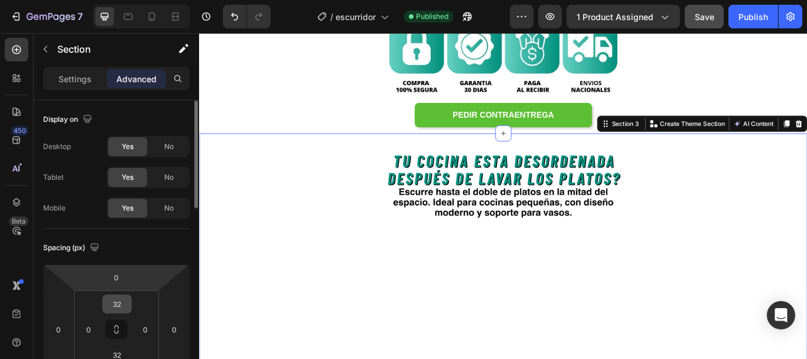
scroll to position [59, 0]
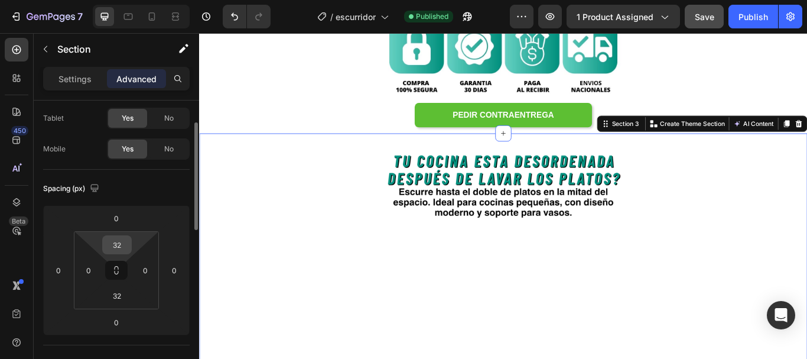
click at [124, 251] on input "32" at bounding box center [117, 245] width 24 height 18
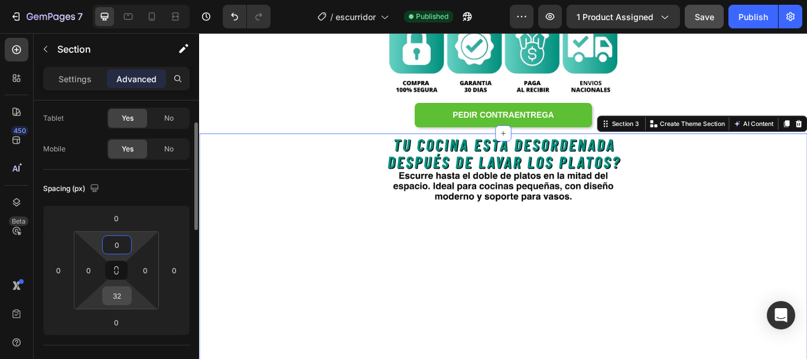
type input "0"
click at [116, 295] on input "32" at bounding box center [117, 296] width 24 height 18
type input "0"
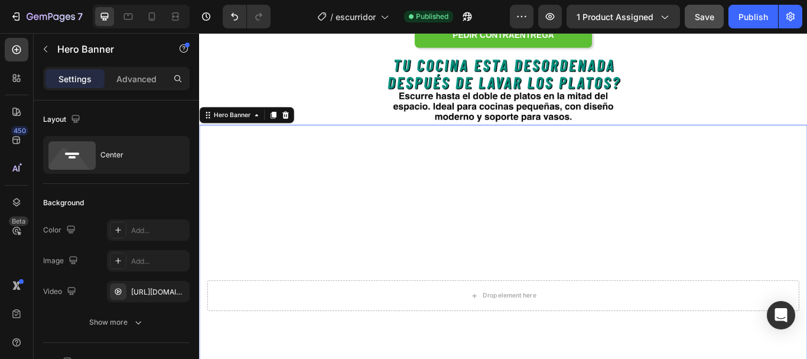
scroll to position [607, 0]
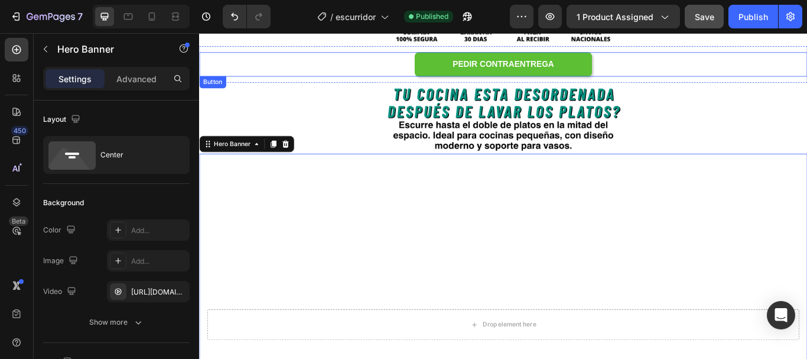
click at [359, 79] on div "PEDIR CONTRAENTREGA Button" at bounding box center [553, 70] width 709 height 28
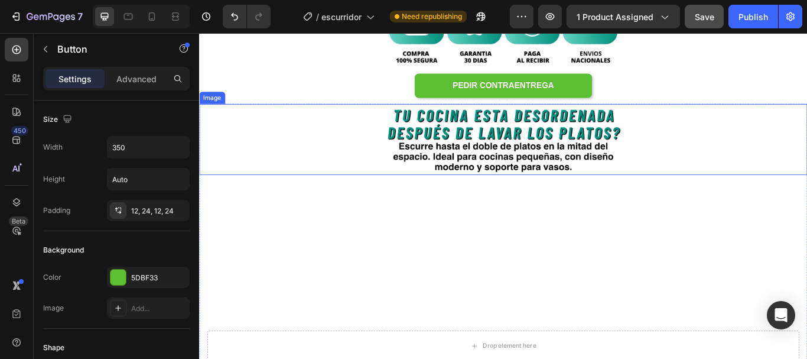
scroll to position [525, 0]
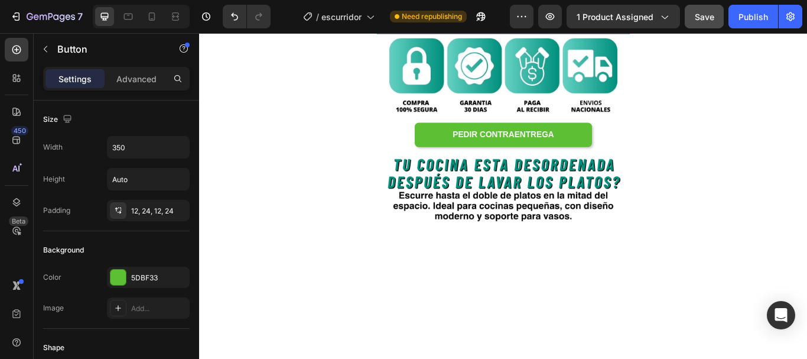
click at [358, 150] on div "PEDIR CONTRAENTREGA Button" at bounding box center [553, 152] width 709 height 28
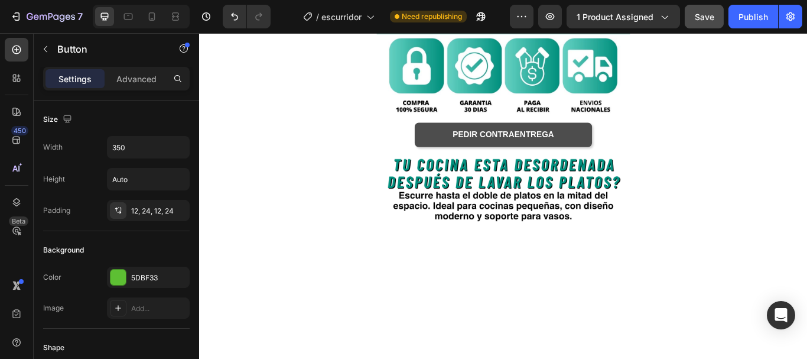
click at [458, 151] on button "PEDIR CONTRAENTREGA" at bounding box center [553, 152] width 207 height 28
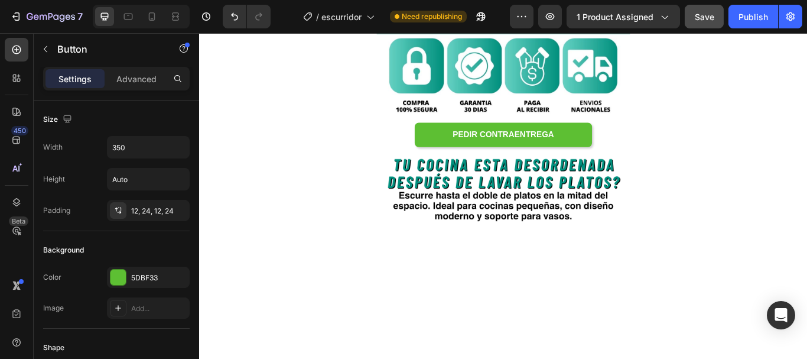
click at [395, 143] on div "PEDIR CONTRAENTREGA Button" at bounding box center [553, 152] width 709 height 28
click at [284, 163] on div "PEDIR CONTRAENTREGA Button" at bounding box center [553, 152] width 709 height 28
click at [283, 167] on div "PEDIR CONTRAENTREGA Button Section 2" at bounding box center [553, 152] width 709 height 43
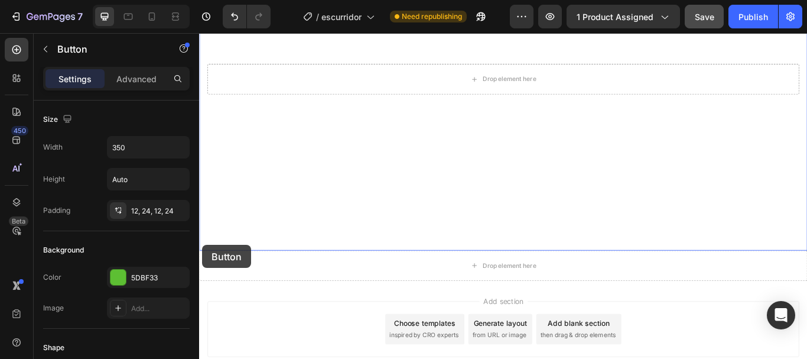
scroll to position [939, 0]
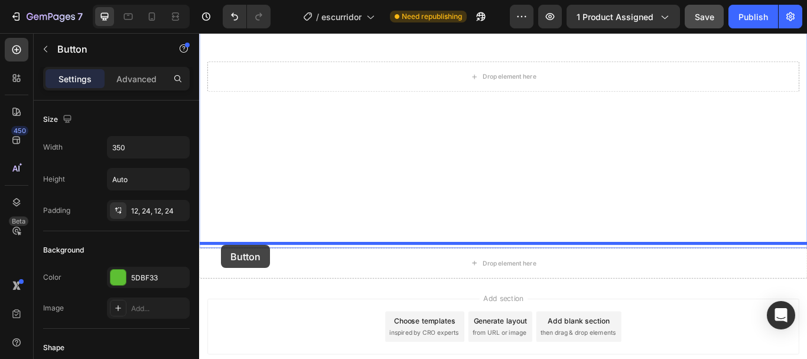
drag, startPoint x: 211, startPoint y: 174, endPoint x: 225, endPoint y: 280, distance: 106.7
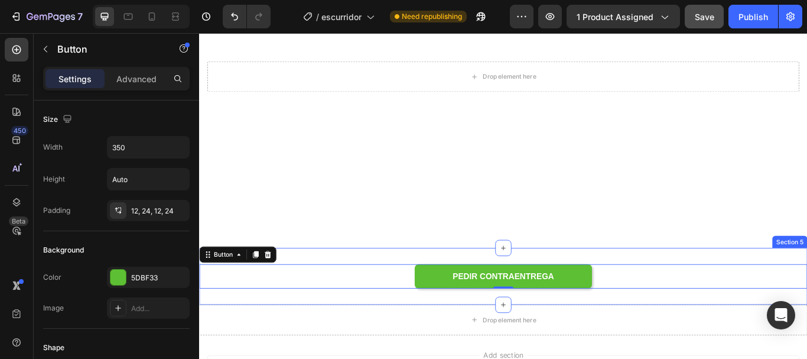
click at [426, 288] on div "PEDIR CONTRAENTREGA Button 0 Section 5" at bounding box center [553, 317] width 709 height 66
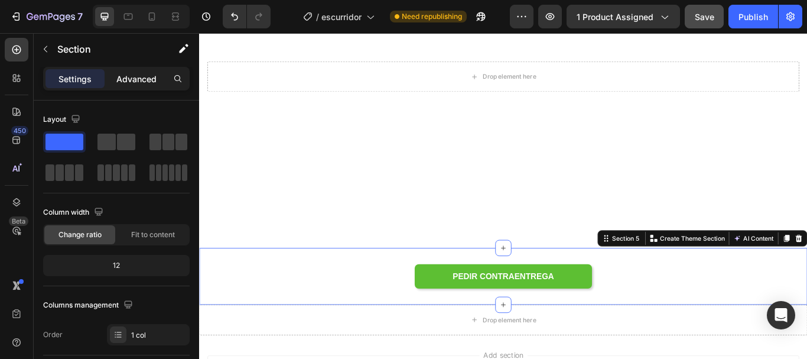
click at [131, 83] on p "Advanced" at bounding box center [136, 79] width 40 height 12
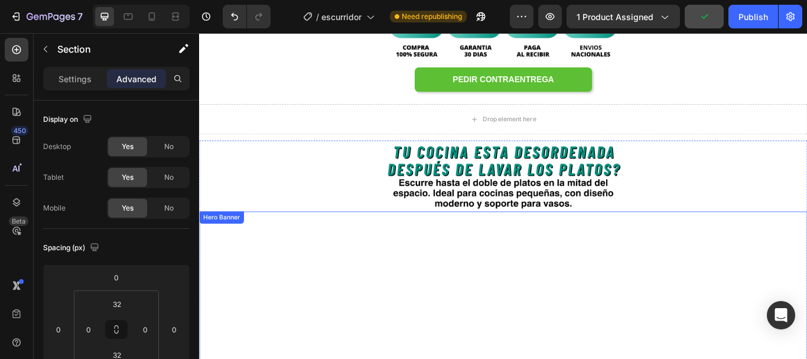
scroll to position [525, 0]
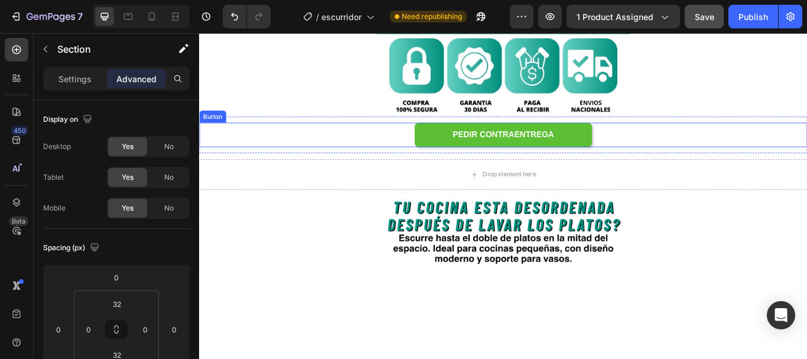
click at [382, 157] on div "PEDIR CONTRAENTREGA Button" at bounding box center [553, 152] width 709 height 28
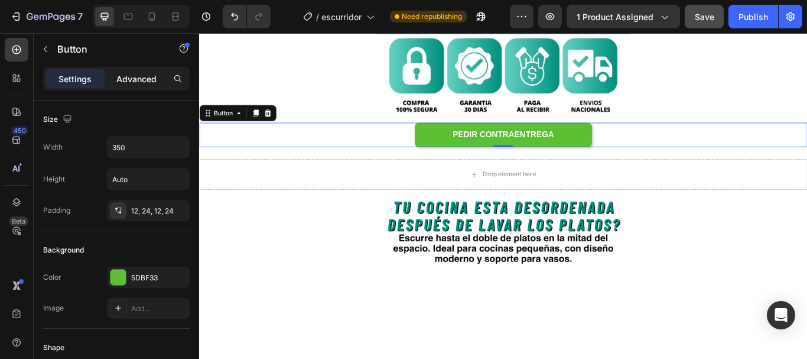
click at [140, 84] on p "Advanced" at bounding box center [136, 79] width 40 height 12
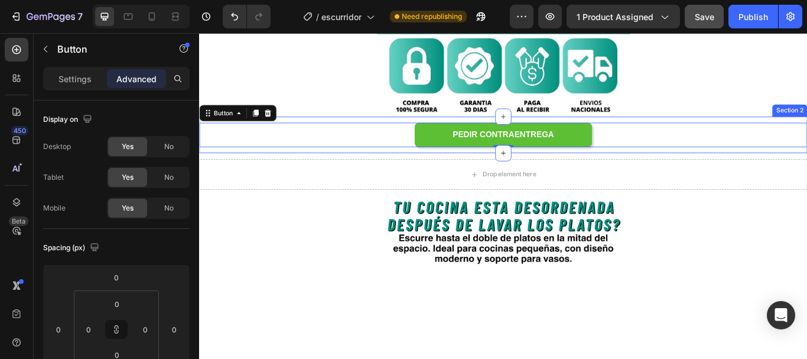
click at [363, 171] on div "PEDIR CONTRAENTREGA Button 0 Section 2" at bounding box center [553, 152] width 709 height 43
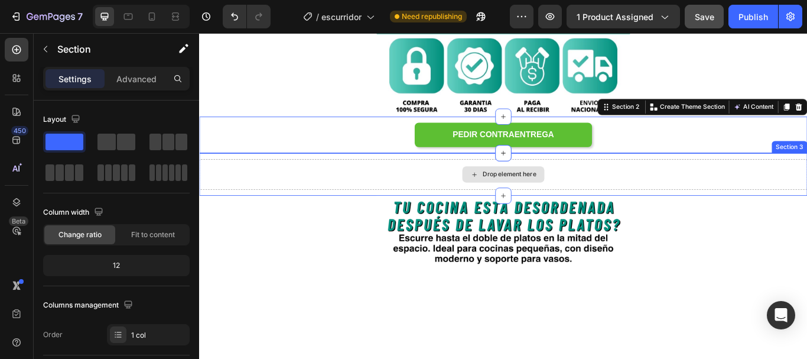
click at [355, 188] on div "Drop element here" at bounding box center [553, 197] width 709 height 35
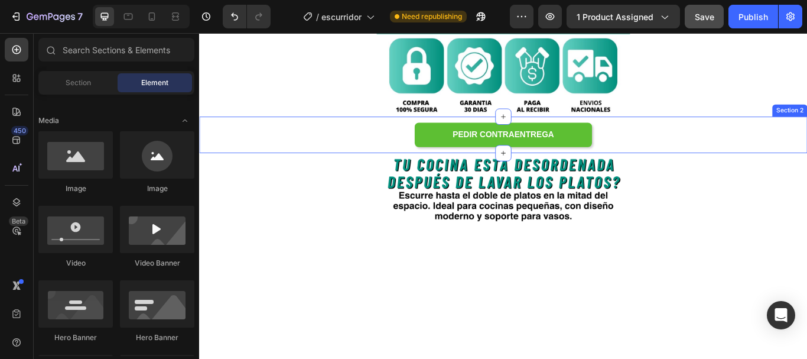
click at [395, 167] on div "PEDIR CONTRAENTREGA Button Section 2" at bounding box center [553, 152] width 709 height 43
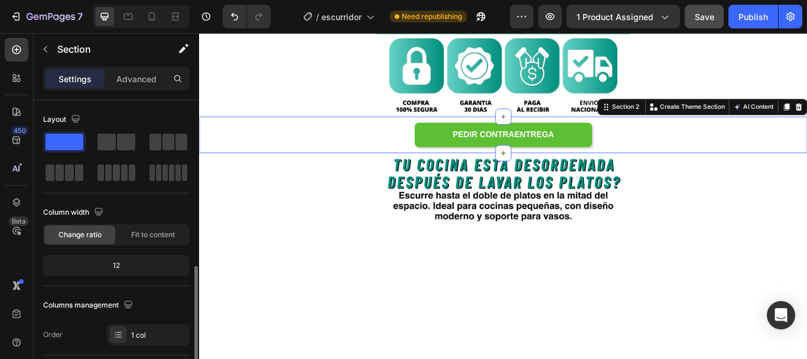
scroll to position [177, 0]
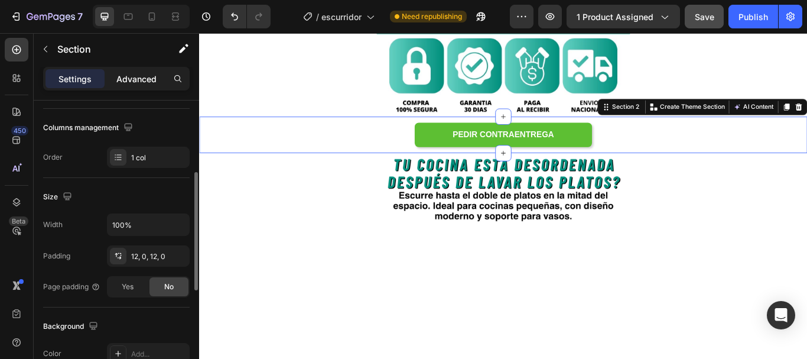
click at [139, 77] on p "Advanced" at bounding box center [136, 79] width 40 height 12
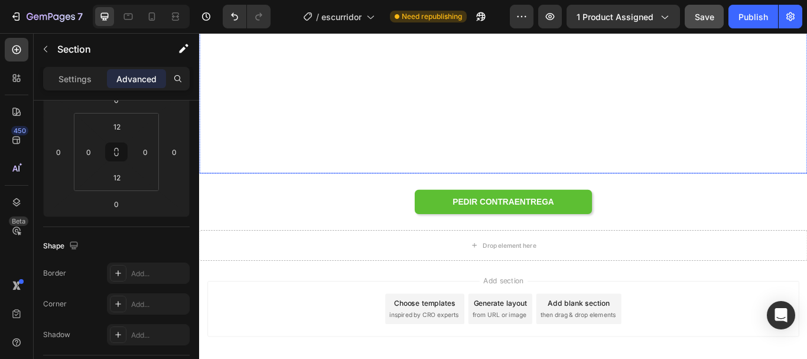
scroll to position [998, 0]
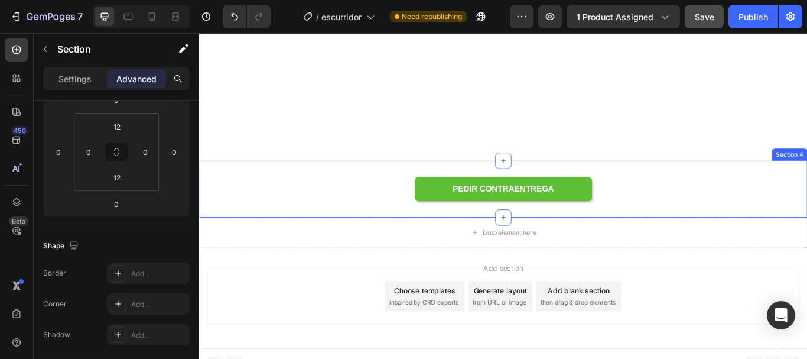
click at [405, 231] on div "PEDIR CONTRAENTREGA Button Section 4" at bounding box center [553, 215] width 709 height 66
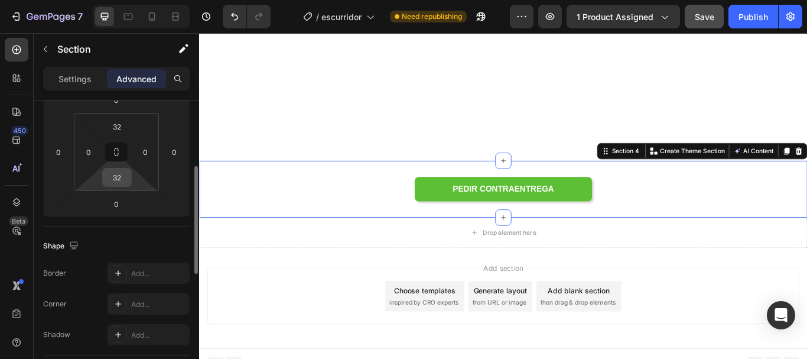
click at [111, 176] on input "32" at bounding box center [117, 177] width 24 height 18
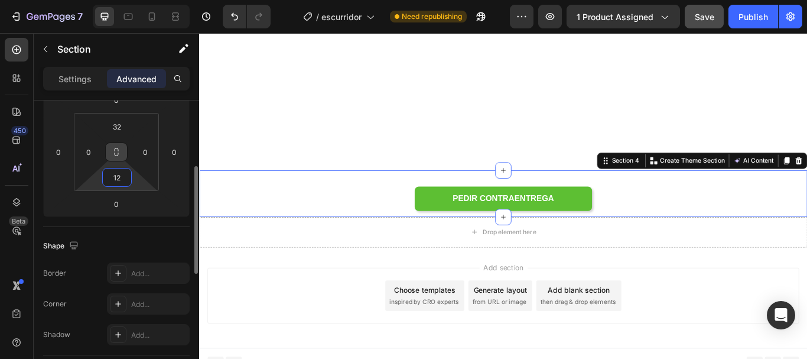
scroll to position [993, 0]
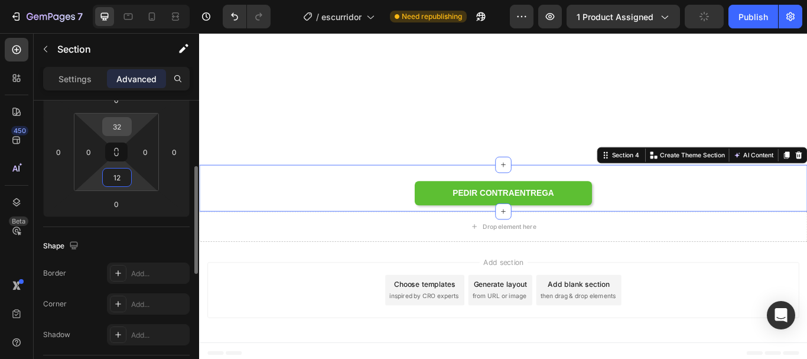
type input "12"
click at [118, 134] on input "32" at bounding box center [117, 127] width 24 height 18
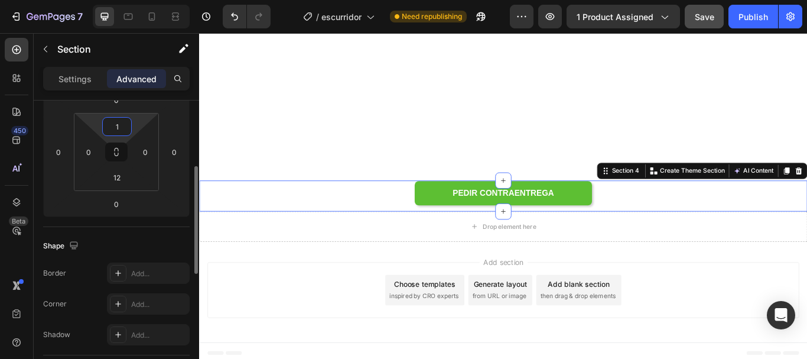
type input "12"
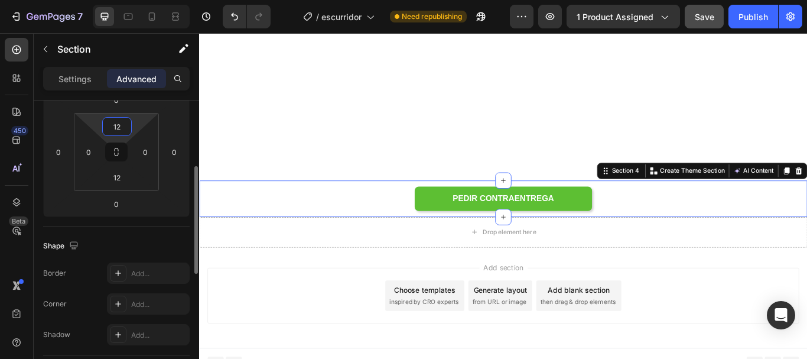
scroll to position [981, 0]
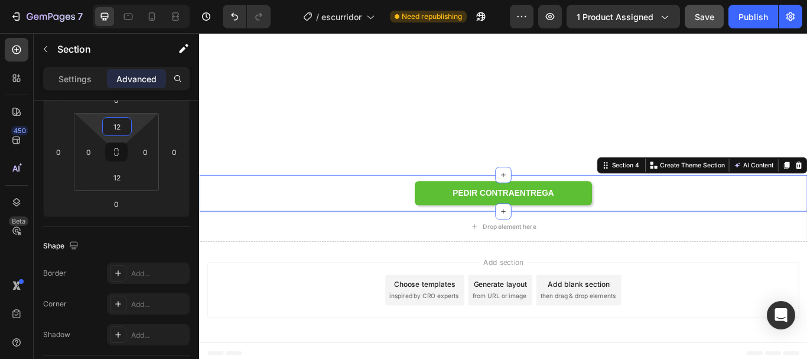
click at [257, 313] on div "Add section Choose templates inspired by CRO experts Generate layout from URL o…" at bounding box center [554, 332] width 690 height 65
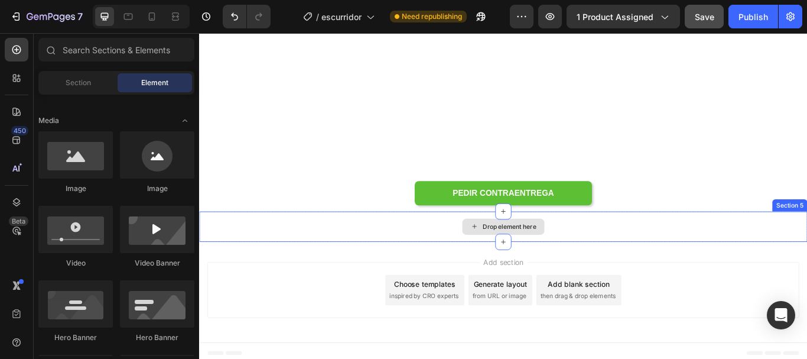
click at [314, 266] on div "Drop element here" at bounding box center [553, 258] width 709 height 35
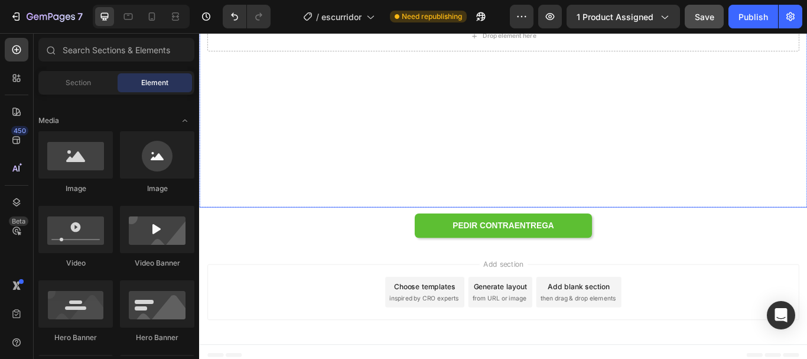
scroll to position [946, 0]
